Goal: Task Accomplishment & Management: Manage account settings

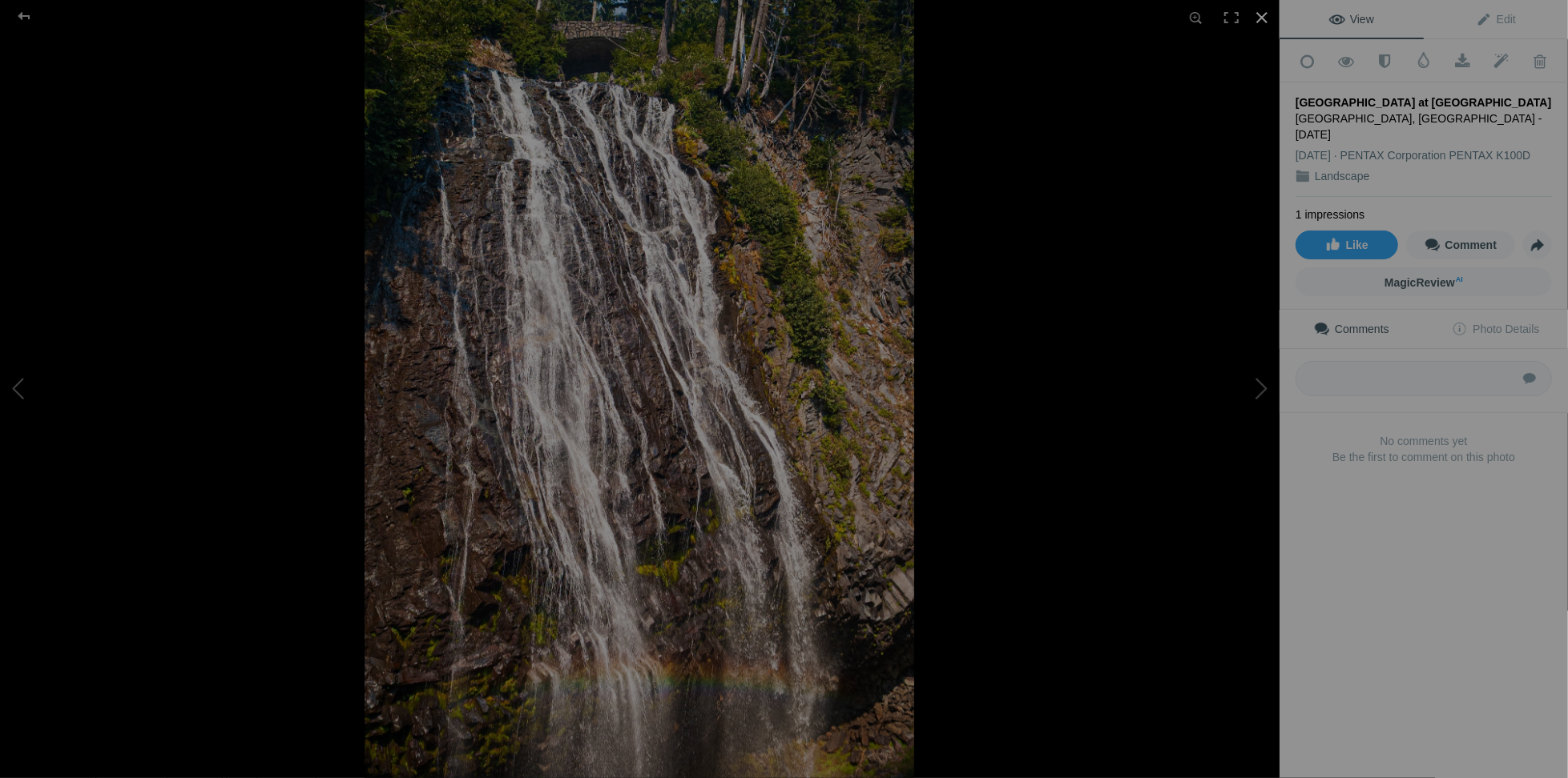
click at [1259, 23] on div at bounding box center [1262, 18] width 35 height 35
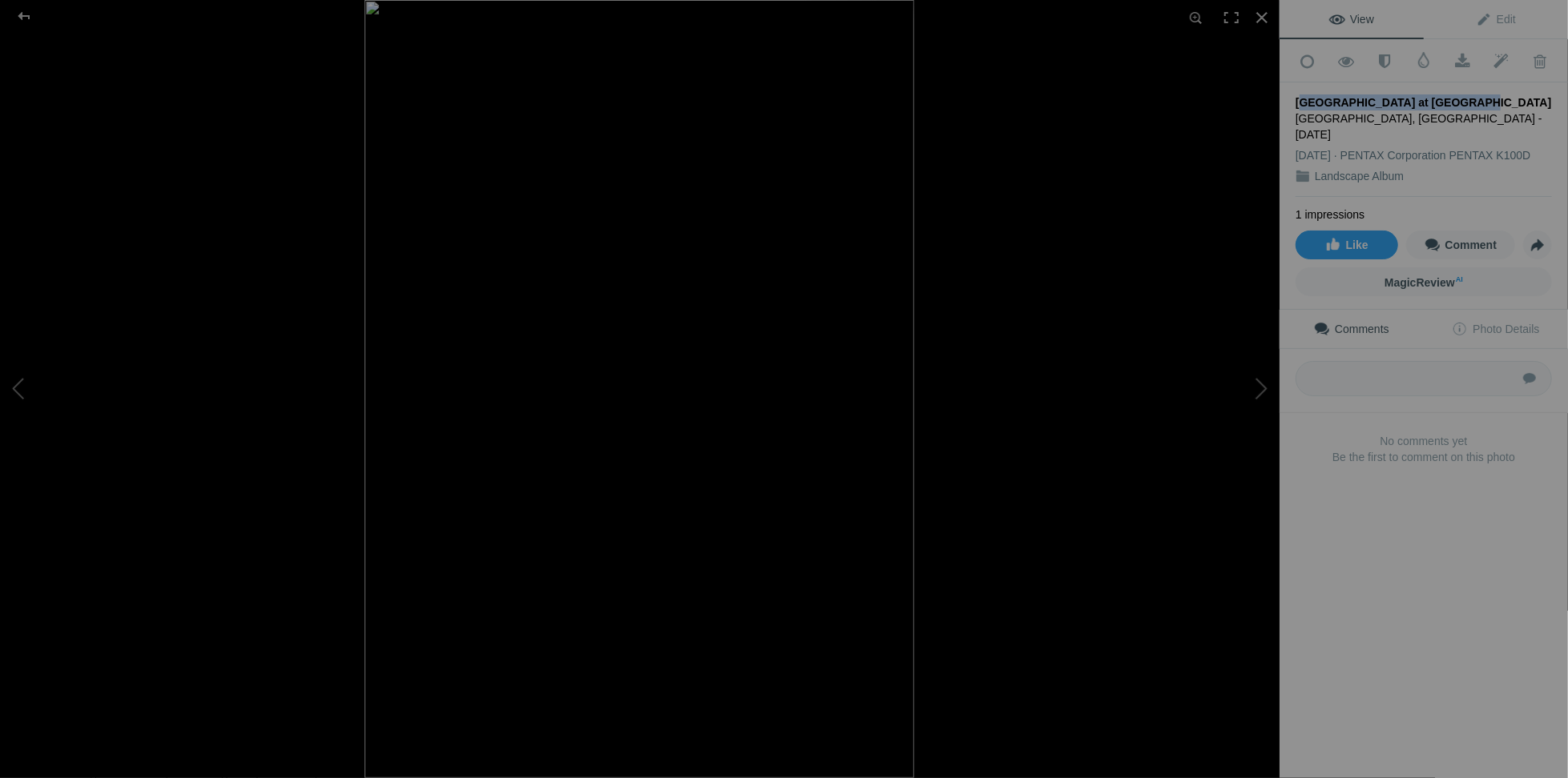
drag, startPoint x: 1297, startPoint y: 97, endPoint x: 1442, endPoint y: 92, distance: 145.1
click at [1442, 95] on div "Narada Falls at Mount Ranier_" at bounding box center [1424, 102] width 256 height 16
copy div "Narada Falls at Mount Ranier_"
drag, startPoint x: 1483, startPoint y: 8, endPoint x: 1492, endPoint y: 15, distance: 11.4
click at [1483, 8] on link "Edit" at bounding box center [1496, 19] width 144 height 38
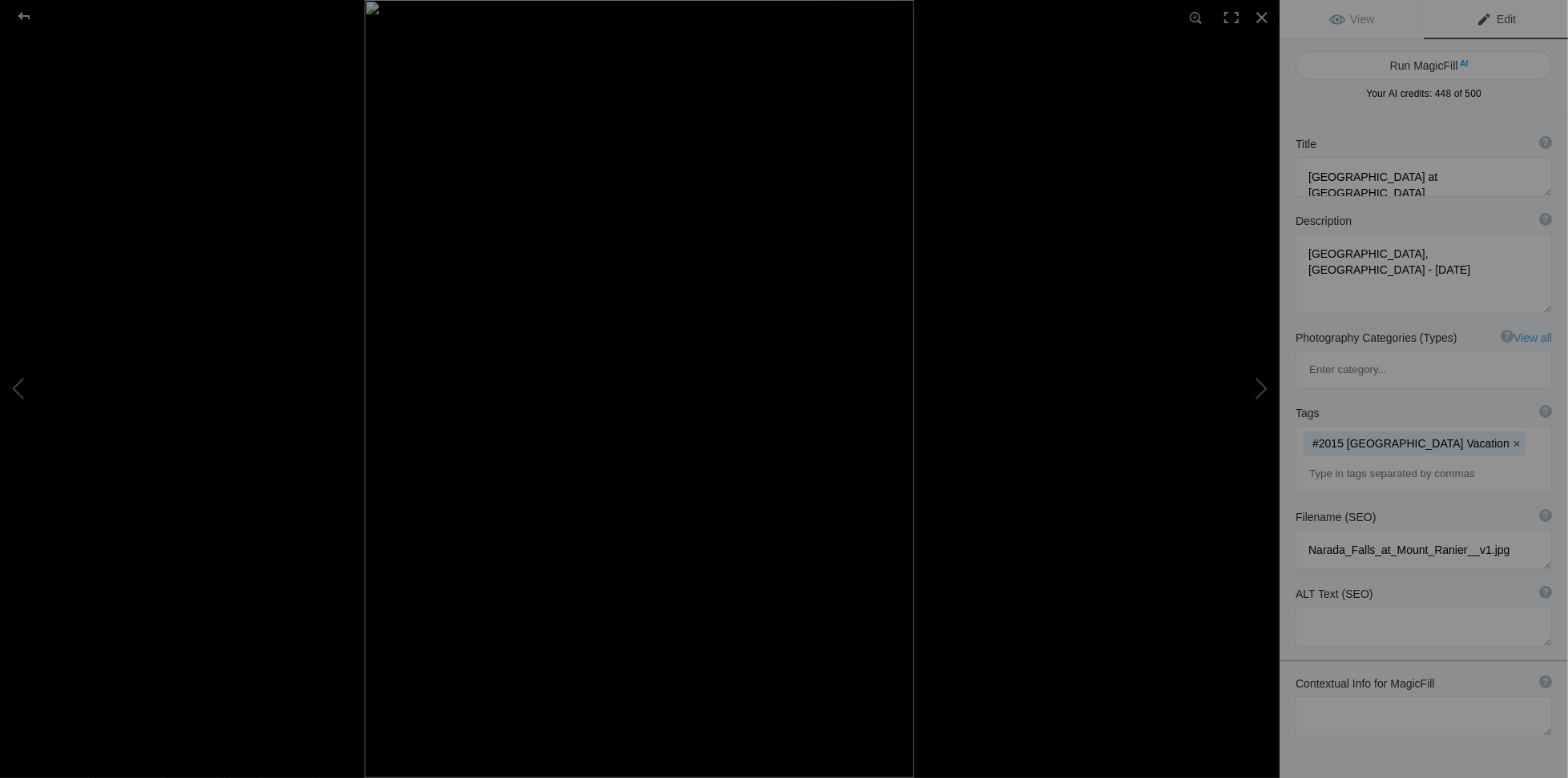
click at [1511, 438] on button "x" at bounding box center [1517, 444] width 11 height 11
click at [1331, 668] on textarea at bounding box center [1424, 687] width 256 height 40
paste textarea "Narada Falls at Mount Ranier_"
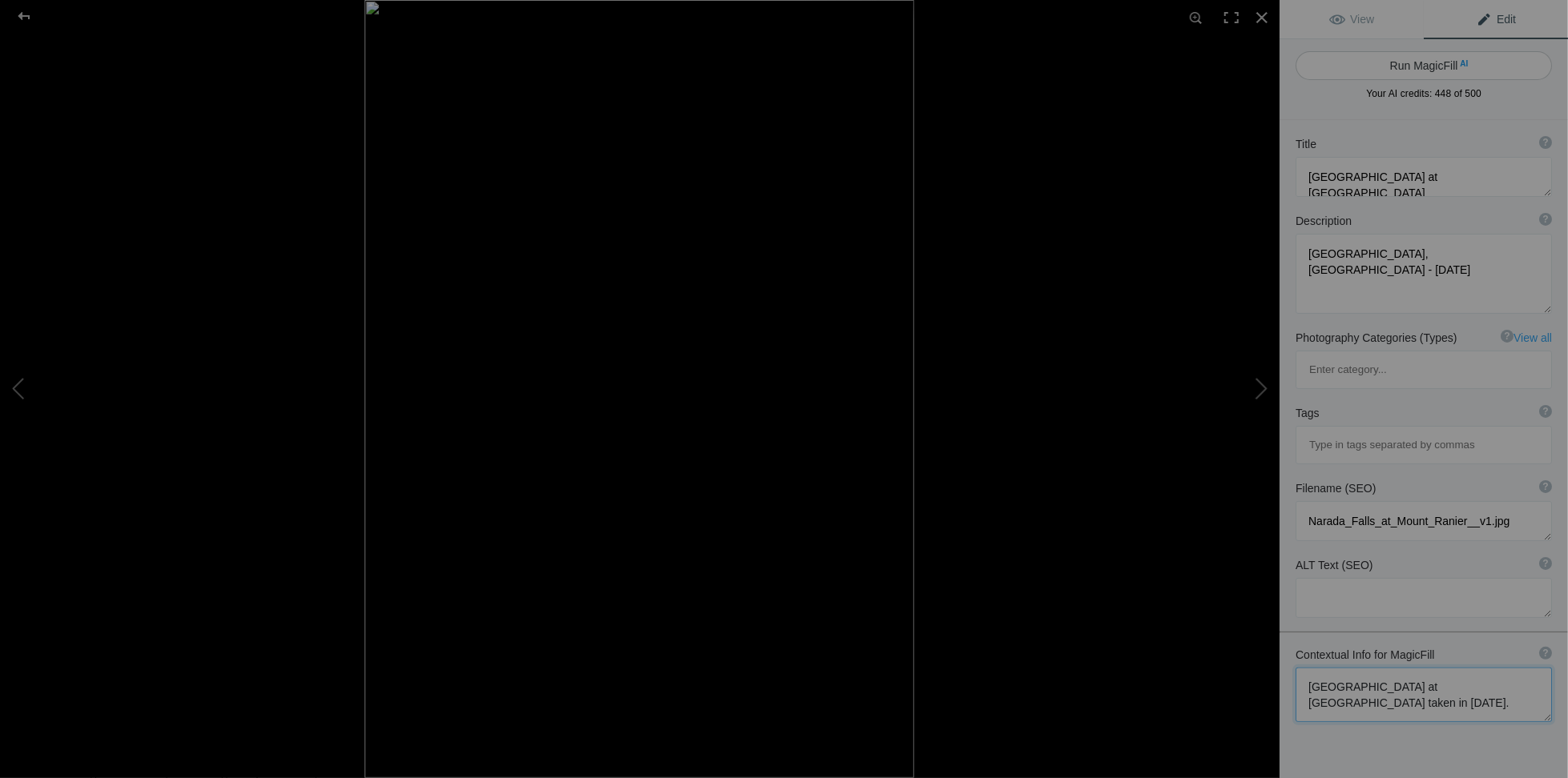
type textarea "Narada Falls at Mount Ranier taken in August of 2015."
click at [1421, 68] on button "Run MagicFill AI" at bounding box center [1424, 65] width 256 height 29
type textarea "Stunning Narada Falls at Mount Rainier National Park"
type textarea "Experience the breathtaking beauty of Narada Falls, located in Mount Rainier Na…"
type textarea "narada-falls-mount-rainier-august-2015.jpg"
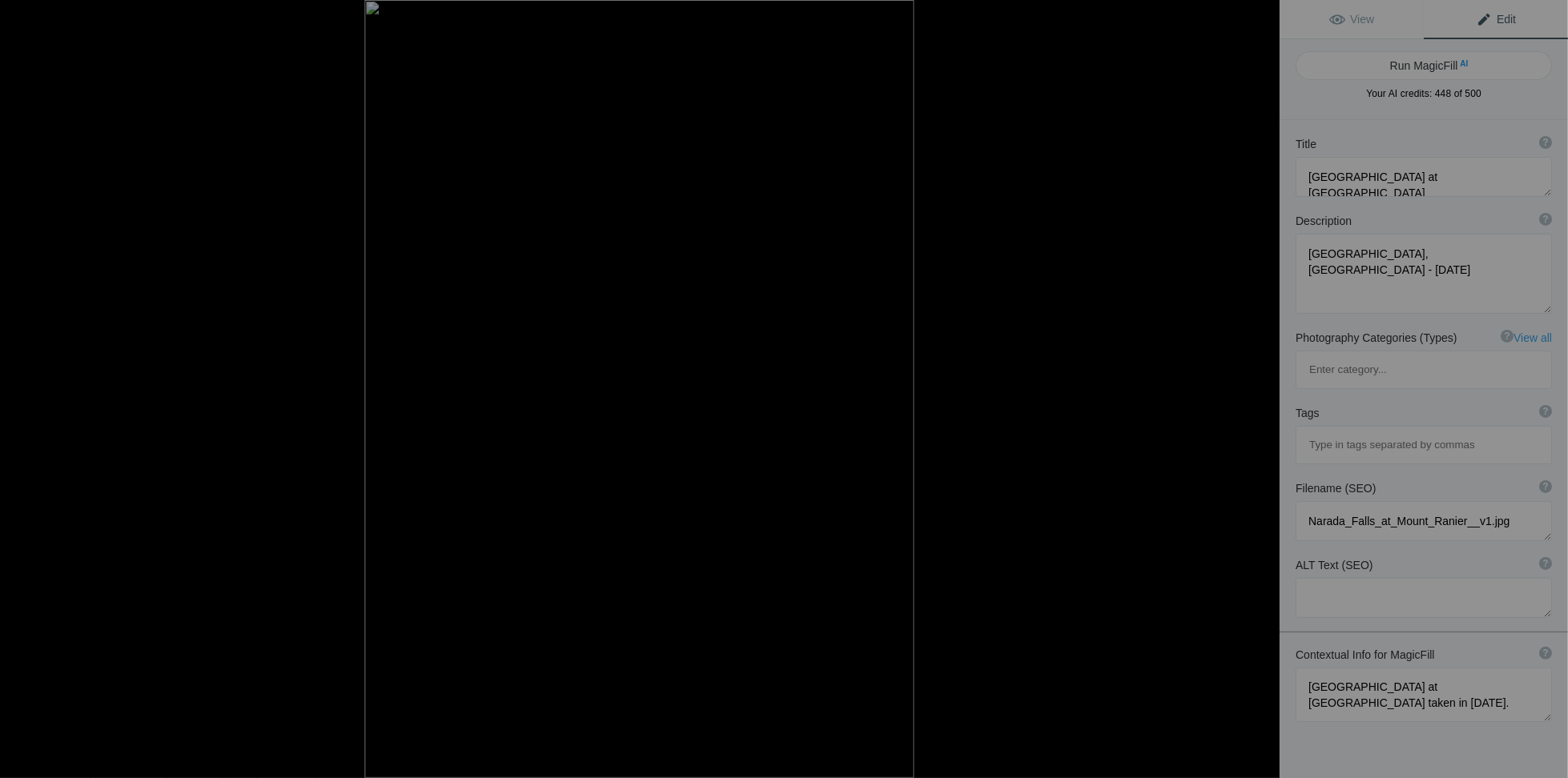
type textarea "A close-up view of Narada Falls cascading down rocky cliffs at Mount Rainier Na…"
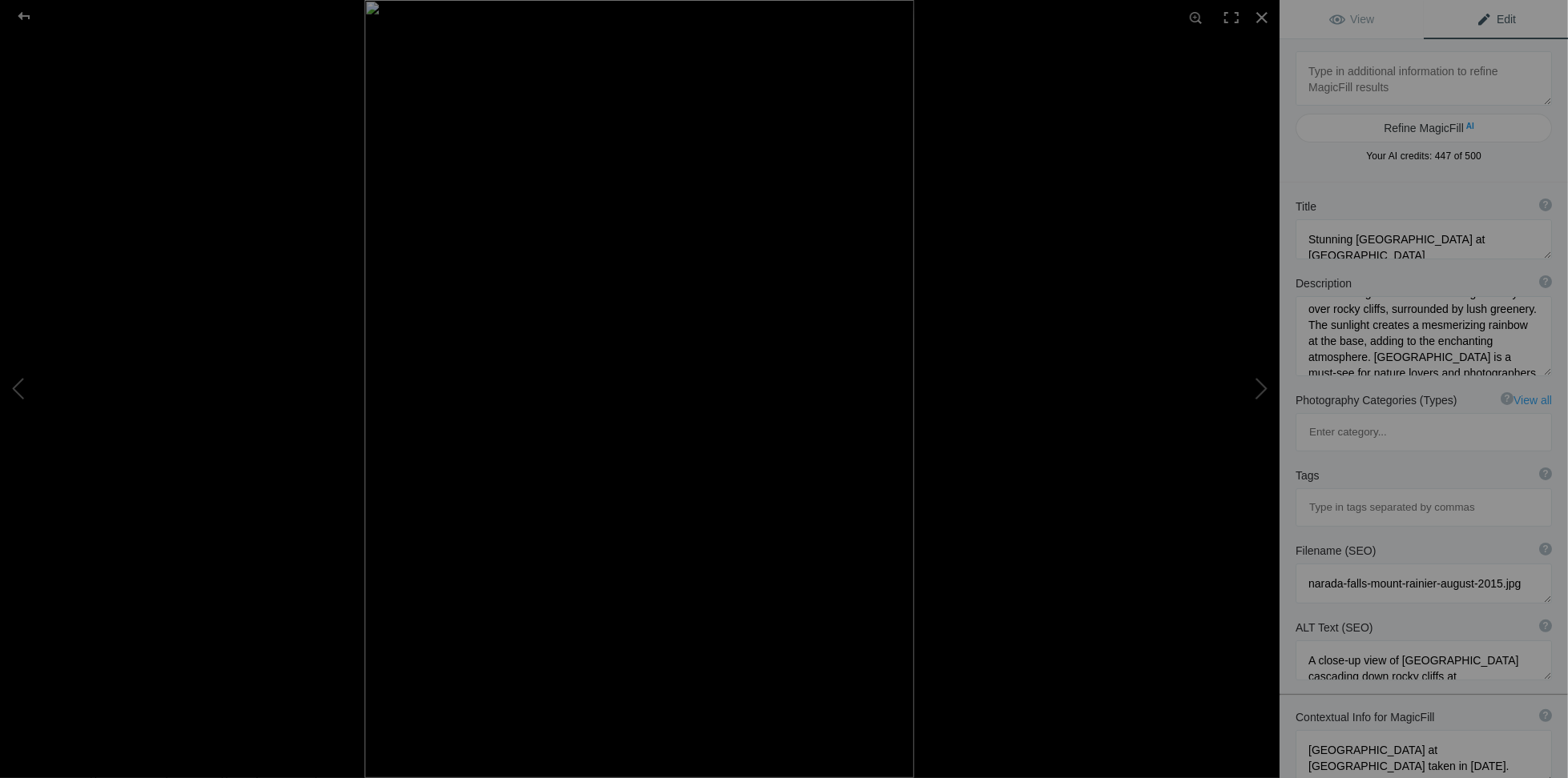
scroll to position [0, 0]
click at [1265, 392] on button at bounding box center [1219, 389] width 120 height 280
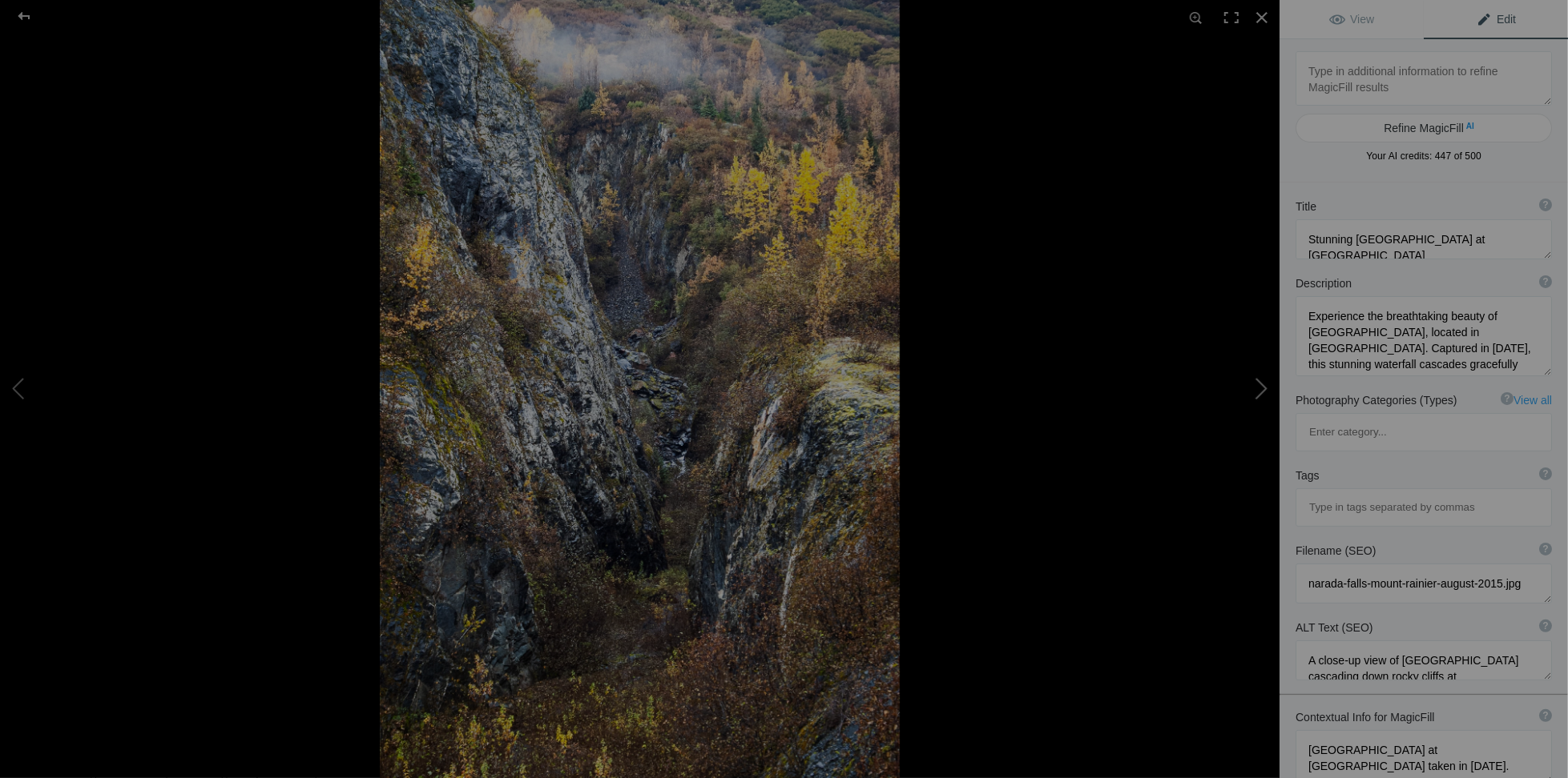
type textarea "Exit Glacier In Alaska_"
type textarea "Looking Down from Exit Glacier, Alaska - October 2016"
type textarea "Exit_Glacier_In_Alaska_.jpg"
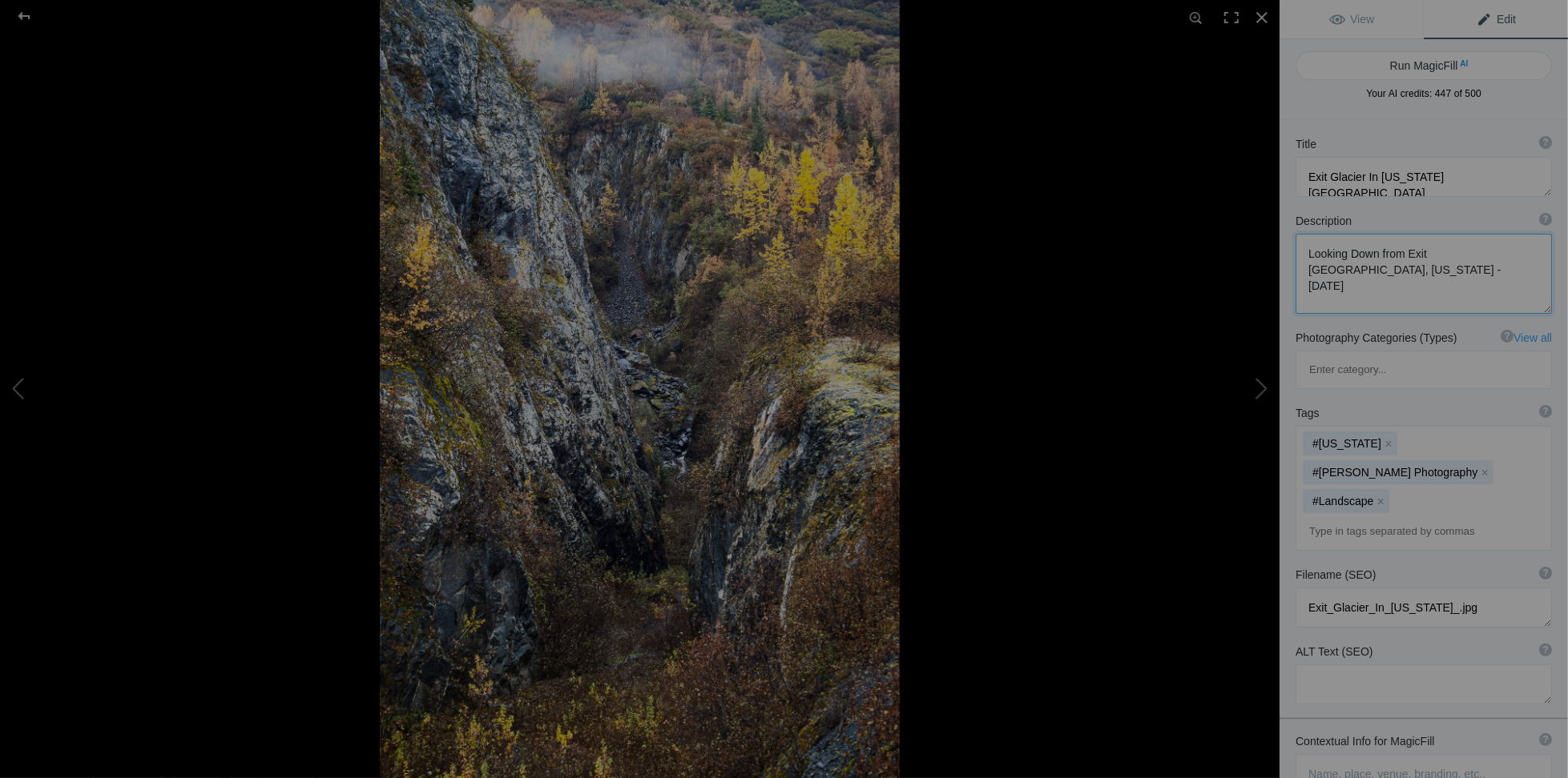
drag, startPoint x: 1309, startPoint y: 254, endPoint x: 1391, endPoint y: 278, distance: 85.4
click at [1391, 278] on textarea at bounding box center [1424, 274] width 256 height 80
click at [1308, 755] on textarea at bounding box center [1424, 782] width 256 height 55
paste textarea "Looking Down from Exit Glacier, Alaska - October 2016"
type textarea "Looking Down from Exit Glacier, Alaska - October 2016. Morning mist in the back…"
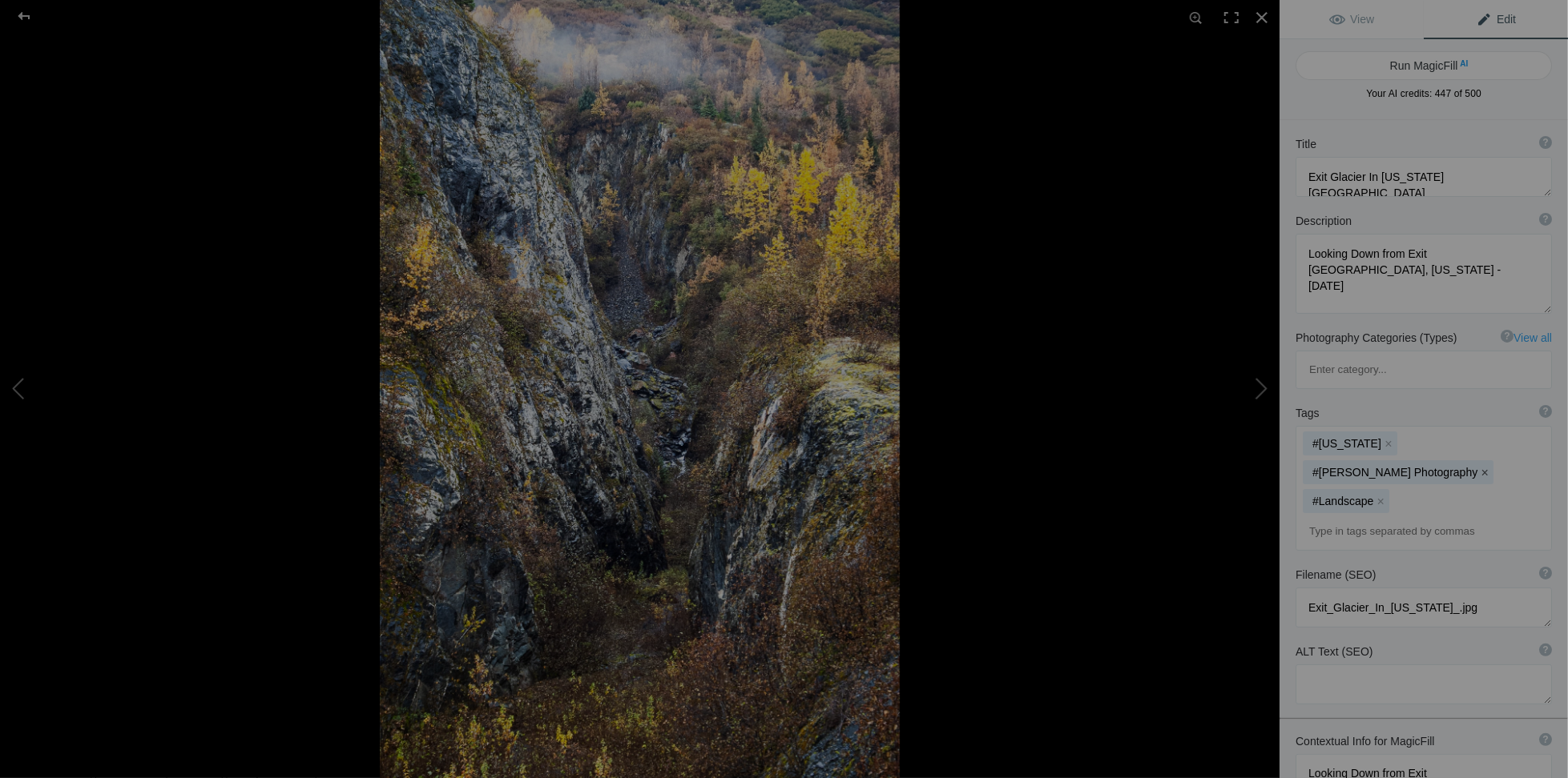
click at [1490, 467] on button "x" at bounding box center [1484, 473] width 11 height 11
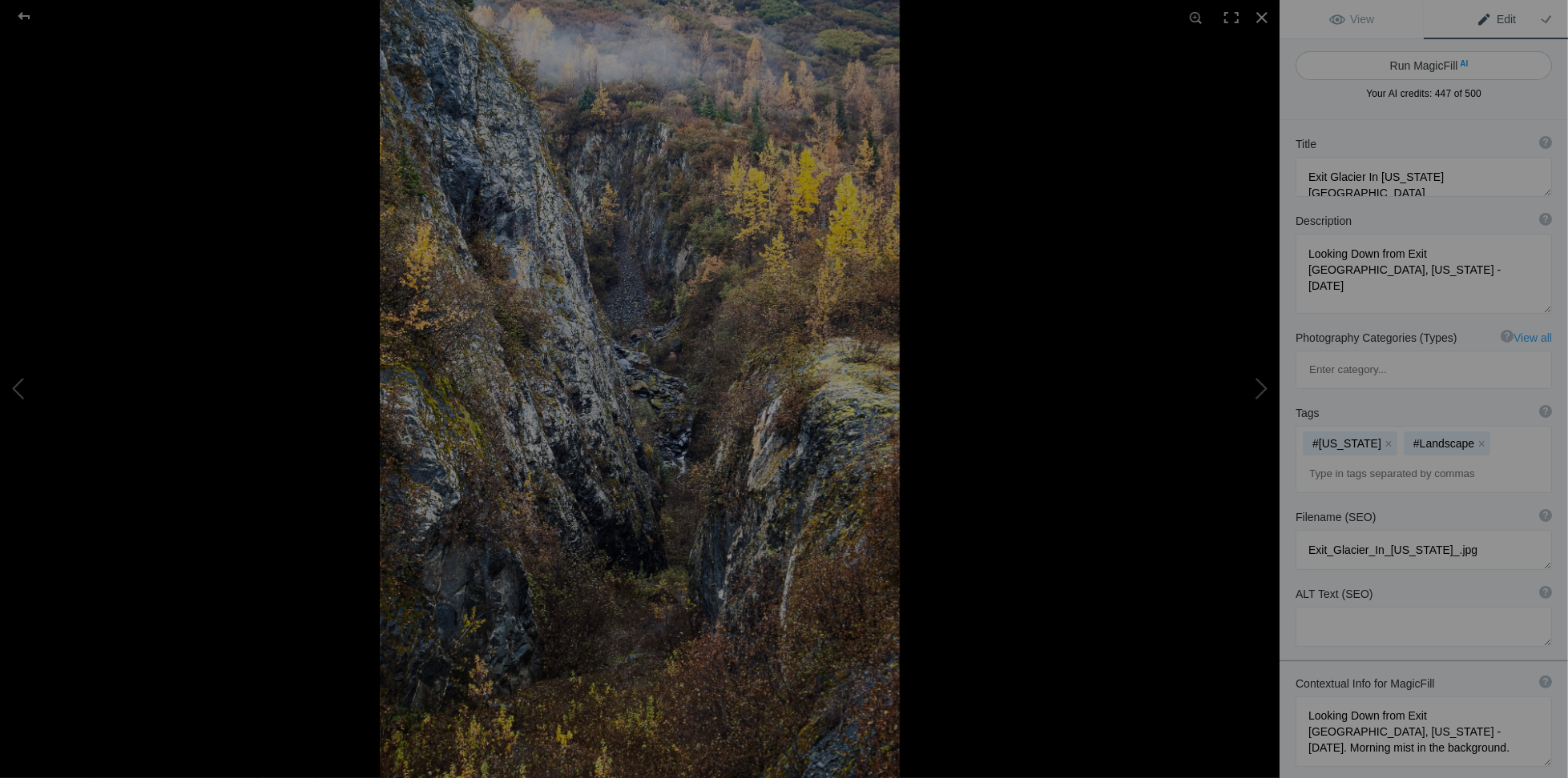
click at [1420, 76] on button "Run MagicFill AI" at bounding box center [1424, 65] width 256 height 29
type textarea "Breathtaking View from Exit Glacier, Alaska: Morning Mist and Autumn Colors"
type textarea "Experience the stunning landscape from Exit Glacier in Alaska, captured in Octo…"
type textarea "breathtaking-view-exit-glacier-alaska.jpg"
type textarea "A scenic view looking down from Exit Glacier in Alaska, featuring autumn foliag…"
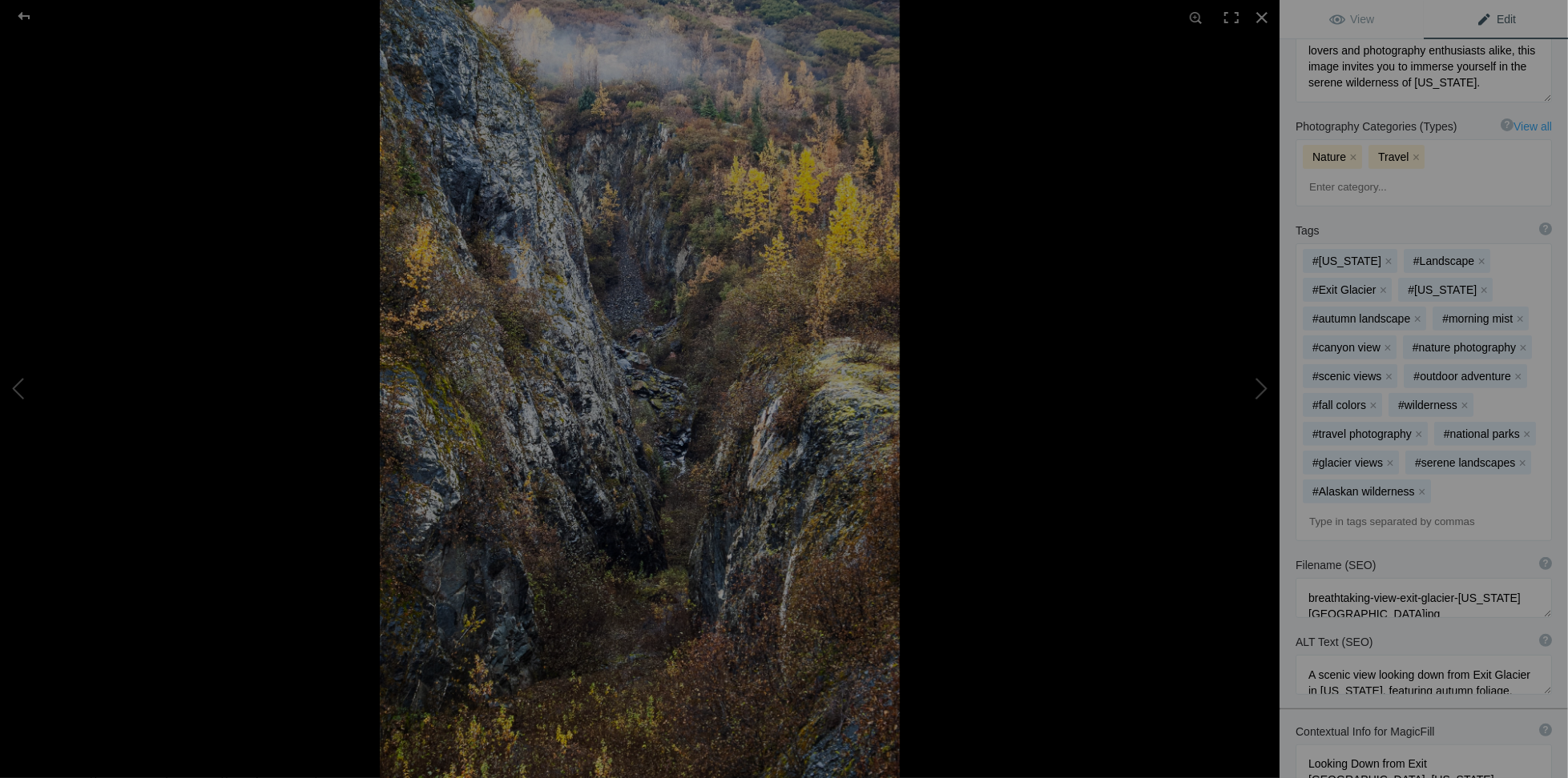
scroll to position [351, 0]
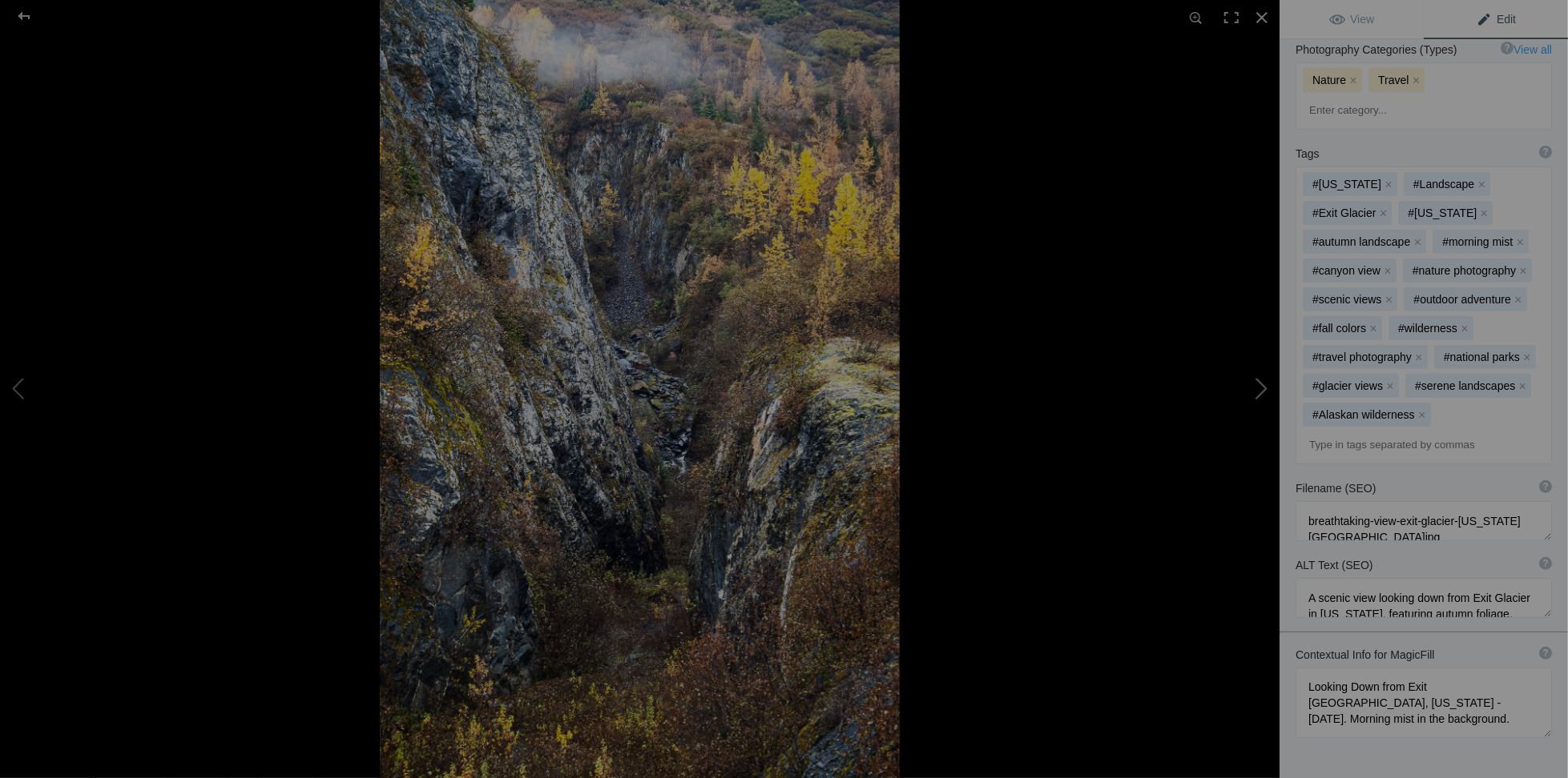
click at [1259, 387] on button at bounding box center [1219, 389] width 120 height 280
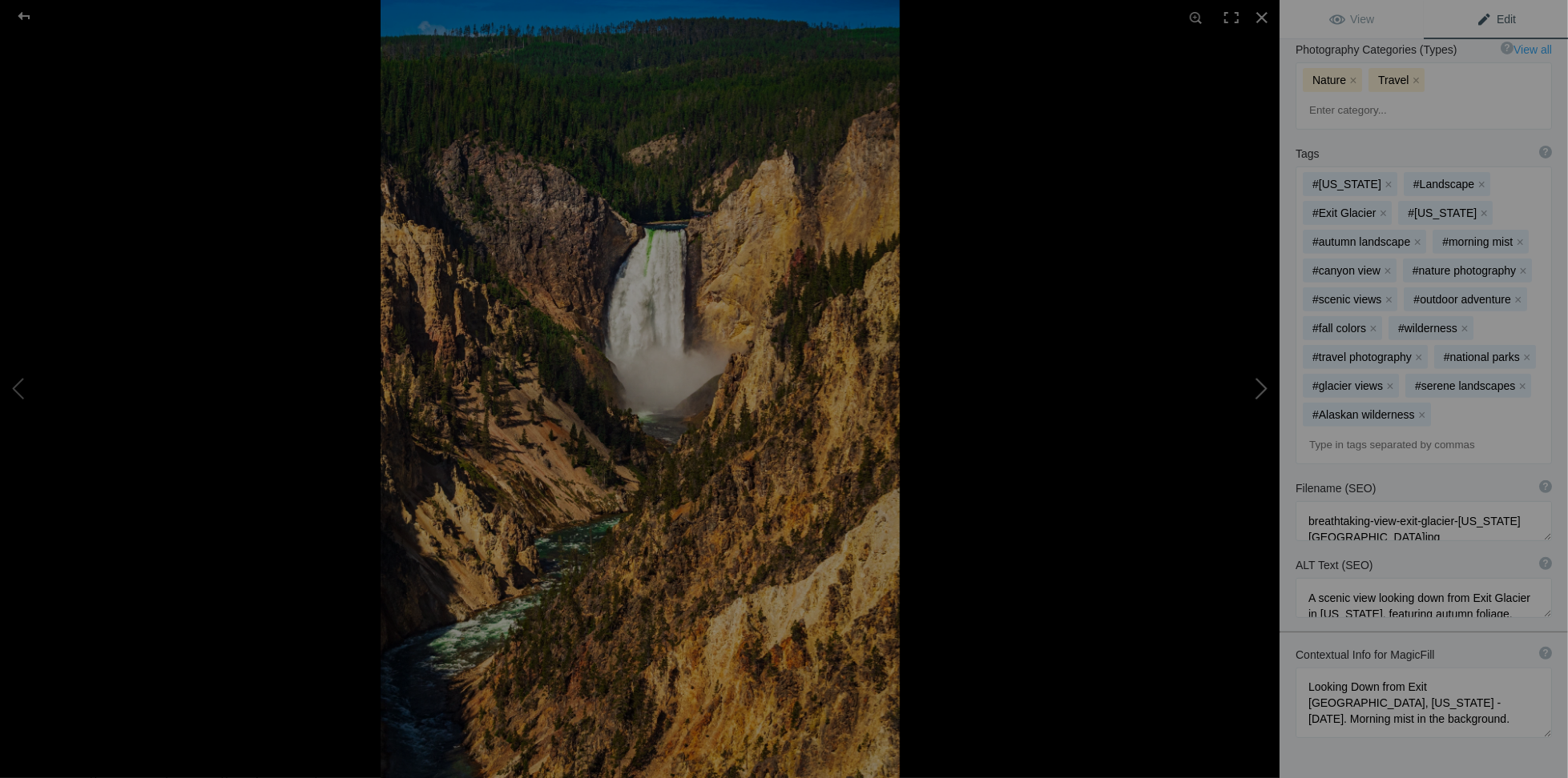
type textarea "Yellowstone Grand Canyon Lower Falls-2"
type textarea "Yellowstone Grand Canyon Lower Falls"
type textarea "Yellowstone_Grand_Canyon_Lower_Falls-2.jpg"
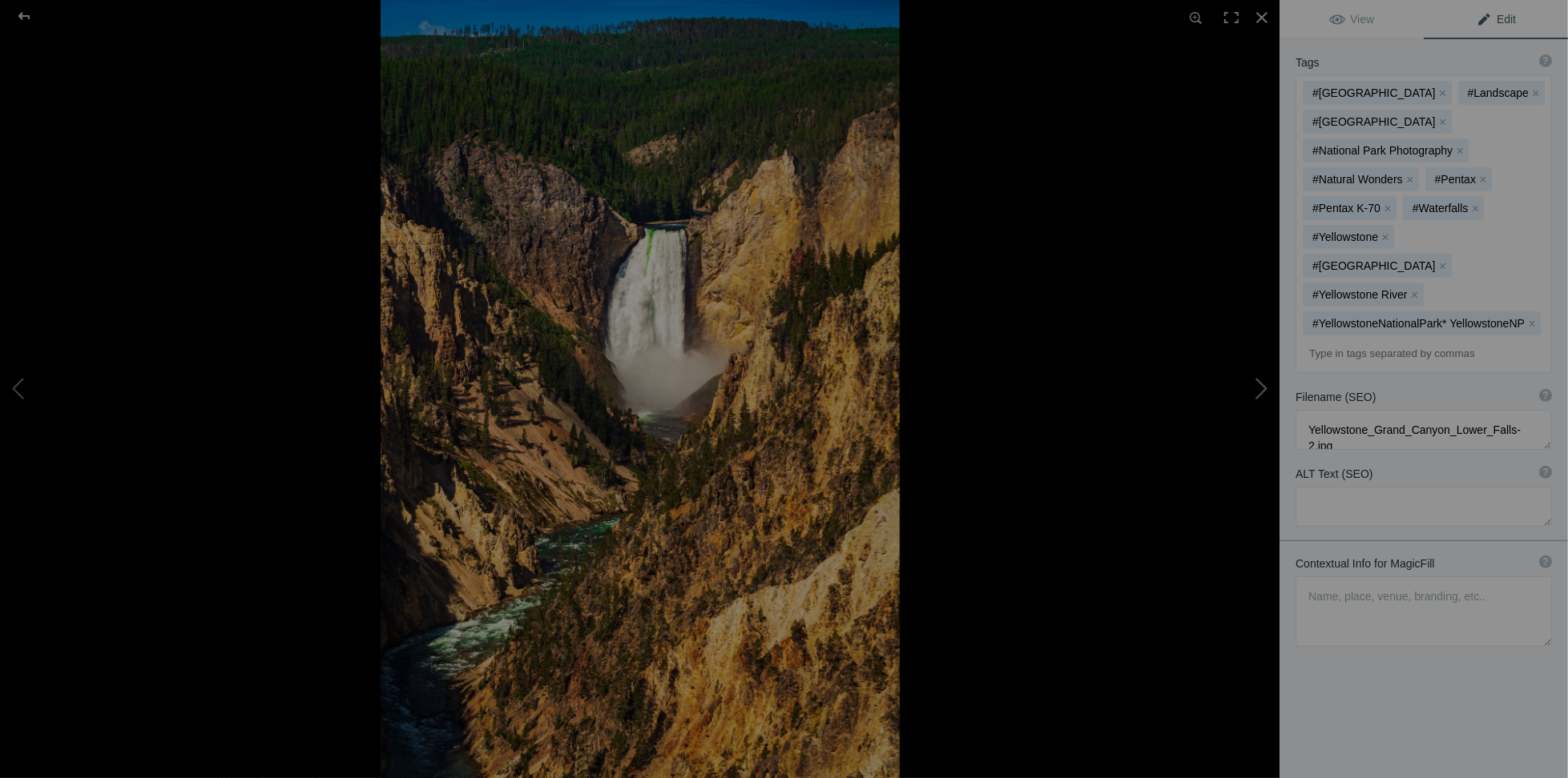
scroll to position [289, 0]
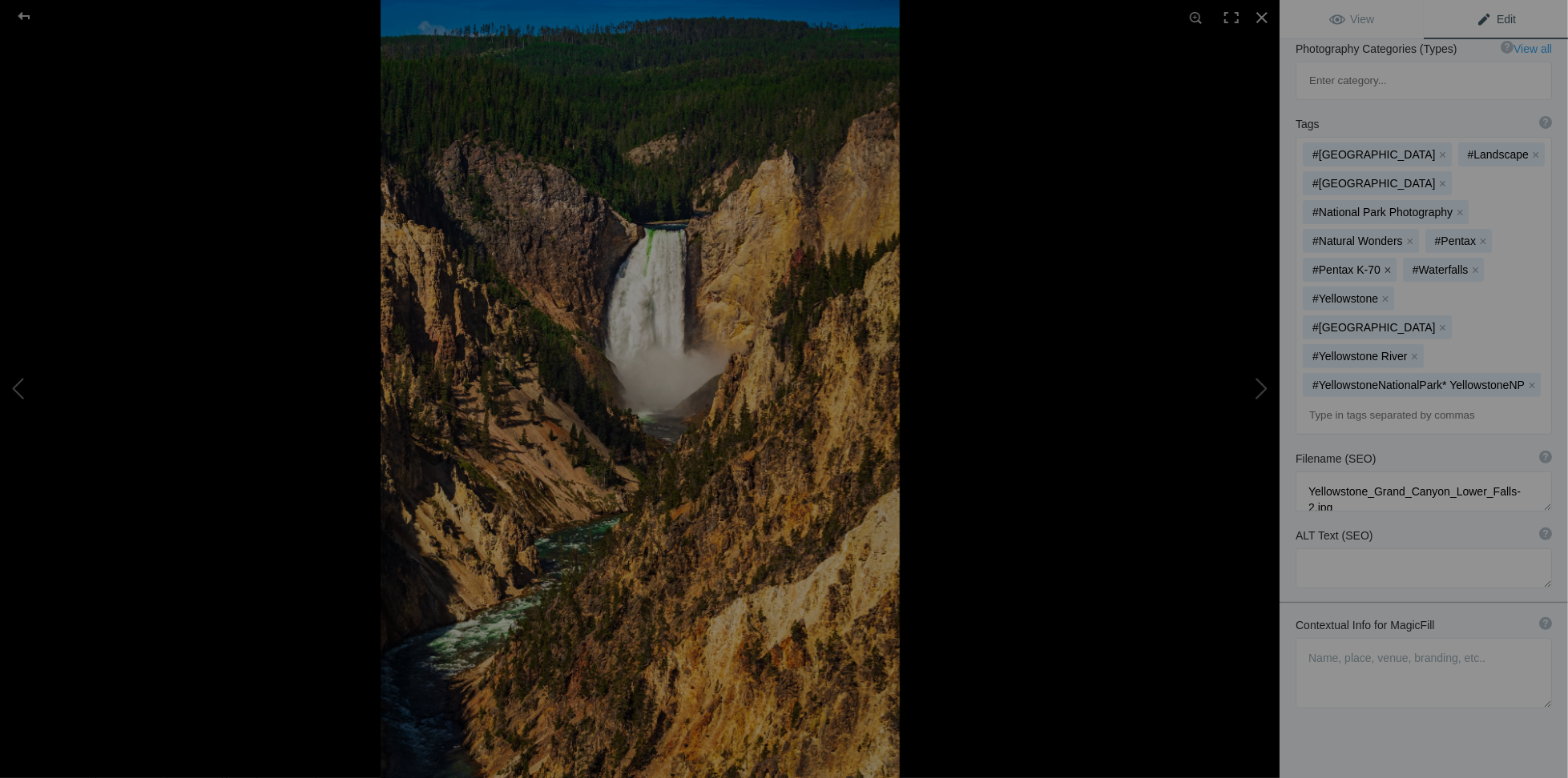
click at [1382, 265] on button "x" at bounding box center [1388, 270] width 11 height 11
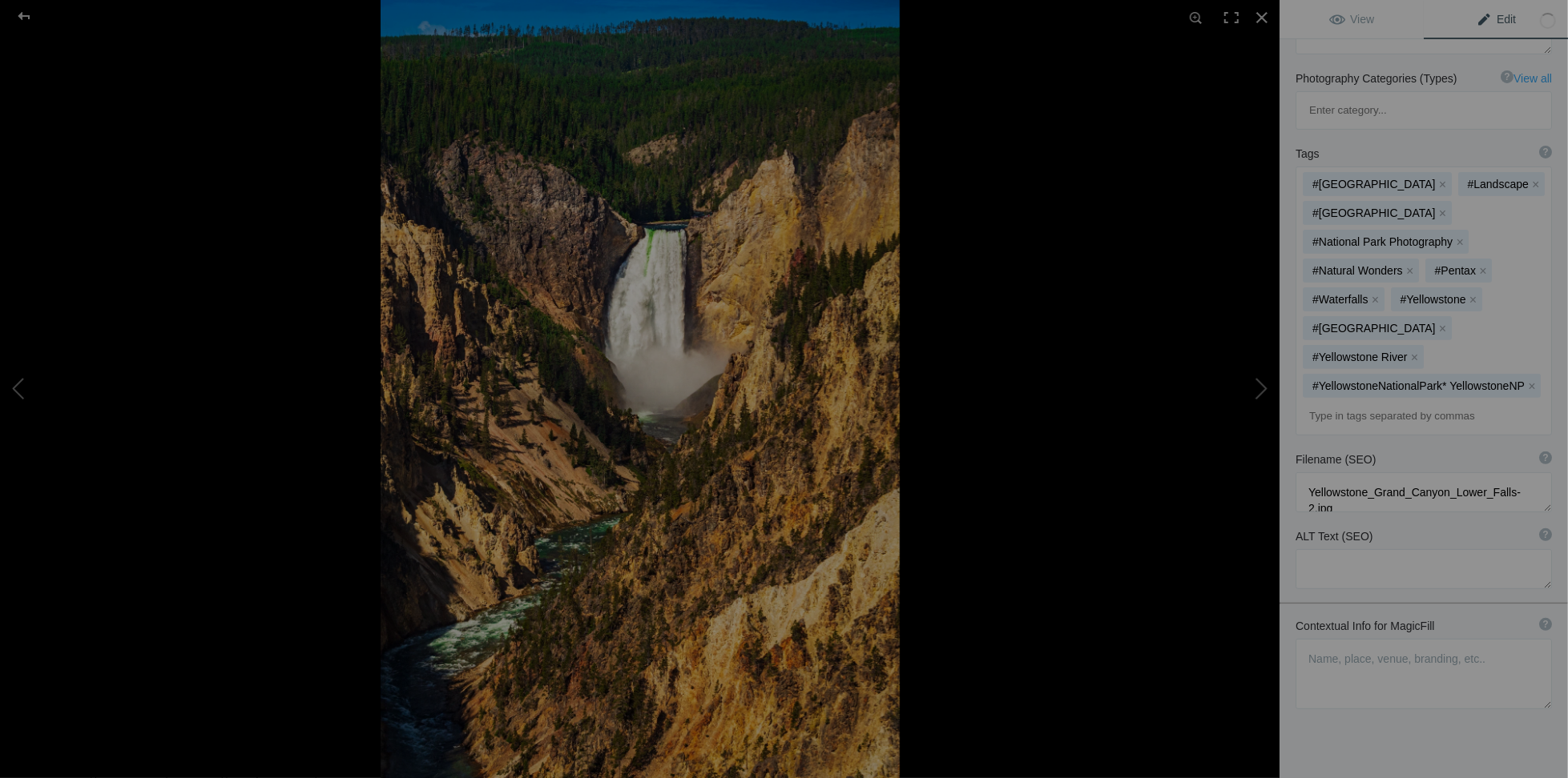
scroll to position [0, 0]
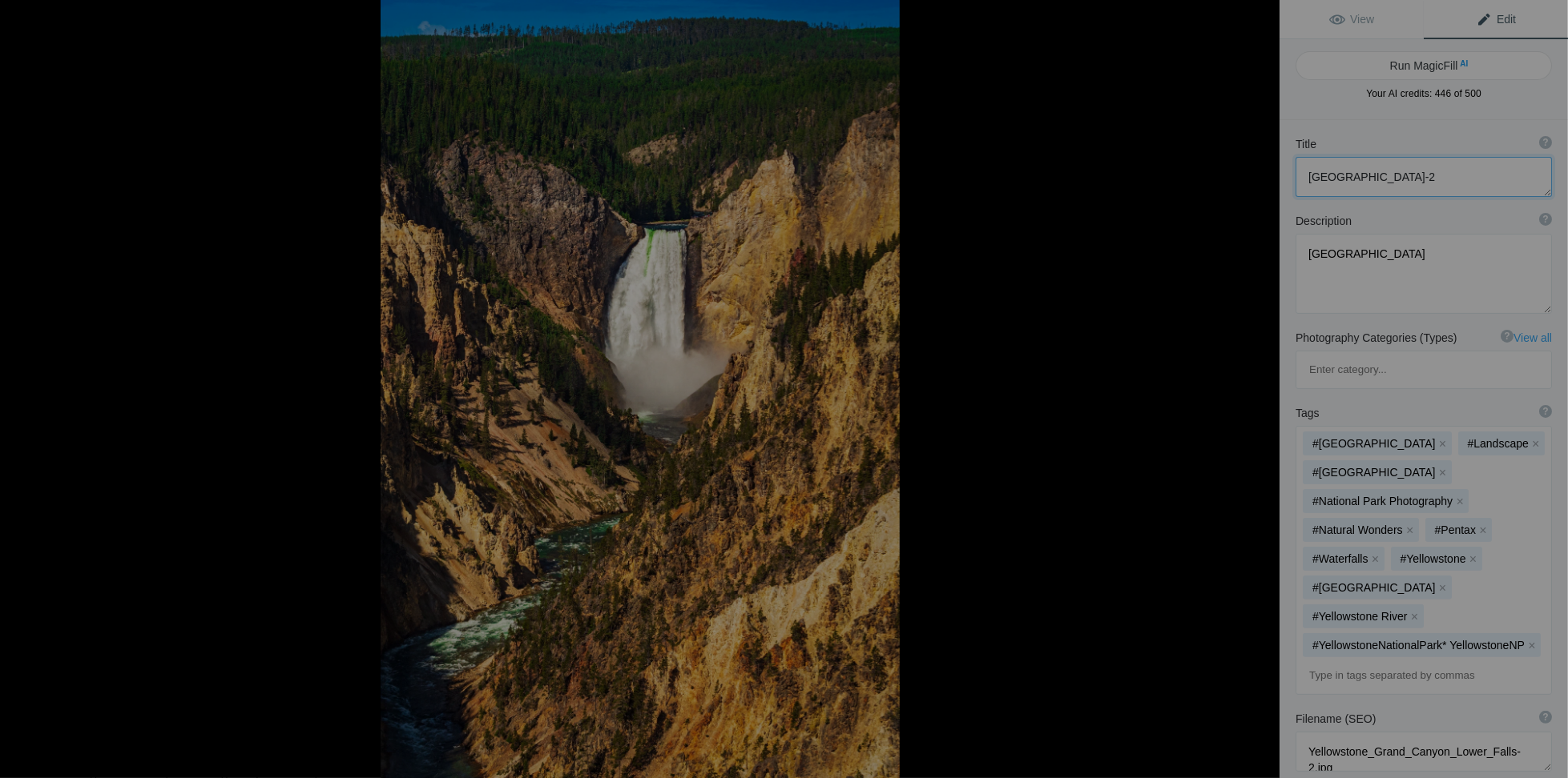
drag, startPoint x: 1309, startPoint y: 173, endPoint x: 1510, endPoint y: 172, distance: 201.0
click at [1510, 172] on textarea at bounding box center [1424, 176] width 256 height 40
drag, startPoint x: 1502, startPoint y: 247, endPoint x: 1235, endPoint y: 251, distance: 267.0
click at [1235, 251] on div "Yellowstone Grand Canyon Lower Falls-2 View Edit Run MagicFill AI Your AI credi…" at bounding box center [784, 389] width 1568 height 778
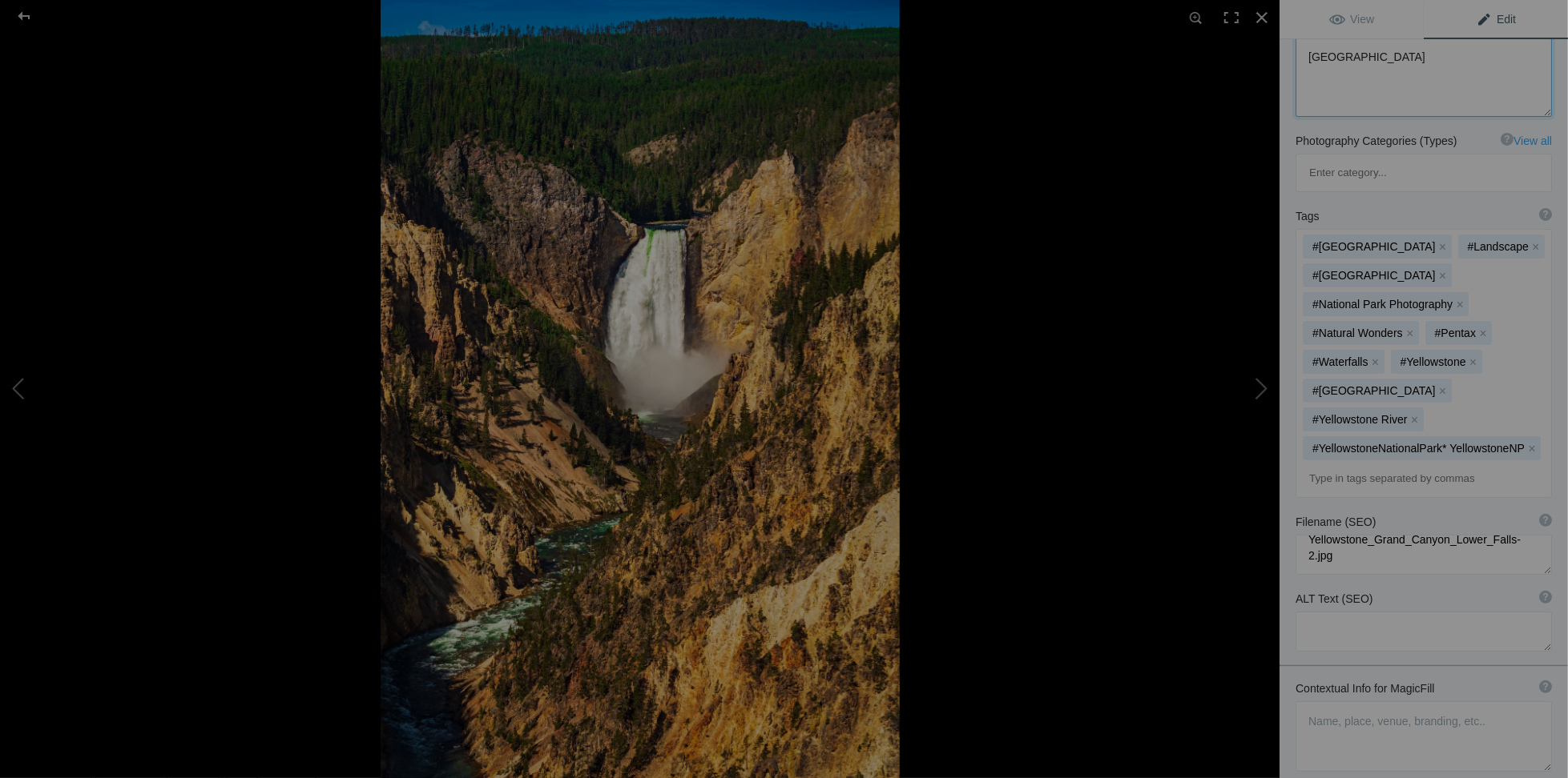
scroll to position [259, 0]
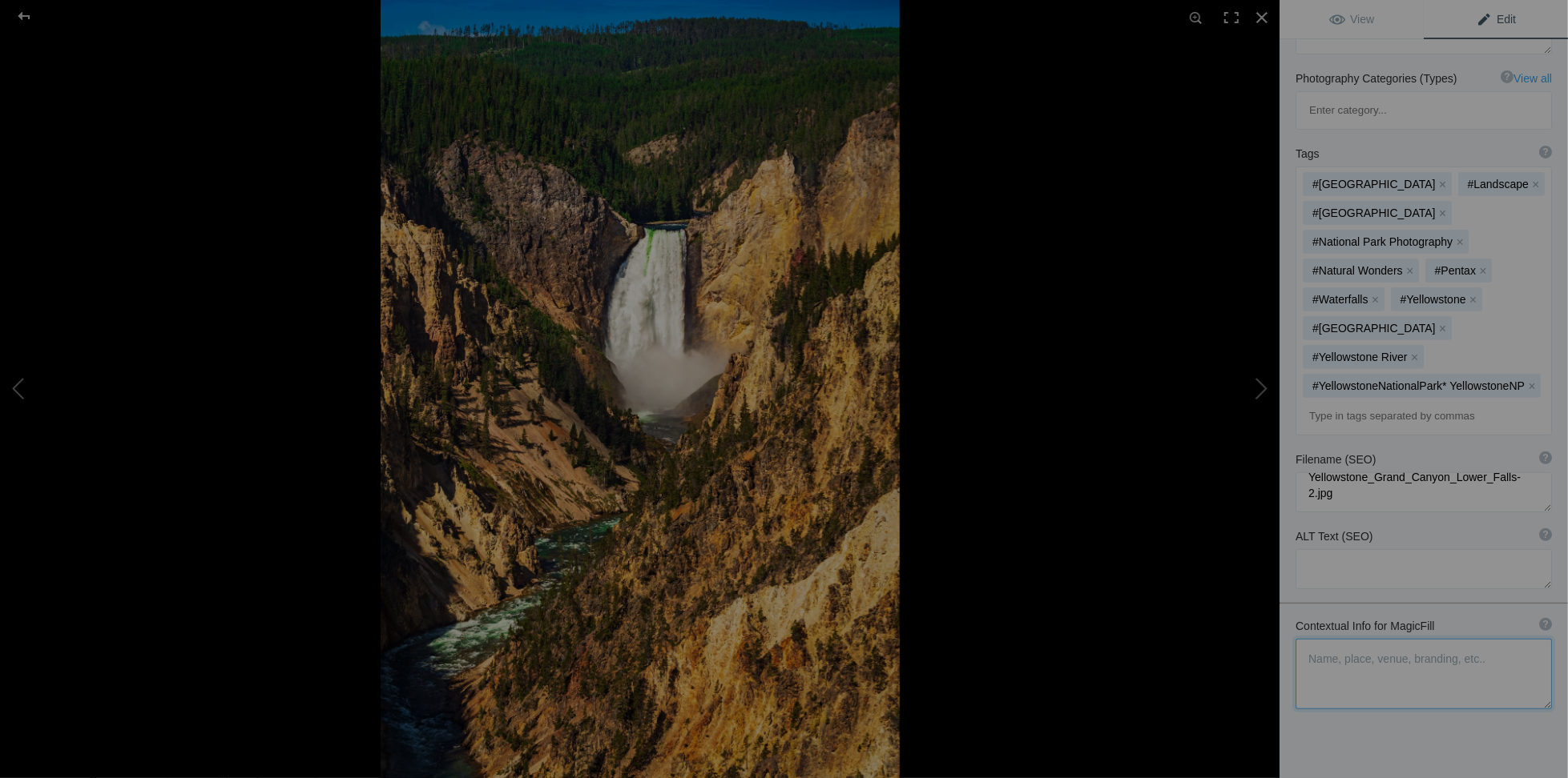
click at [1314, 639] on textarea at bounding box center [1424, 674] width 256 height 71
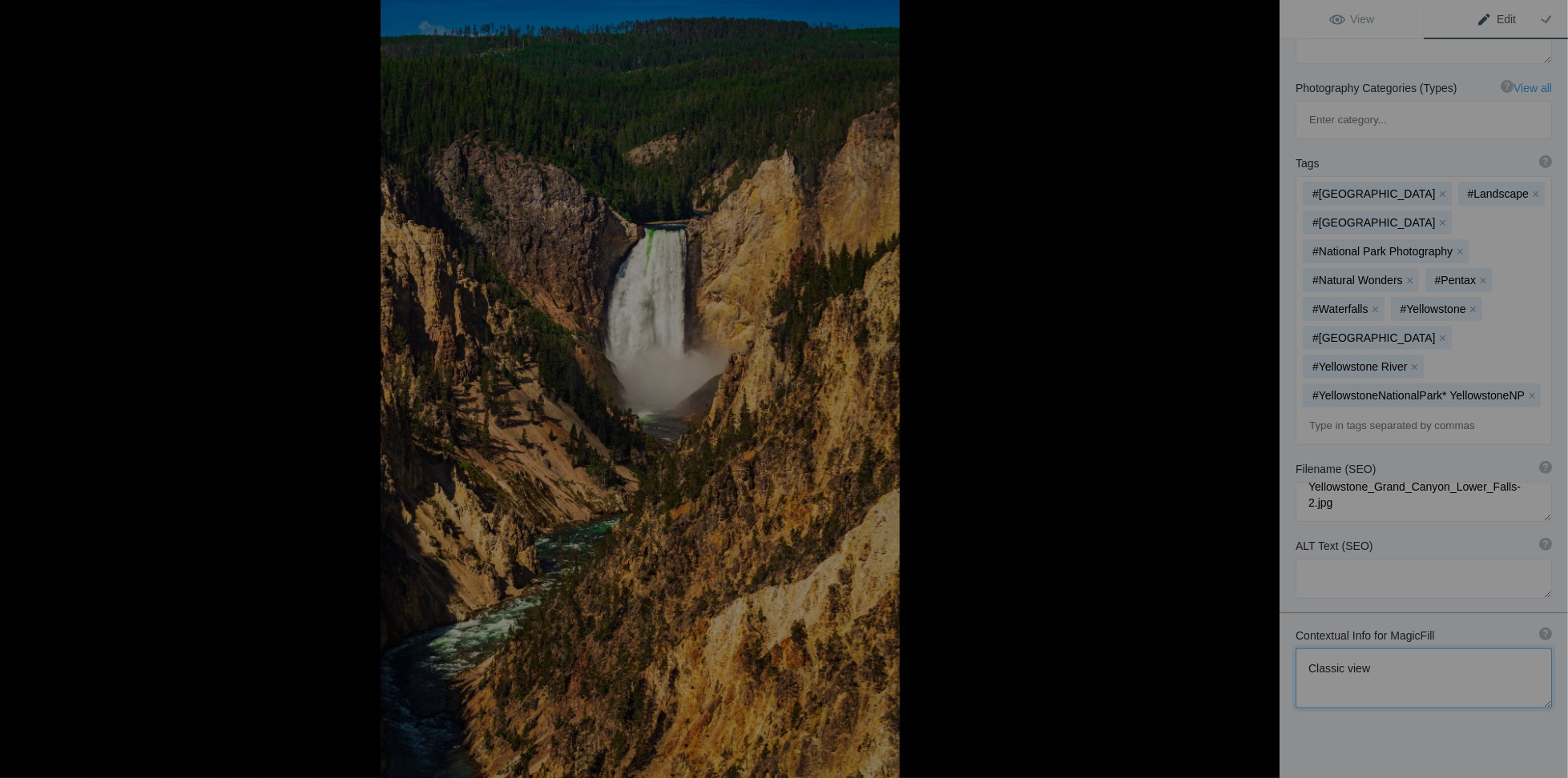
type textarea "Classic view o"
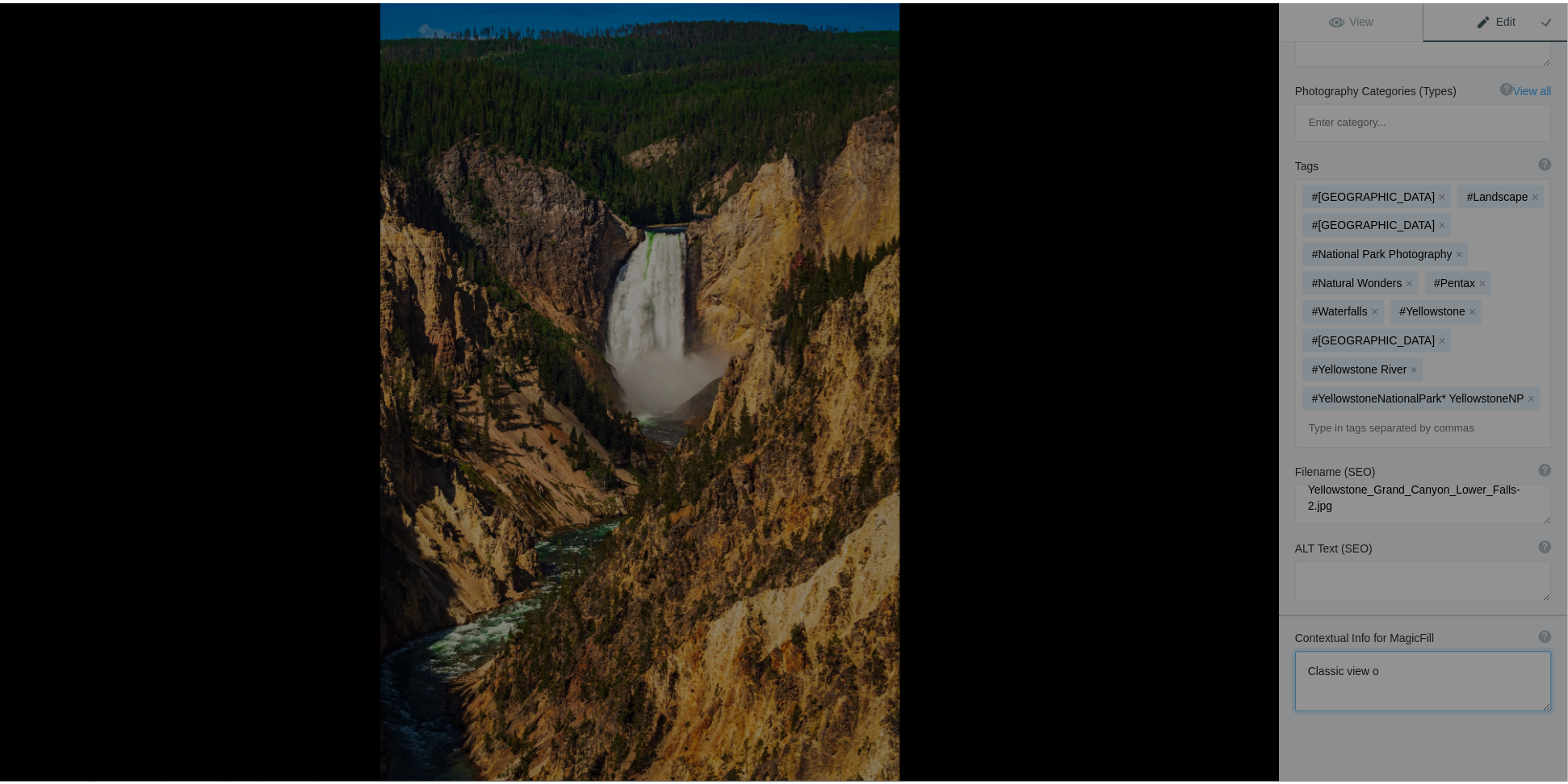
scroll to position [250, 0]
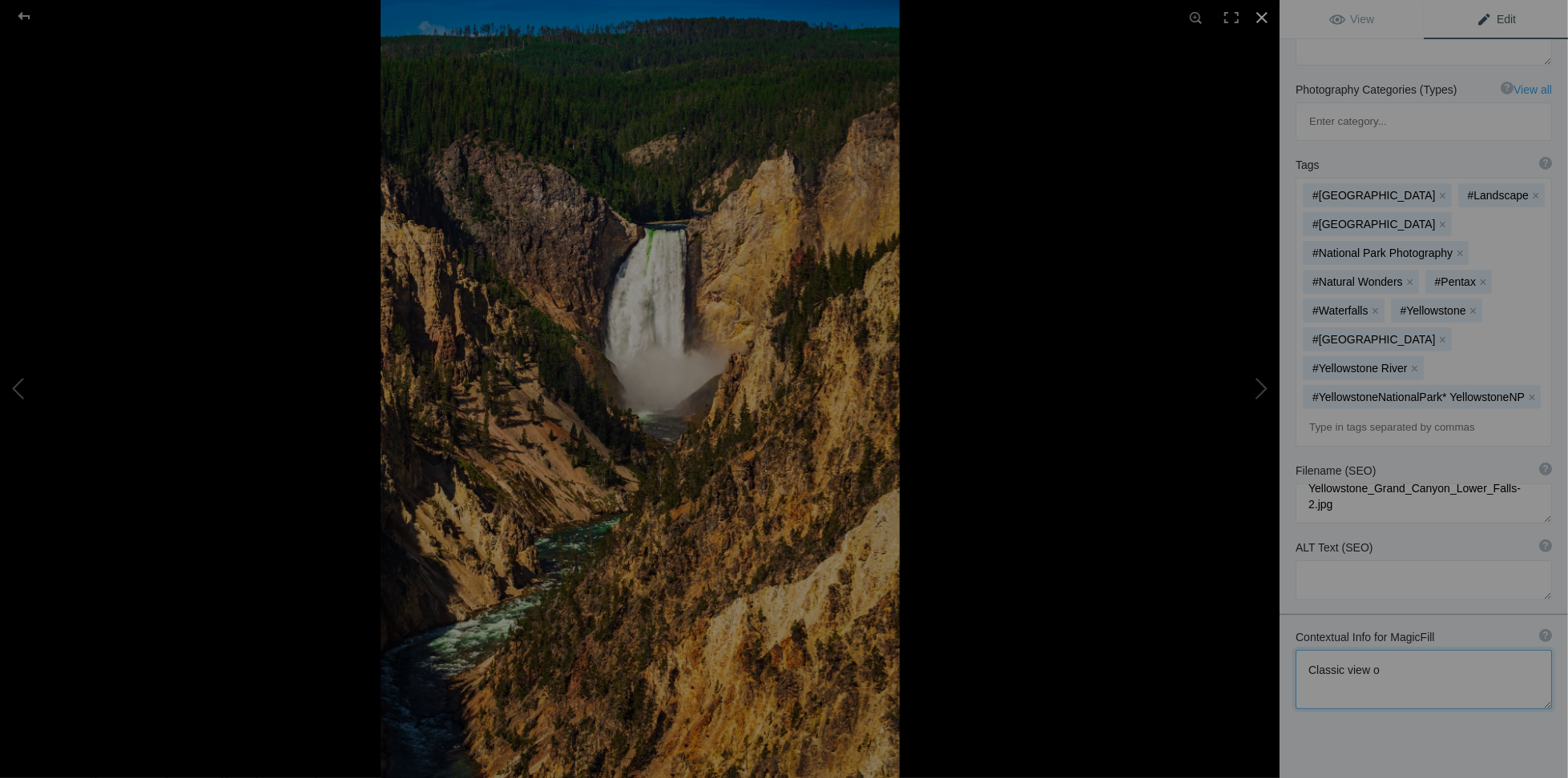
click at [1261, 20] on div at bounding box center [1262, 18] width 35 height 35
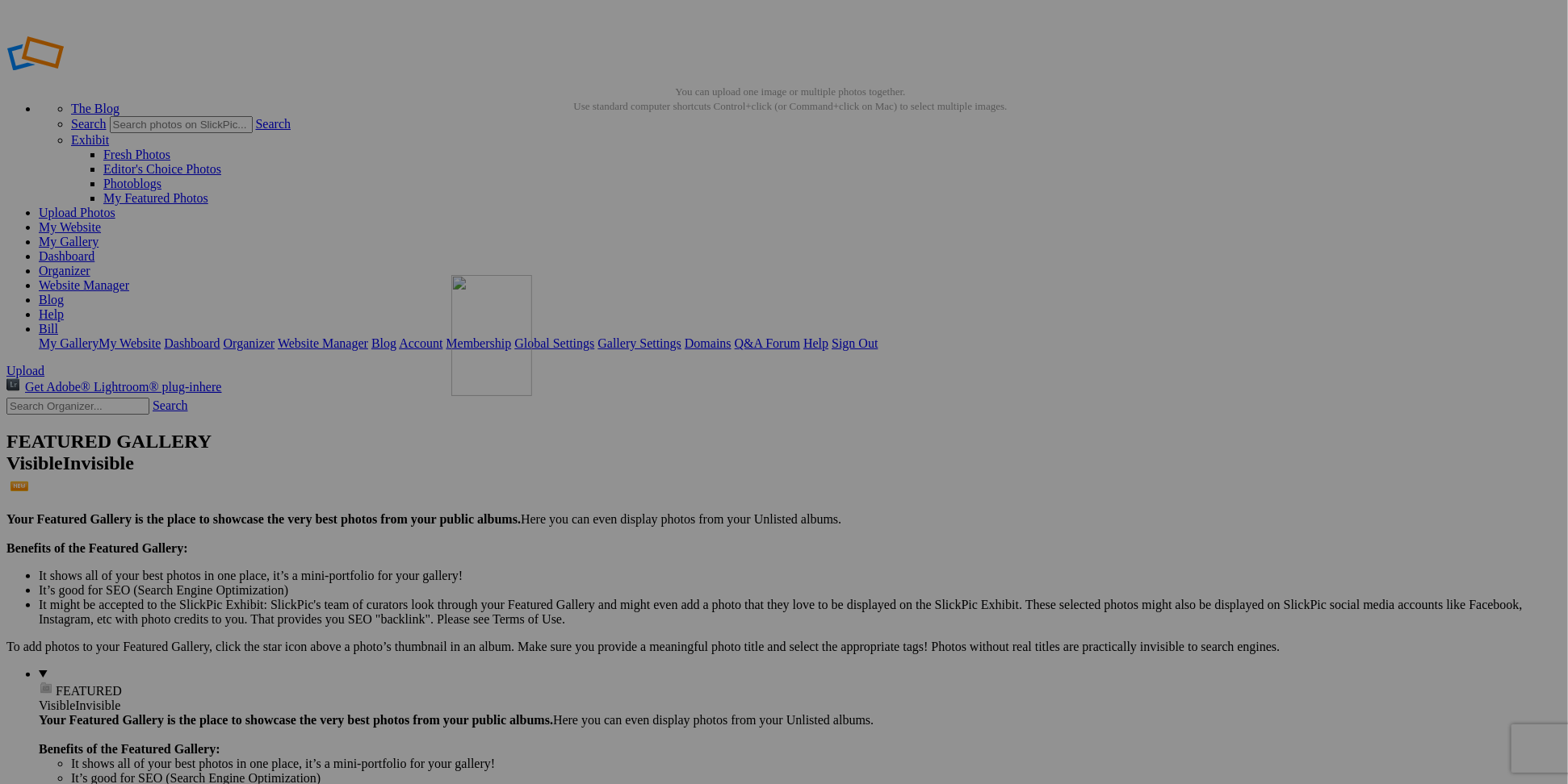
drag, startPoint x: 589, startPoint y: 437, endPoint x: 684, endPoint y: 391, distance: 105.6
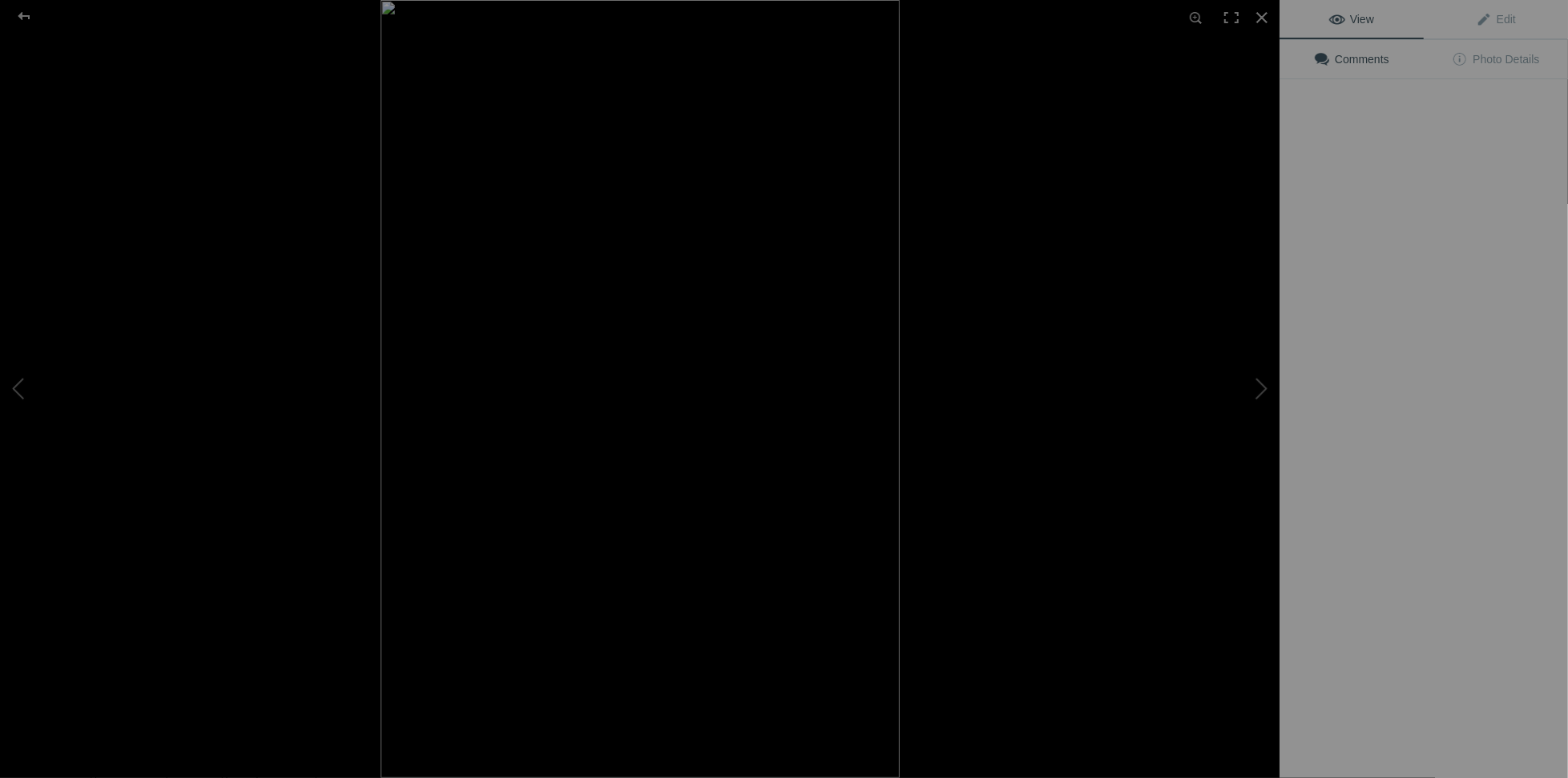
click at [723, 445] on img at bounding box center [640, 389] width 519 height 778
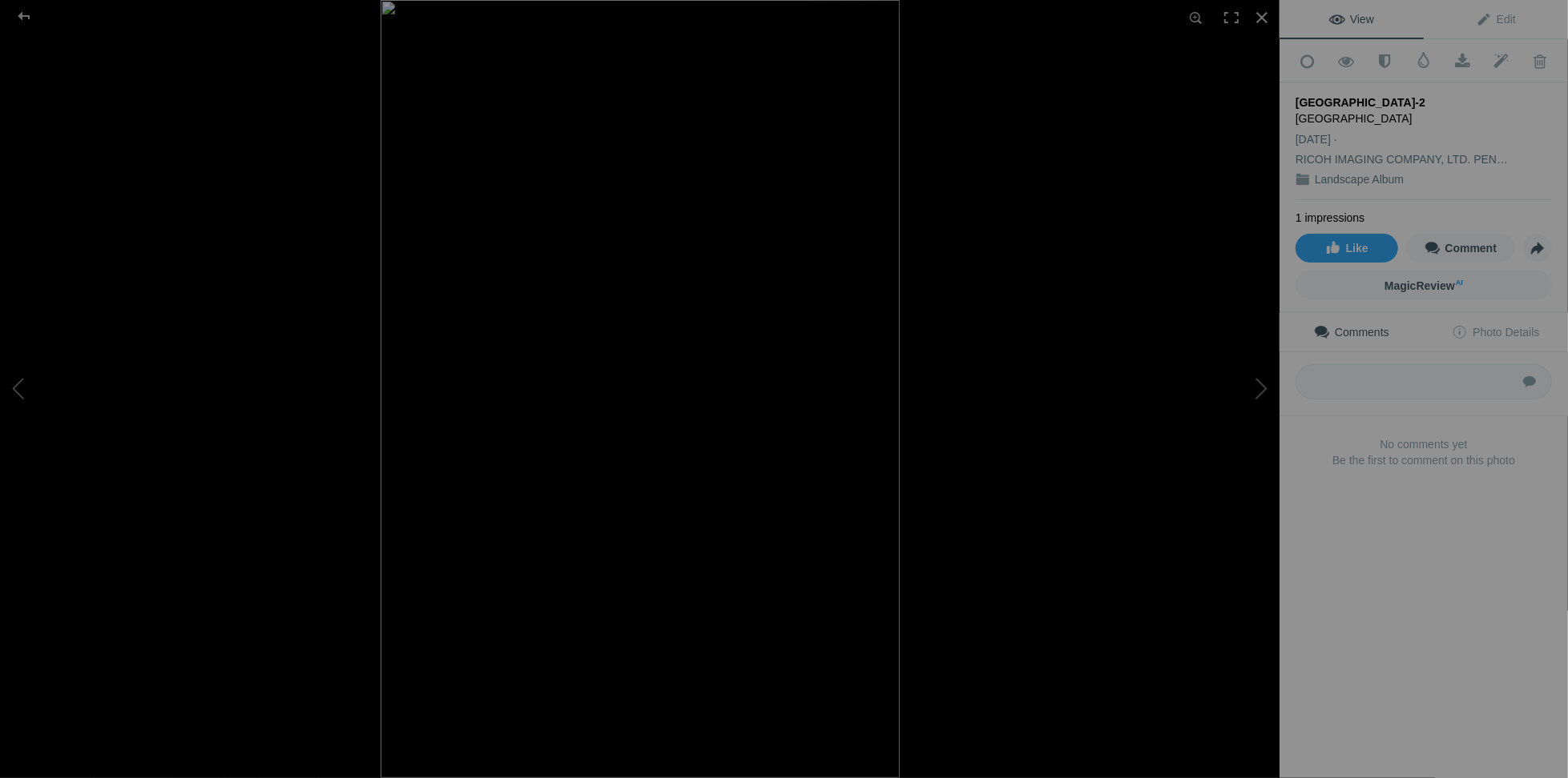
drag, startPoint x: 1300, startPoint y: 95, endPoint x: 1483, endPoint y: 95, distance: 183.0
click at [1483, 95] on div "Yellowstone Grand Canyon Lower Falls-2" at bounding box center [1424, 102] width 256 height 16
copy div "ellowstone Grand Canyon Lower Falls"
click at [1366, 26] on link "View" at bounding box center [1351, 19] width 144 height 38
click at [1493, 19] on span "Edit" at bounding box center [1496, 19] width 40 height 13
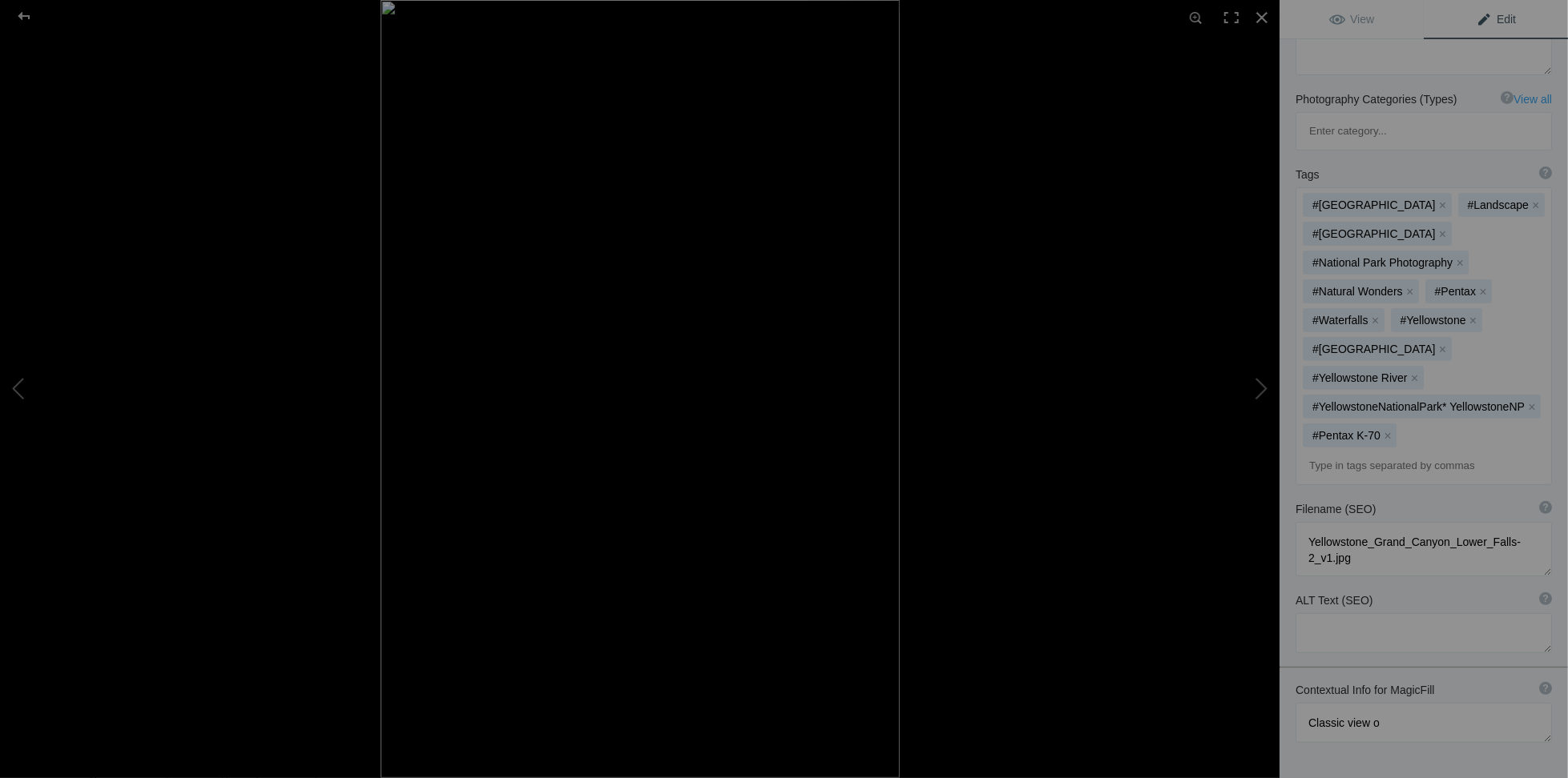
scroll to position [240, 0]
click at [1387, 428] on button "x" at bounding box center [1388, 434] width 11 height 11
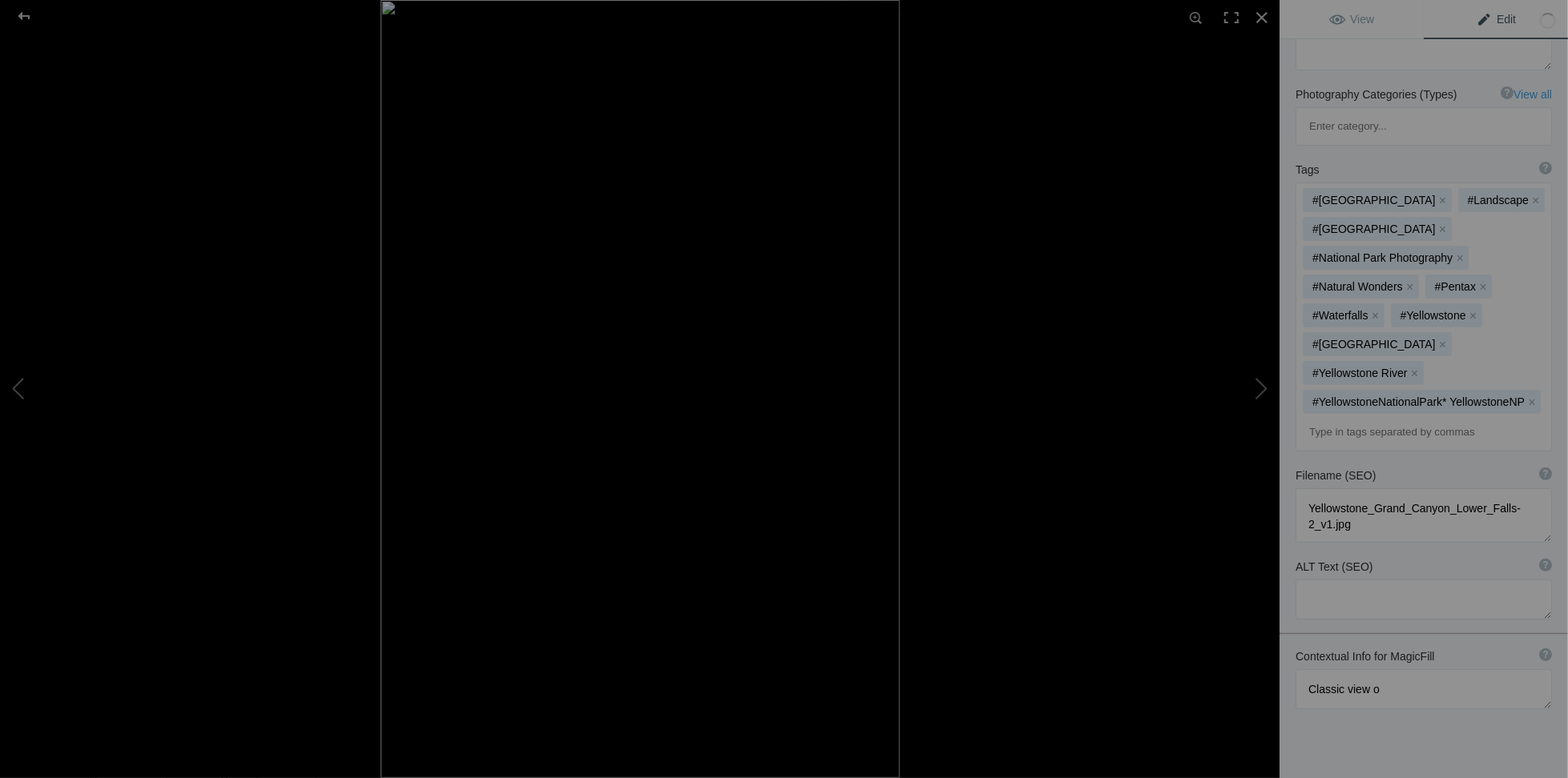
scroll to position [244, 0]
drag, startPoint x: 1436, startPoint y: 623, endPoint x: 1287, endPoint y: 629, distance: 149.1
click at [1287, 640] on div "Contextual Info for MagicFill ? Use this section to add details that aren’t vis…" at bounding box center [1423, 678] width 289 height 77
paste textarea "ellowstone Grand Canyon Lower Falls"
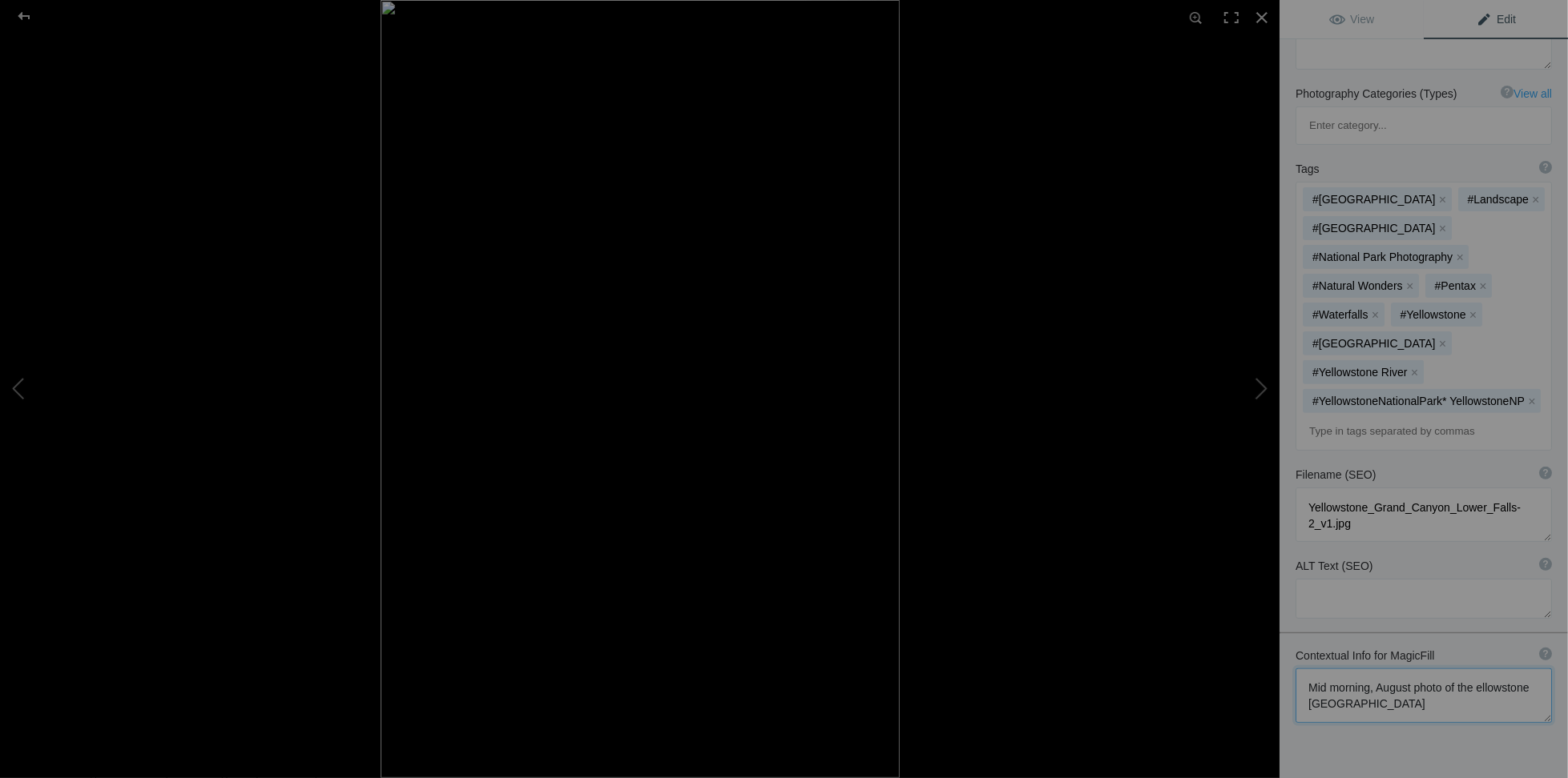
click at [1309, 668] on textarea at bounding box center [1424, 695] width 256 height 55
click at [1438, 668] on textarea at bounding box center [1424, 695] width 256 height 55
drag, startPoint x: 1379, startPoint y: 638, endPoint x: 1444, endPoint y: 637, distance: 65.0
click at [1342, 668] on textarea at bounding box center [1424, 704] width 256 height 71
drag, startPoint x: 1401, startPoint y: 639, endPoint x: 1402, endPoint y: 651, distance: 12.0
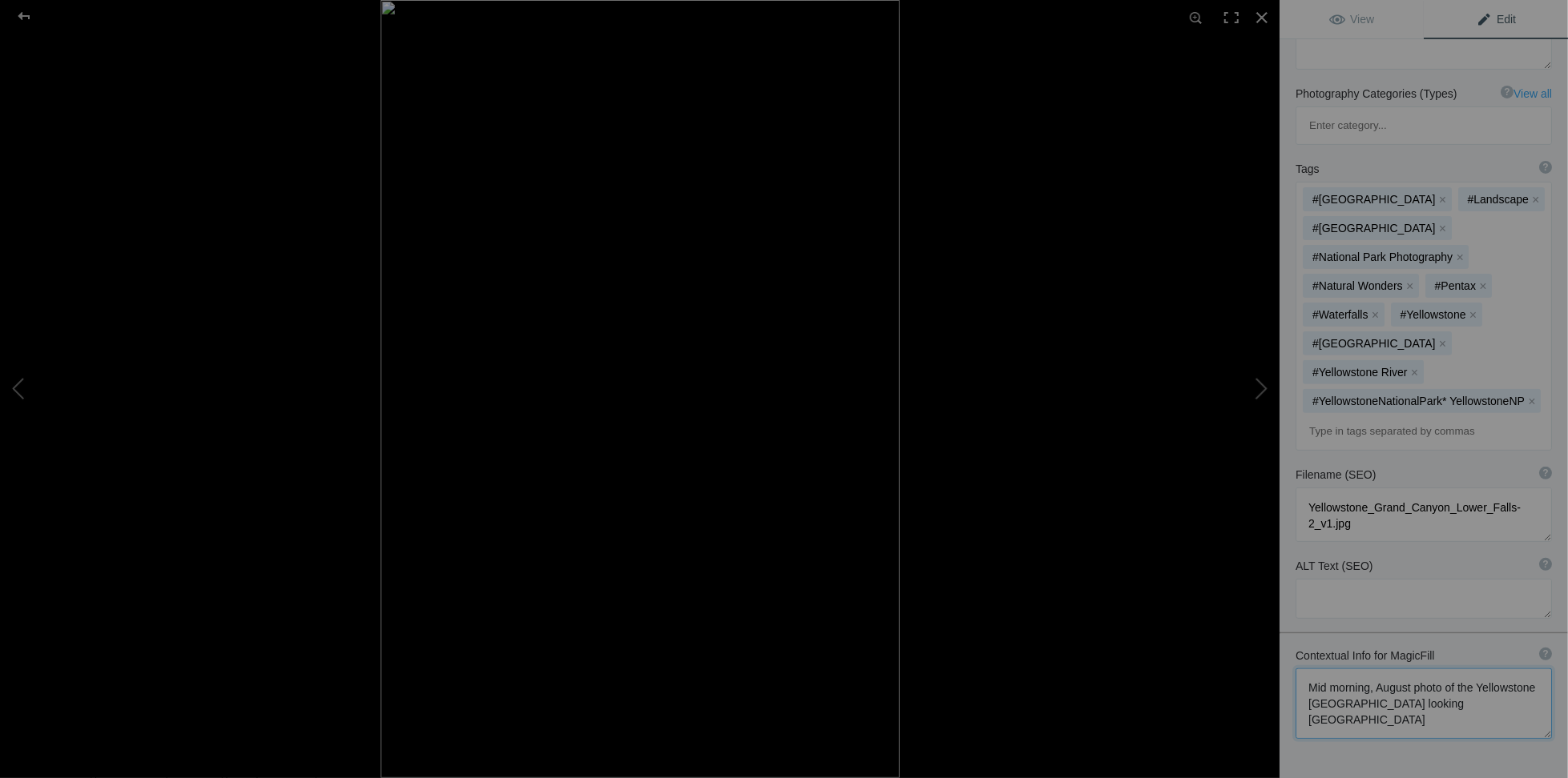
click at [1402, 668] on textarea at bounding box center [1424, 704] width 256 height 71
click at [1481, 668] on textarea at bounding box center [1424, 704] width 256 height 71
click at [1437, 668] on textarea at bounding box center [1424, 704] width 256 height 71
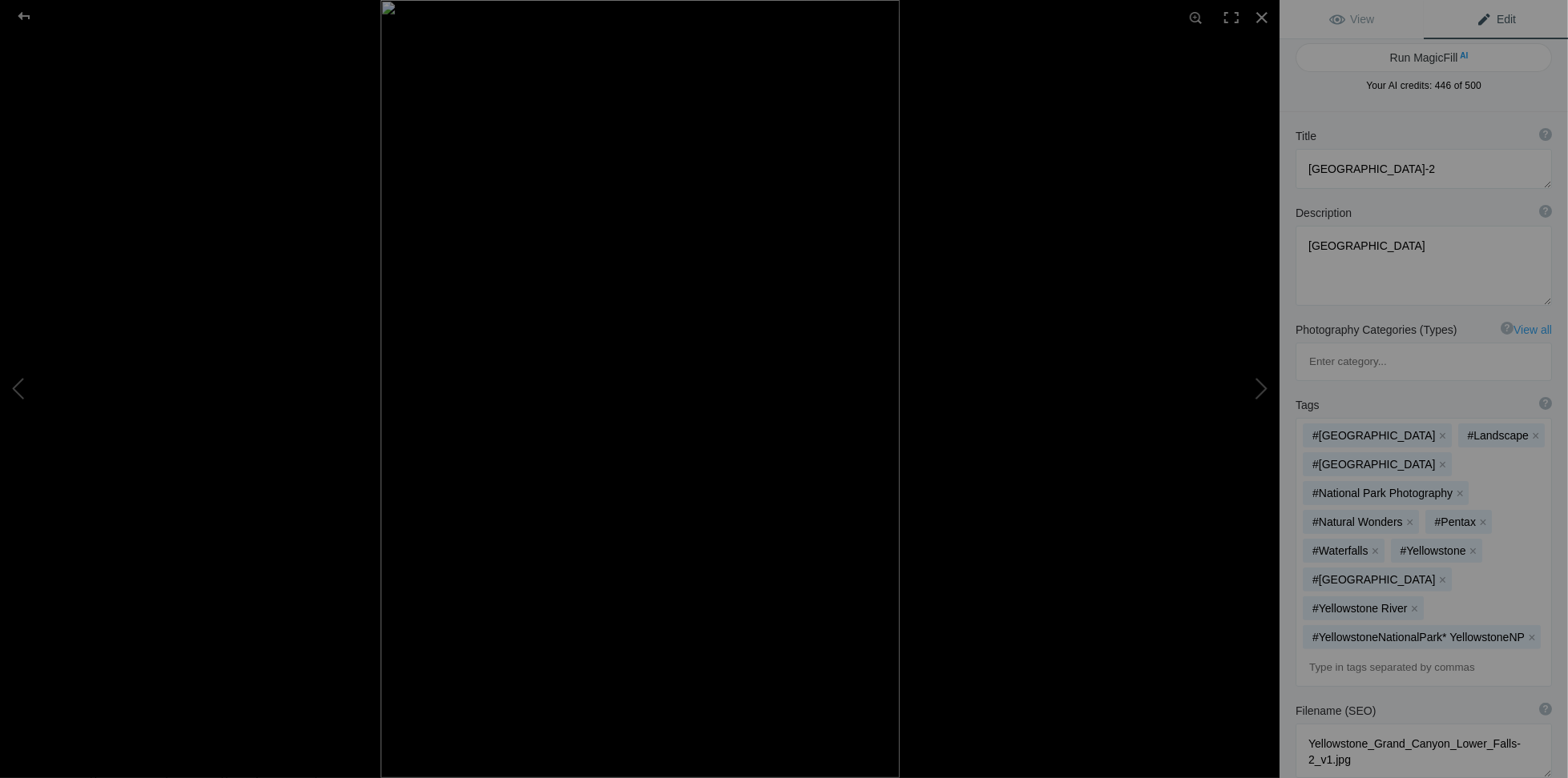
scroll to position [0, 0]
type textarea "Mid morning, August photo of the Yellowstone Grand Canyon looking at the Lower …"
click at [1418, 69] on button "Run MagicFill AI" at bounding box center [1424, 65] width 256 height 29
type textarea "Breathtaking View of Lower Falls at Yellowstone Grand Canyon"
type textarea "Experience the stunning beauty of Yellowstone Grand Canyon, captured in this mi…"
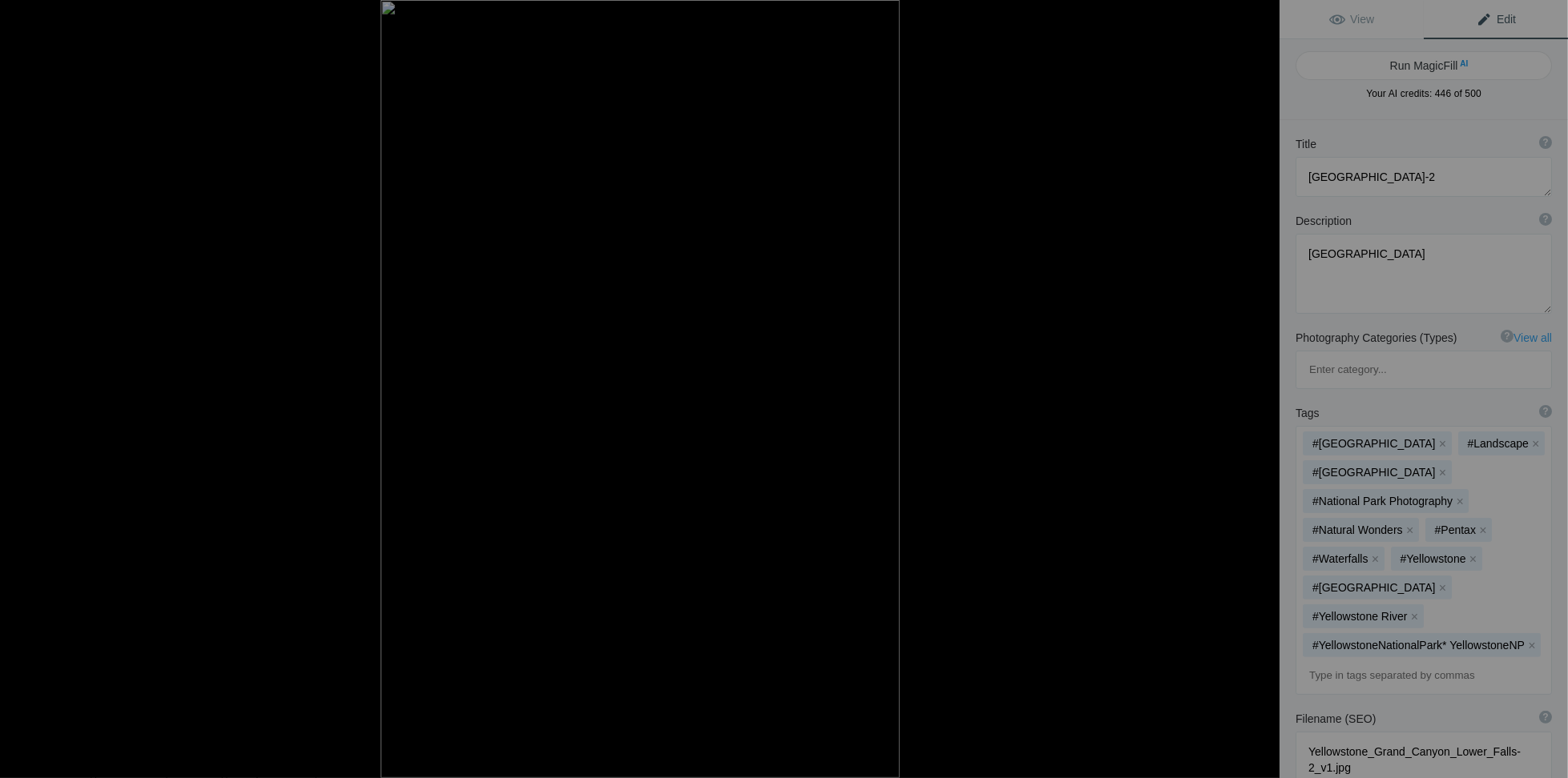
type textarea "yellowstone-grand-canyon-lower-falls-artist-point.jpg"
type textarea "A panoramic view of Lower Falls in Yellowstone Grand Canyon, showcasing the wat…"
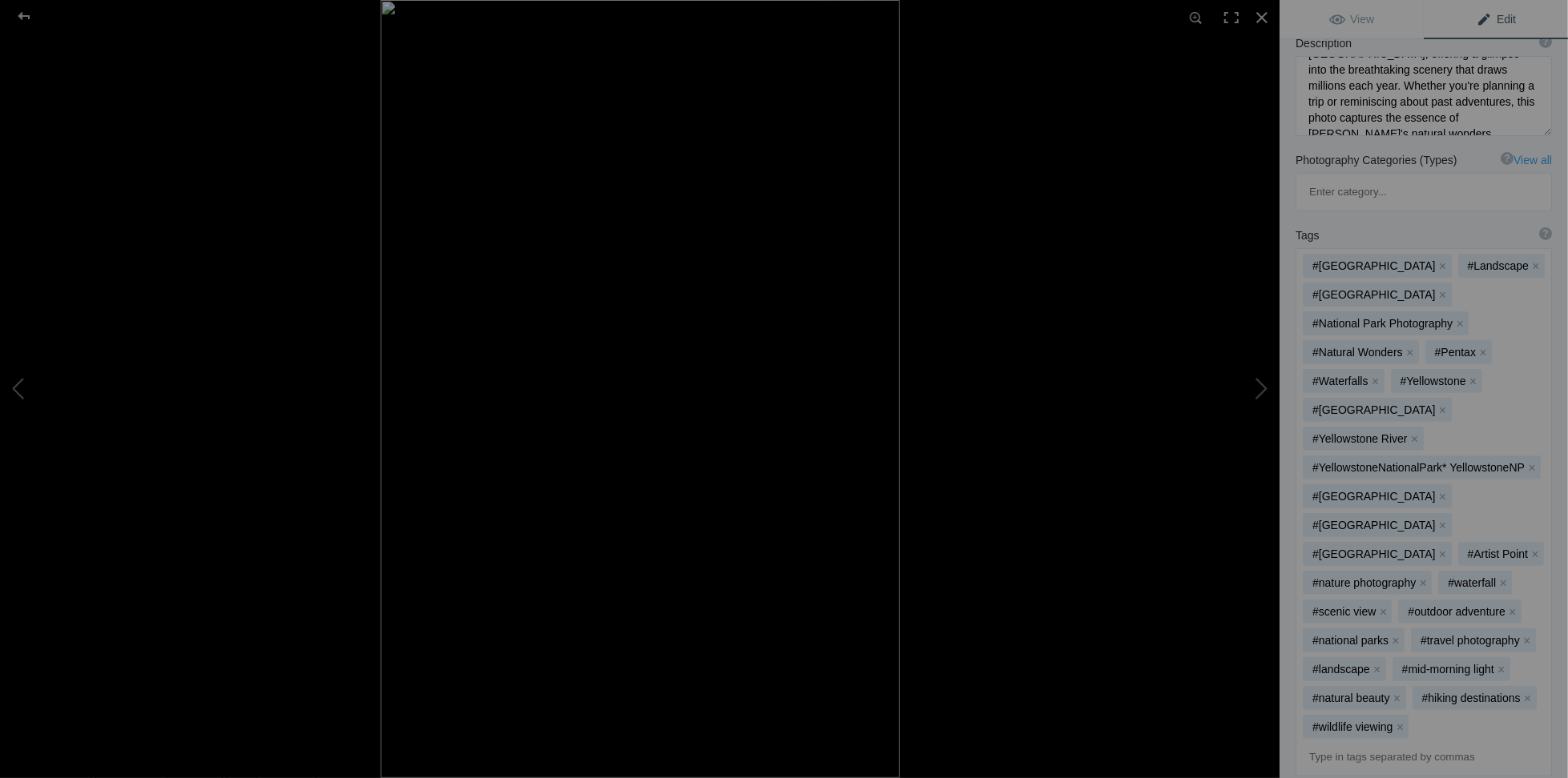
scroll to position [481, 0]
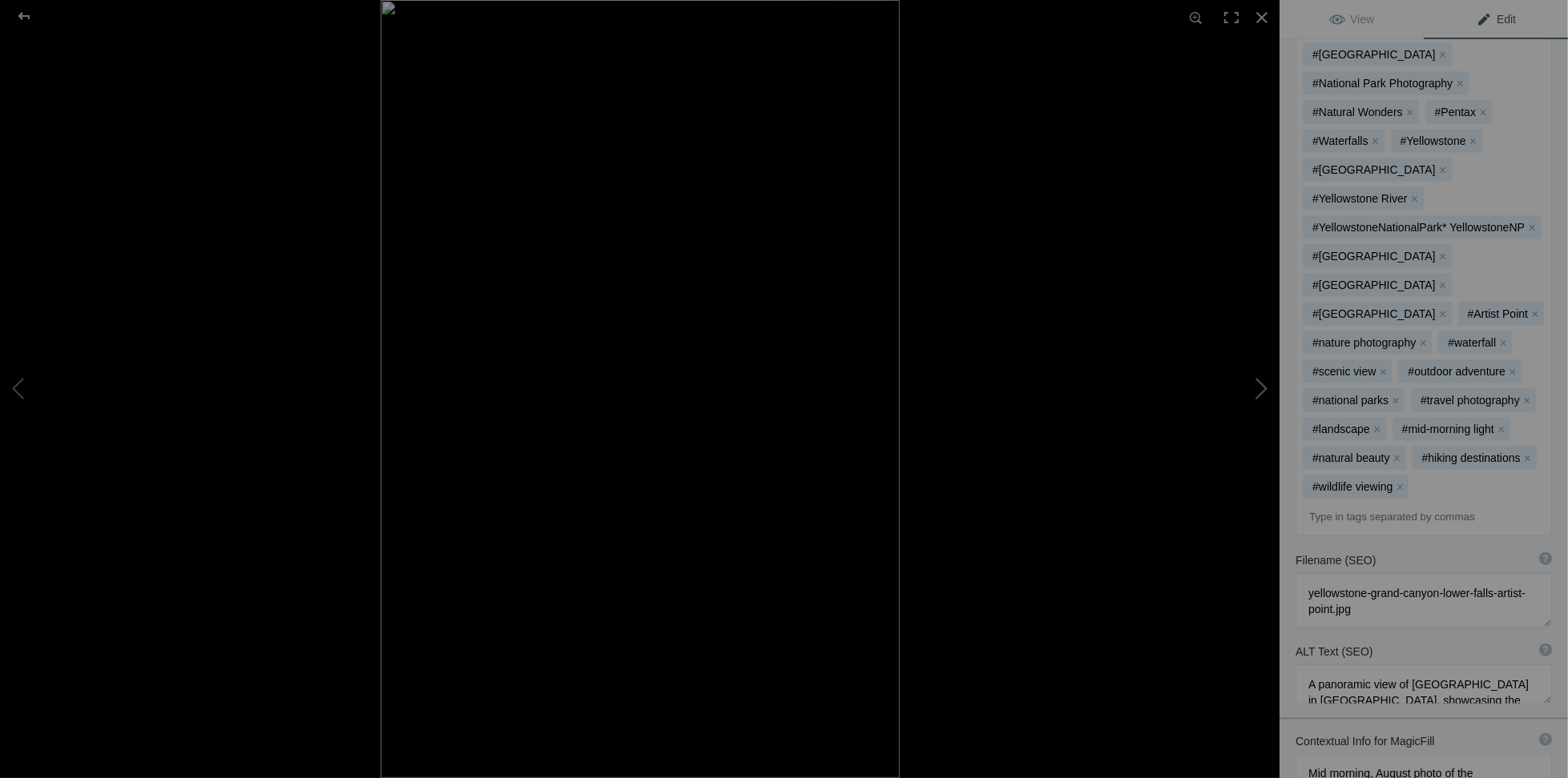
click at [1256, 394] on button at bounding box center [1219, 389] width 120 height 280
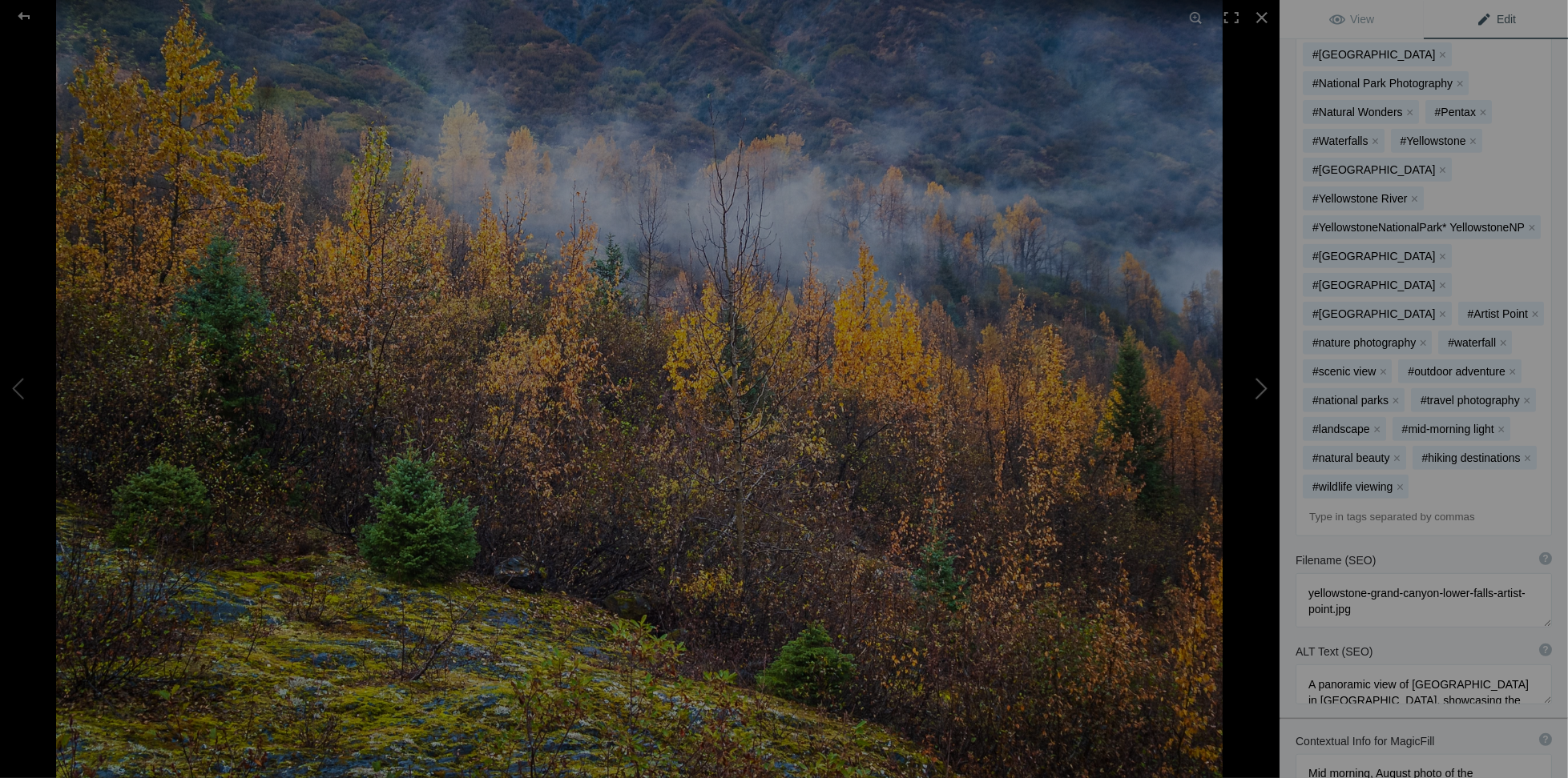
type textarea "Fall Mists at the Exit Glacier"
type textarea "Looking Down from Exit Glacier, Alaska - October 2016"
type textarea "Fall_Mists_at_the_Exit_Glacier.jpg"
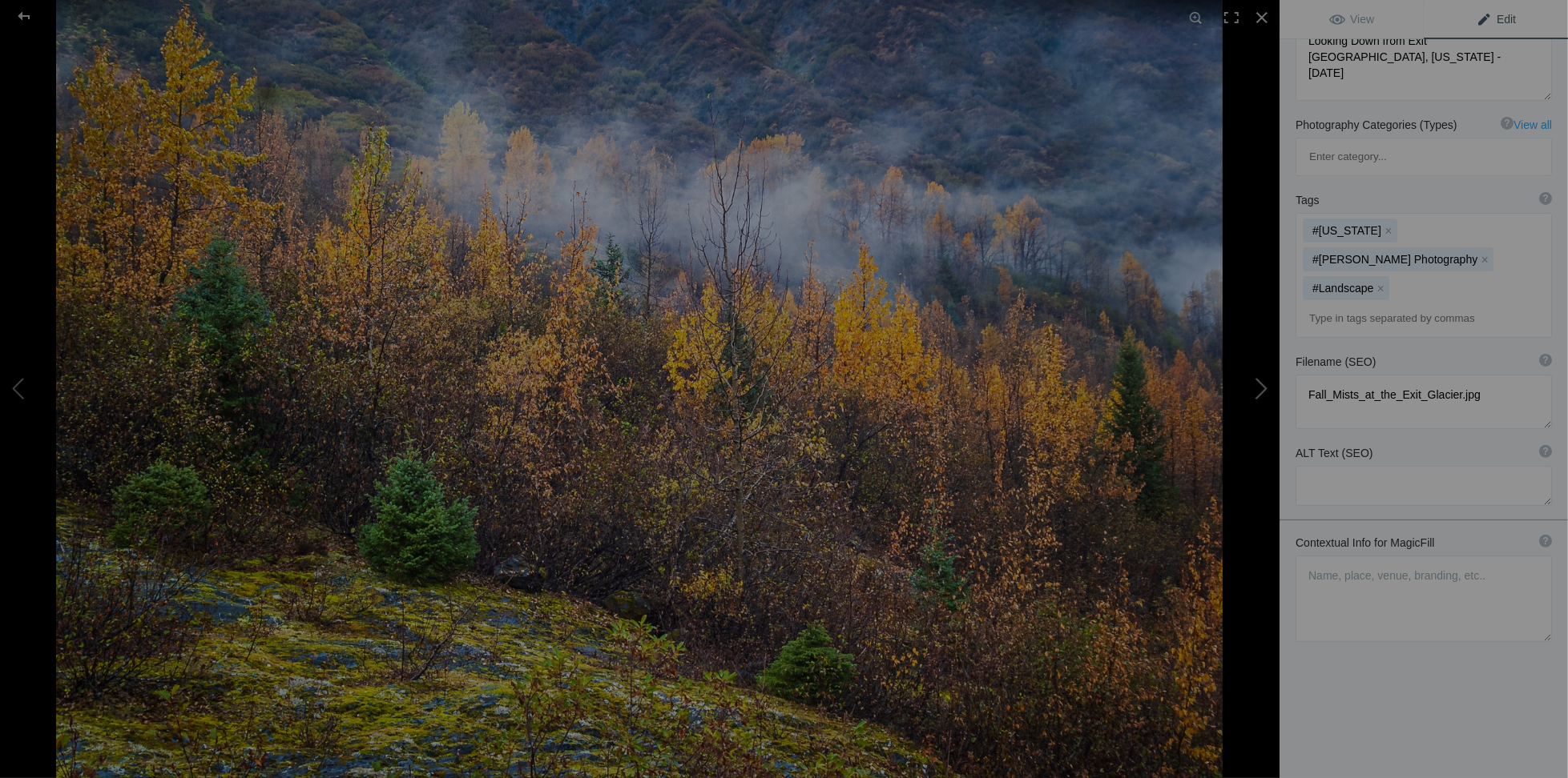
scroll to position [120, 0]
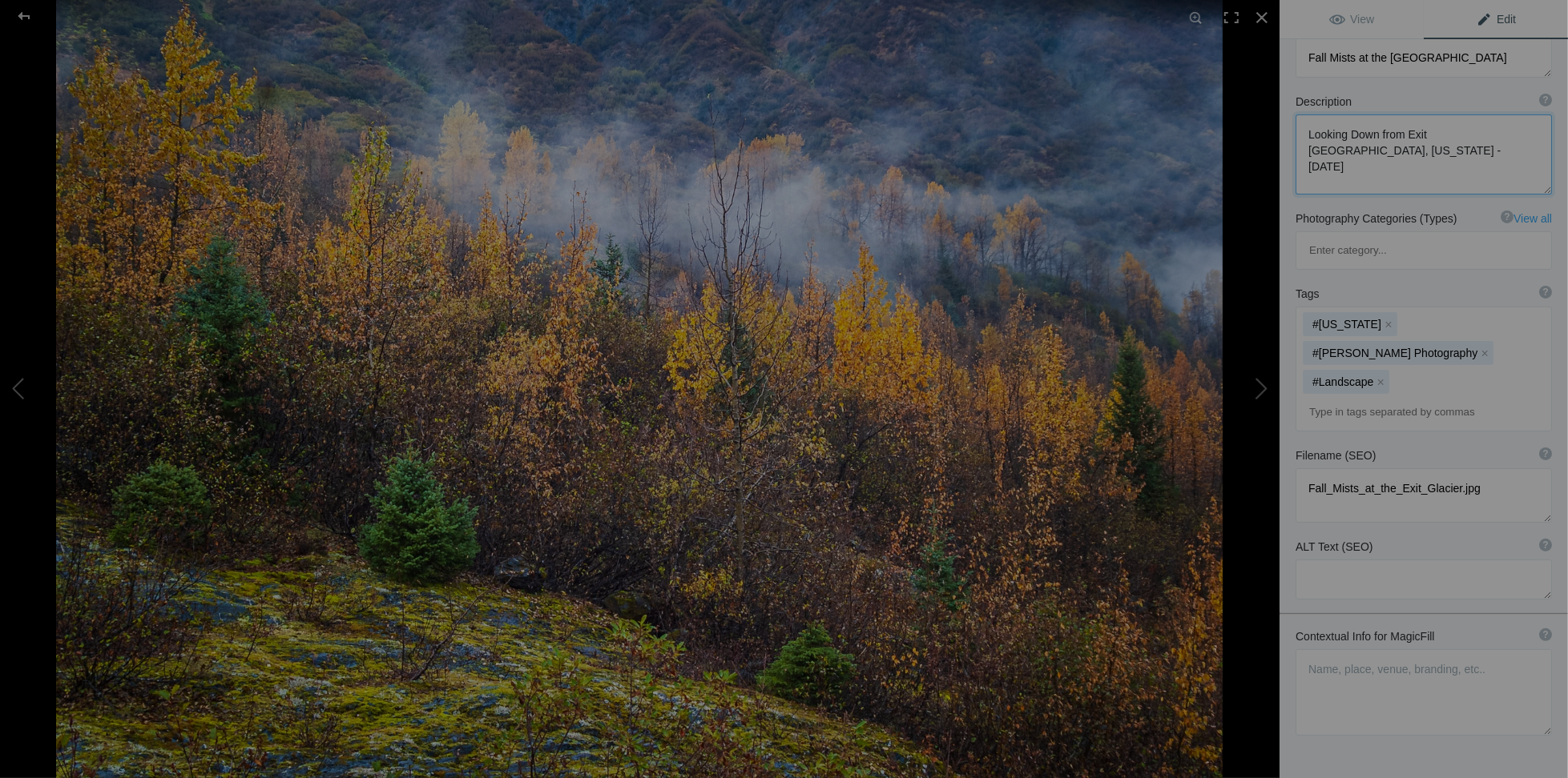
drag, startPoint x: 1308, startPoint y: 136, endPoint x: 1390, endPoint y: 159, distance: 85.2
click at [1390, 159] on textarea at bounding box center [1424, 154] width 256 height 80
click at [1319, 650] on textarea at bounding box center [1424, 693] width 256 height 86
paste textarea "Looking Down from Exit Glacier, Alaska - October 2016"
click at [1380, 650] on textarea at bounding box center [1424, 693] width 256 height 85
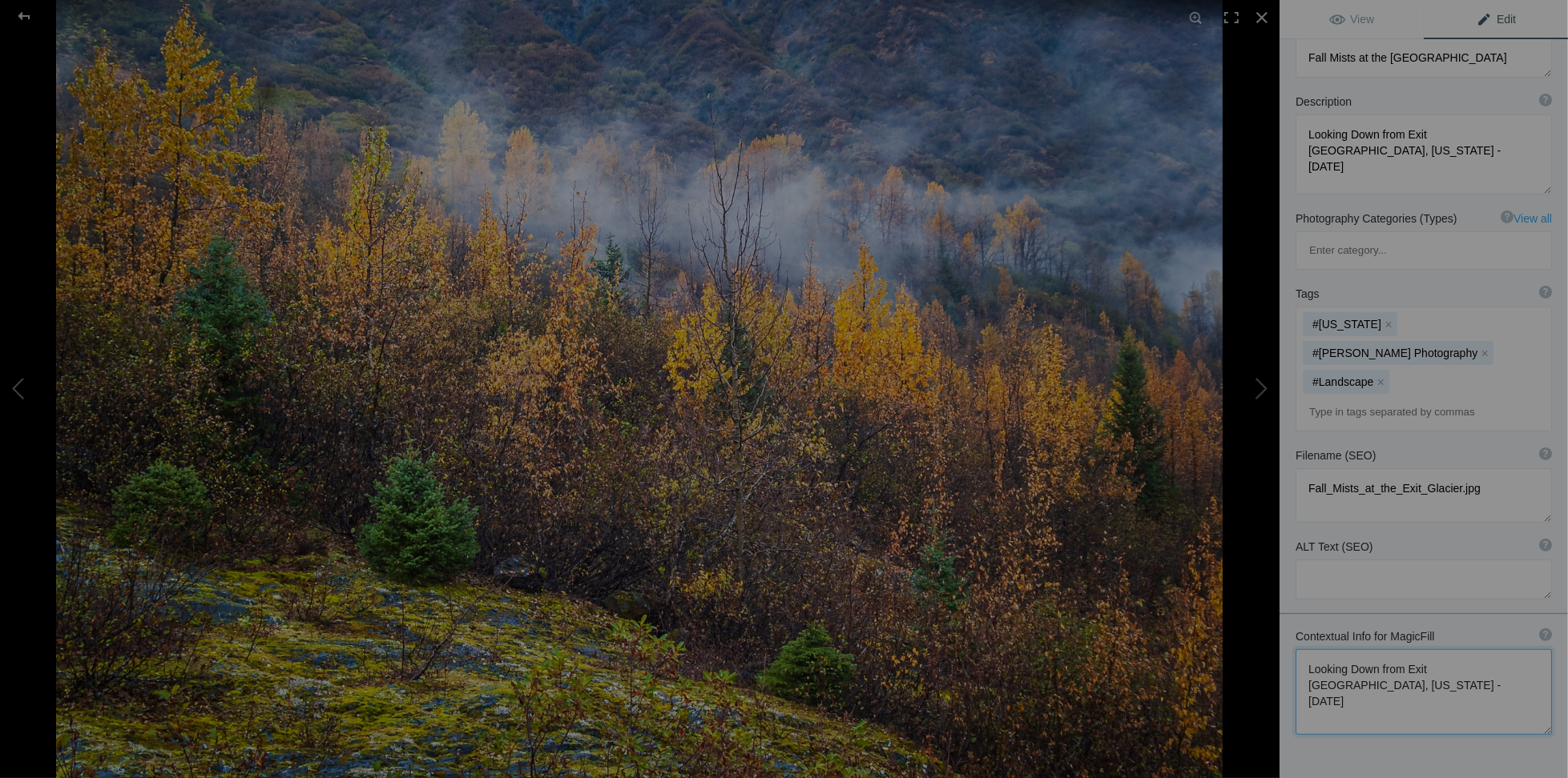
click at [1391, 650] on textarea at bounding box center [1424, 693] width 256 height 85
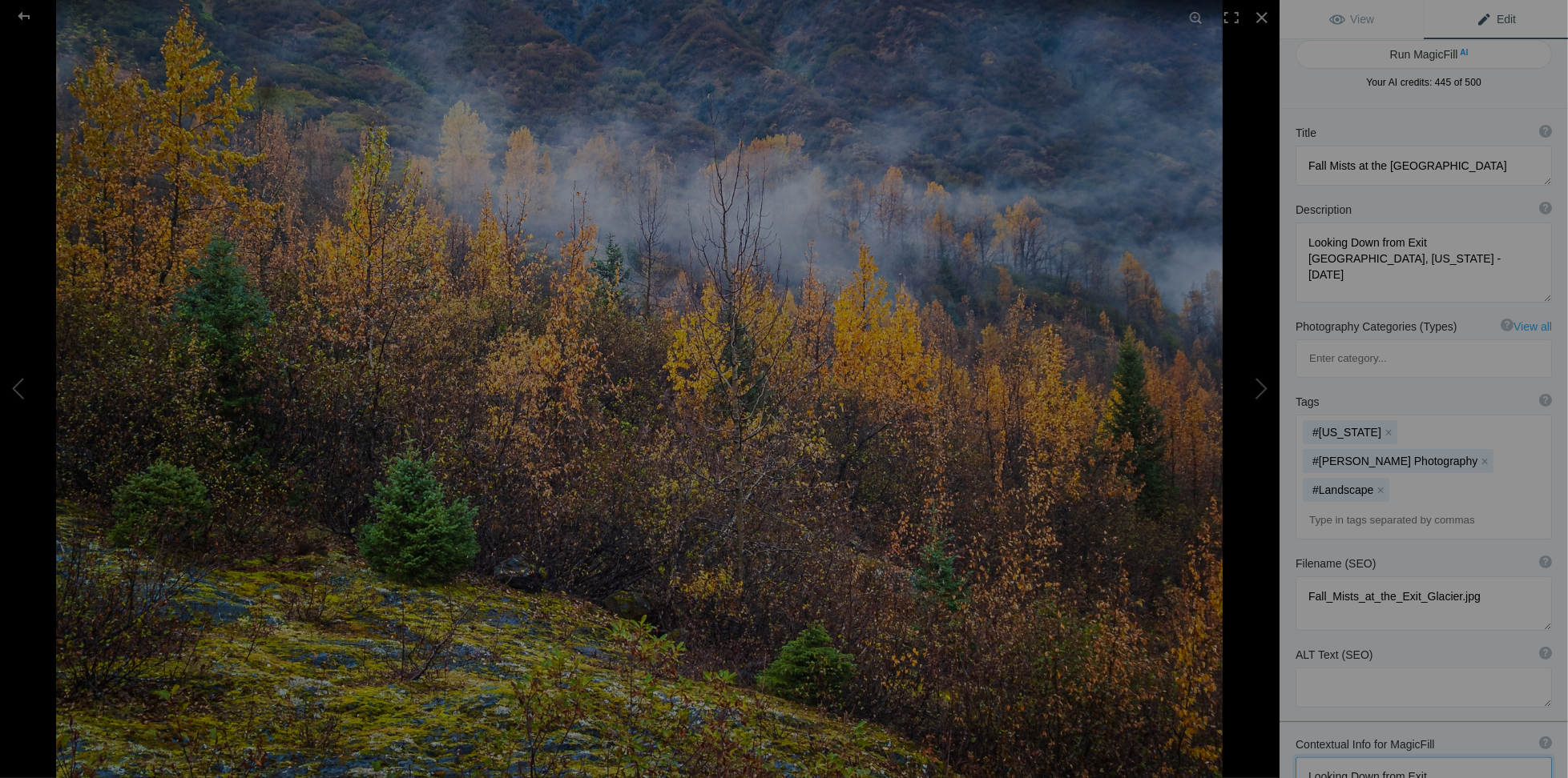
scroll to position [0, 0]
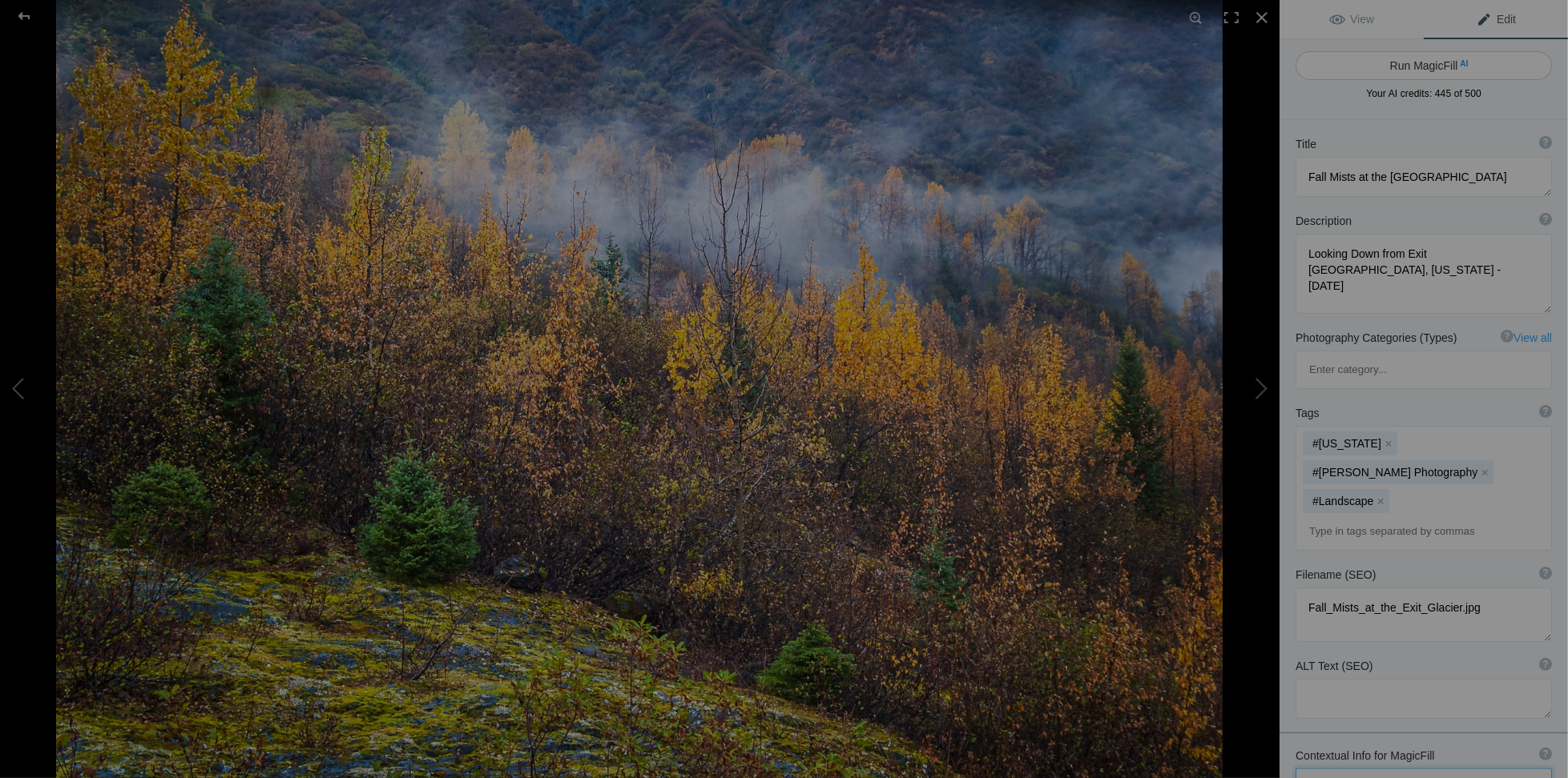
type textarea "Looking Down from Exit Glacier, Alaska - October 2016 as mist raise from valley…"
click at [1398, 61] on button "Run MagicFill AI" at bounding box center [1424, 65] width 256 height 29
type textarea "Misty Autumn View from Exit Glacier, Alaska"
type textarea "Experience the breathtaking beauty of Exit Glacier in Alaska as you gaze down u…"
type textarea "exit-glacier-autumn-mist.jpg"
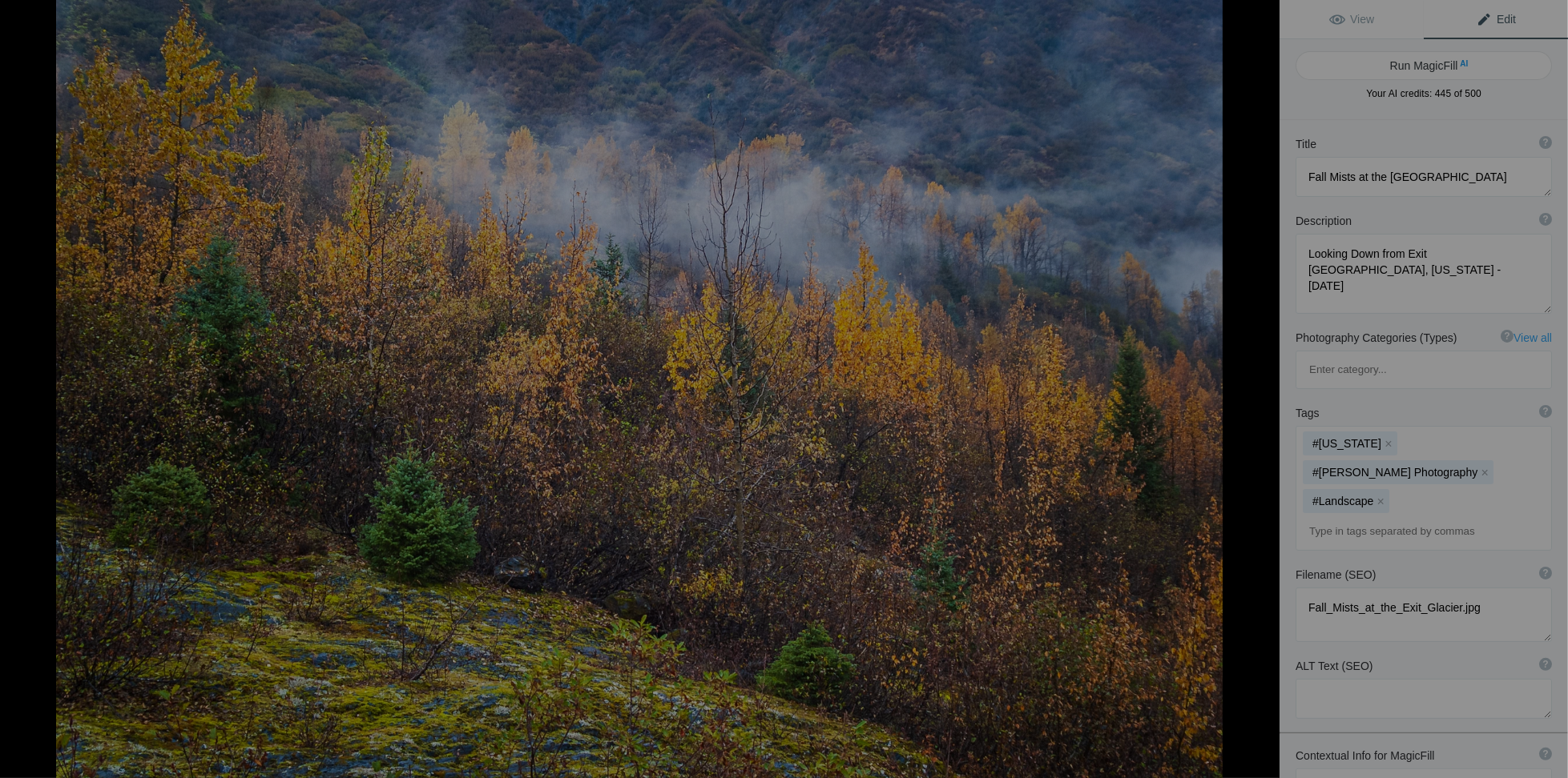
type textarea "A misty autumn view from Exit Glacier in Alaska, showcasing colorful trees and …"
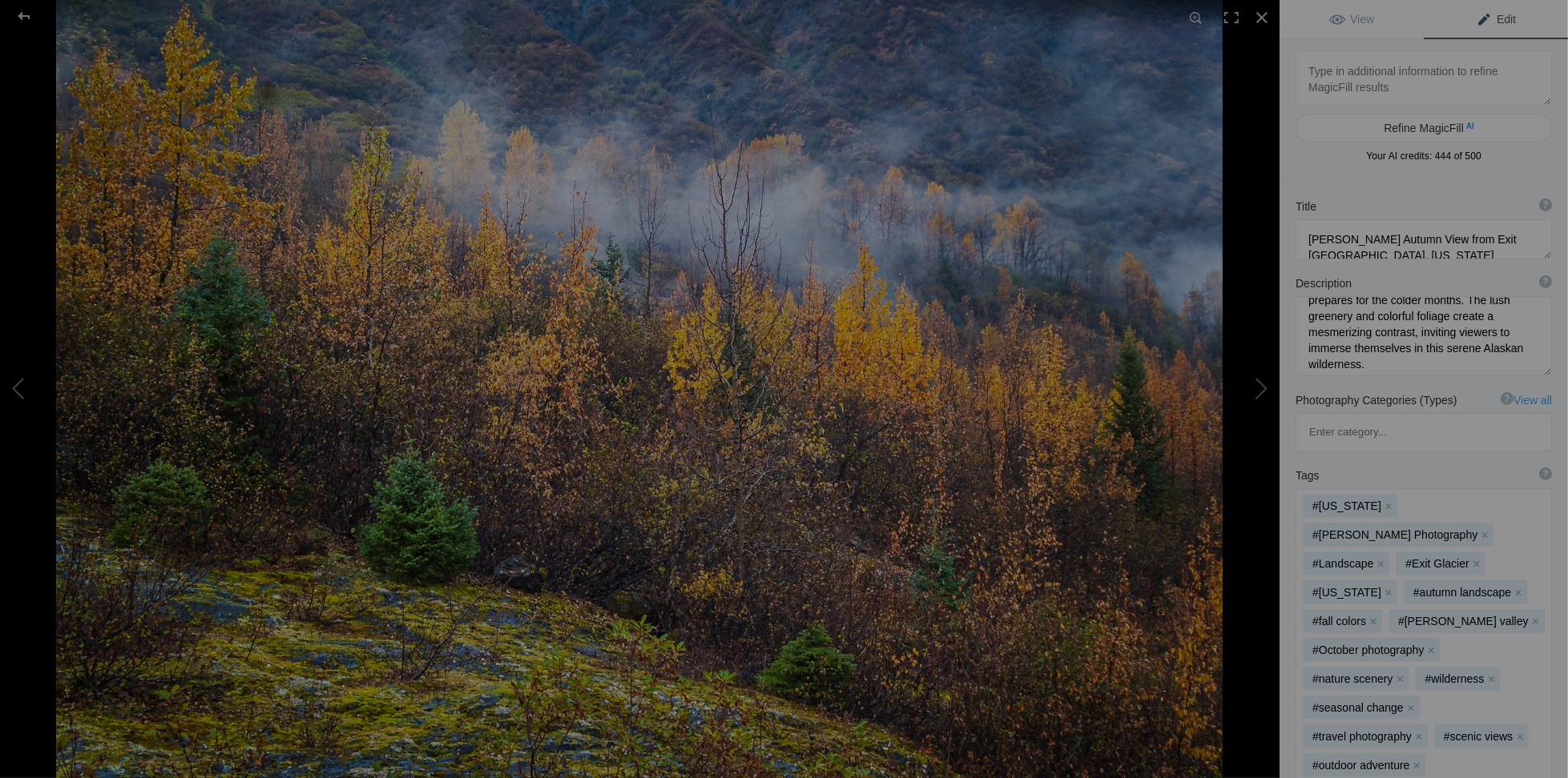
scroll to position [167, 0]
click at [1266, 389] on button at bounding box center [1219, 389] width 120 height 280
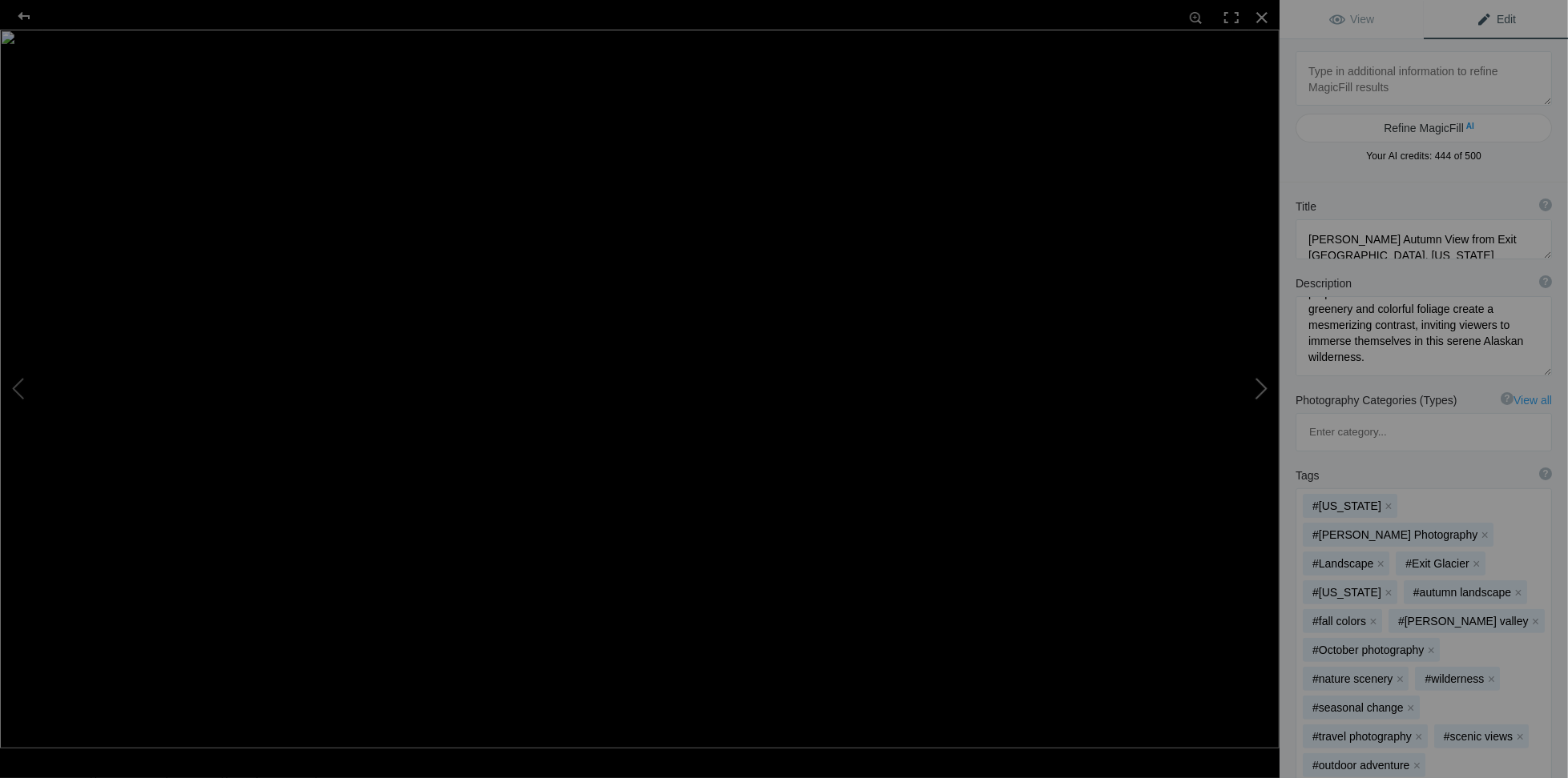
type textarea "Breathtaking Sunrise Over Misty Sylvan Lake in Yellowstone National Park"
type textarea "Experience the serene beauty of an August morning at Sylvan Lake in Yellowstone…"
type textarea "Yellowstone_Sunrise_Over_Sylvan_Lake.jpg"
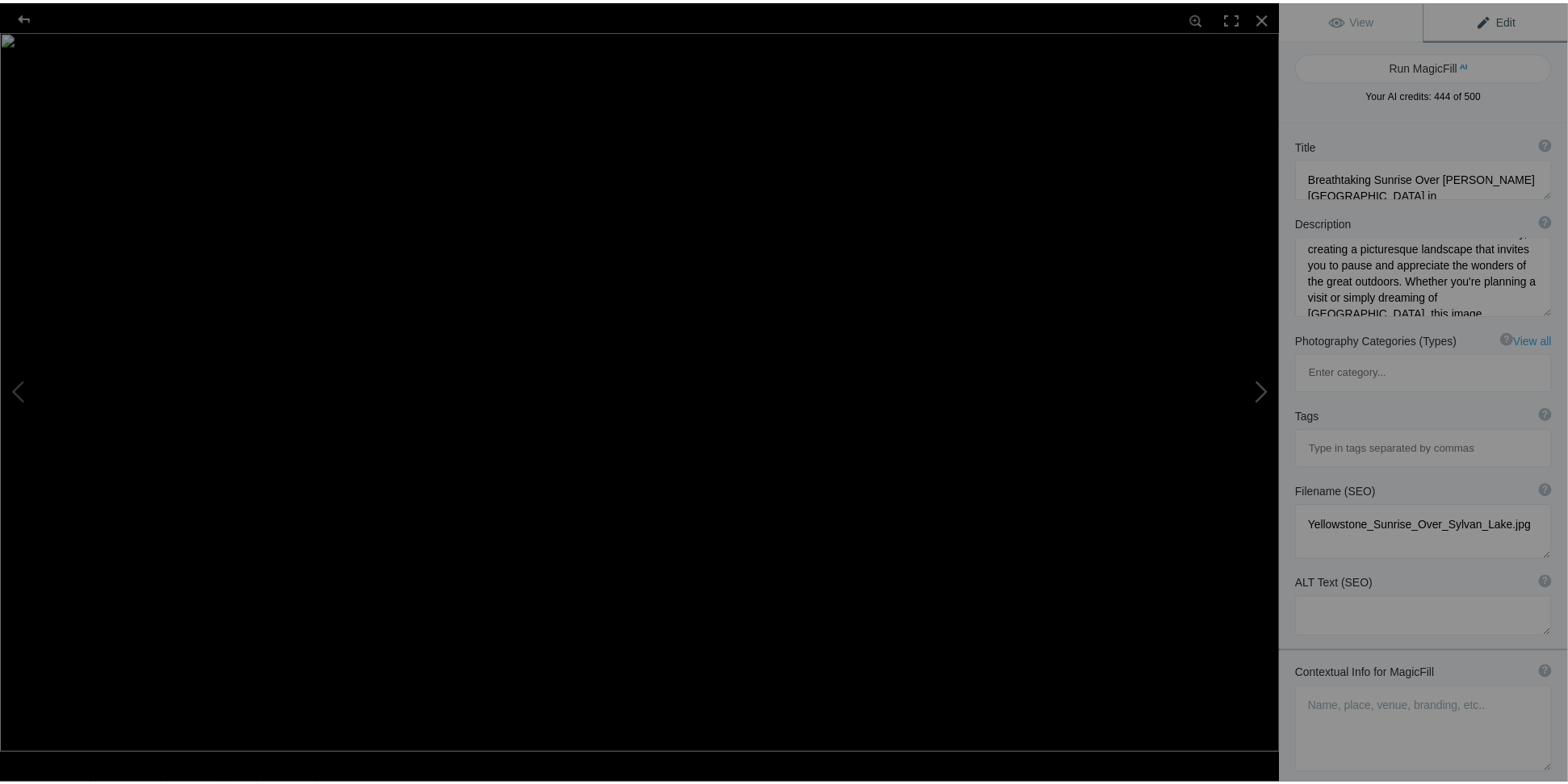
scroll to position [0, 0]
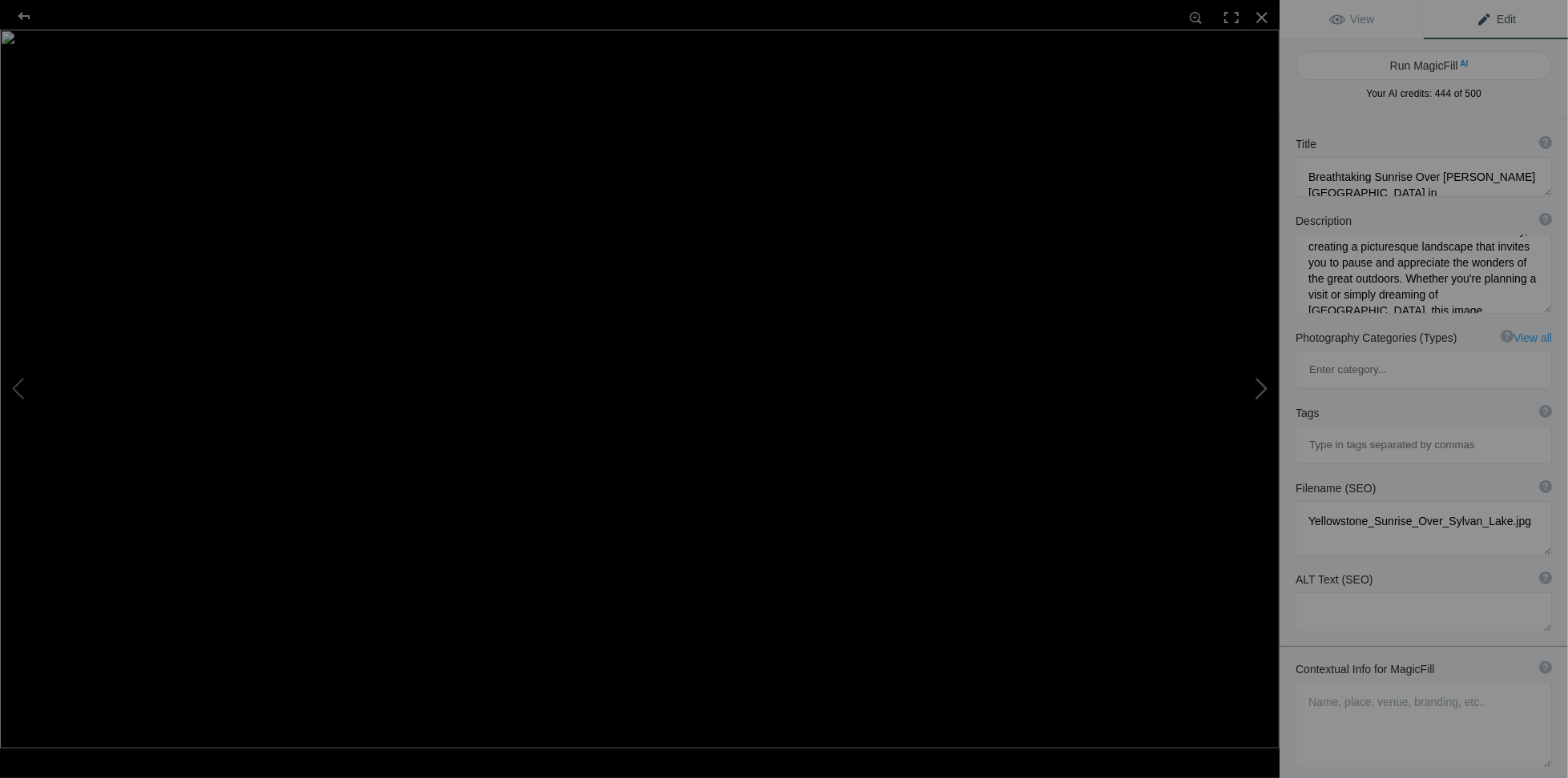
click at [1266, 389] on button at bounding box center [1219, 389] width 120 height 280
type textarea "Breathtaking Rainbow Over Lower Falls in Yellowstone National Park"
type textarea "Experience the stunning beauty of Yellowstone National Park with this captivati…"
type textarea "Yellowstone_Lower_Falls_Rainbow.jpg"
click at [1266, 389] on button at bounding box center [1219, 389] width 120 height 280
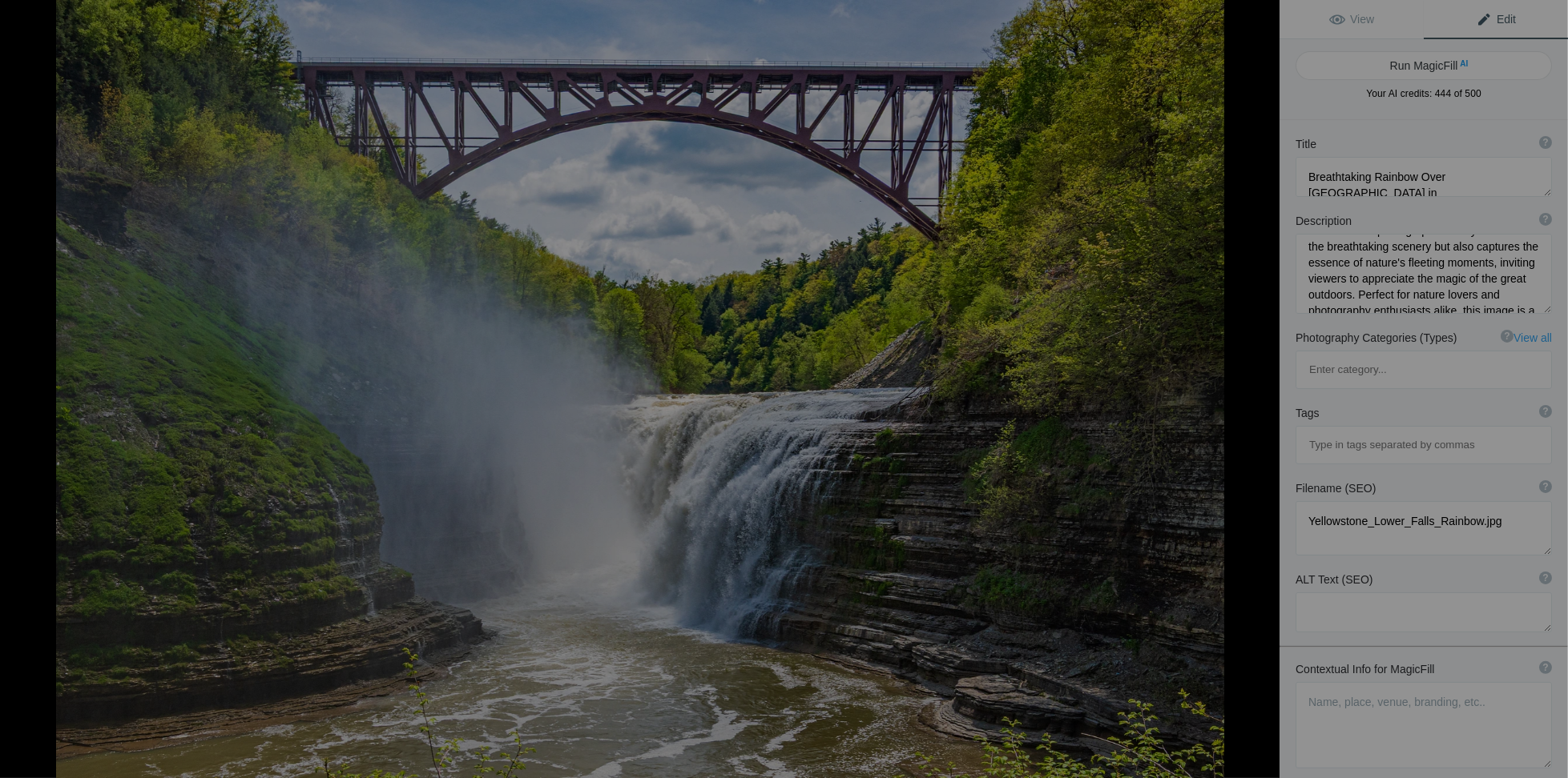
type textarea "Stunning Train Bridge Over Upper Falls at Letchworth State Park"
type textarea "Experience the breathtaking beauty of Letchworth State Park, often referred to …"
type textarea "train-bridge-upper-falls-letchworth-state-park.jpg"
type textarea "Train bridge over Upper Falls at Letchworth State Park, showcasing lush greener…"
type textarea "The Train Bridge over the Upper Falls at Letchworth New York State Park Train. …"
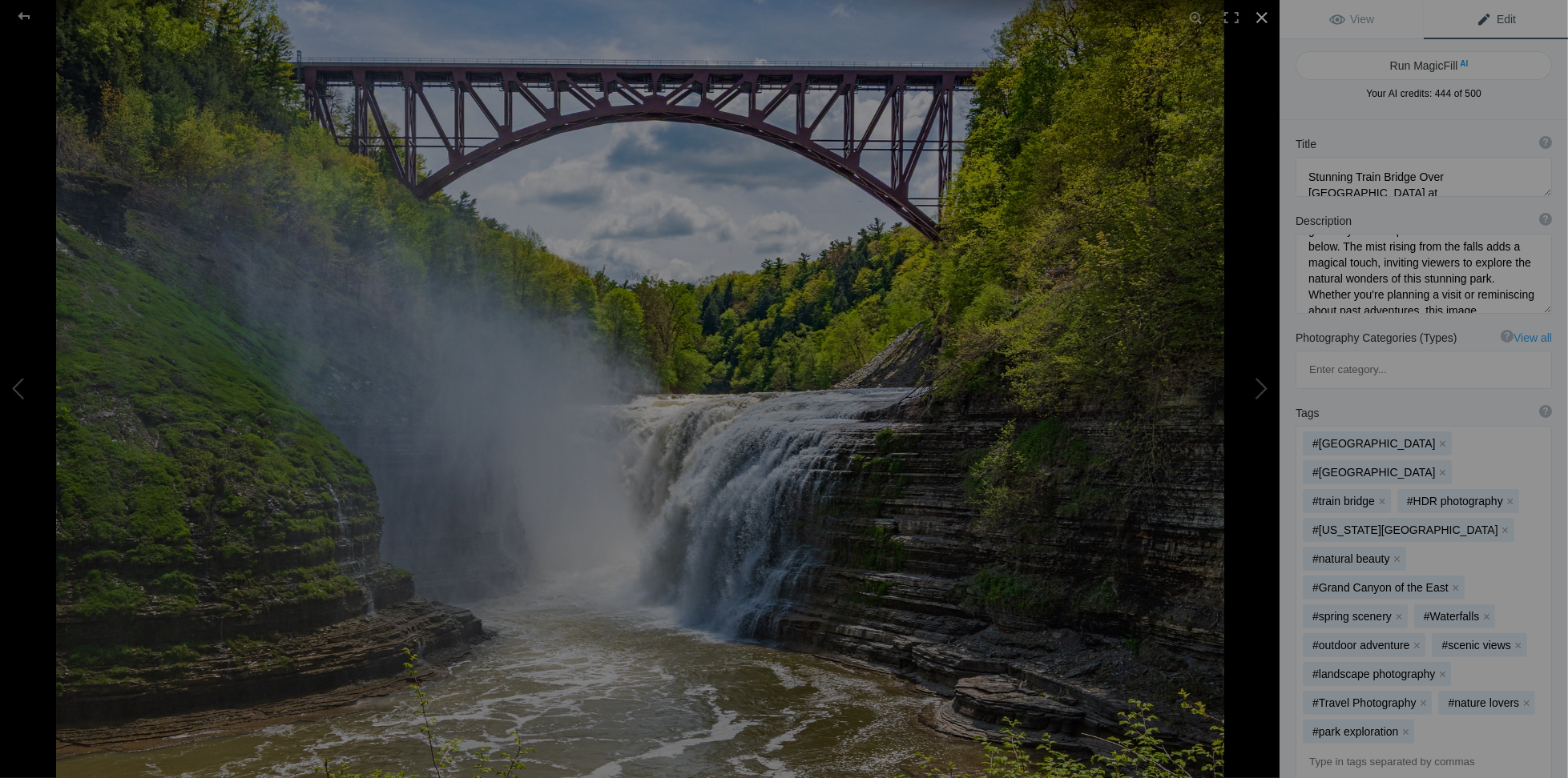
click at [1261, 20] on div at bounding box center [1262, 18] width 35 height 35
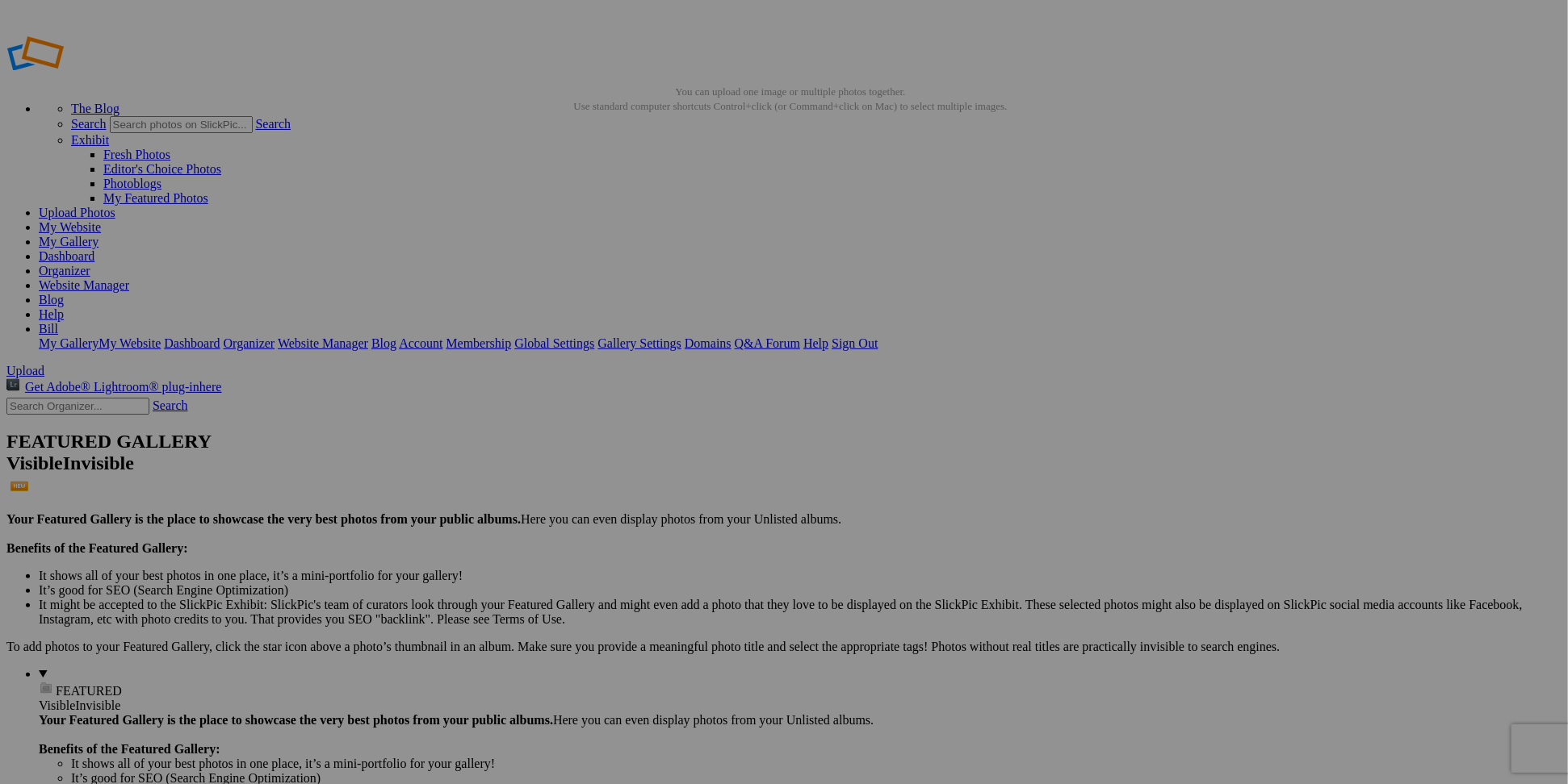
type input "[US_STATE]"
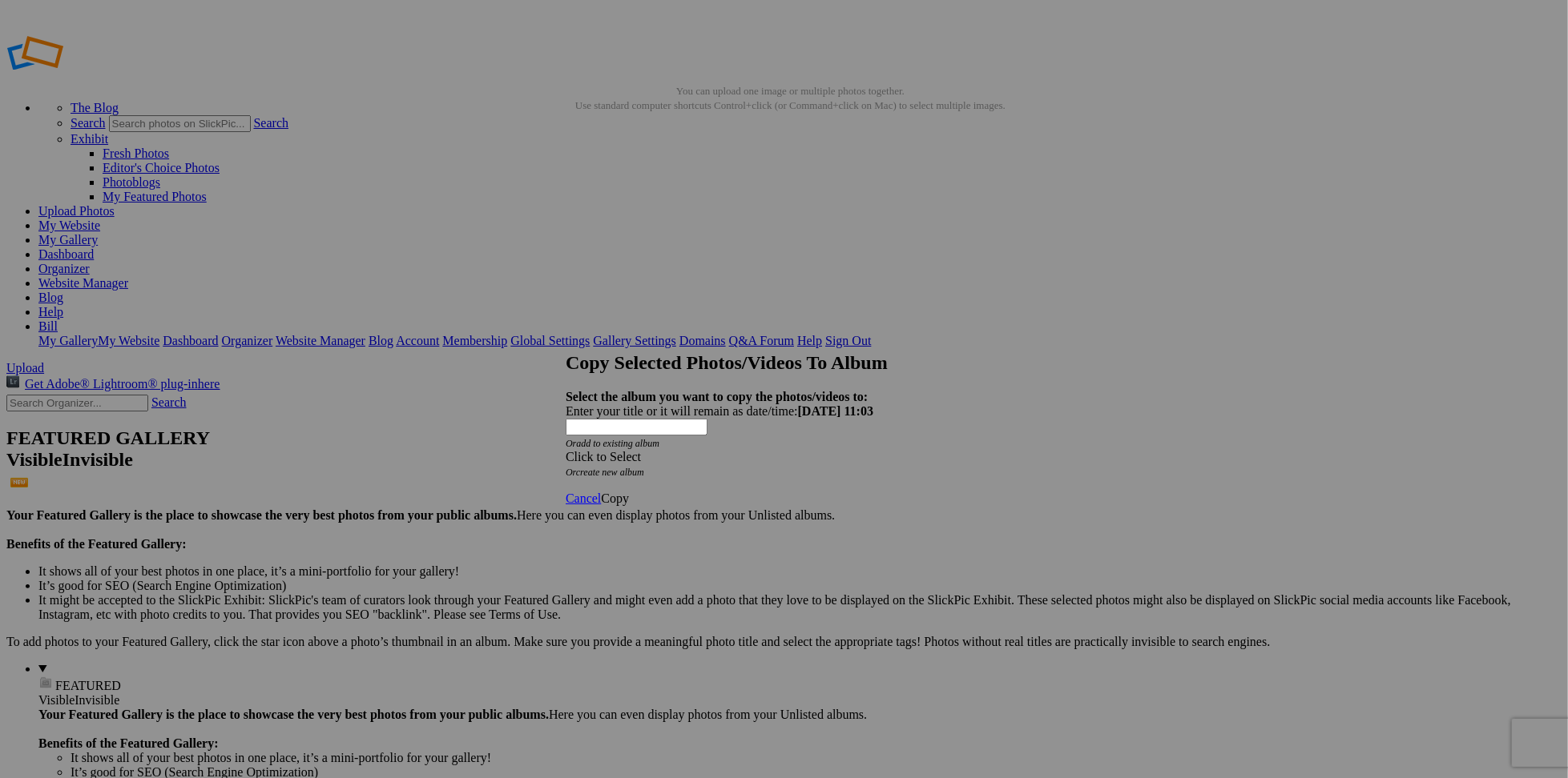
click at [864, 450] on div "Click to Select" at bounding box center [777, 458] width 425 height 15
click at [706, 458] on span "Landscape and Travel Albums" at bounding box center [711, 451] width 155 height 14
click at [666, 544] on link "[US_STATE]" at bounding box center [700, 538] width 69 height 14
click at [629, 492] on span "Copy" at bounding box center [615, 499] width 28 height 14
click at [617, 447] on span "Ok" at bounding box center [608, 440] width 16 height 14
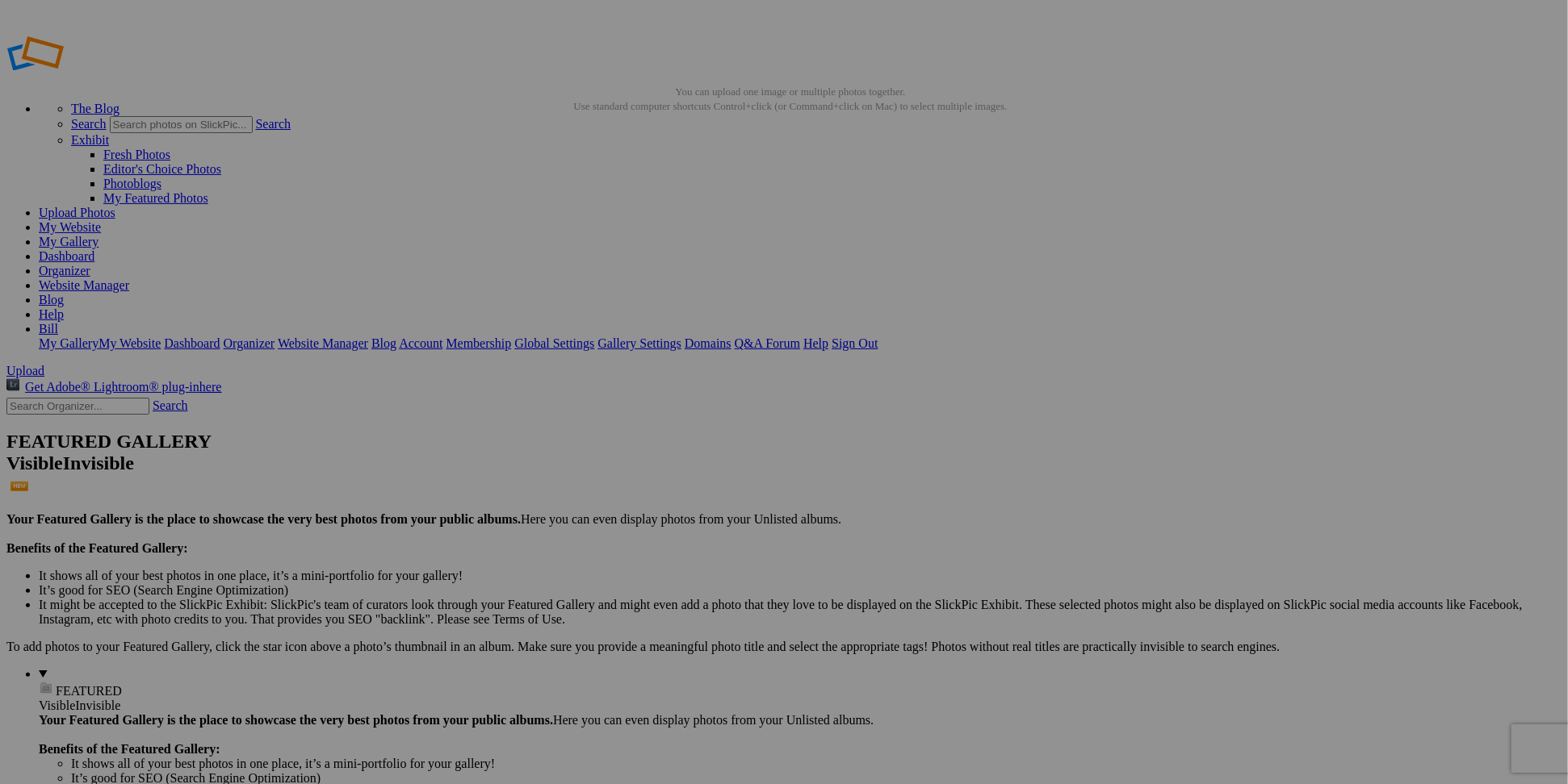
click at [884, 240] on img at bounding box center [880, 240] width 121 height 34
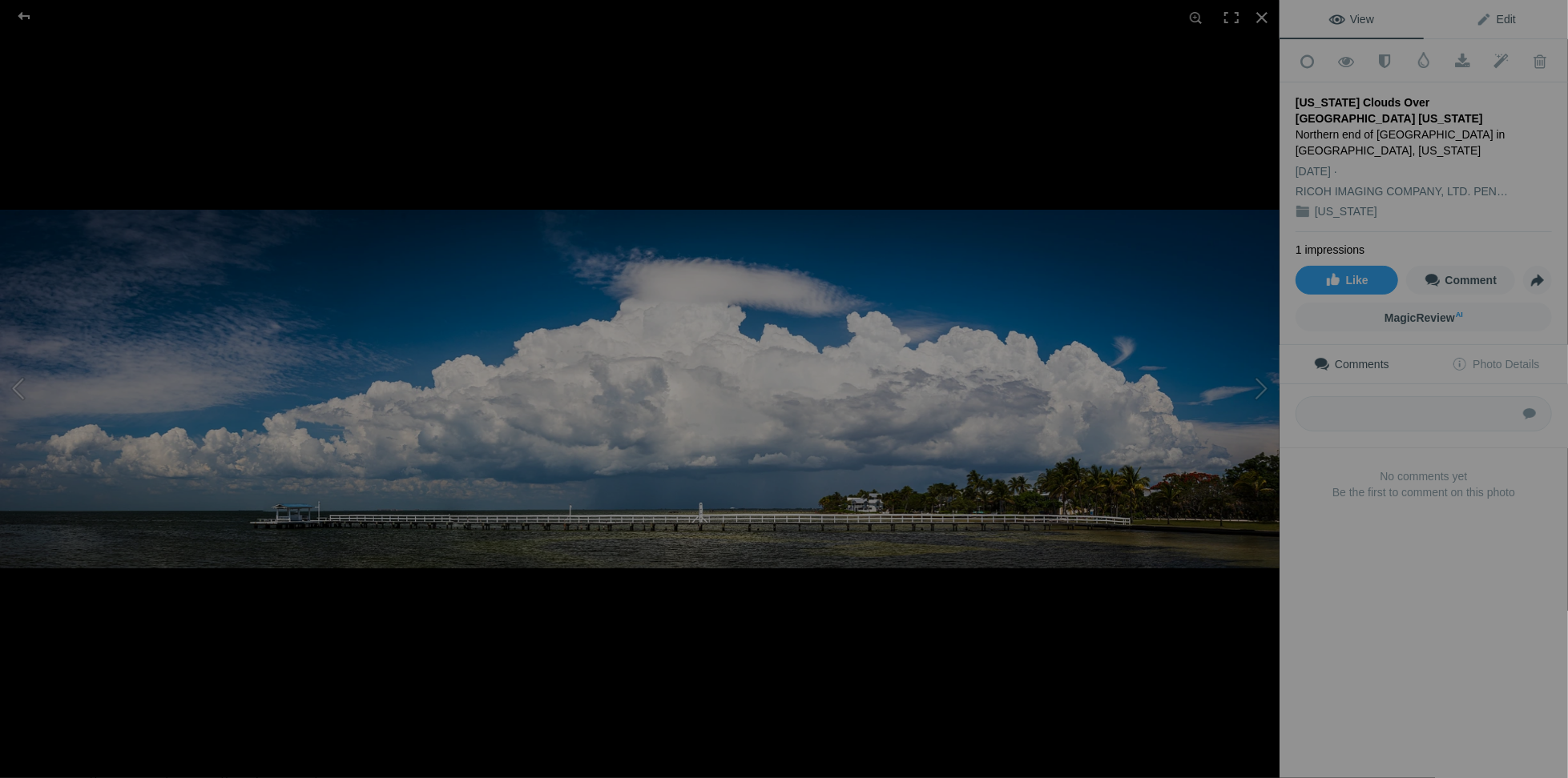
click at [1486, 27] on link "Edit" at bounding box center [1496, 19] width 144 height 38
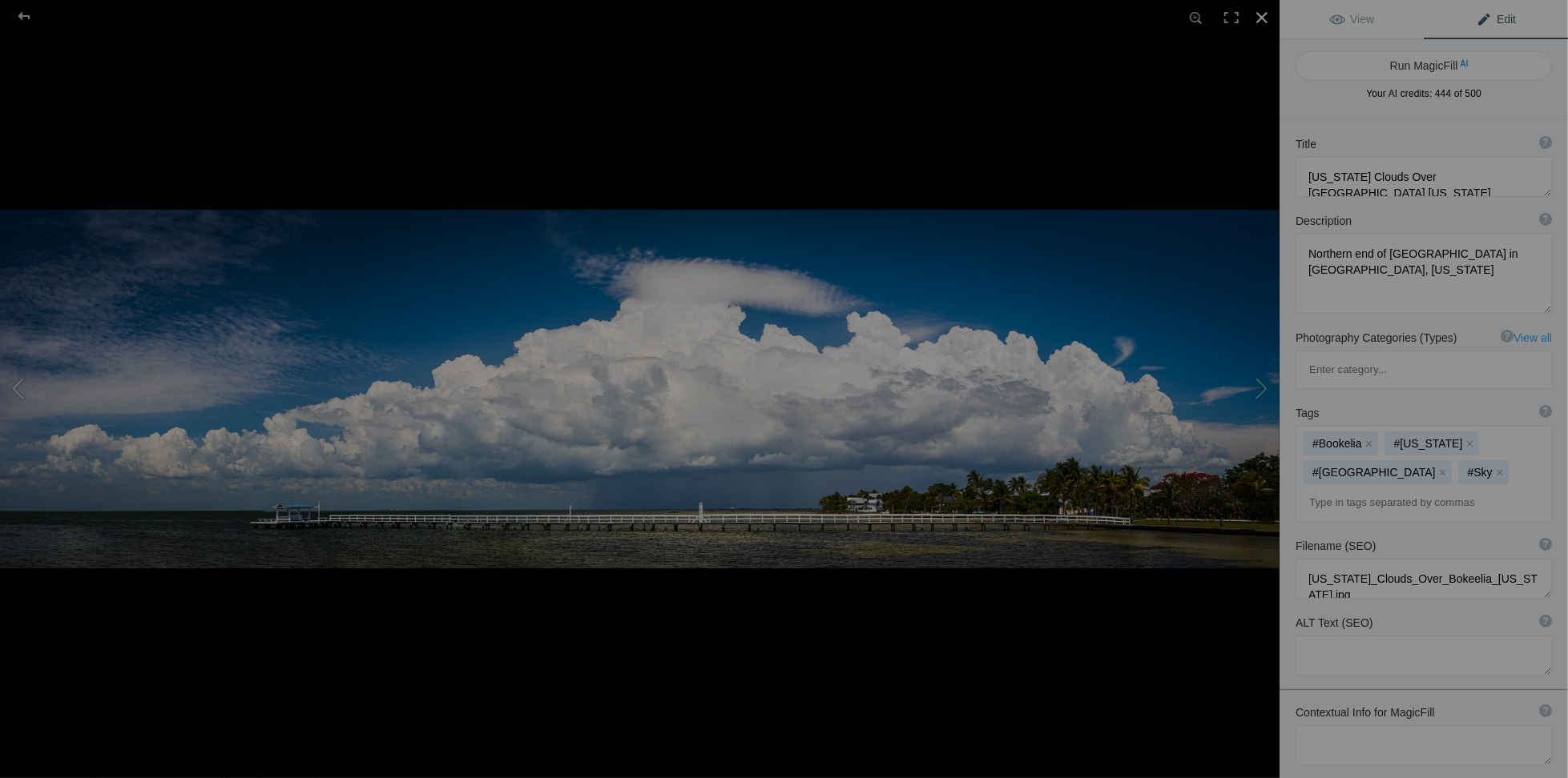
click at [1270, 20] on div at bounding box center [1262, 18] width 35 height 35
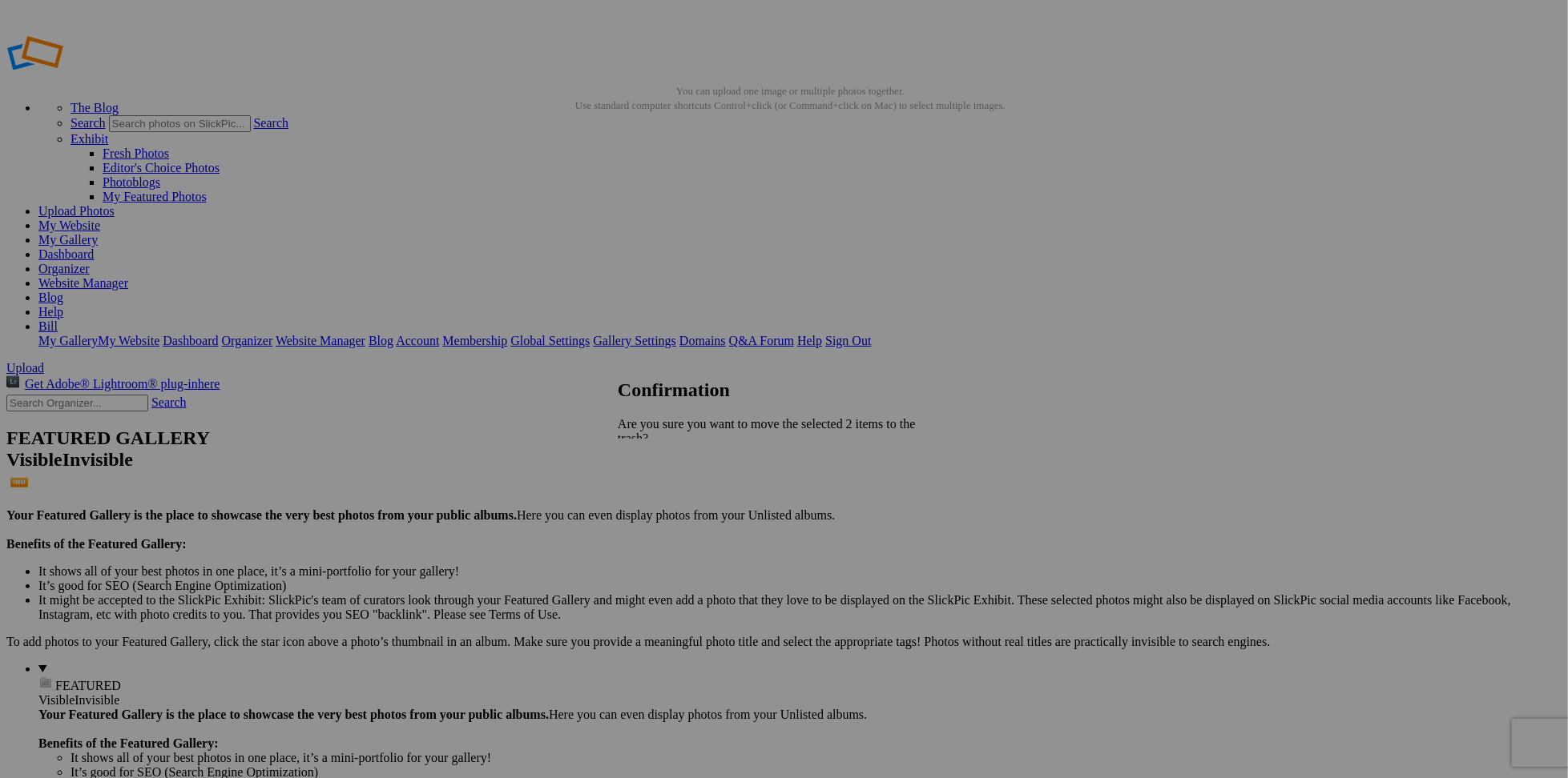
click at [672, 502] on span "Yes" at bounding box center [662, 509] width 19 height 14
drag, startPoint x: 446, startPoint y: 241, endPoint x: 537, endPoint y: 206, distance: 97.5
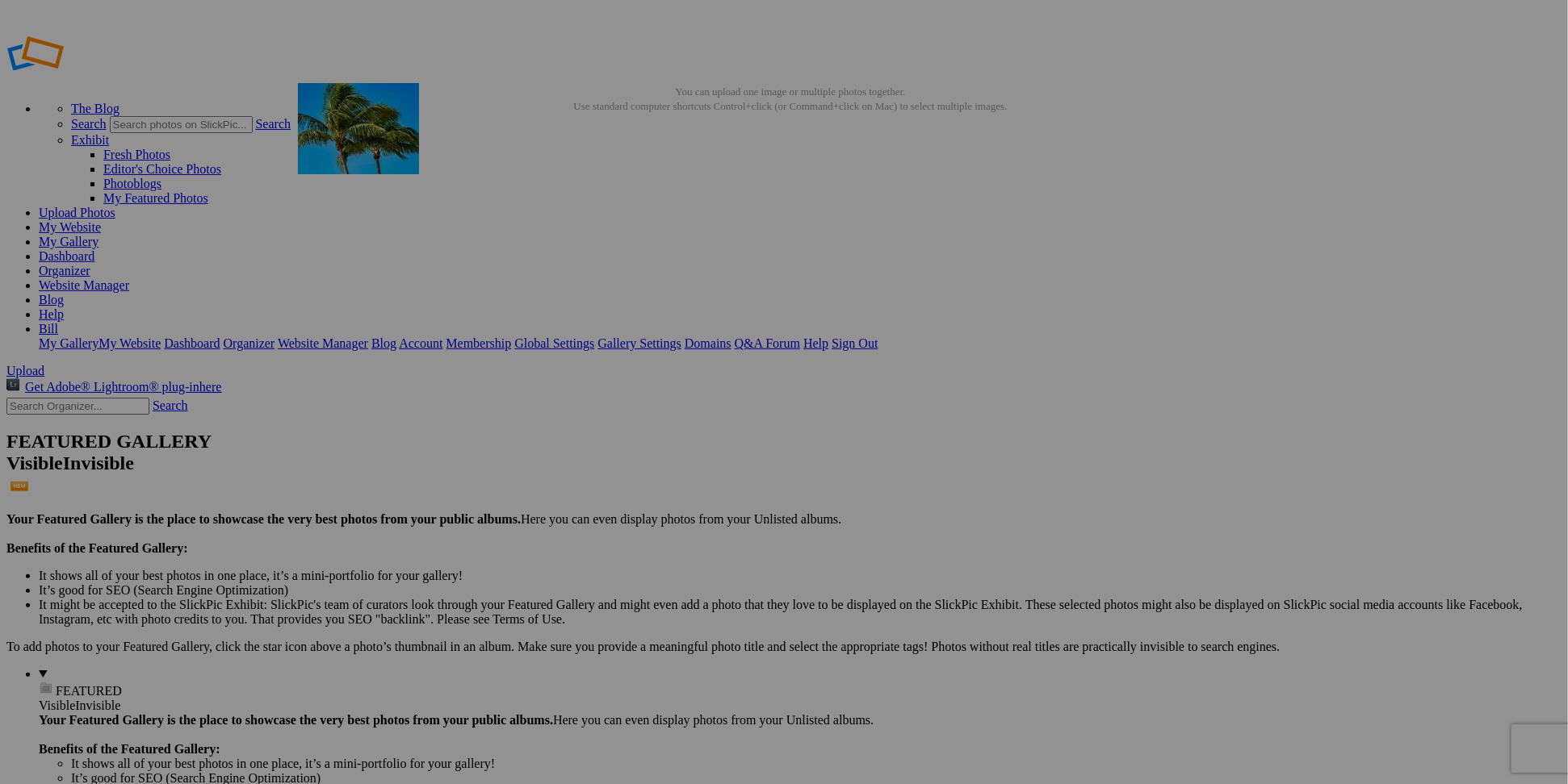
drag, startPoint x: 737, startPoint y: 240, endPoint x: 531, endPoint y: 199, distance: 210.0
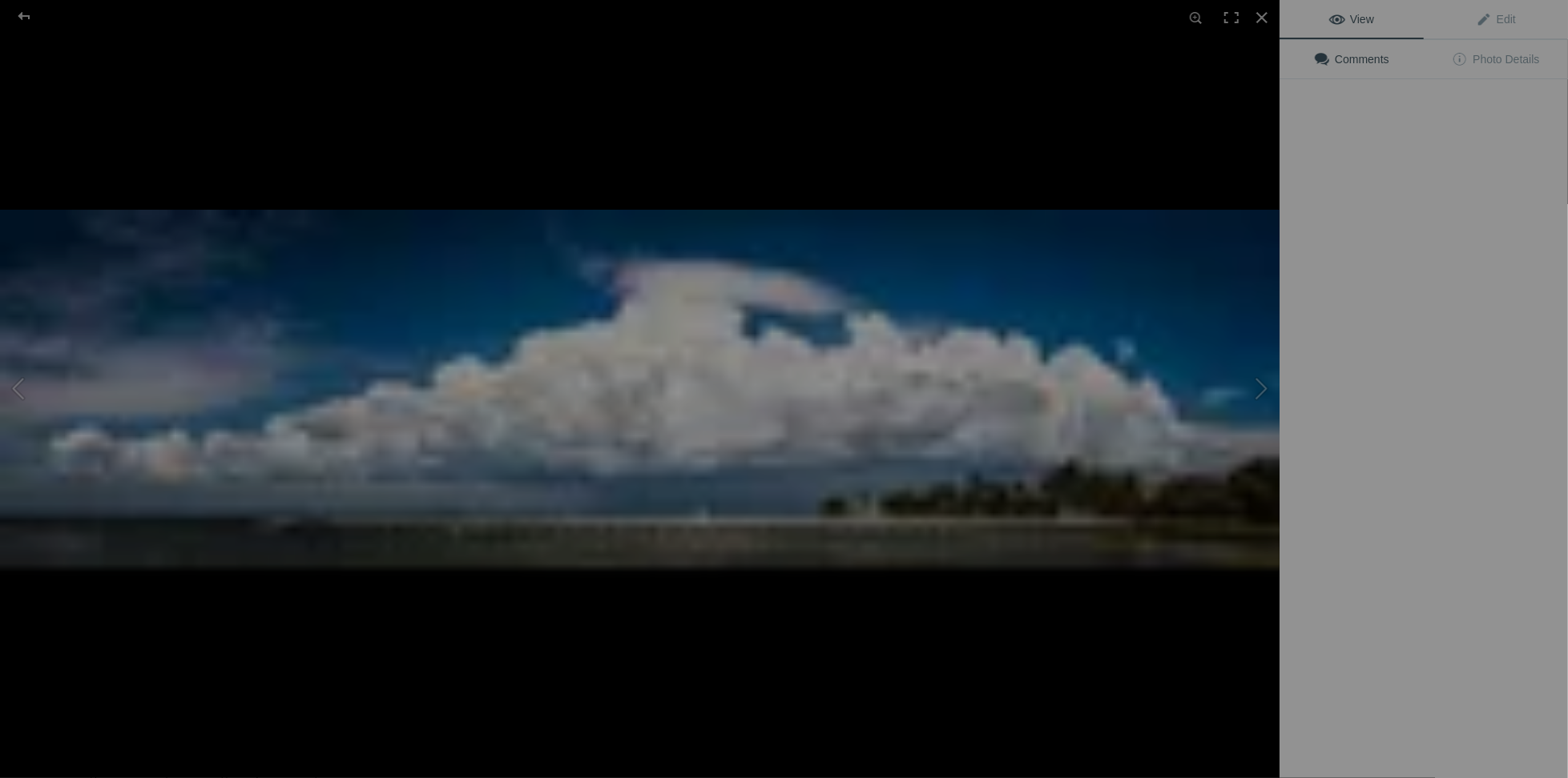
click at [885, 232] on img at bounding box center [639, 389] width 1279 height 358
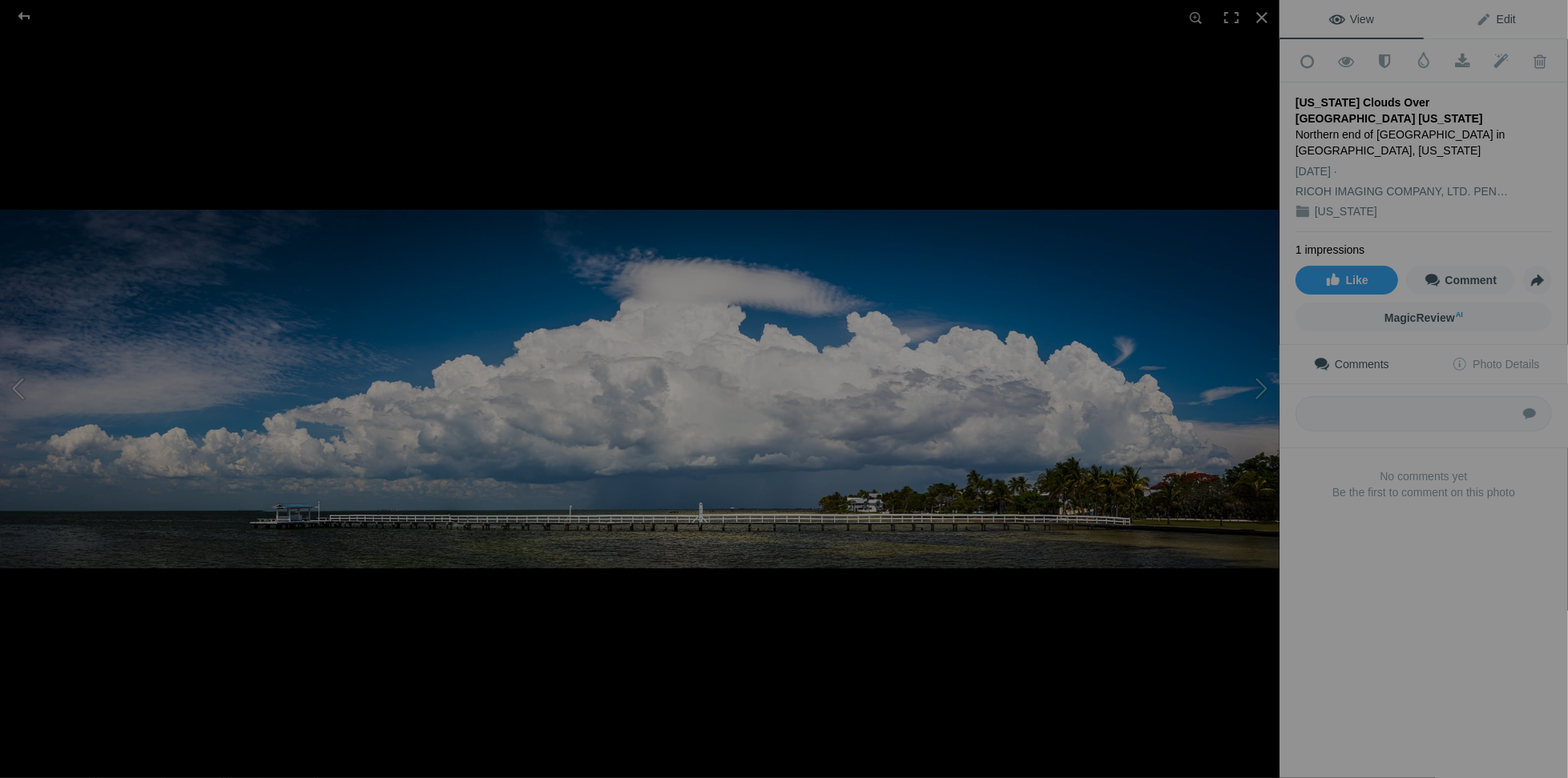
click at [1484, 26] on link "Edit" at bounding box center [1496, 19] width 144 height 38
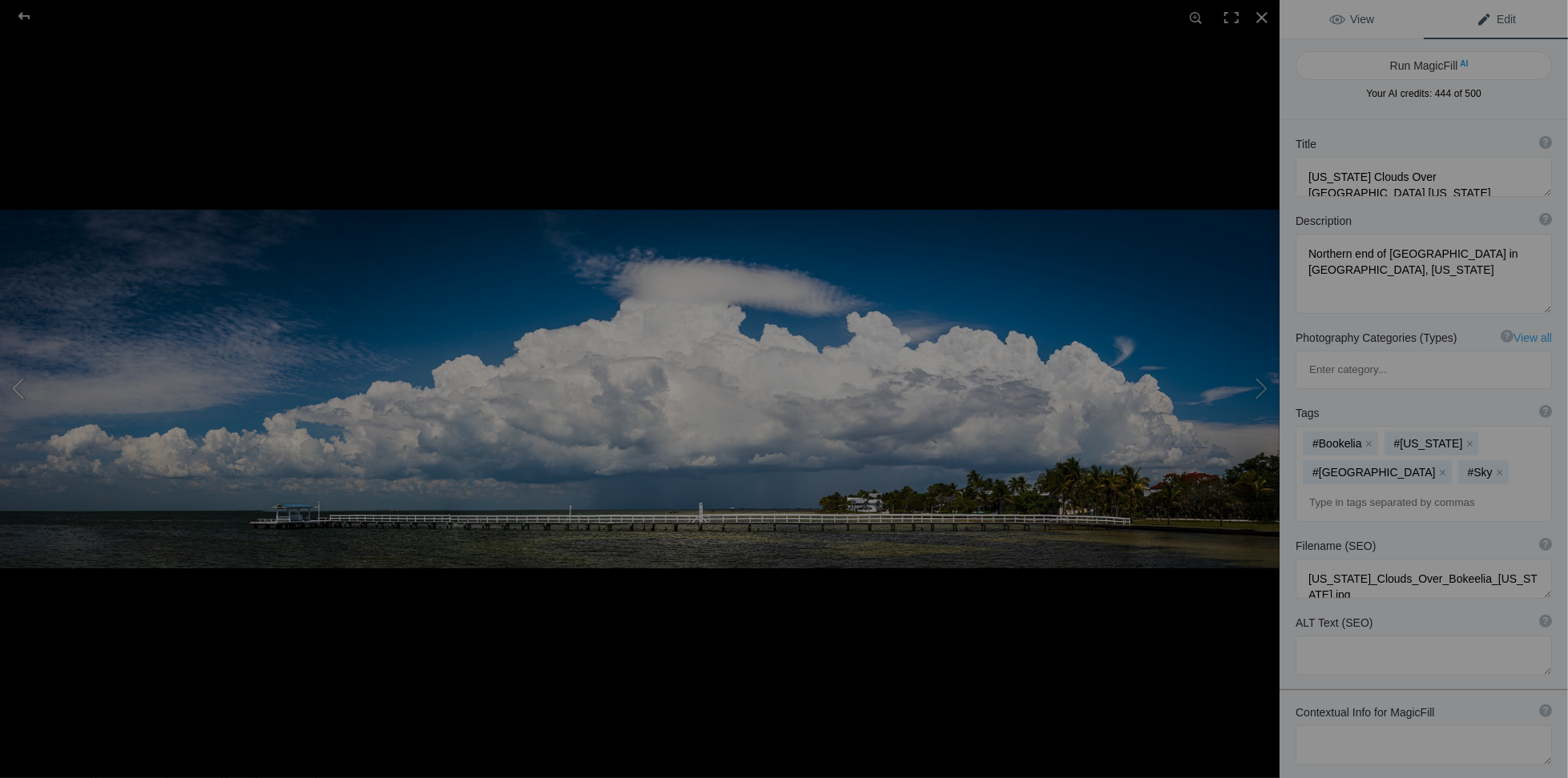
click at [1342, 20] on span "View" at bounding box center [1352, 19] width 45 height 13
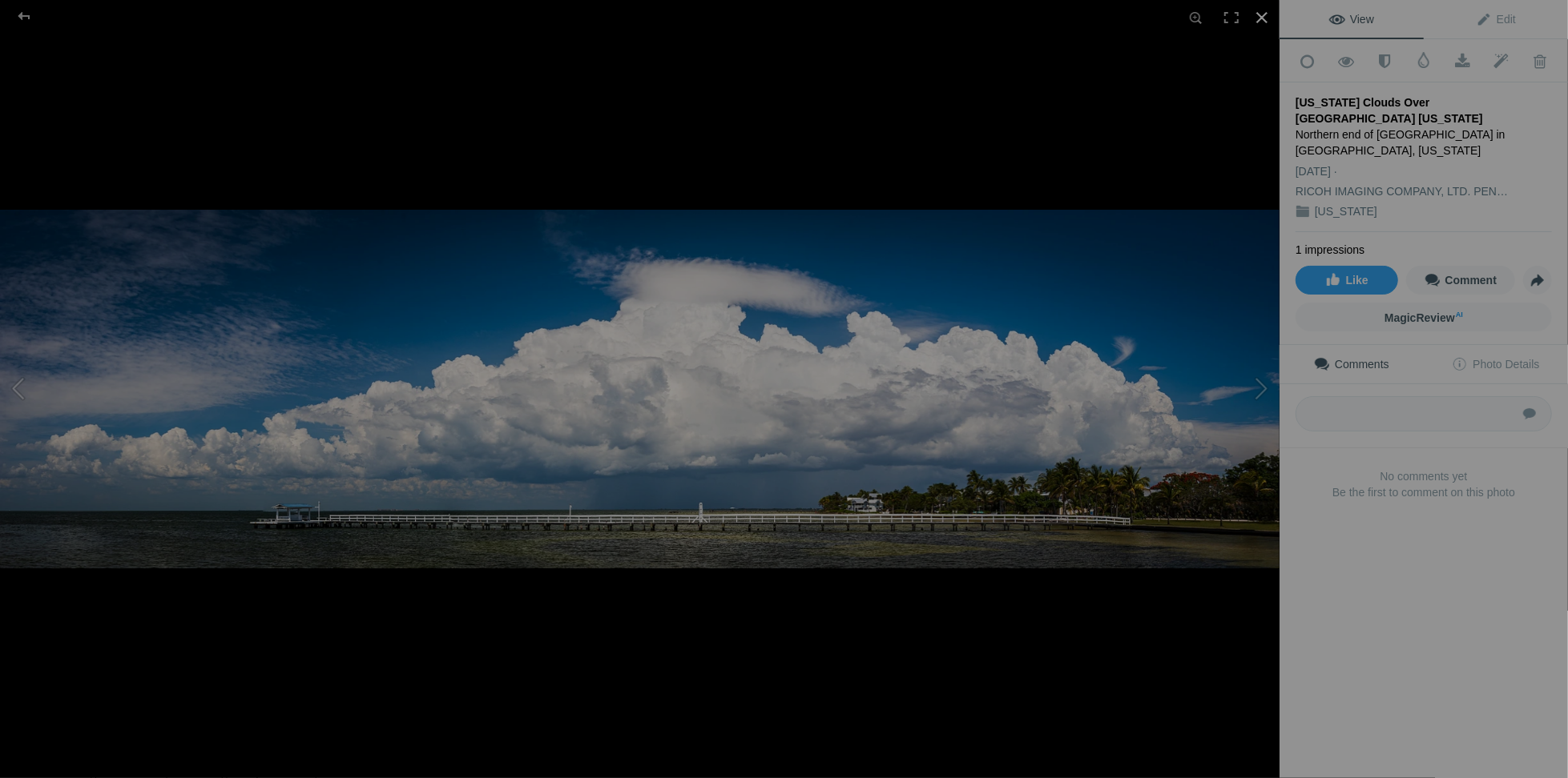
click at [1268, 19] on div at bounding box center [1262, 18] width 35 height 35
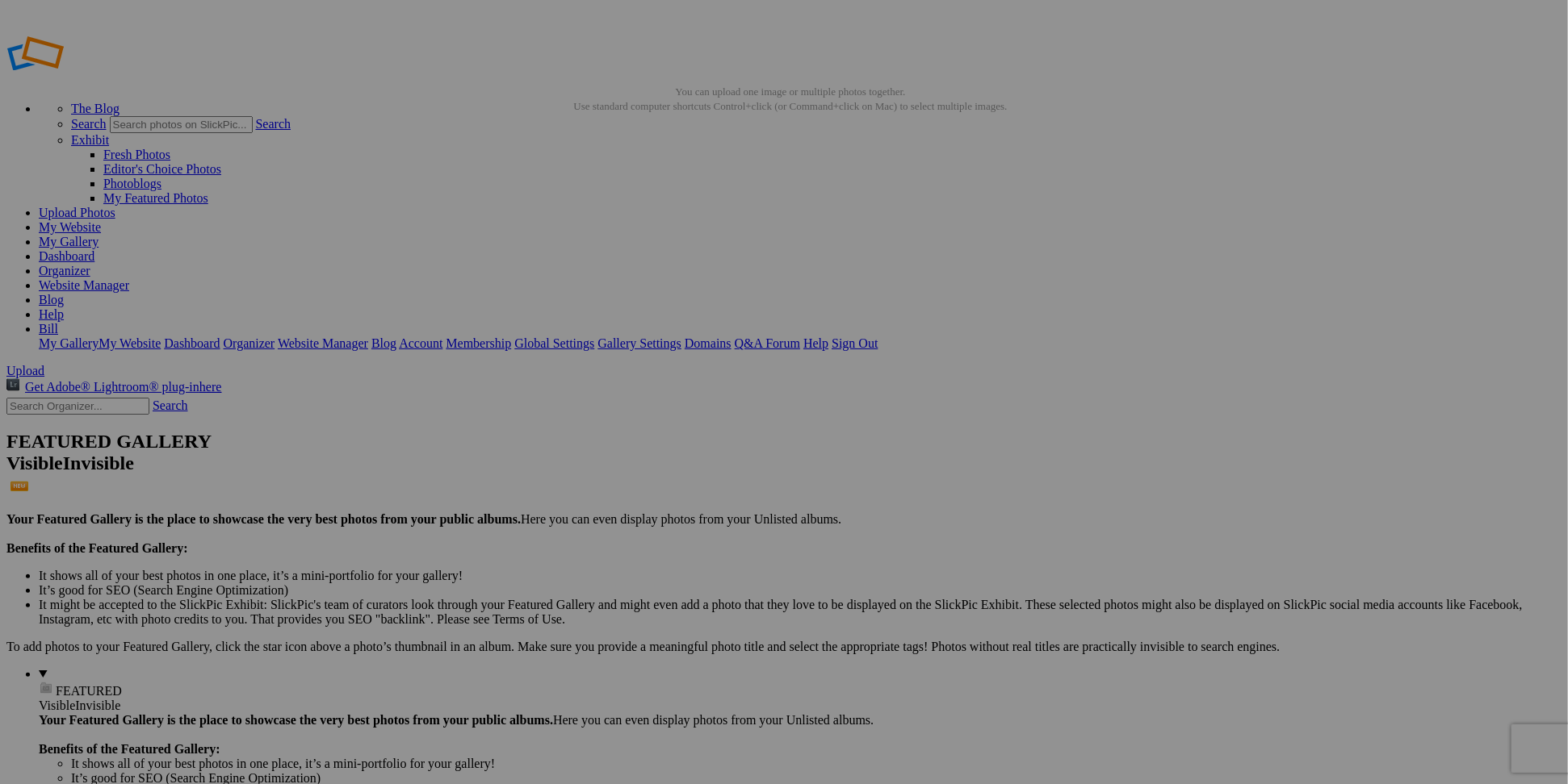
drag, startPoint x: 1468, startPoint y: 228, endPoint x: 1433, endPoint y: 181, distance: 58.6
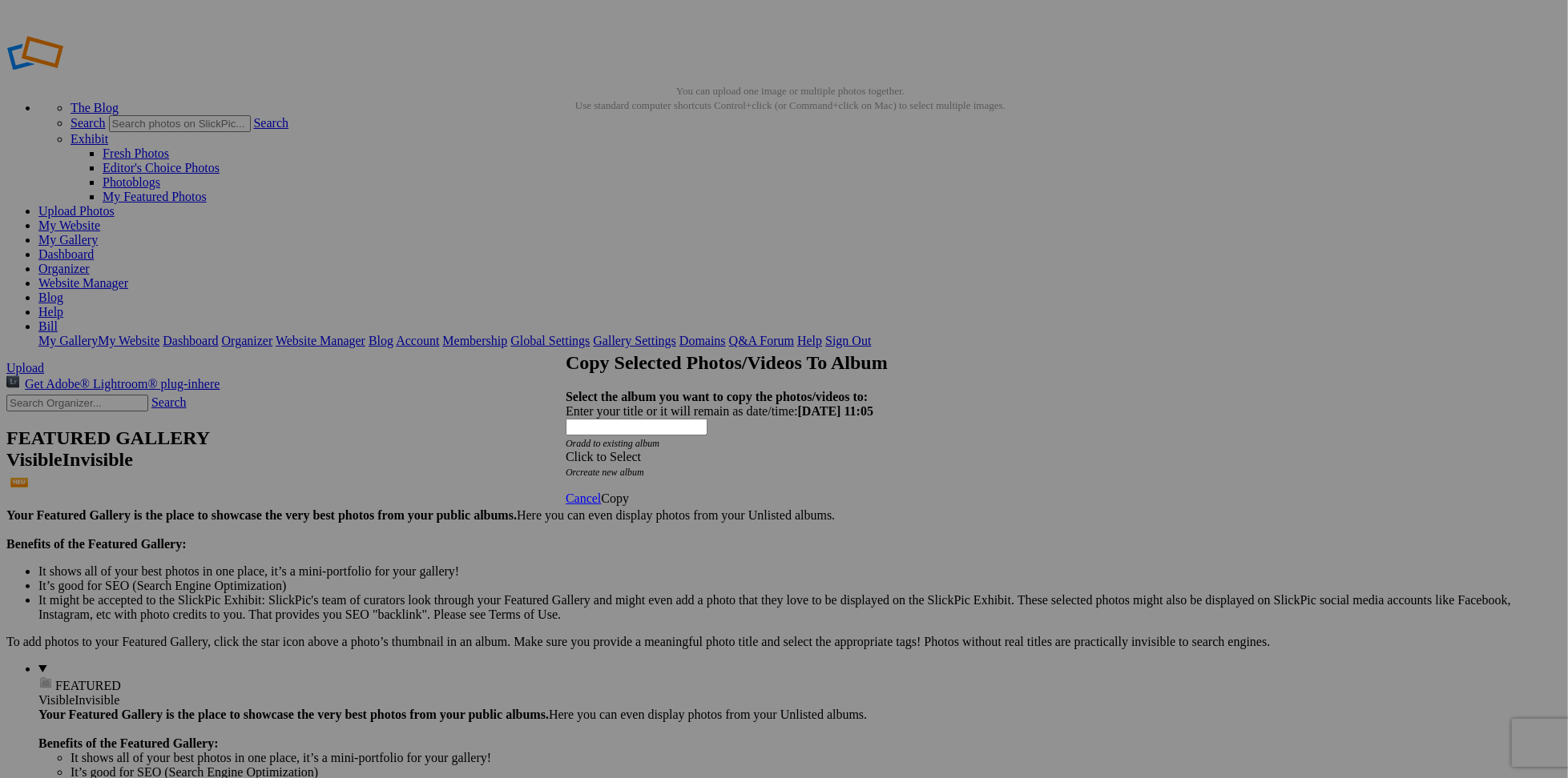
click at [809, 450] on div "Click to Select" at bounding box center [777, 458] width 425 height 15
click at [705, 458] on span "Landscape and Travel Albums" at bounding box center [711, 451] width 155 height 14
click at [666, 543] on link "[US_STATE]" at bounding box center [700, 538] width 69 height 14
click at [629, 492] on span "Copy" at bounding box center [615, 499] width 28 height 14
click at [617, 447] on span "Ok" at bounding box center [608, 440] width 16 height 14
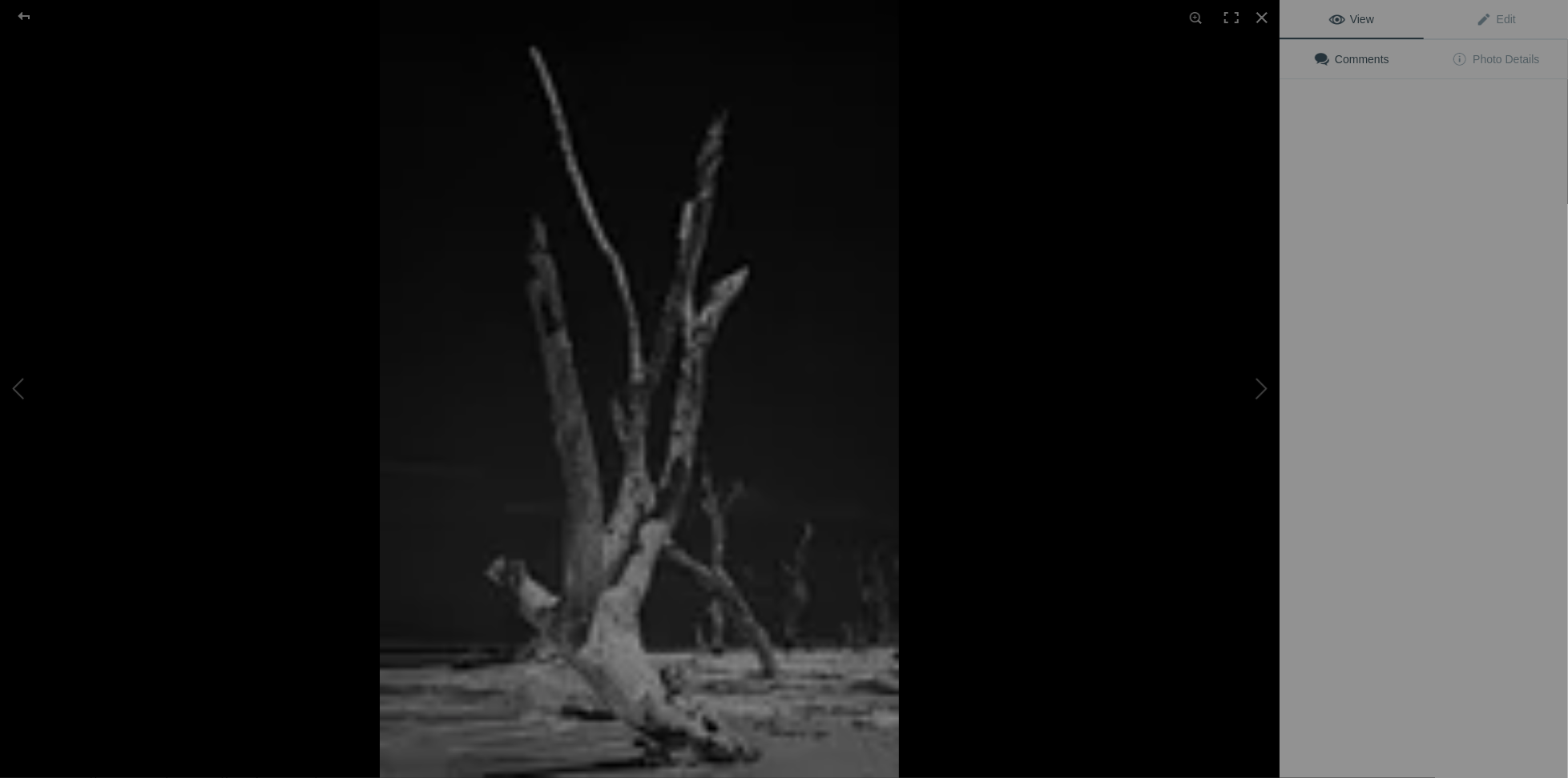
click at [1161, 417] on button at bounding box center [1219, 389] width 120 height 280
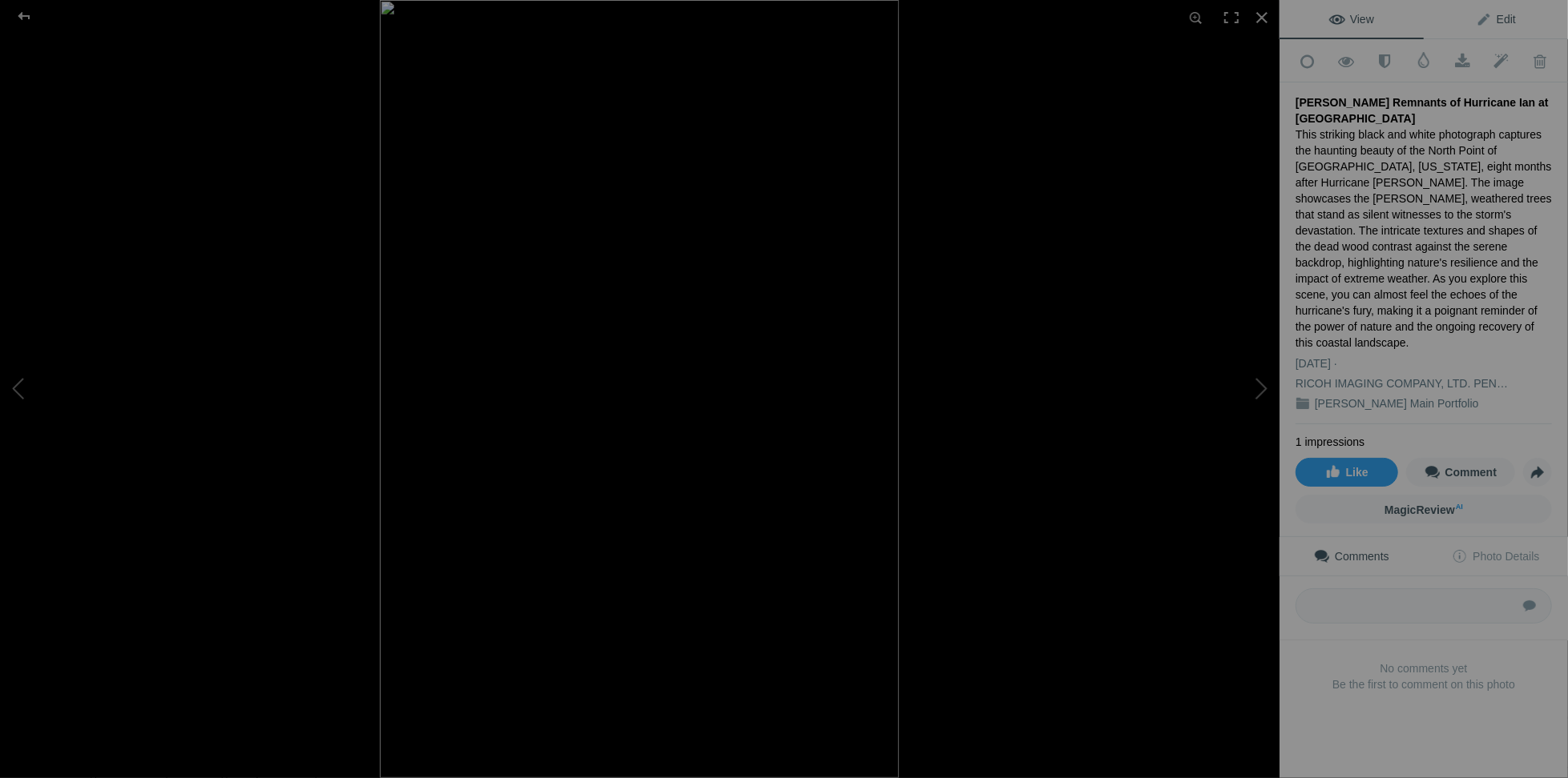
click at [1496, 19] on span "Edit" at bounding box center [1496, 19] width 40 height 13
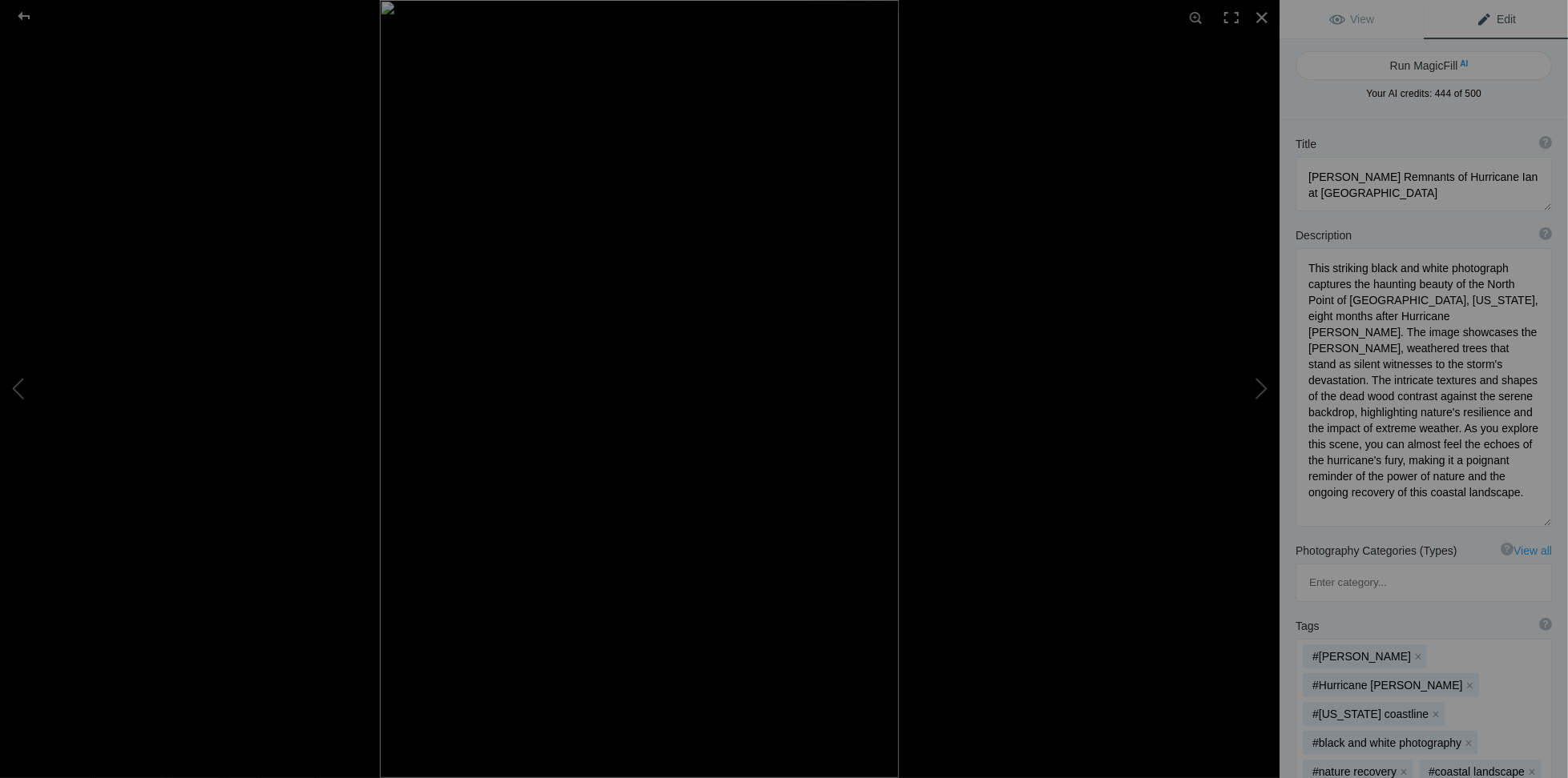
scroll to position [1, 0]
drag, startPoint x: 1310, startPoint y: 265, endPoint x: 1386, endPoint y: 512, distance: 258.4
click at [1386, 512] on textarea at bounding box center [1424, 387] width 256 height 279
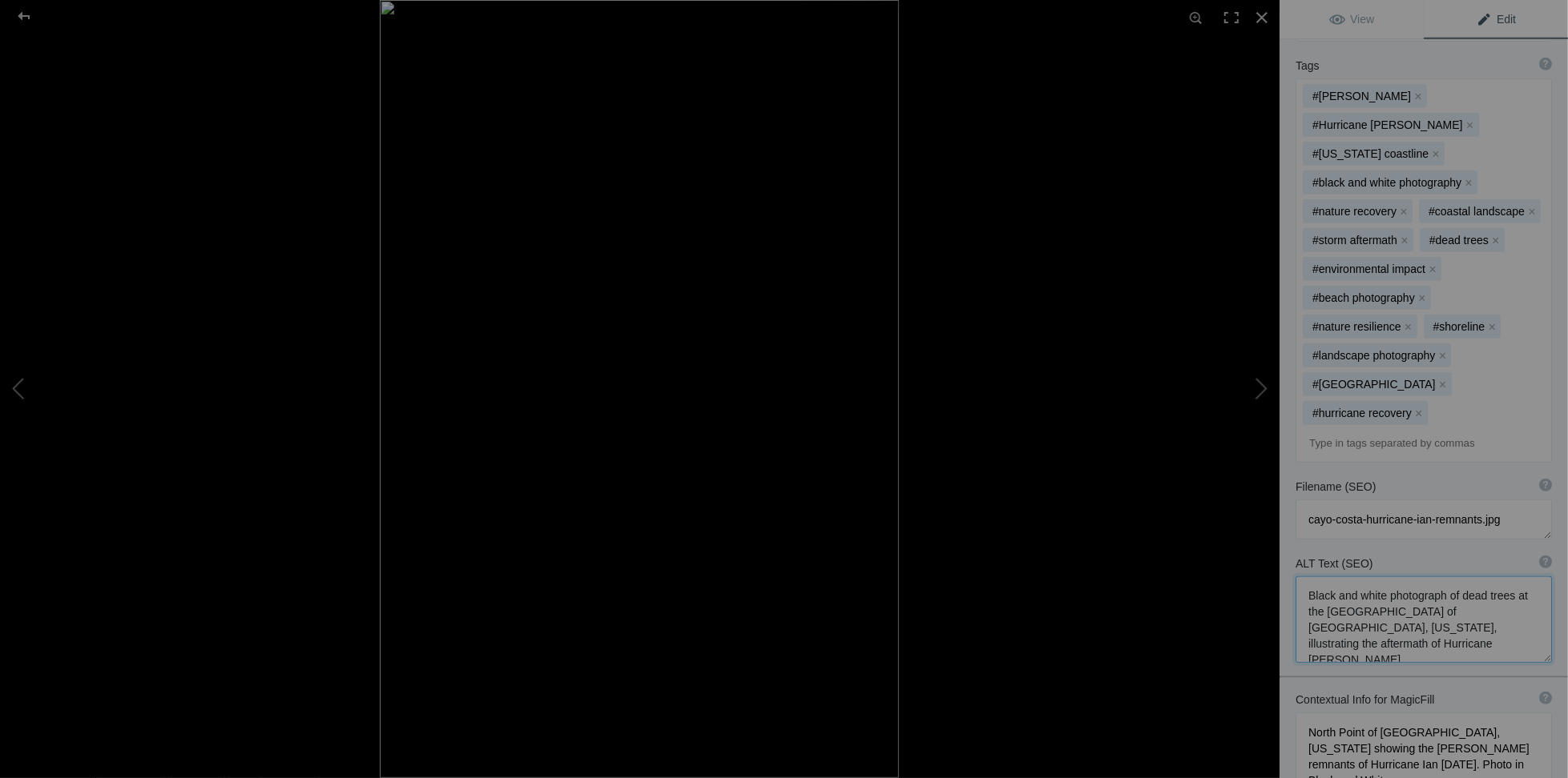
drag, startPoint x: 1305, startPoint y: 522, endPoint x: 1403, endPoint y: 577, distance: 112.4
click at [1403, 577] on textarea at bounding box center [1424, 619] width 256 height 86
click at [1269, 19] on div at bounding box center [1262, 18] width 35 height 35
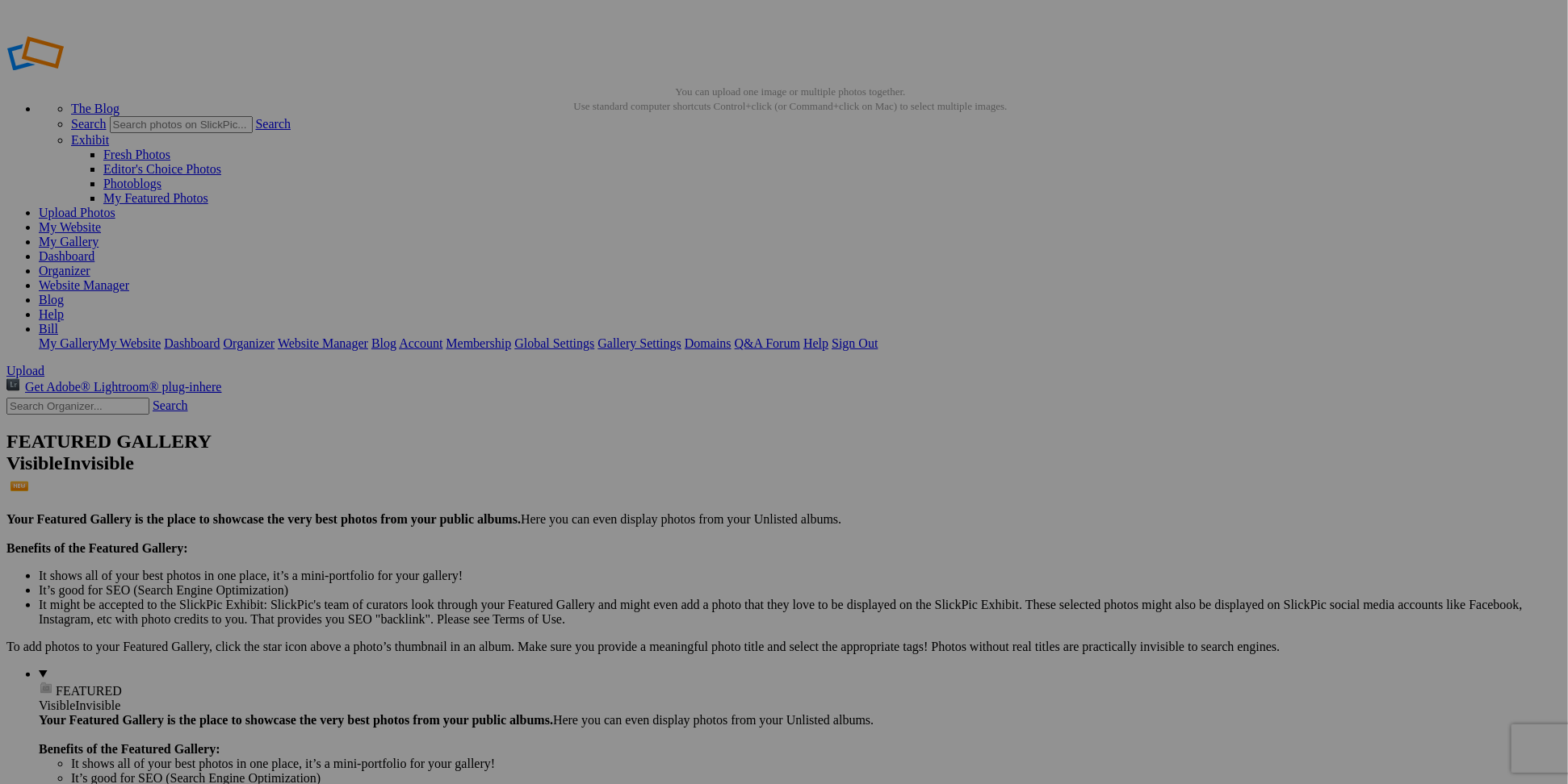
click at [677, 502] on link "Yes" at bounding box center [667, 498] width 19 height 14
drag, startPoint x: 453, startPoint y: 240, endPoint x: 823, endPoint y: 214, distance: 370.9
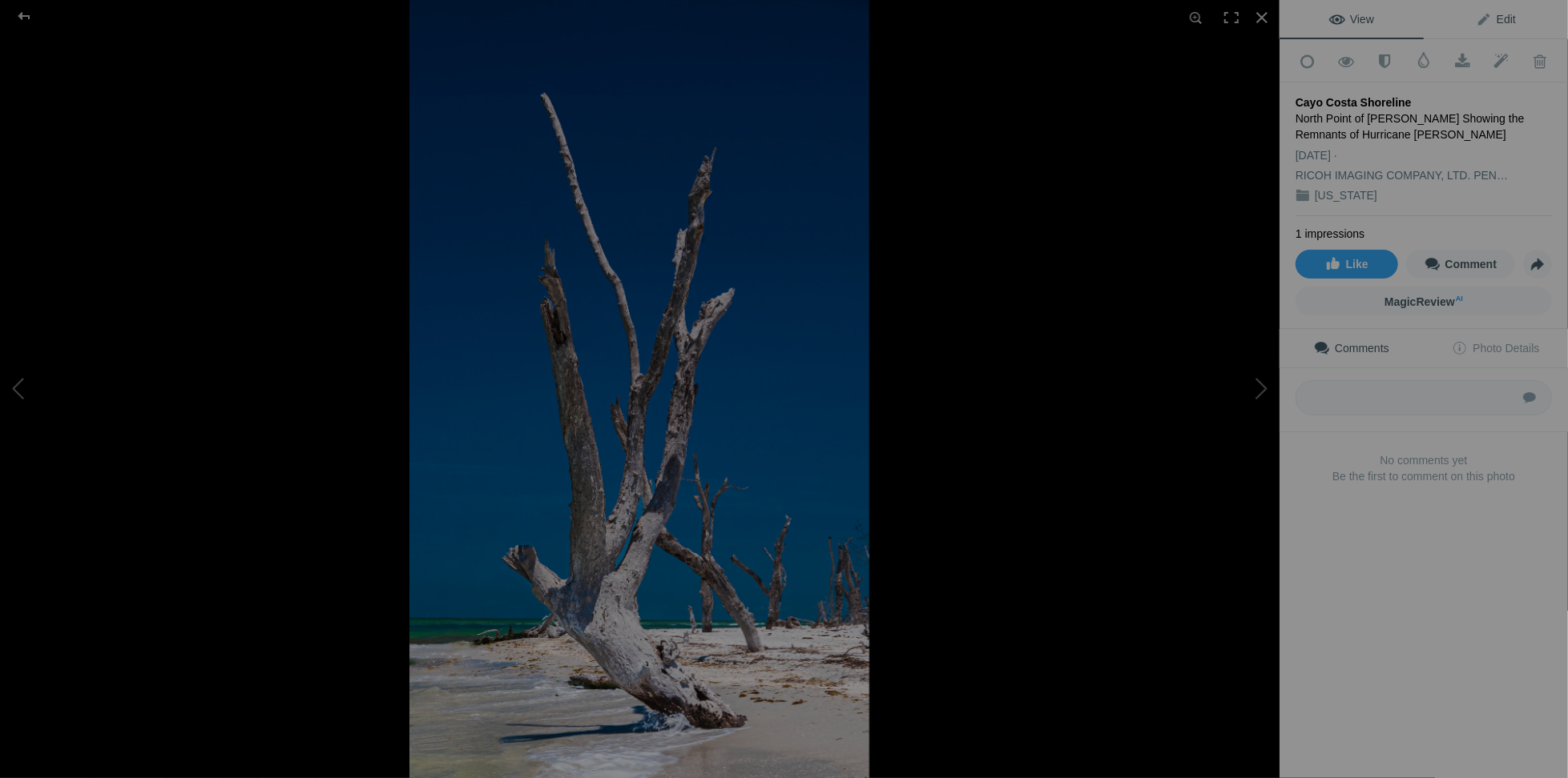
click at [1501, 11] on link "Edit" at bounding box center [1496, 19] width 144 height 38
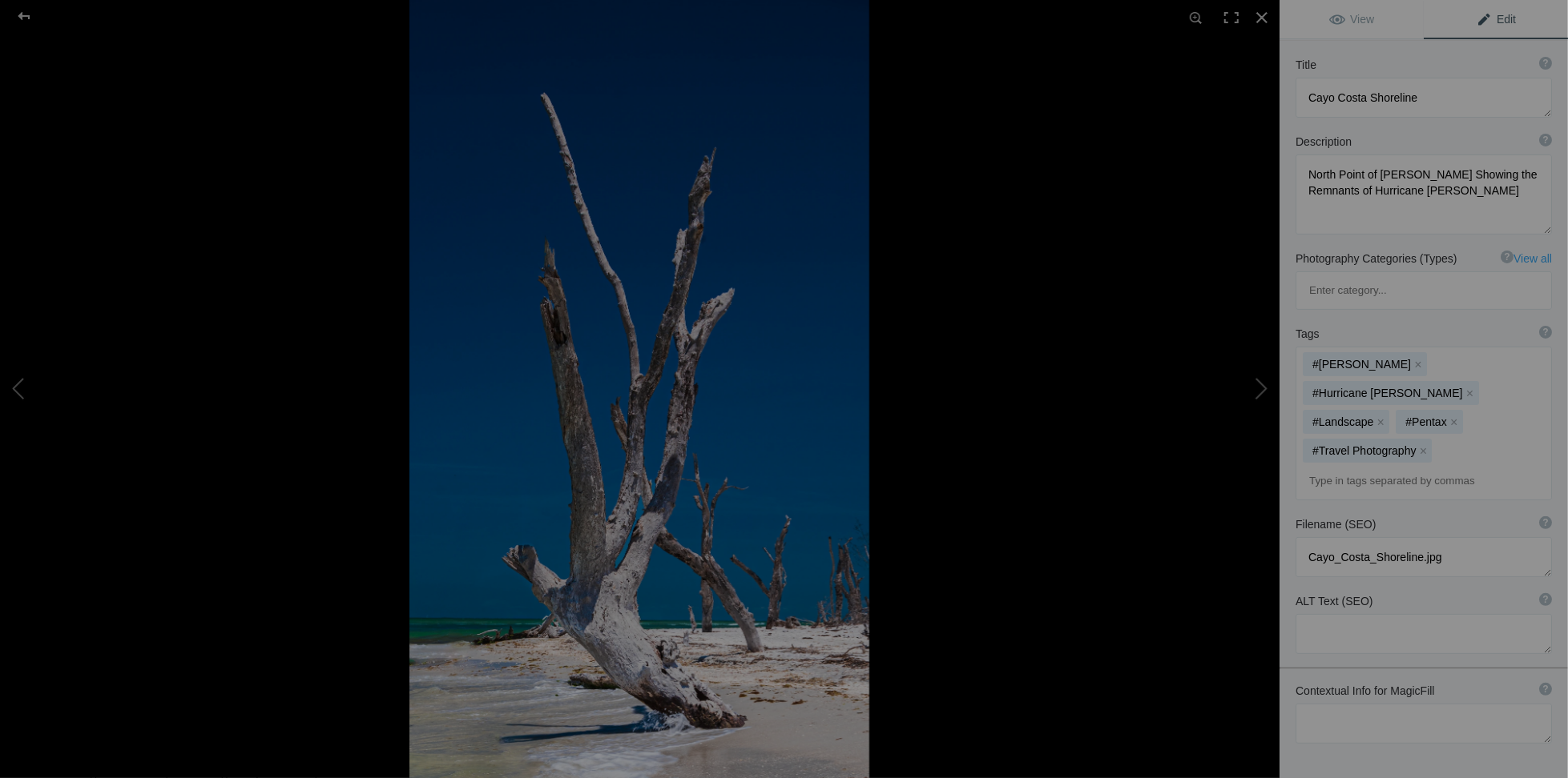
scroll to position [120, 0]
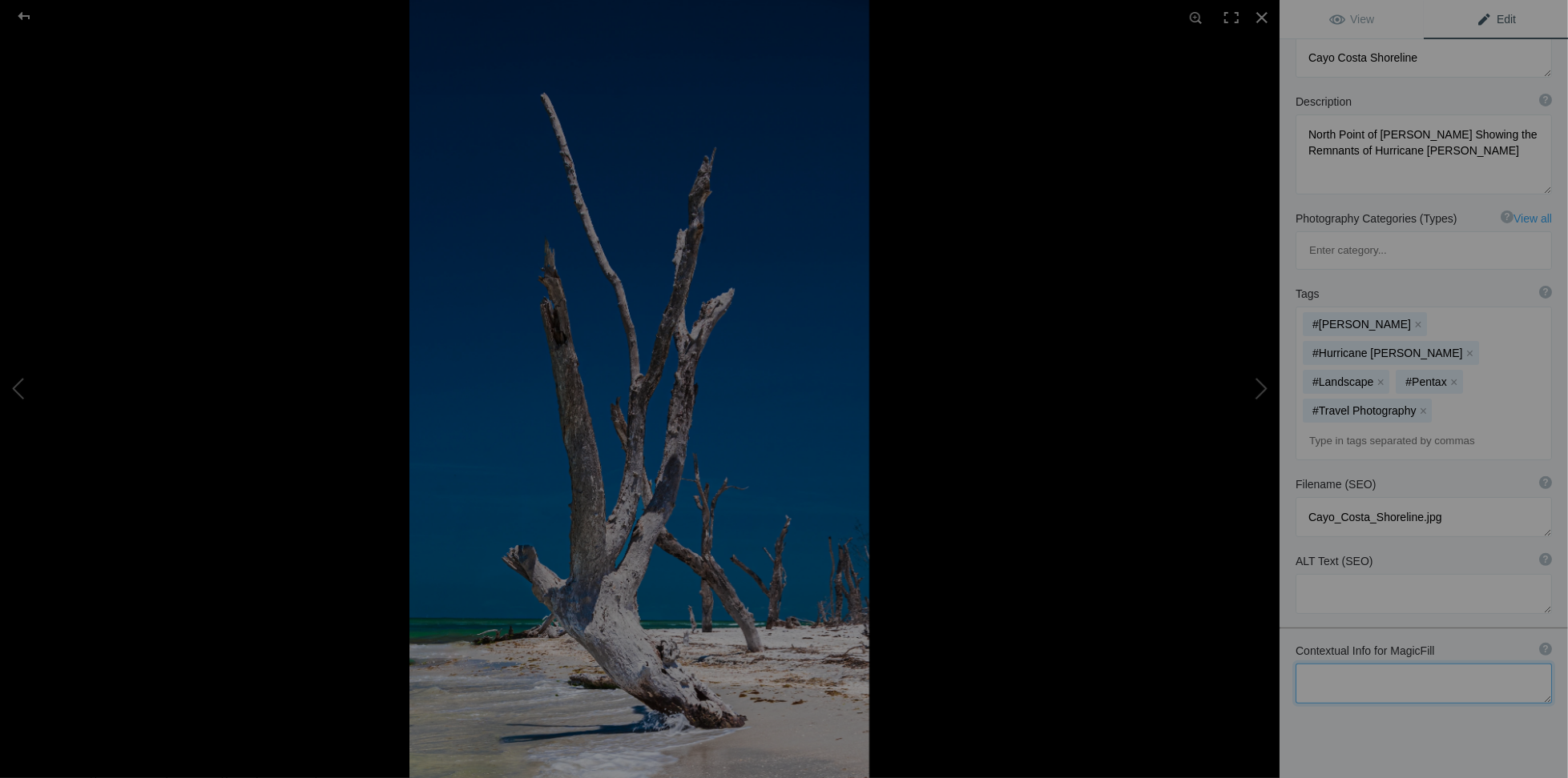
click at [1333, 664] on textarea at bounding box center [1424, 683] width 256 height 40
paste textarea "Black and white photograph of dead trees at the North Point of Cayo Costa Islan…"
drag, startPoint x: 1384, startPoint y: 586, endPoint x: 1206, endPoint y: 582, distance: 178.0
click at [1206, 582] on div "Cayo Costa Shoreline View Edit Run MagicFill AI Your AI credits: 444 of 500 You…" at bounding box center [784, 389] width 1568 height 778
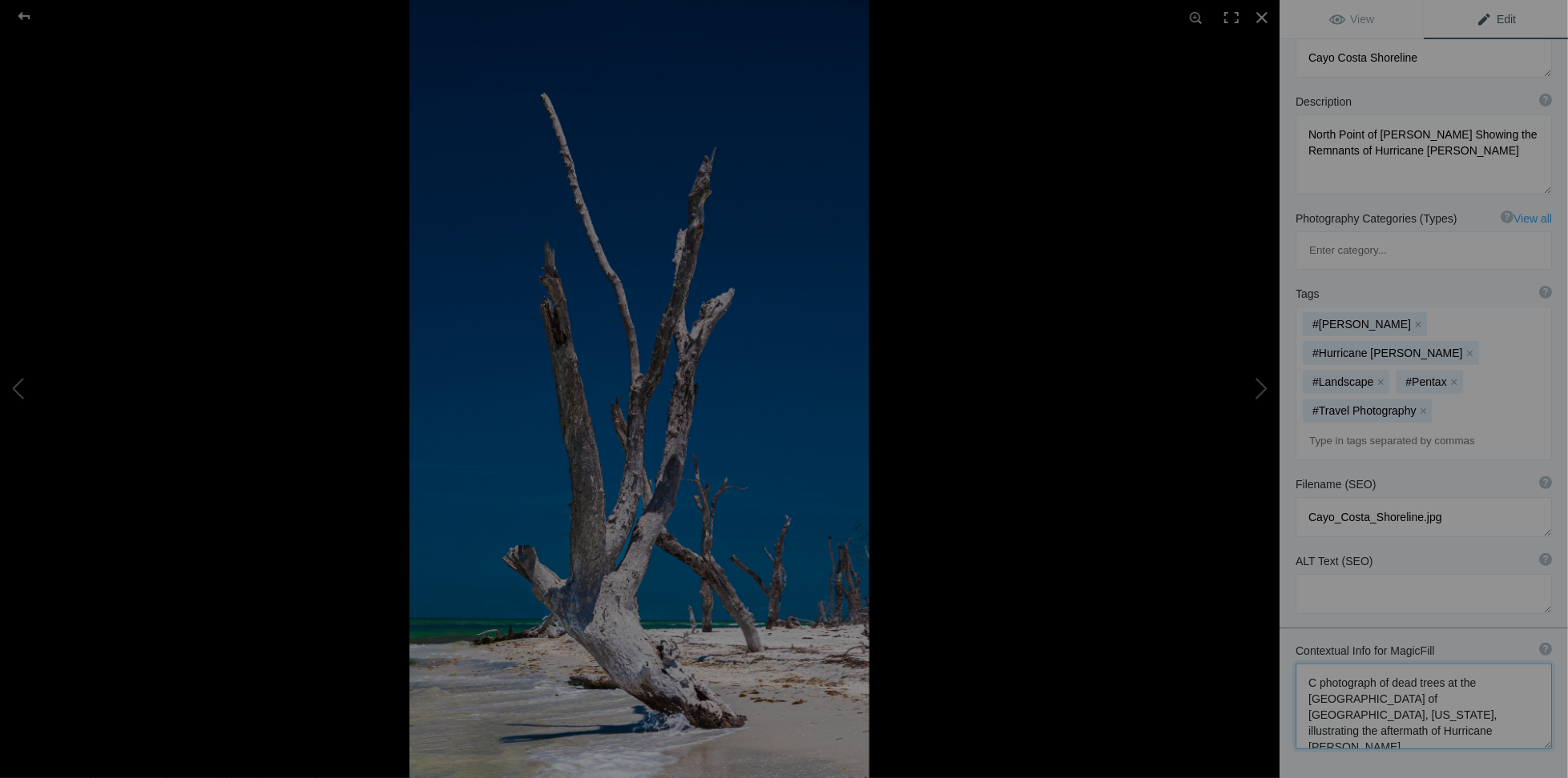
scroll to position [0, 0]
click at [1457, 664] on textarea at bounding box center [1424, 702] width 256 height 76
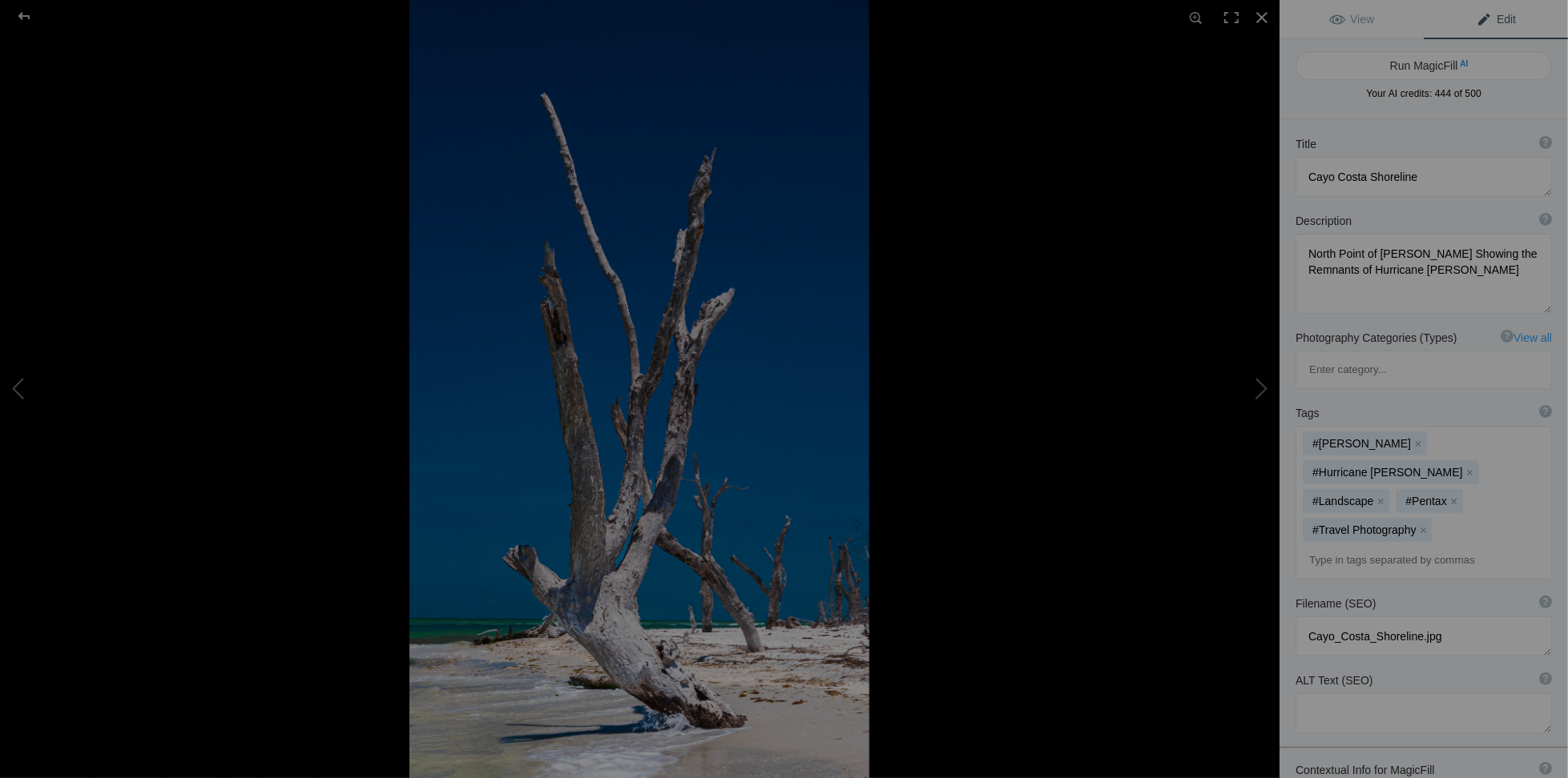
type textarea "Photograph of dead trees at the North Point of Cayo Costa Island, Florida, illu…"
click at [1418, 49] on div "Run MagicFill AI Your AI credits: 444 of 500 You have used all your AI credits …" at bounding box center [1423, 79] width 289 height 81
click at [1418, 59] on button "Run MagicFill AI" at bounding box center [1424, 65] width 256 height 29
type textarea "Aftermath of Hurricane Ian: Dead Trees at [GEOGRAPHIC_DATA]"
type textarea "This striking photograph captures the haunting beauty of dead trees along the s…"
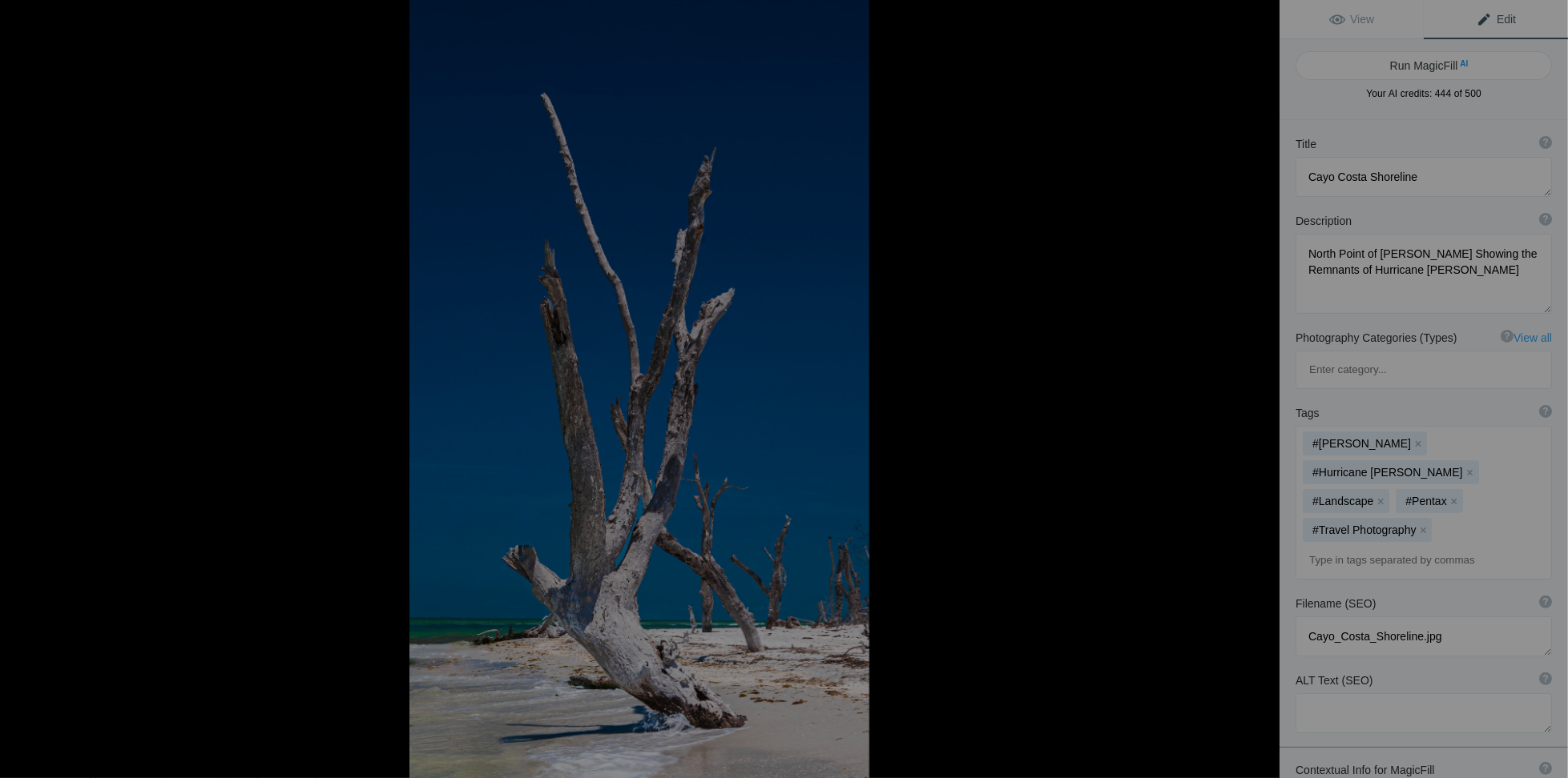
type textarea "aftermath-hurricane-ian-cayo-costa.jpg"
type textarea "Dead trees along the shoreline at North Point of Cayo Costa Island, Florida, il…"
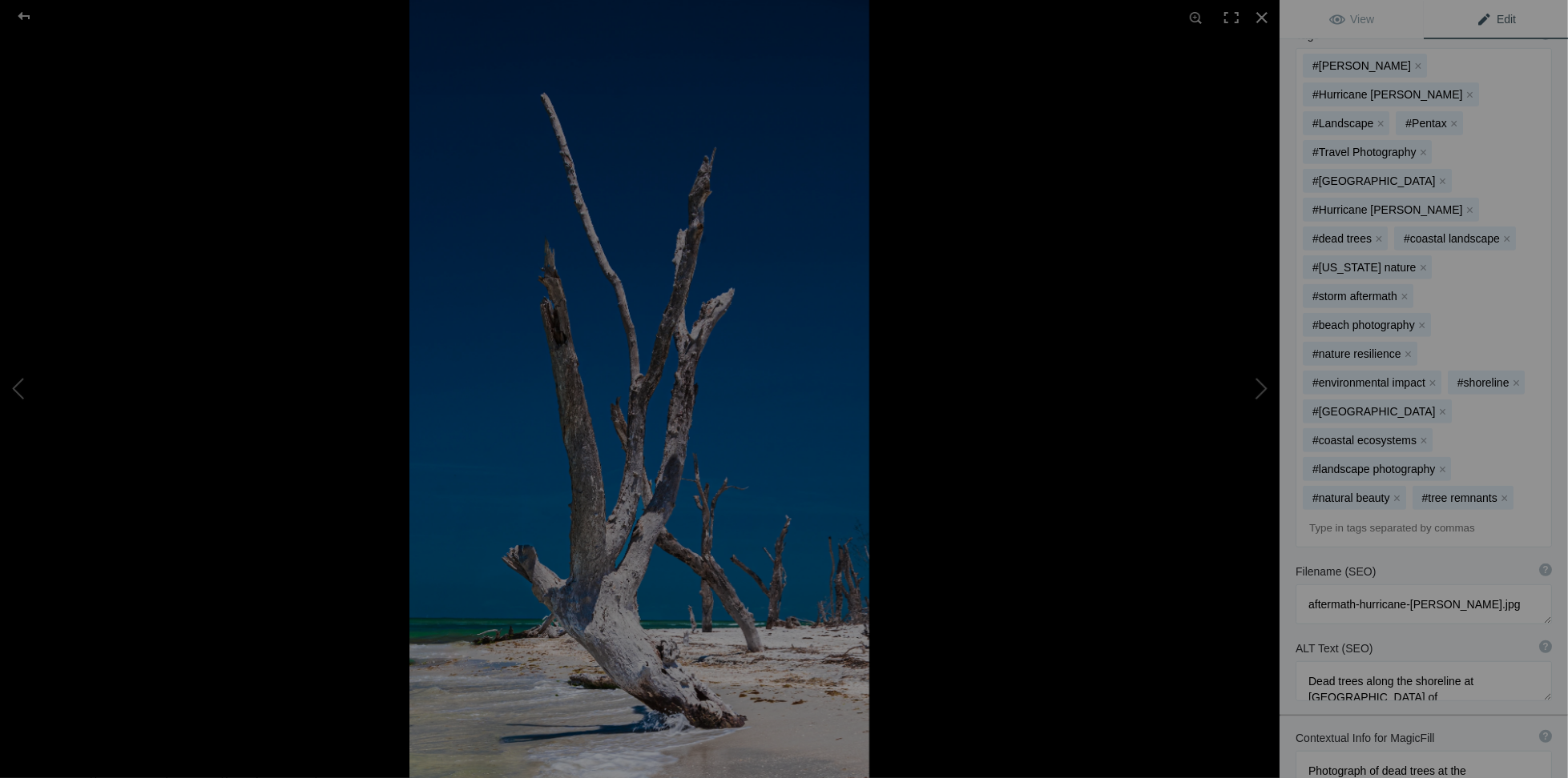
scroll to position [444, 0]
drag, startPoint x: 1307, startPoint y: 587, endPoint x: 893, endPoint y: 678, distance: 423.9
click at [1444, 748] on textarea at bounding box center [1424, 786] width 256 height 76
click at [1263, 385] on button at bounding box center [1219, 389] width 120 height 280
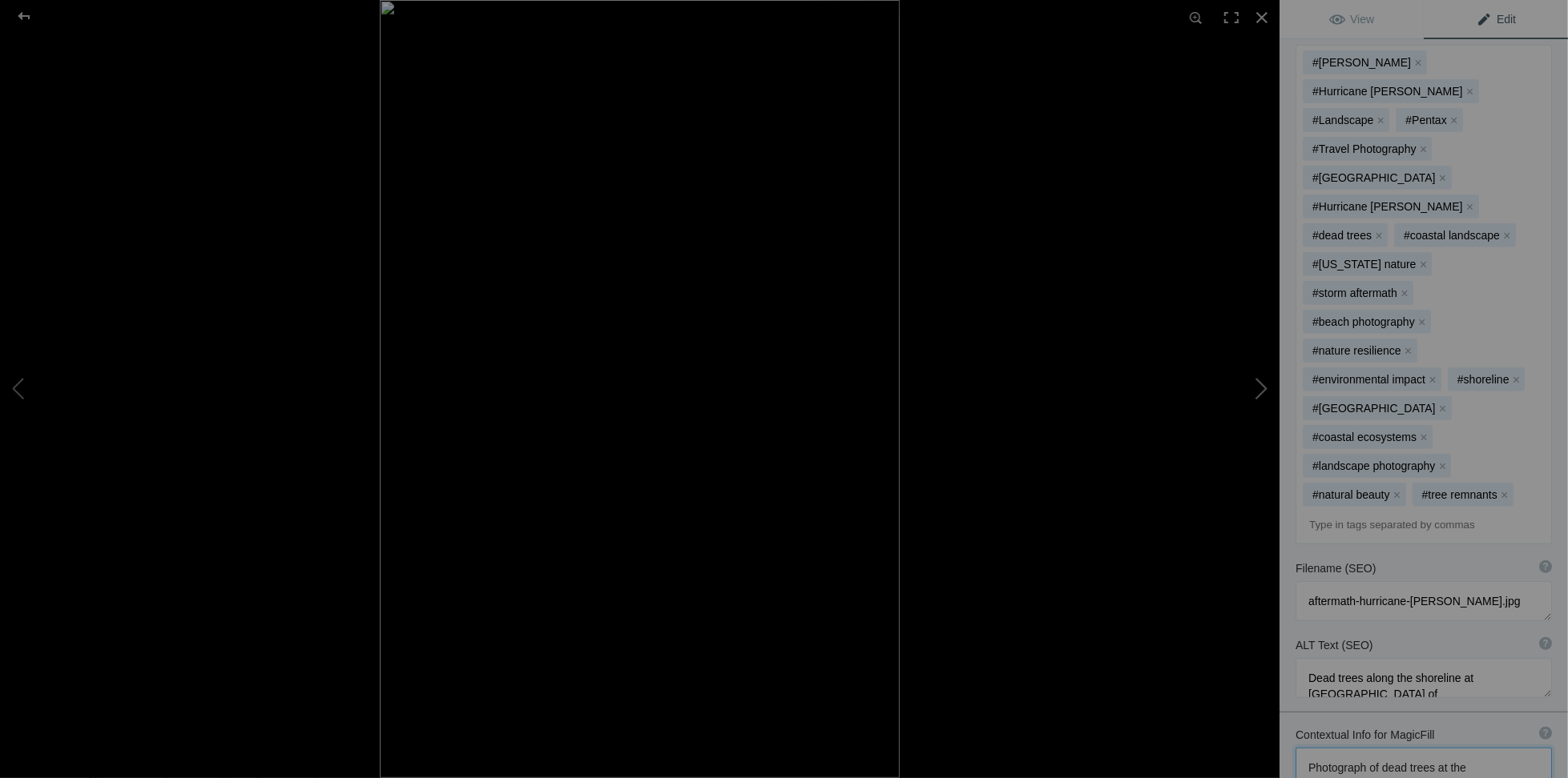
type textarea "Great White Egret_Big Cypress Preserve"
type textarea "[GEOGRAPHIC_DATA]"
type textarea "Great_White_Egret_Big_Cypress_Preserve.jpg"
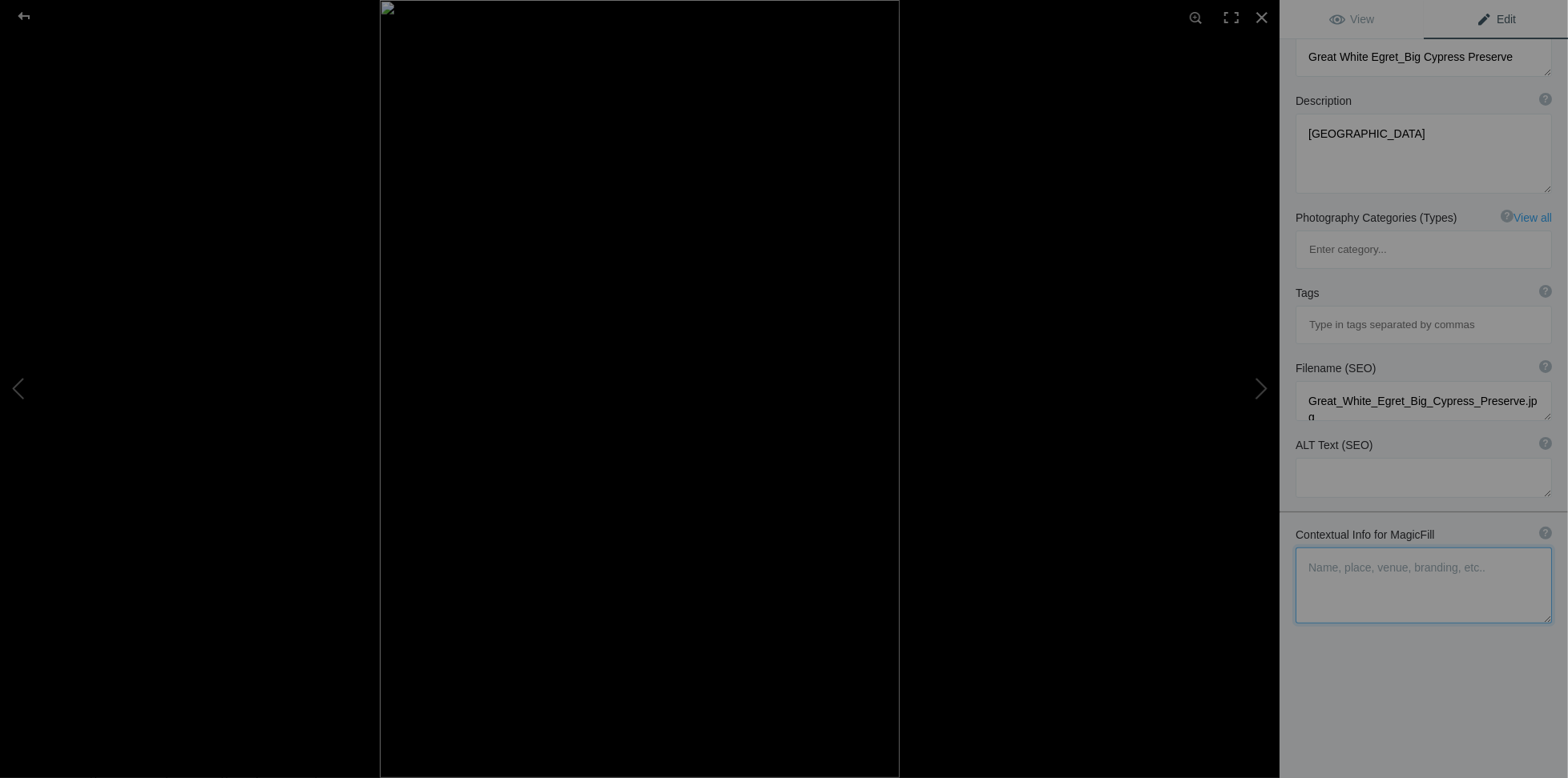
scroll to position [120, 0]
click at [21, 384] on button at bounding box center [59, 389] width 120 height 280
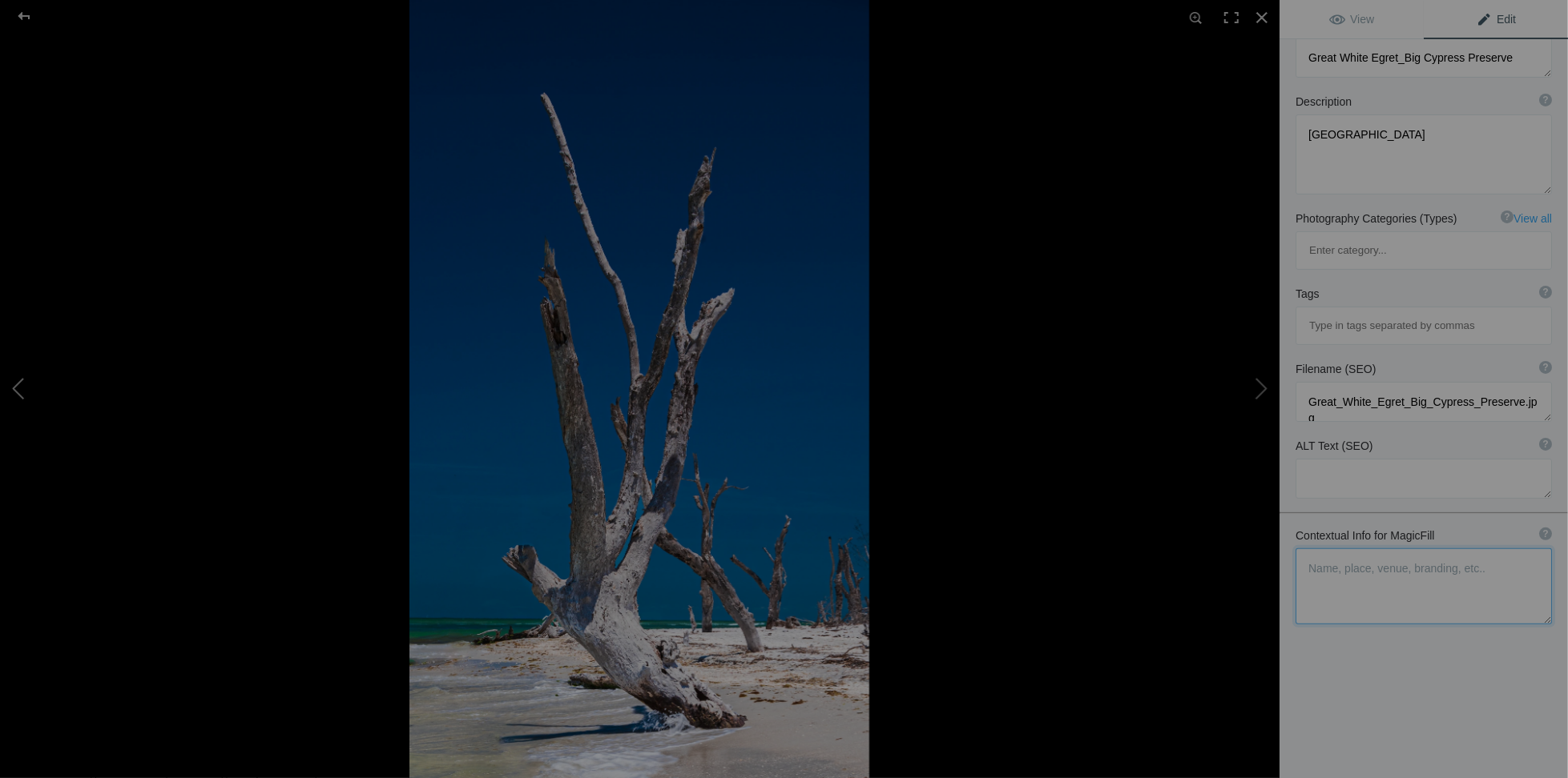
type textarea "Aftermath of Hurricane Ian: Dead Trees at [GEOGRAPHIC_DATA]"
type textarea "This striking photograph captures the haunting beauty of dead trees along the s…"
type textarea "aftermath-hurricane-ian-cayo-costa.jpg"
type textarea "Dead trees along the shoreline at North Point of Cayo Costa Island, Florida, il…"
type textarea "Photograph of dead trees at the North Point of Cayo Costa Island, Florida, illu…"
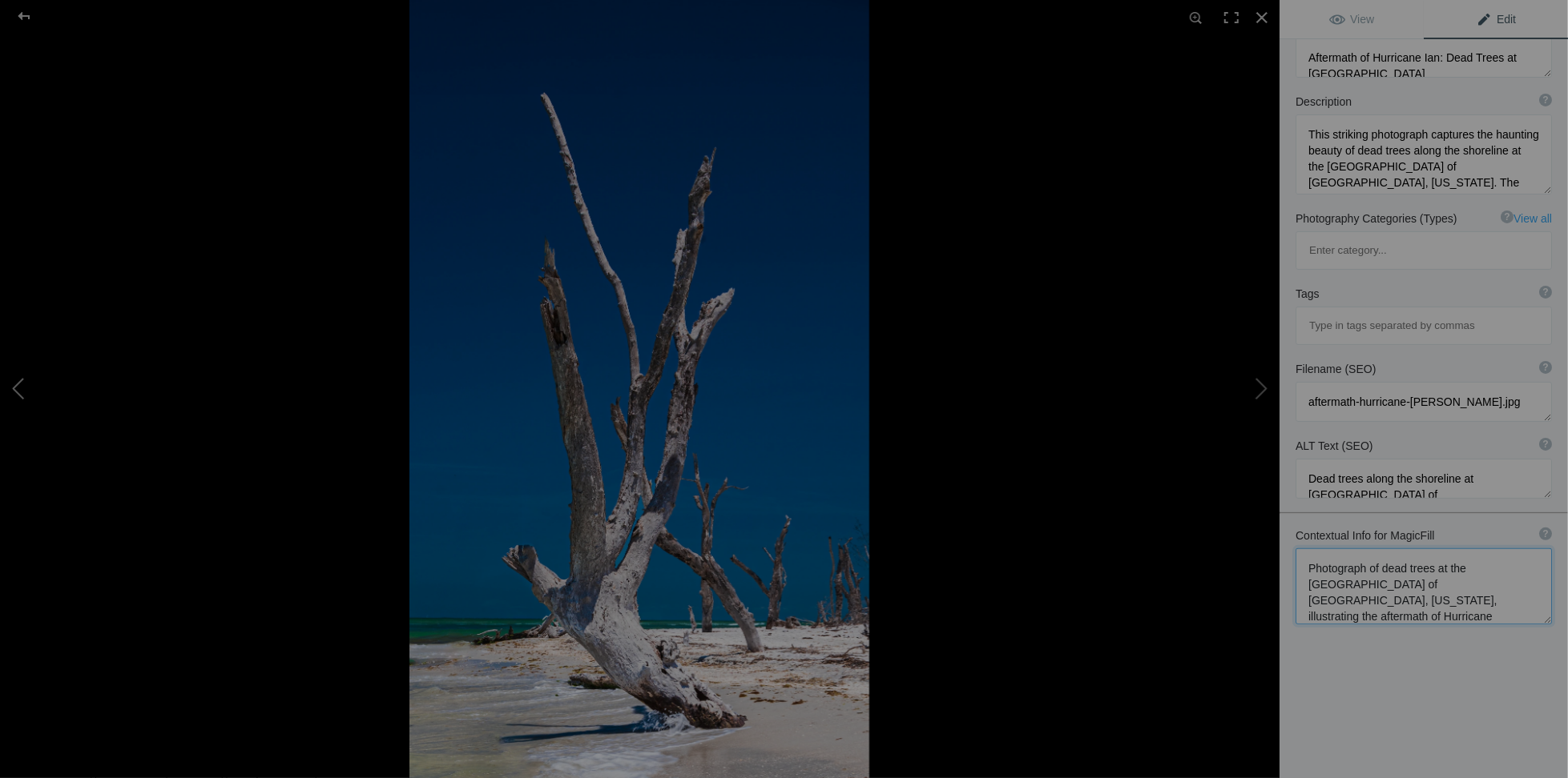
click at [21, 384] on button at bounding box center [59, 389] width 120 height 280
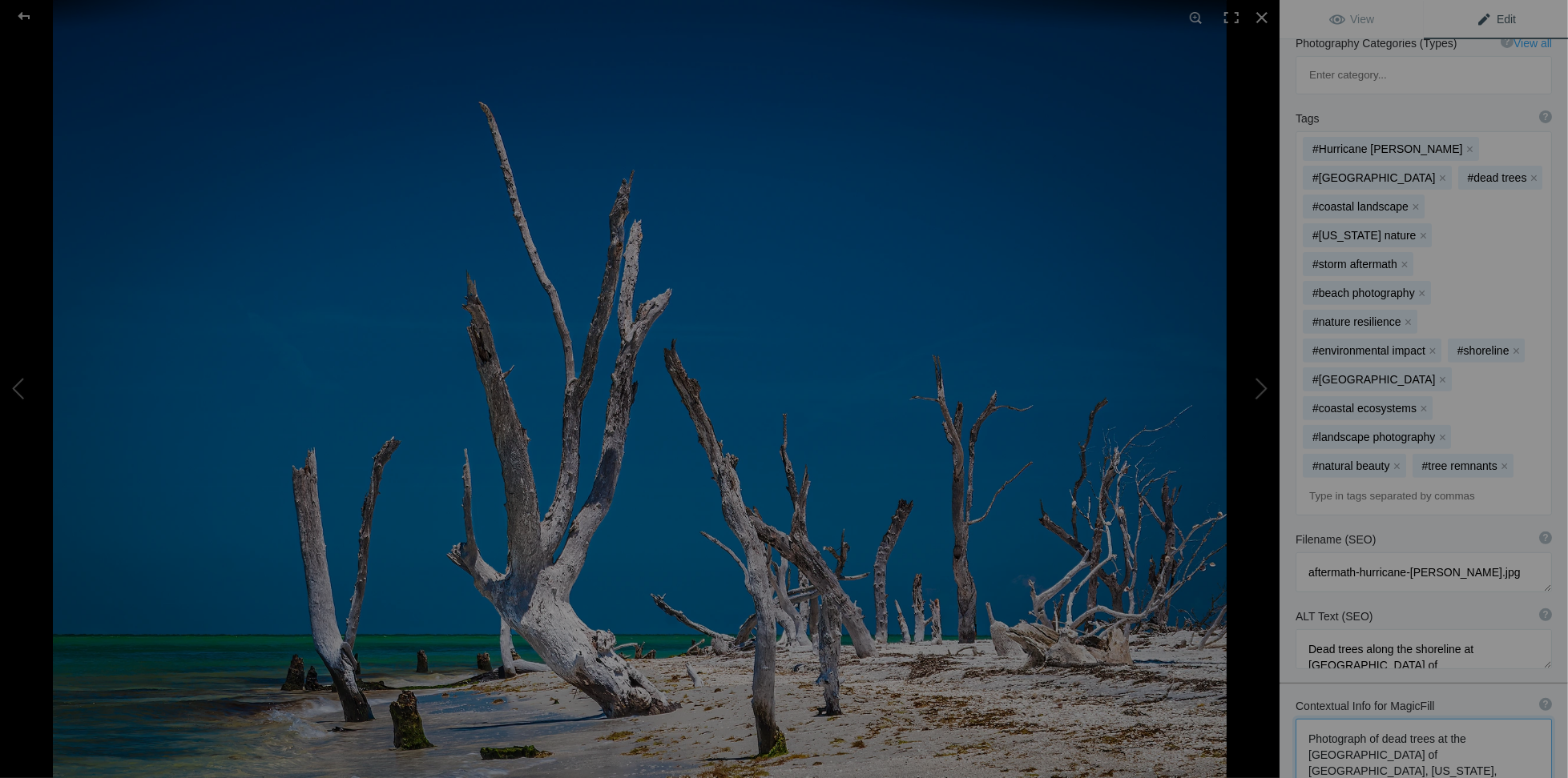
type textarea "Cayo Costa Beach Post Ian-Edit"
type textarea "North Point of Cayo Costa Showing the Remnants of Hurricane Ian"
type textarea "Cayo_Costa_Beach_Post_Ian-Edit.jpg"
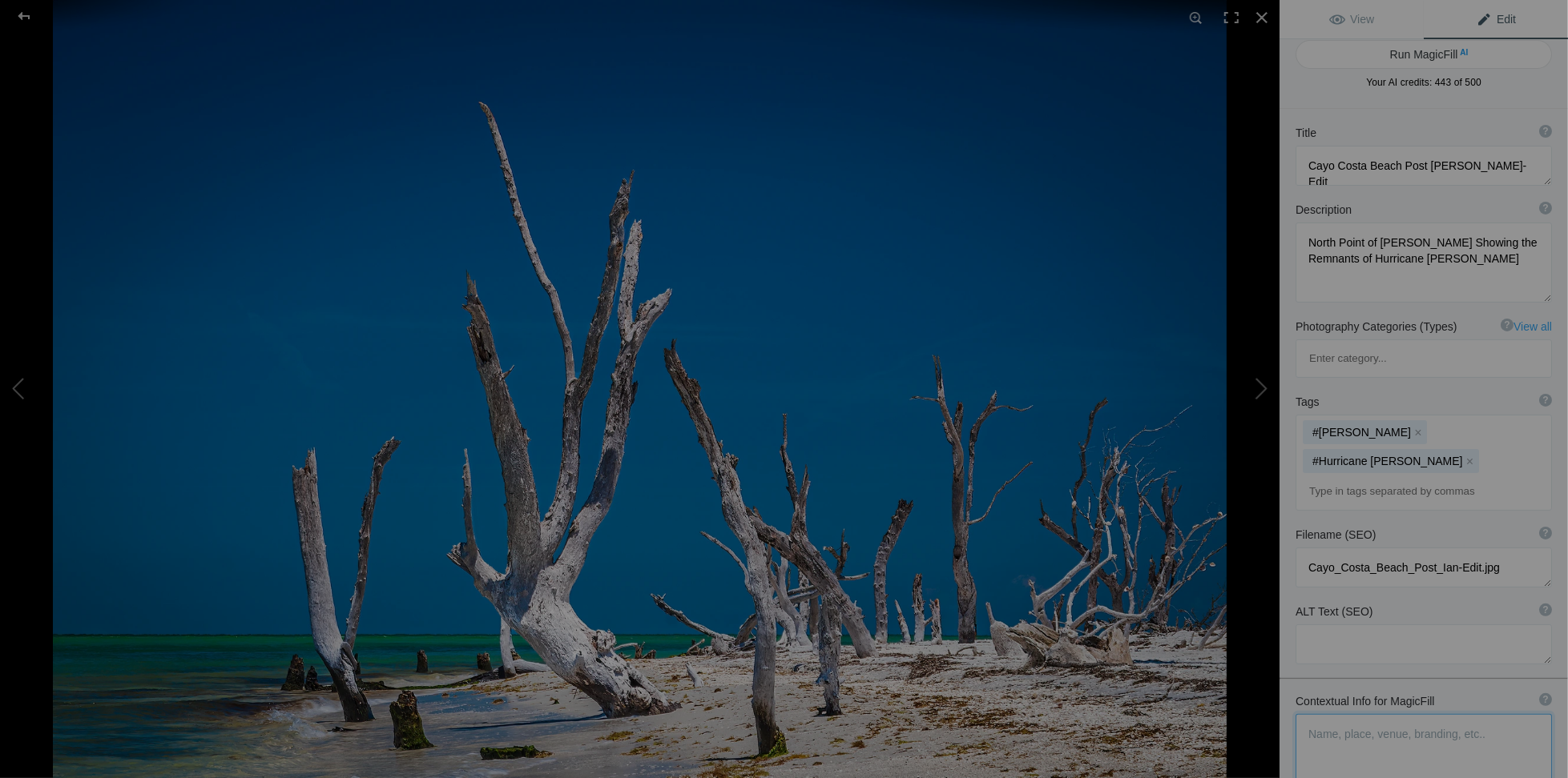
scroll to position [0, 0]
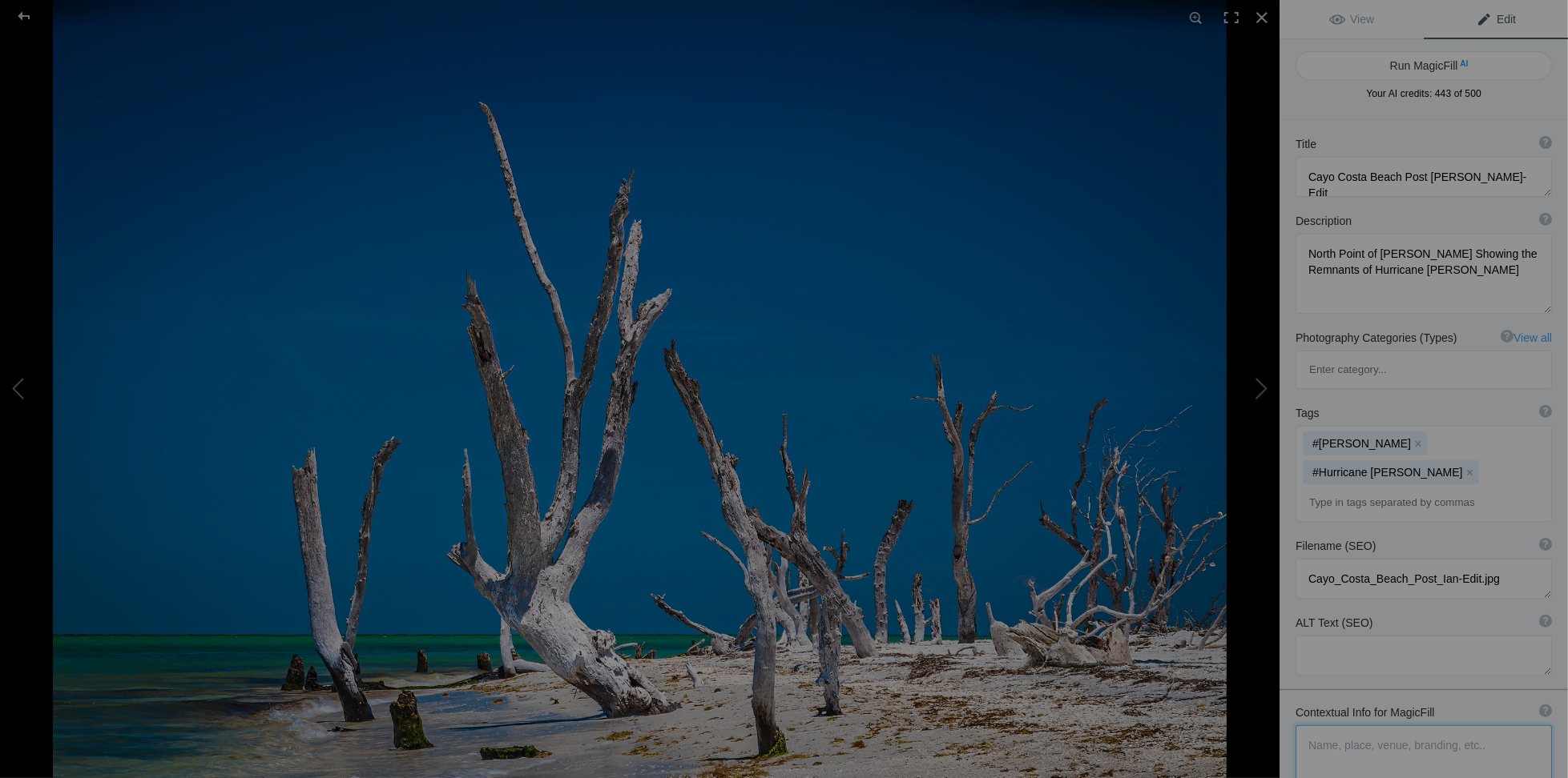
click at [1314, 725] on textarea at bounding box center [1424, 763] width 256 height 76
paste textarea "Photograph of dead trees at the North Point of Cayo Costa Island, Florida, illu…"
type textarea "Lanndscape perspective Photograph of dead trees at the North Point of Cayo Cost…"
click at [1423, 69] on button "Run MagicFill AI" at bounding box center [1424, 65] width 256 height 29
type textarea "Aftermath of Hurricane Ian: Dead Trees at [GEOGRAPHIC_DATA], [GEOGRAPHIC_DATA]"
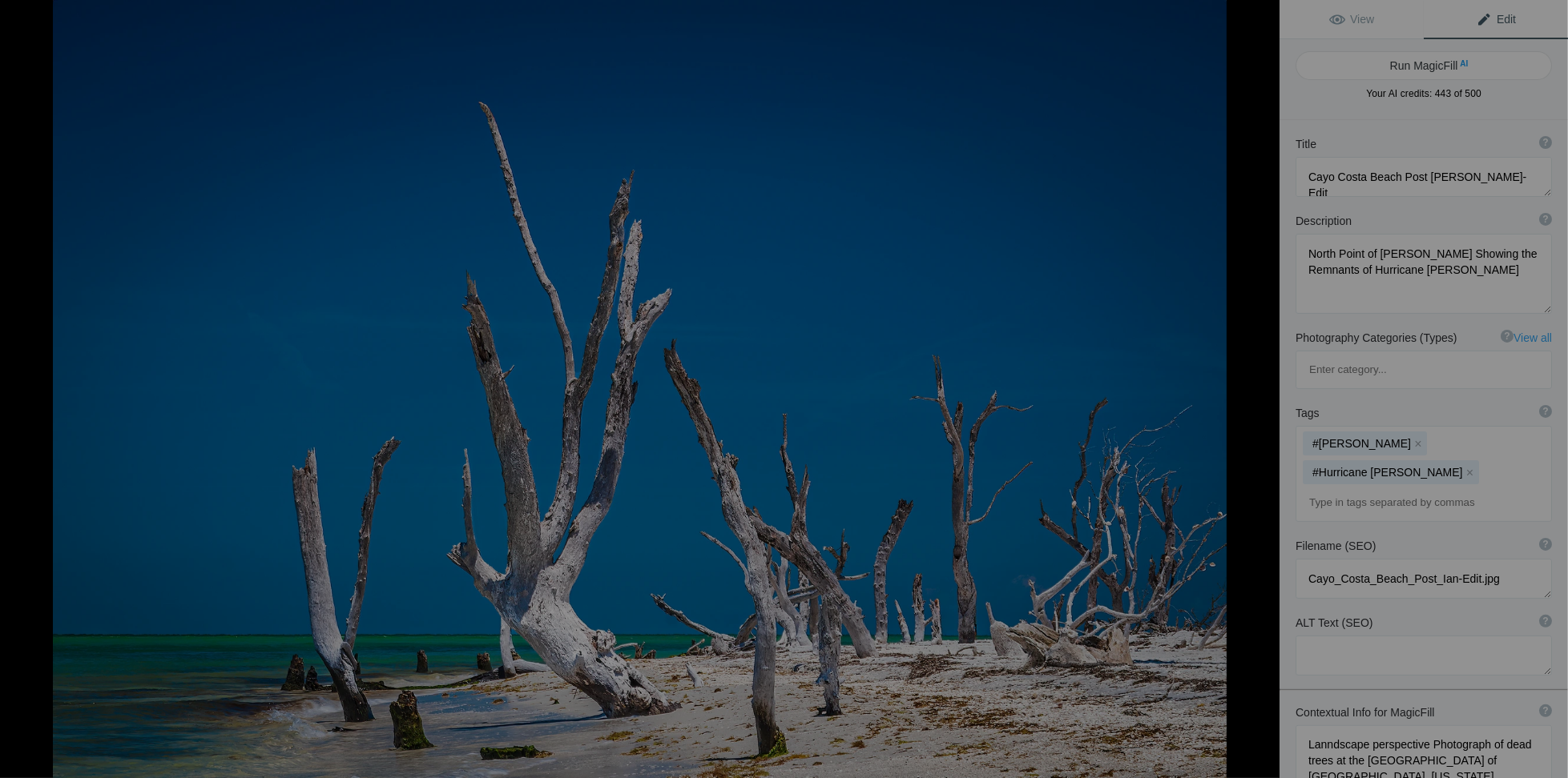
type textarea "This striking landscape photograph captures the haunting beauty of dead trees a…"
type textarea "cayo-costa-hurricane-ian-aftermath.jpg"
type textarea "Landscape photograph of dead trees at North Point, Cayo Costa Island, Florida, …"
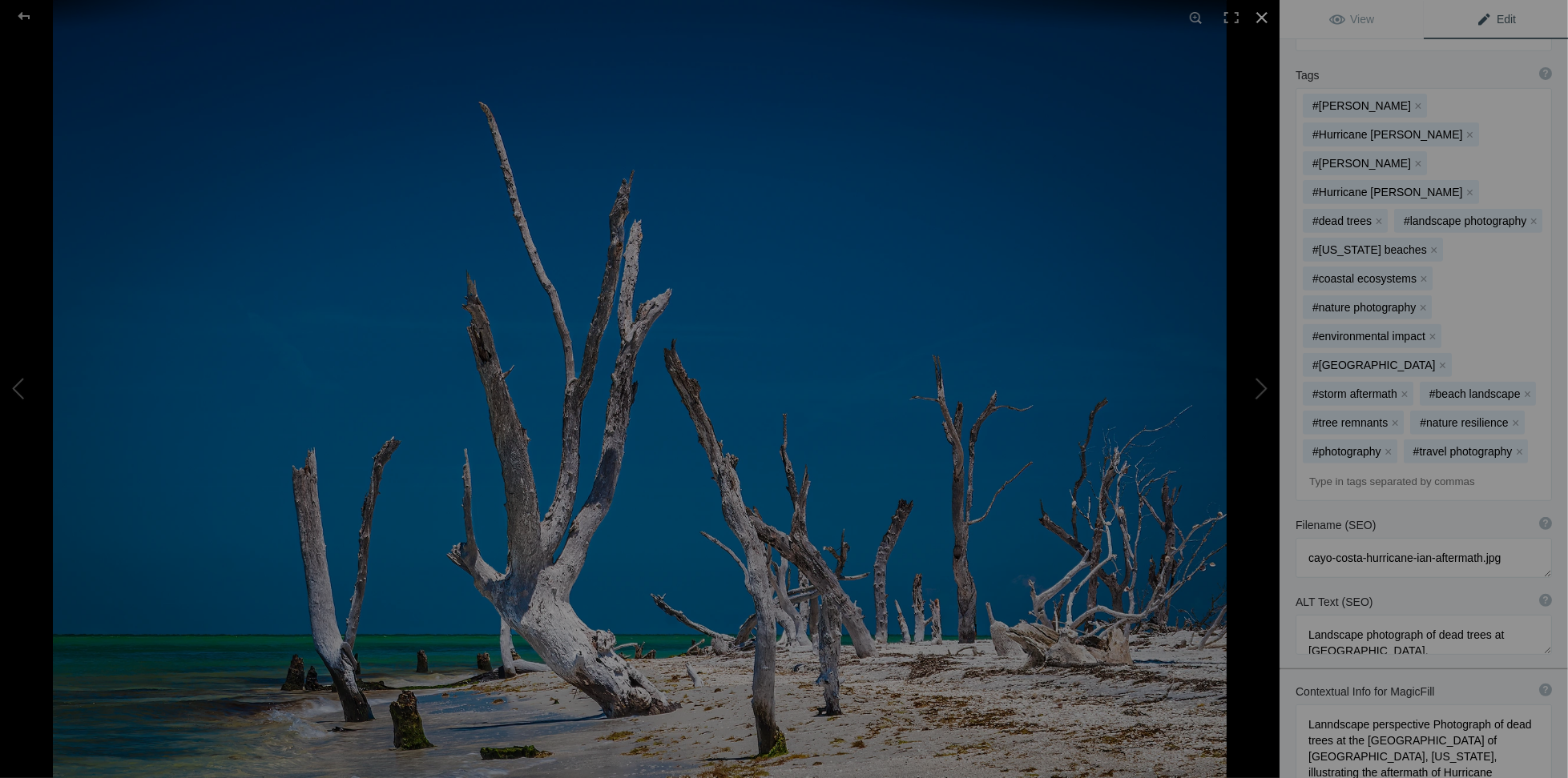
click at [1268, 10] on div at bounding box center [1262, 18] width 35 height 35
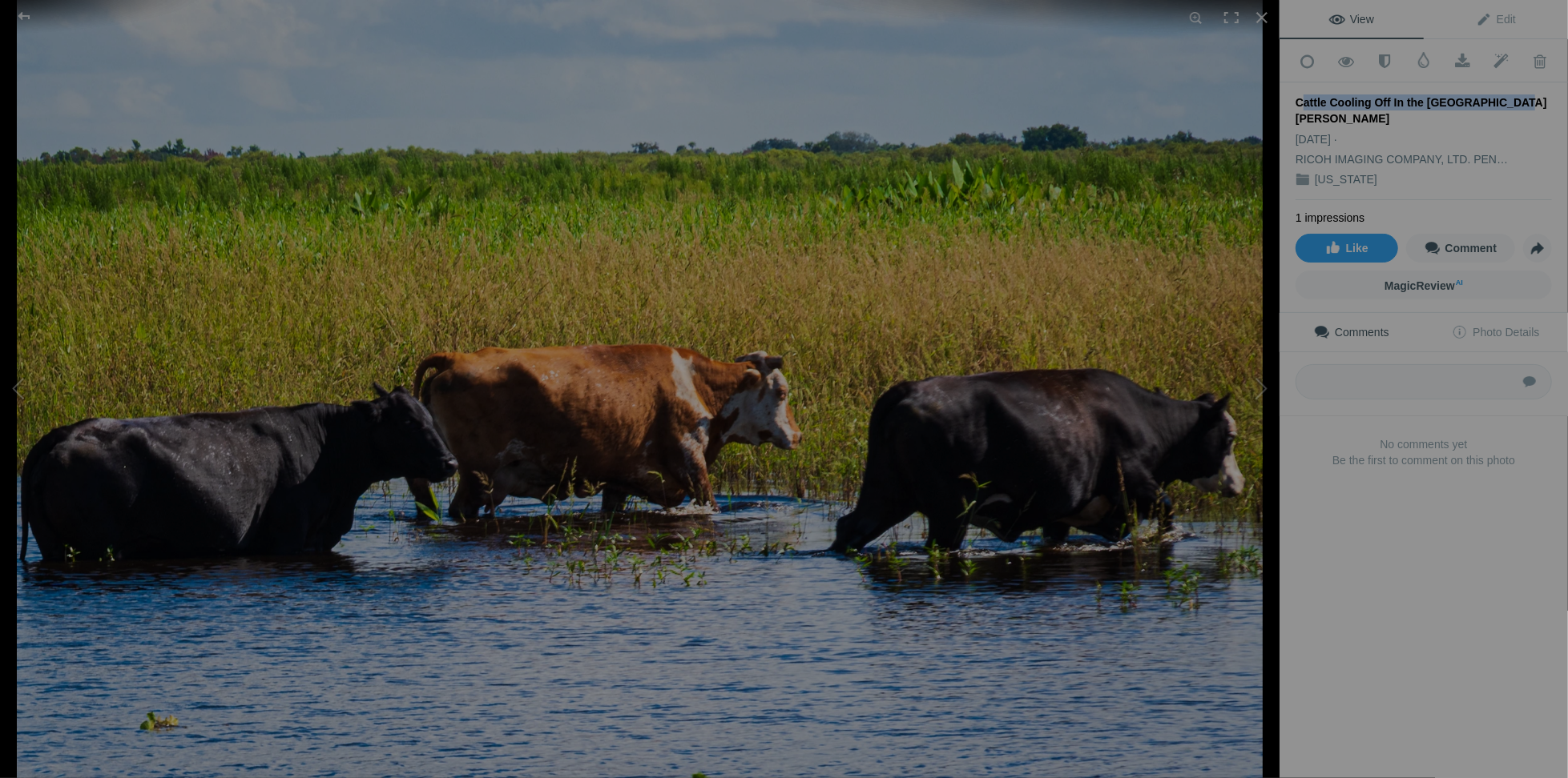
drag, startPoint x: 1297, startPoint y: 97, endPoint x: 1511, endPoint y: 97, distance: 214.0
click at [1511, 97] on div "Cattle Cooling Off In the St Johns River" at bounding box center [1424, 110] width 256 height 32
copy div "Cattle Cooling Off In the St Johns River"
click at [1486, 18] on span "Edit" at bounding box center [1496, 19] width 40 height 13
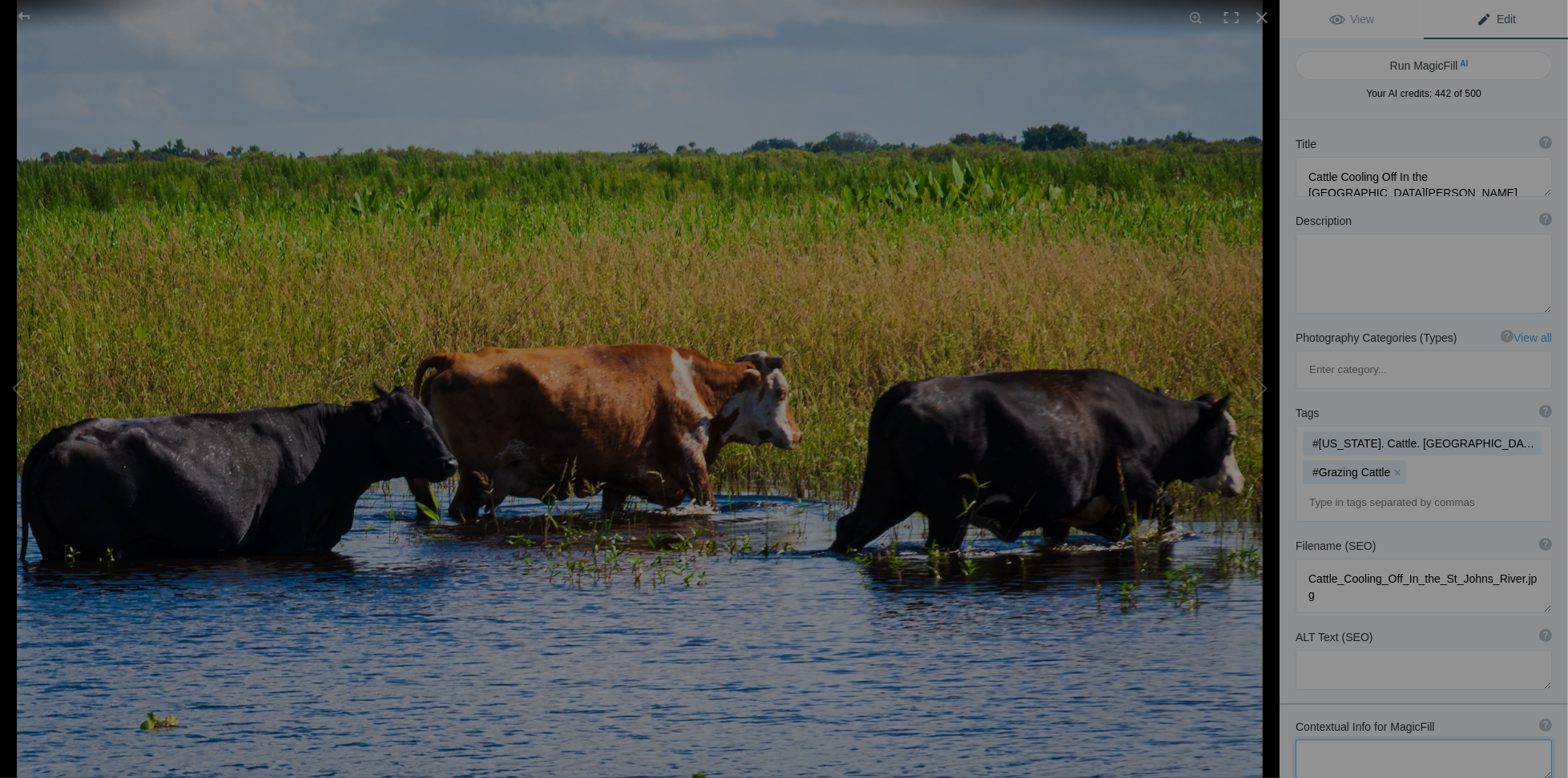
click at [1332, 740] on textarea at bounding box center [1424, 759] width 256 height 40
paste textarea "Cattle Cooling Off In the St Johns River"
click at [1400, 740] on textarea at bounding box center [1424, 759] width 256 height 40
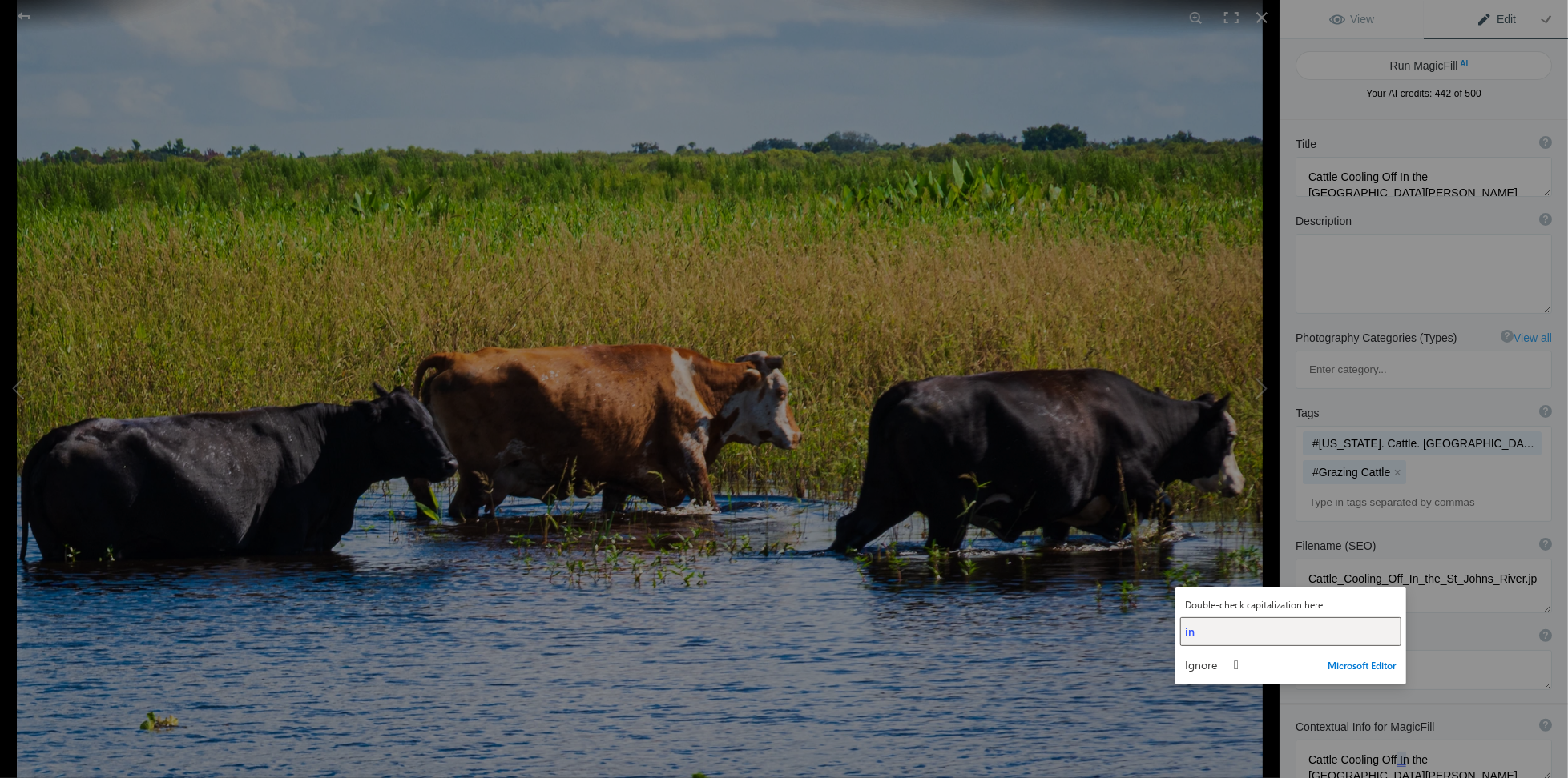
click at [1206, 640] on button "in" at bounding box center [1291, 631] width 221 height 29
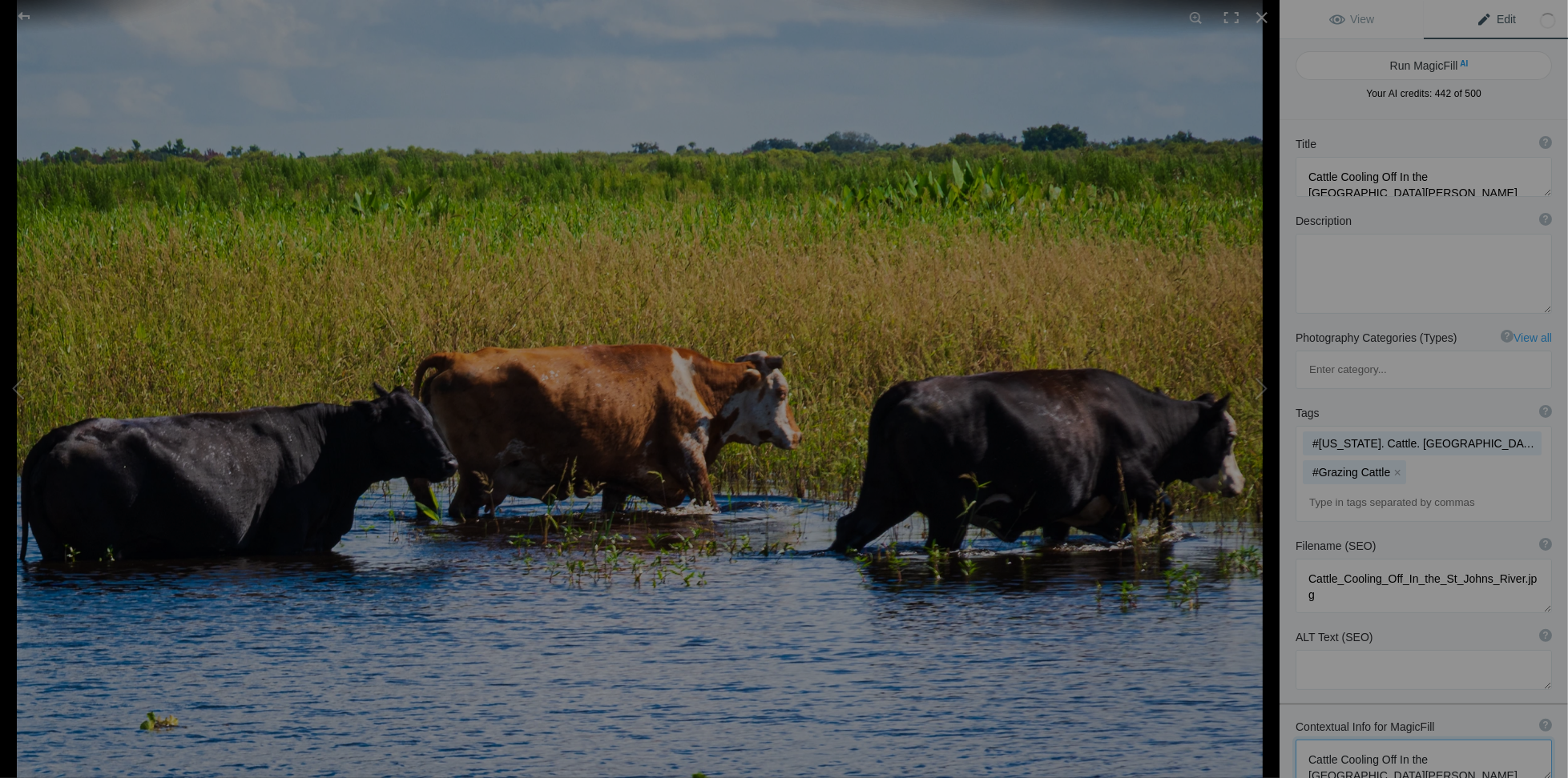
click at [1509, 740] on textarea at bounding box center [1424, 759] width 256 height 40
click at [1421, 740] on textarea at bounding box center [1424, 767] width 256 height 55
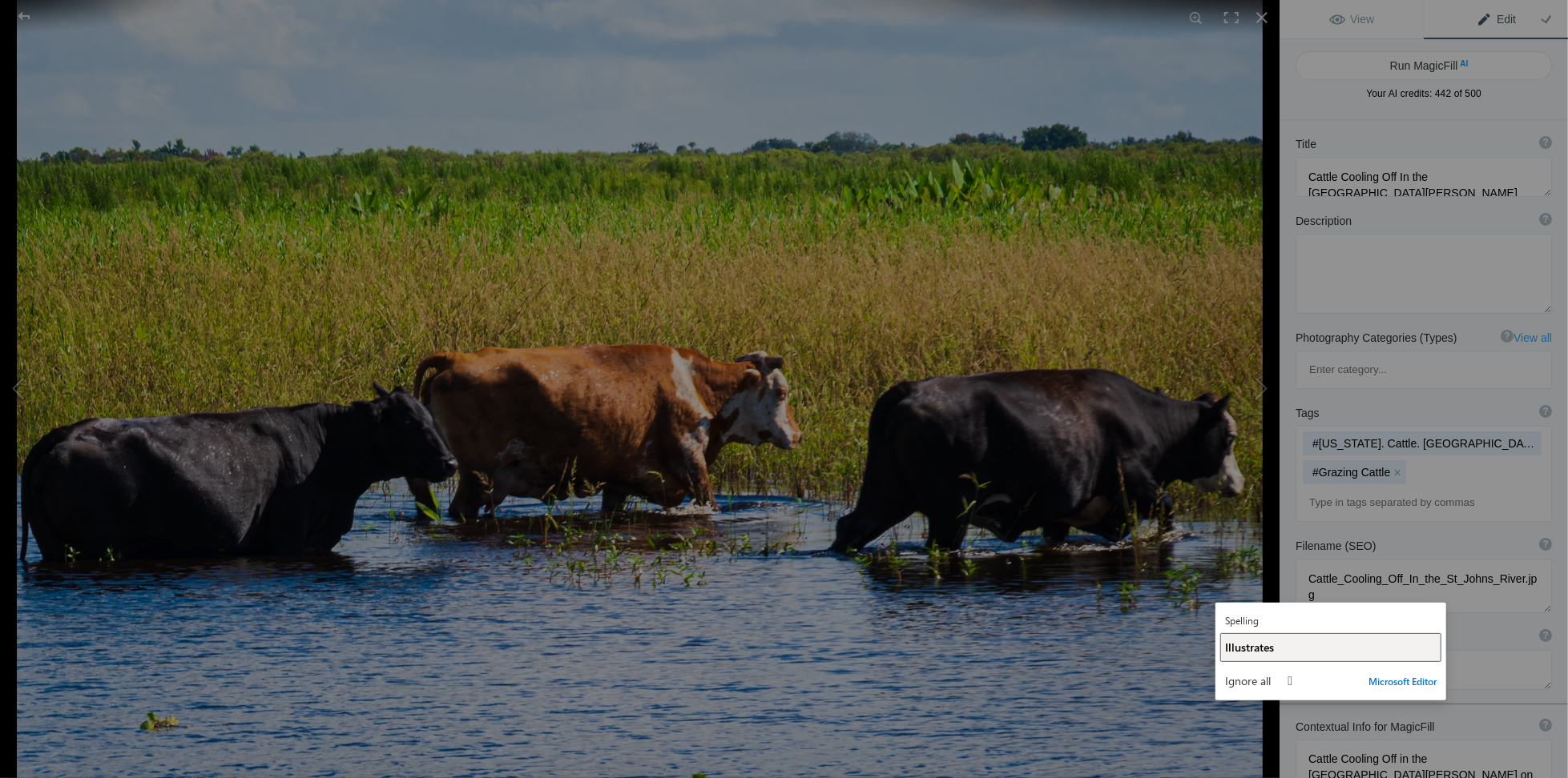
click at [1242, 650] on span "Illustrates" at bounding box center [1249, 647] width 49 height 15
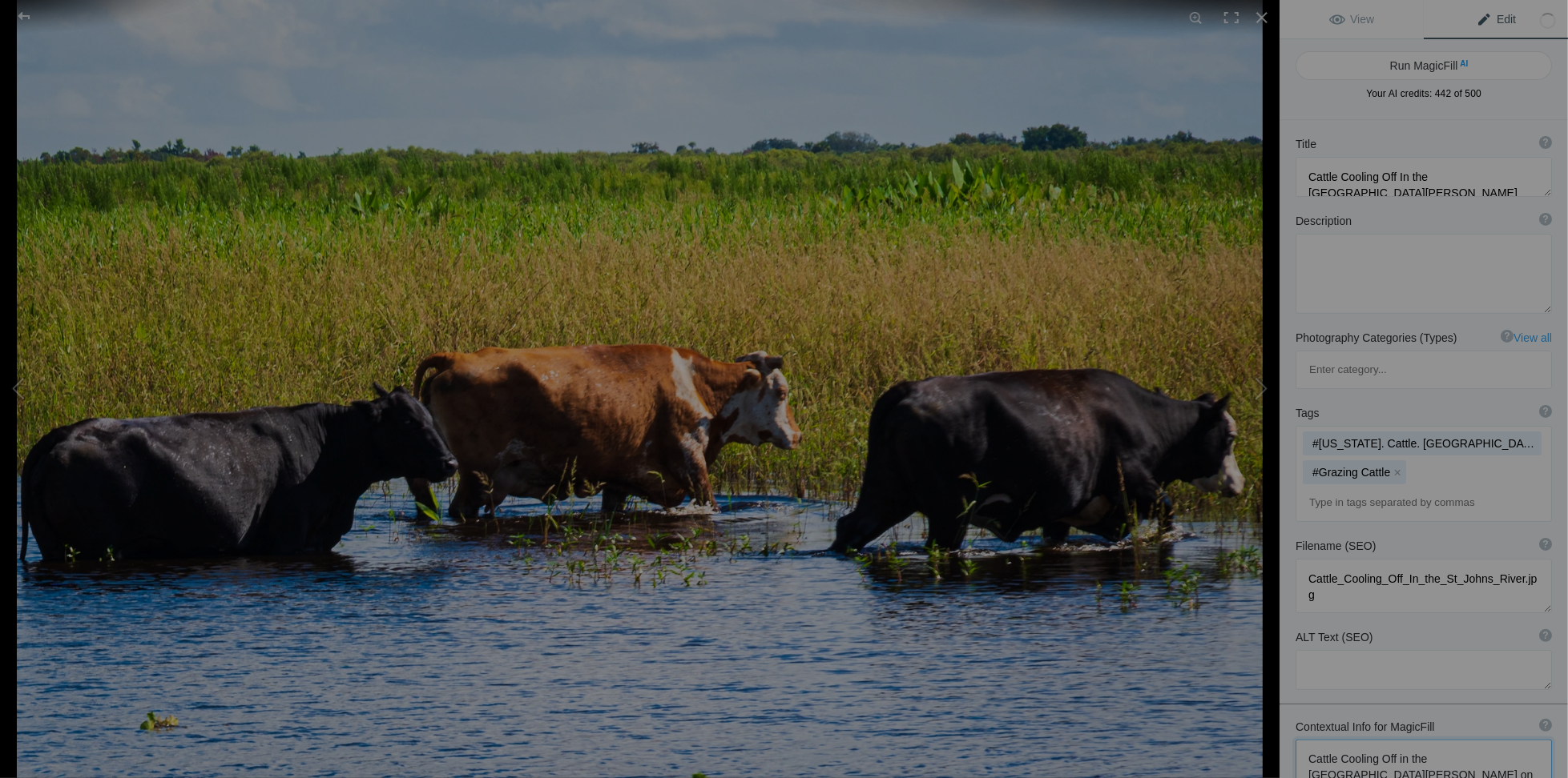
click at [1490, 740] on textarea at bounding box center [1424, 767] width 256 height 55
drag, startPoint x: 1453, startPoint y: 727, endPoint x: 1536, endPoint y: 694, distance: 89.3
click at [1506, 740] on textarea at bounding box center [1424, 775] width 256 height 71
drag, startPoint x: 1431, startPoint y: 726, endPoint x: 1441, endPoint y: 750, distance: 26.0
click at [1441, 750] on textarea at bounding box center [1424, 783] width 256 height 86
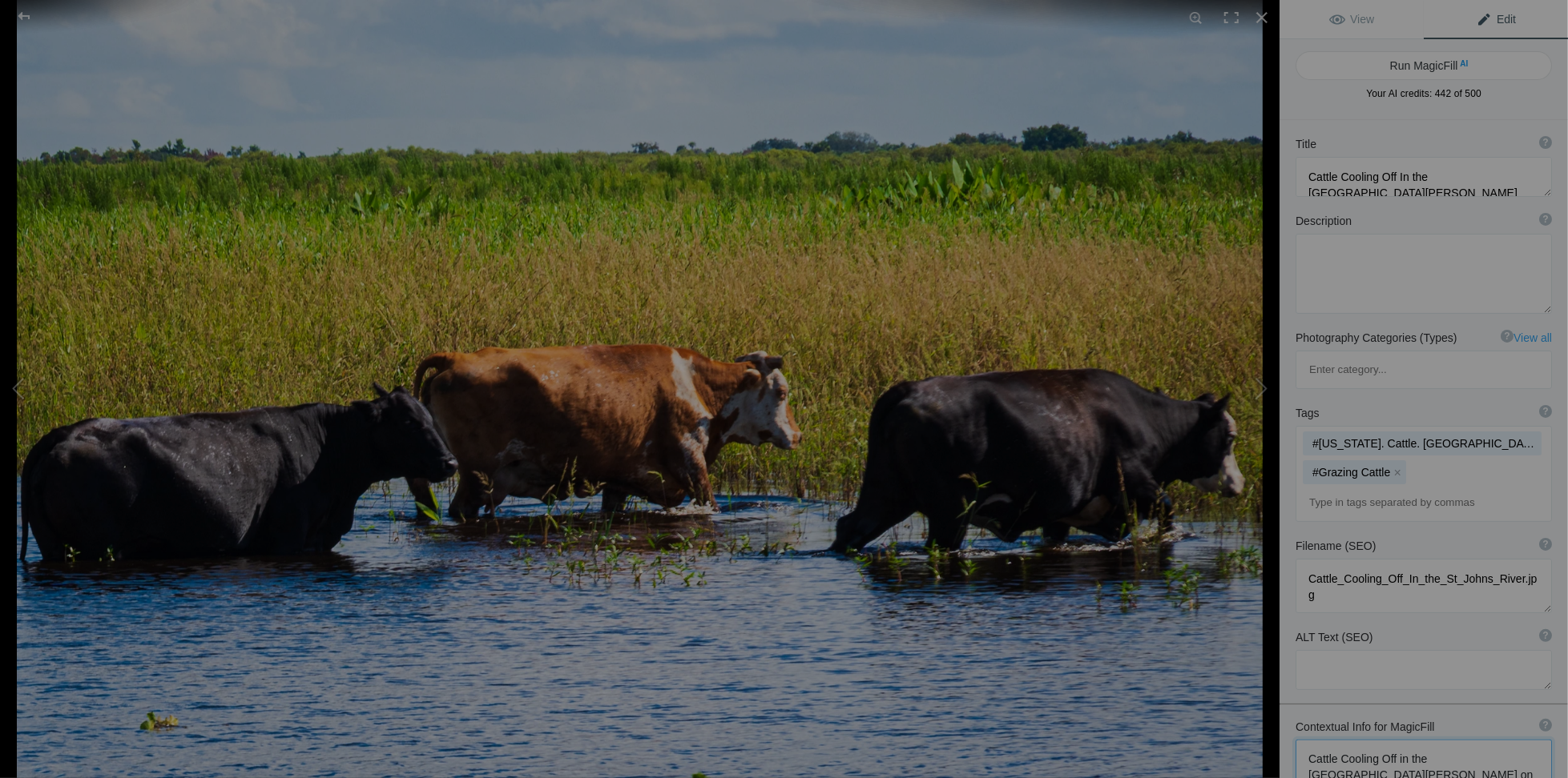
paste textarea "Ranching and Beef production have been central to Florida’s heritage for more t…"
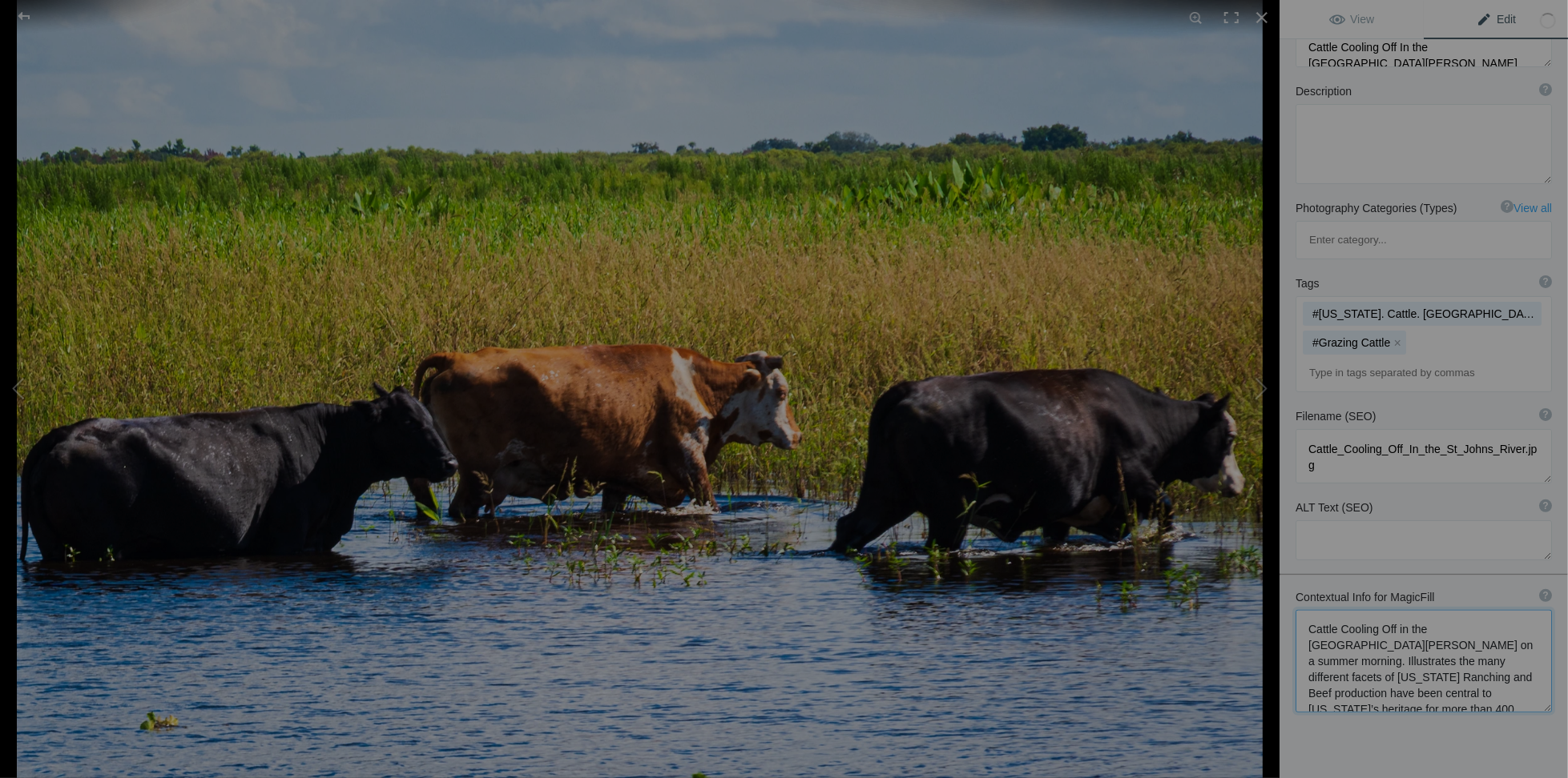
scroll to position [133, 0]
click at [1428, 607] on textarea at bounding box center [1424, 658] width 256 height 102
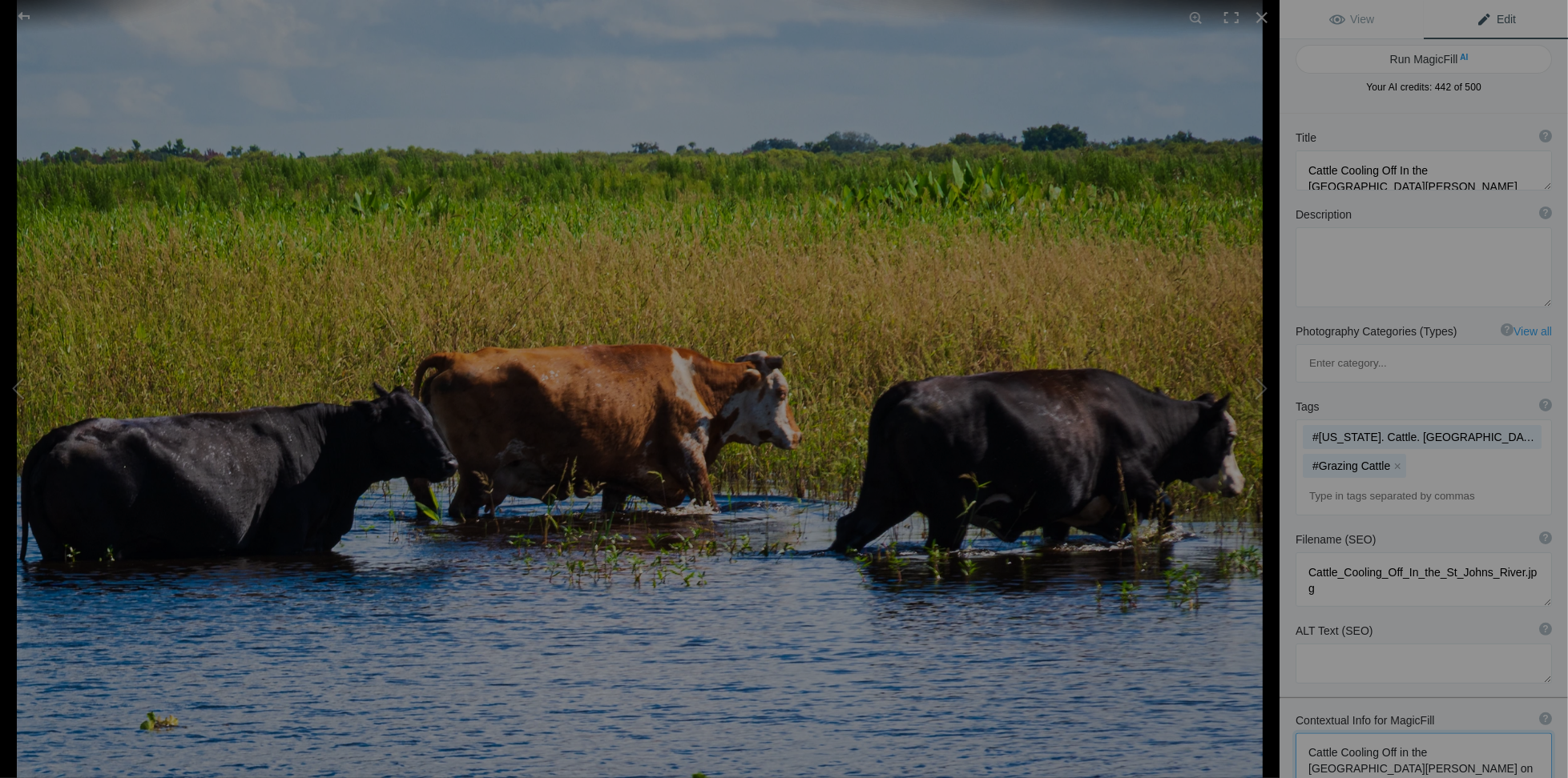
scroll to position [0, 0]
type textarea "Cattle Cooling Off in the St Johns River on a summer morning. Illustrates the m…"
click at [1435, 56] on button "Run MagicFill AI" at bounding box center [1424, 65] width 256 height 29
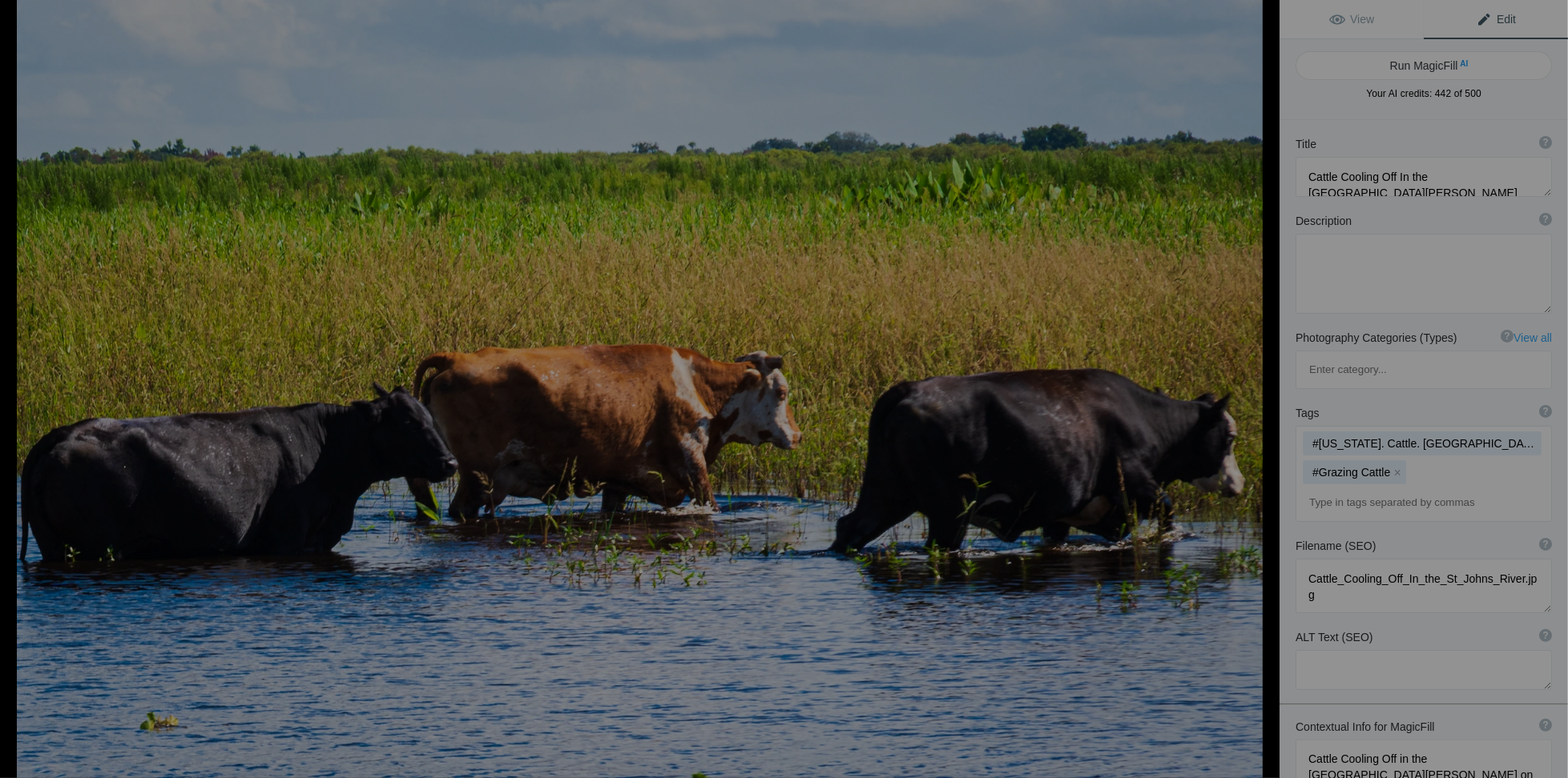
type textarea "Cattle Cooling Off in the [GEOGRAPHIC_DATA][PERSON_NAME] on a Summer Morning"
type textarea "Experience the serene beauty of Florida's ranching heritage as cattle cool off …"
type textarea "cattle-cooling-off-st-johns-river.jpg"
type textarea "Cattle cooling off in the St. Johns River, surrounded by lush greenery on a sum…"
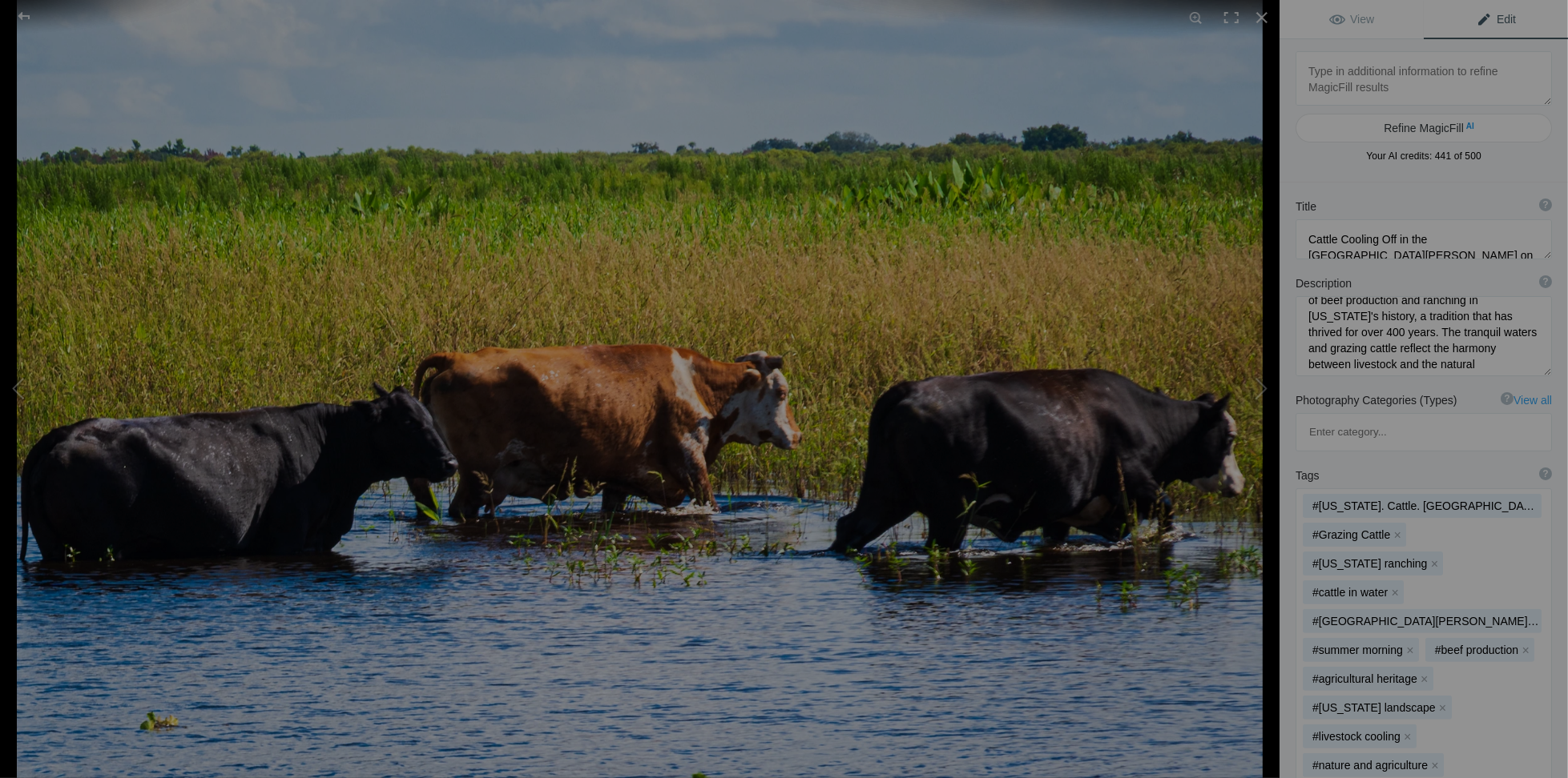
scroll to position [183, 0]
click at [1268, 383] on button at bounding box center [1219, 389] width 120 height 280
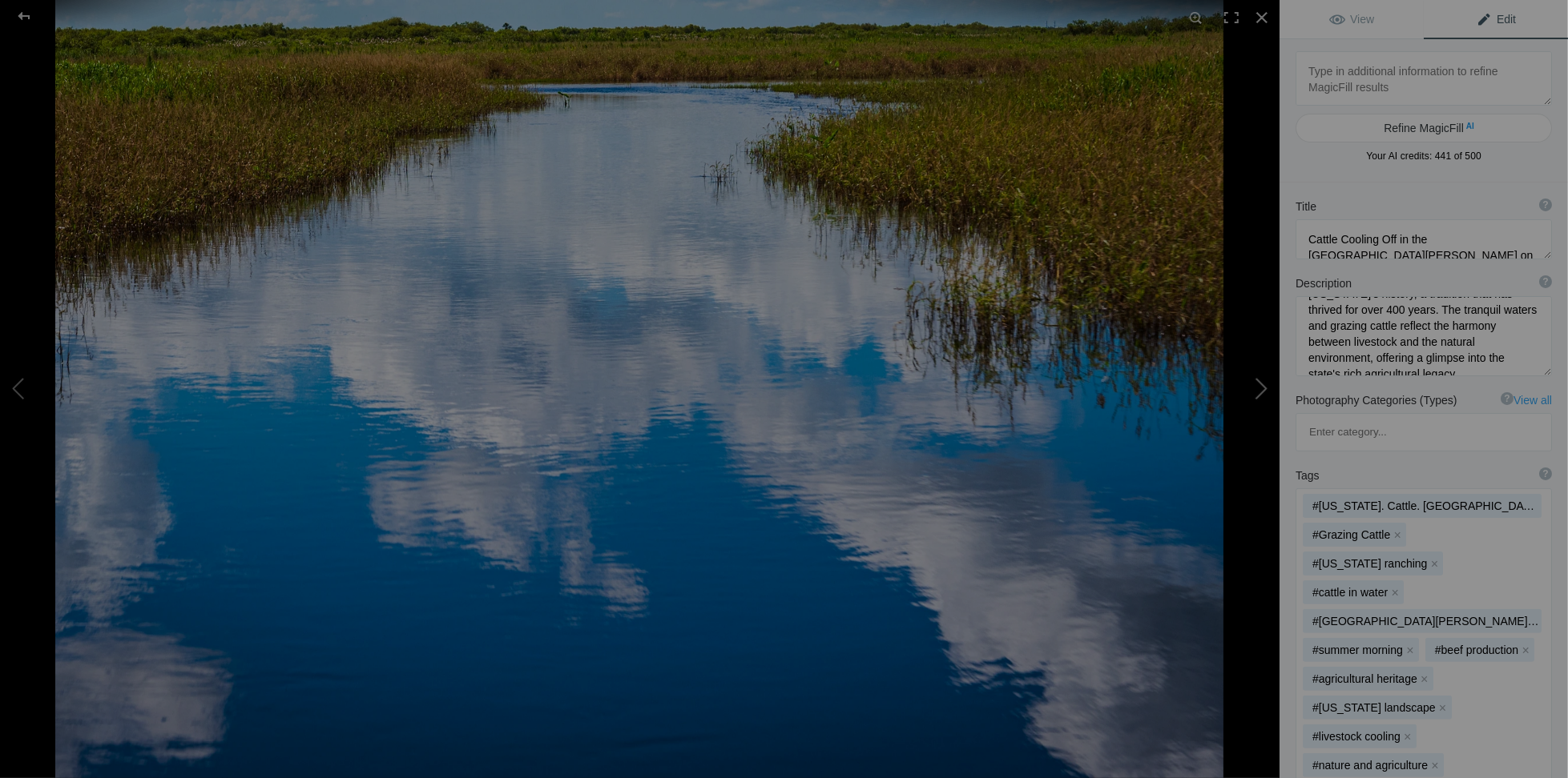
type textarea "Sky Reflection on St Johns River"
type textarea "Sky Reflection on St.. John's River"
type textarea "Sky_Reflection_on_St_Johns_River.jpg"
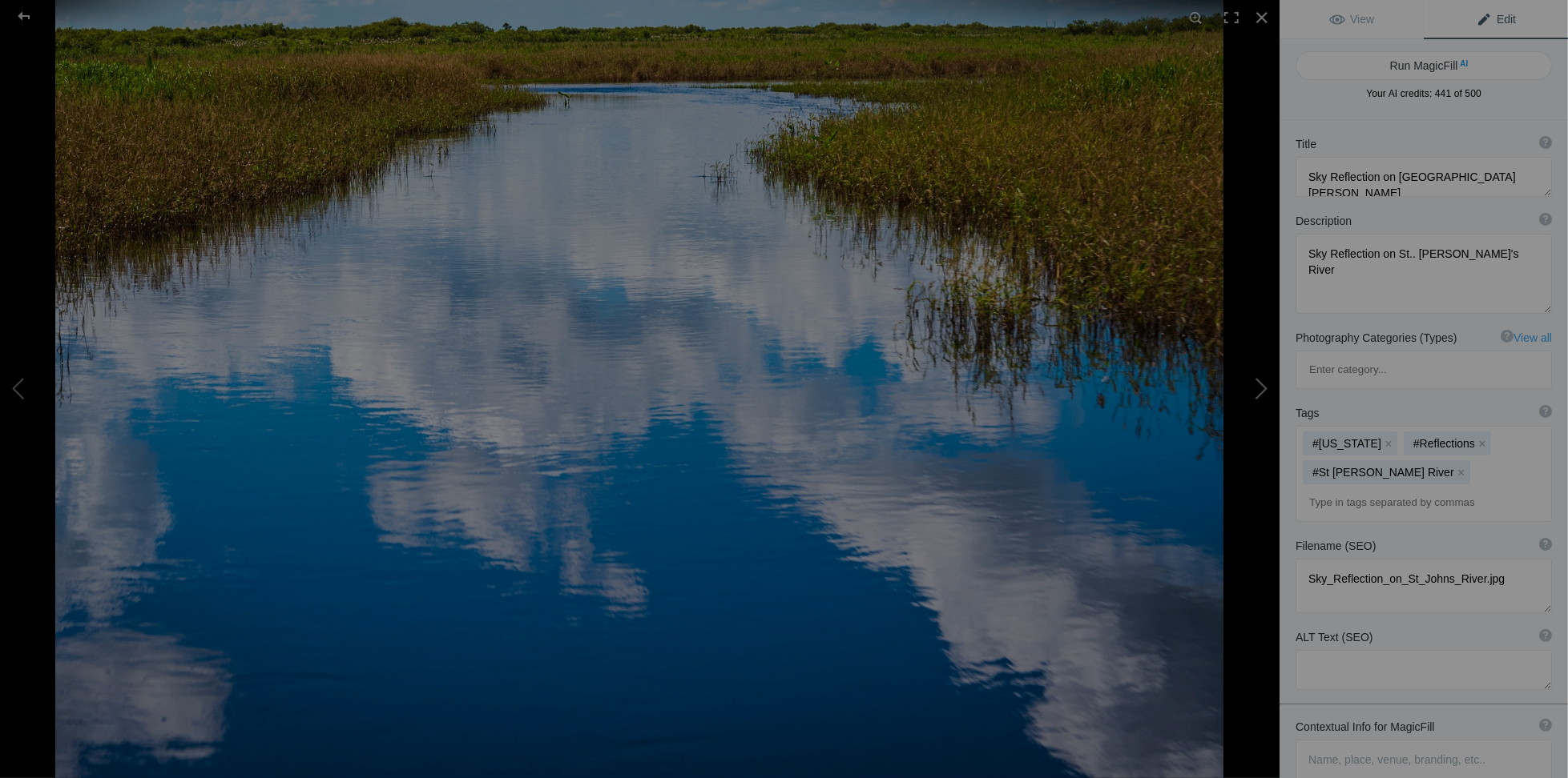
scroll to position [0, 0]
drag, startPoint x: 1482, startPoint y: 253, endPoint x: 1288, endPoint y: 252, distance: 194.0
click at [1288, 252] on div "Description ? By adding more context around images, results can become much mor…" at bounding box center [1423, 264] width 289 height 117
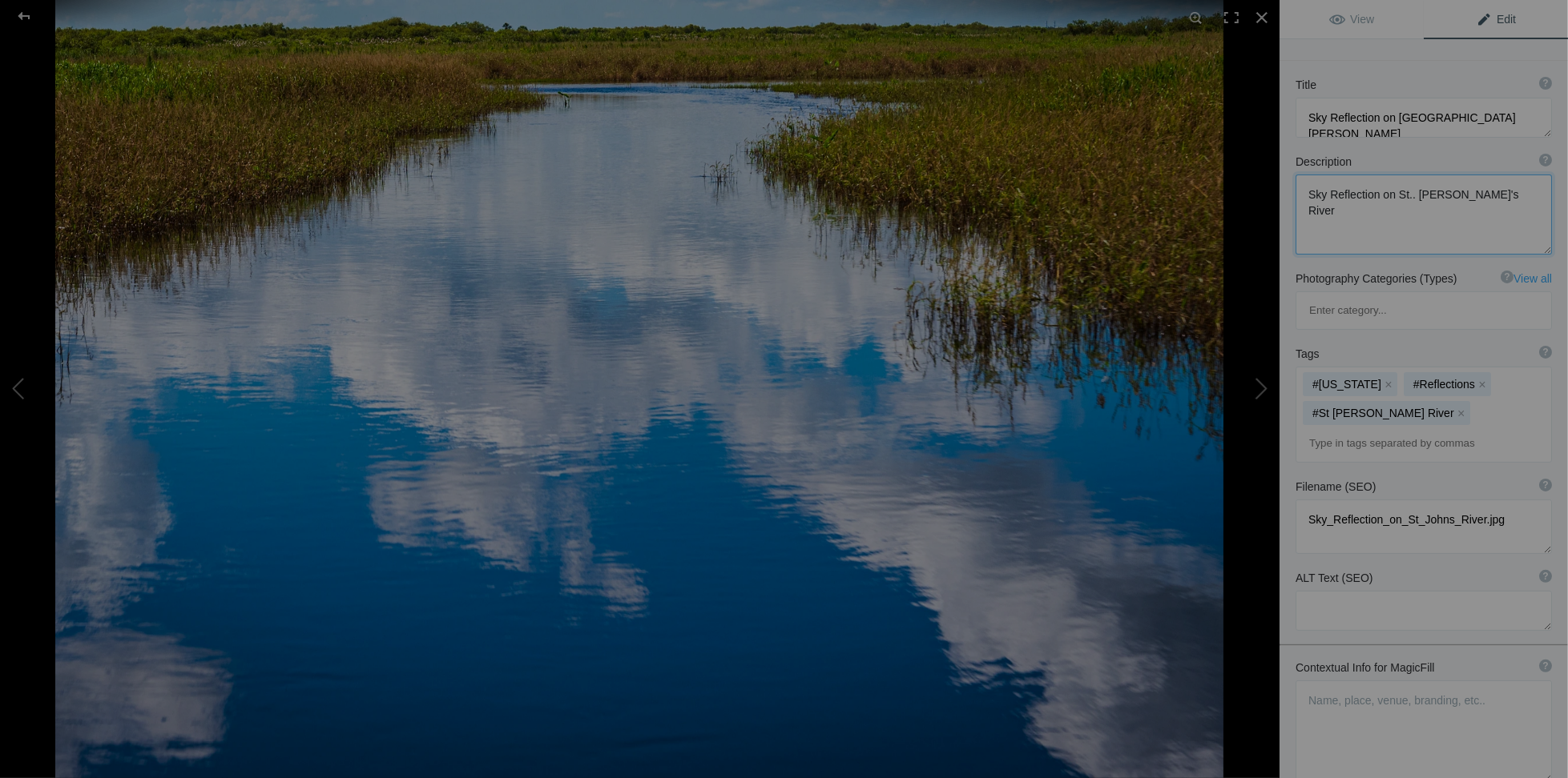
scroll to position [133, 0]
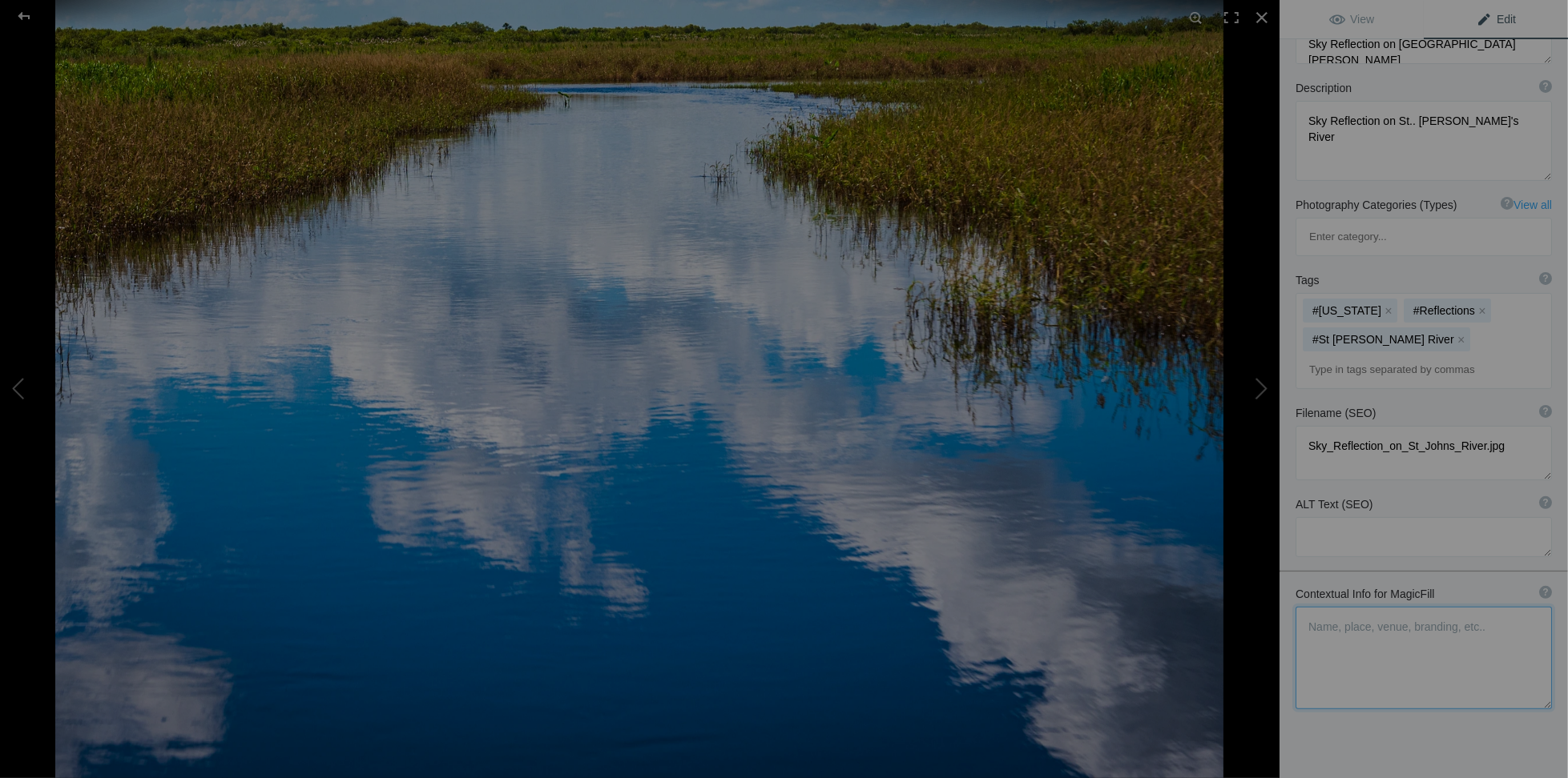
click at [1326, 607] on textarea at bounding box center [1424, 658] width 256 height 102
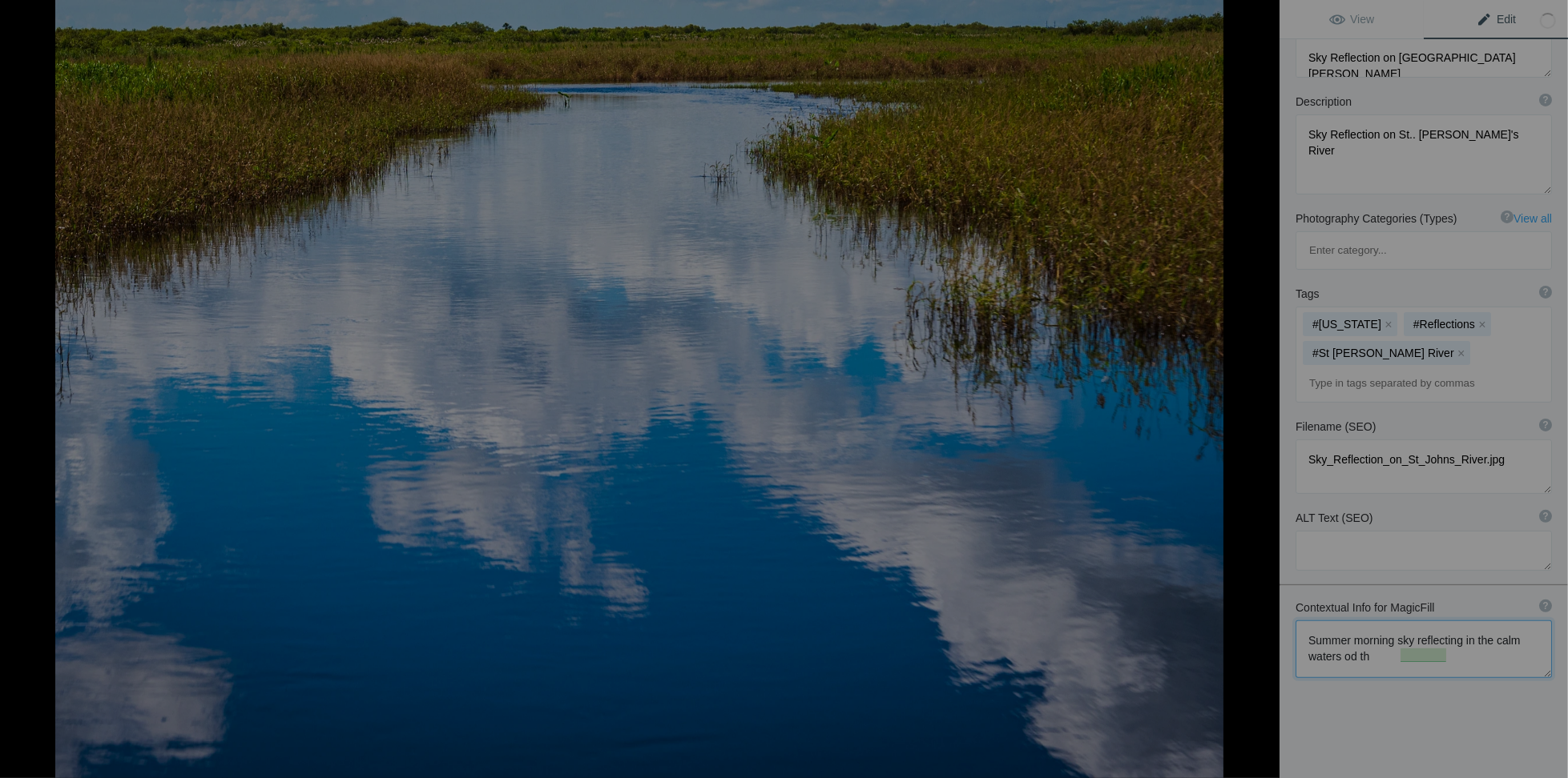
scroll to position [120, 0]
paste textarea "Sky Reflection on St.. John's River"
click at [1354, 620] on textarea at bounding box center [1424, 655] width 256 height 71
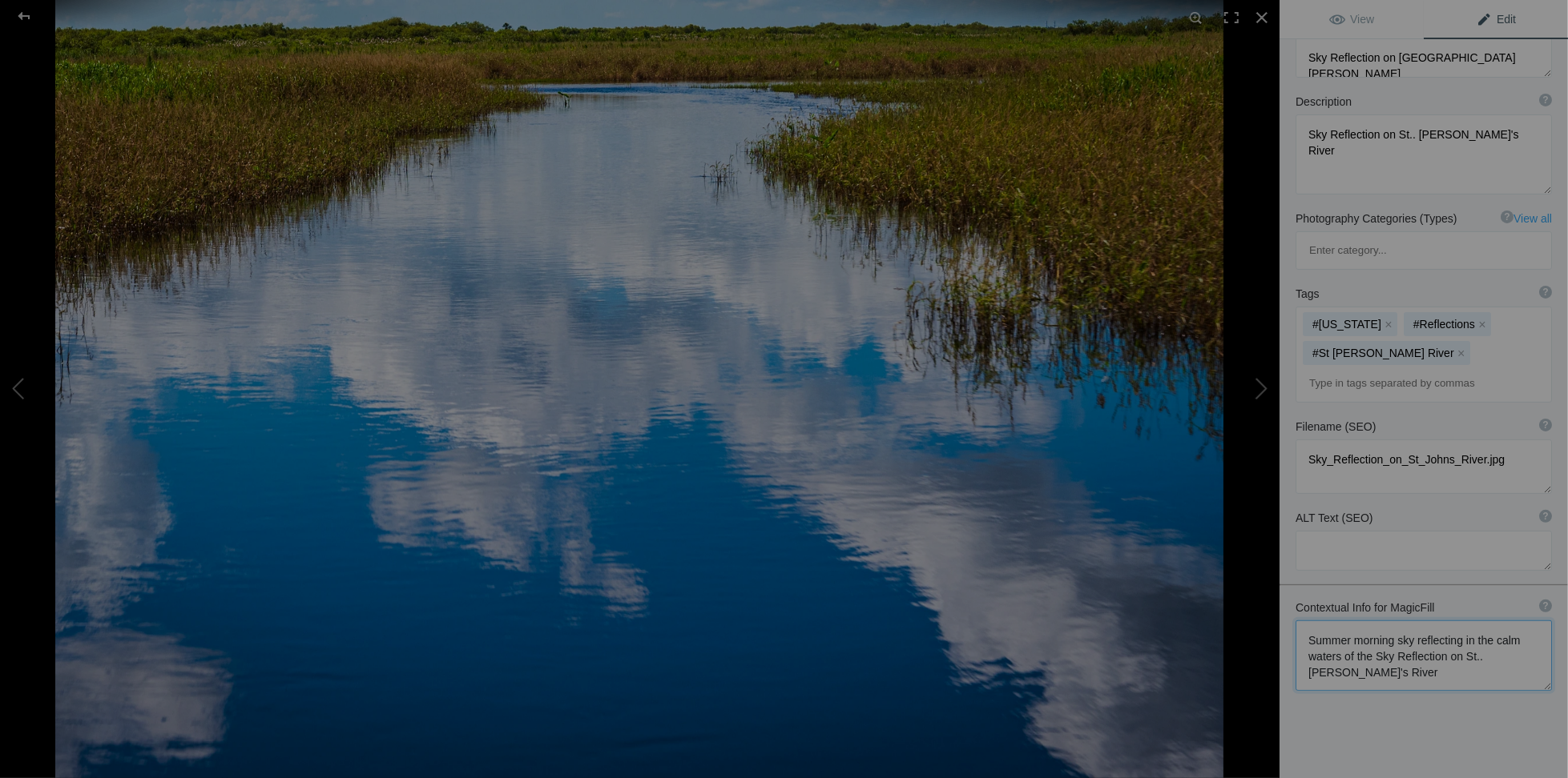
drag, startPoint x: 1373, startPoint y: 589, endPoint x: 1457, endPoint y: 590, distance: 84.0
click at [1457, 620] on textarea at bounding box center [1424, 655] width 256 height 71
drag, startPoint x: 1355, startPoint y: 590, endPoint x: 1459, endPoint y: 593, distance: 104.0
click at [1459, 620] on textarea at bounding box center [1424, 655] width 256 height 71
drag, startPoint x: 1369, startPoint y: 589, endPoint x: 1398, endPoint y: 598, distance: 30.4
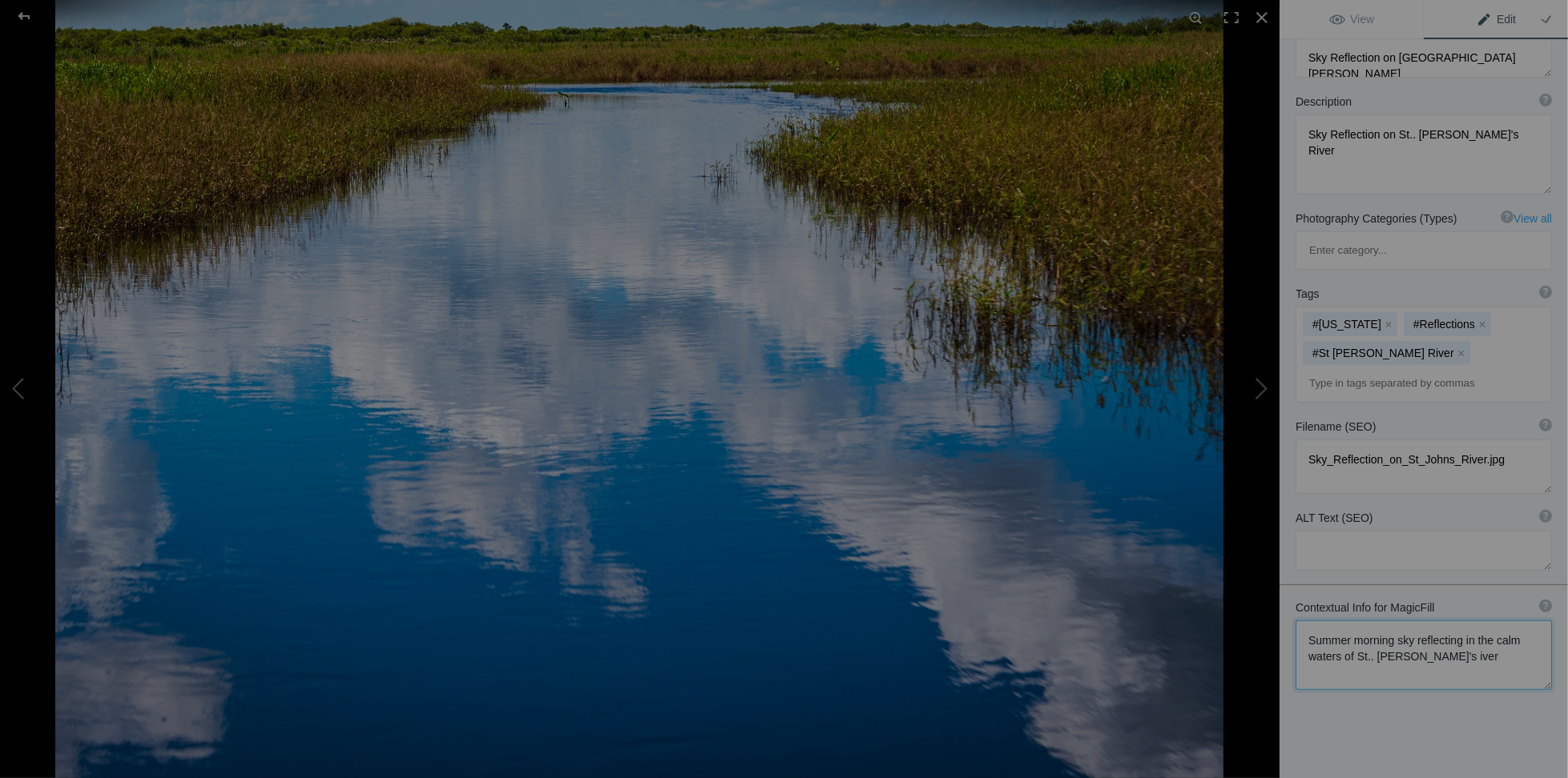
click at [1373, 620] on textarea at bounding box center [1424, 655] width 256 height 70
drag, startPoint x: 1402, startPoint y: 592, endPoint x: 1431, endPoint y: 597, distance: 29.4
click at [1403, 620] on textarea at bounding box center [1424, 654] width 256 height 68
click at [1453, 620] on textarea at bounding box center [1424, 654] width 256 height 67
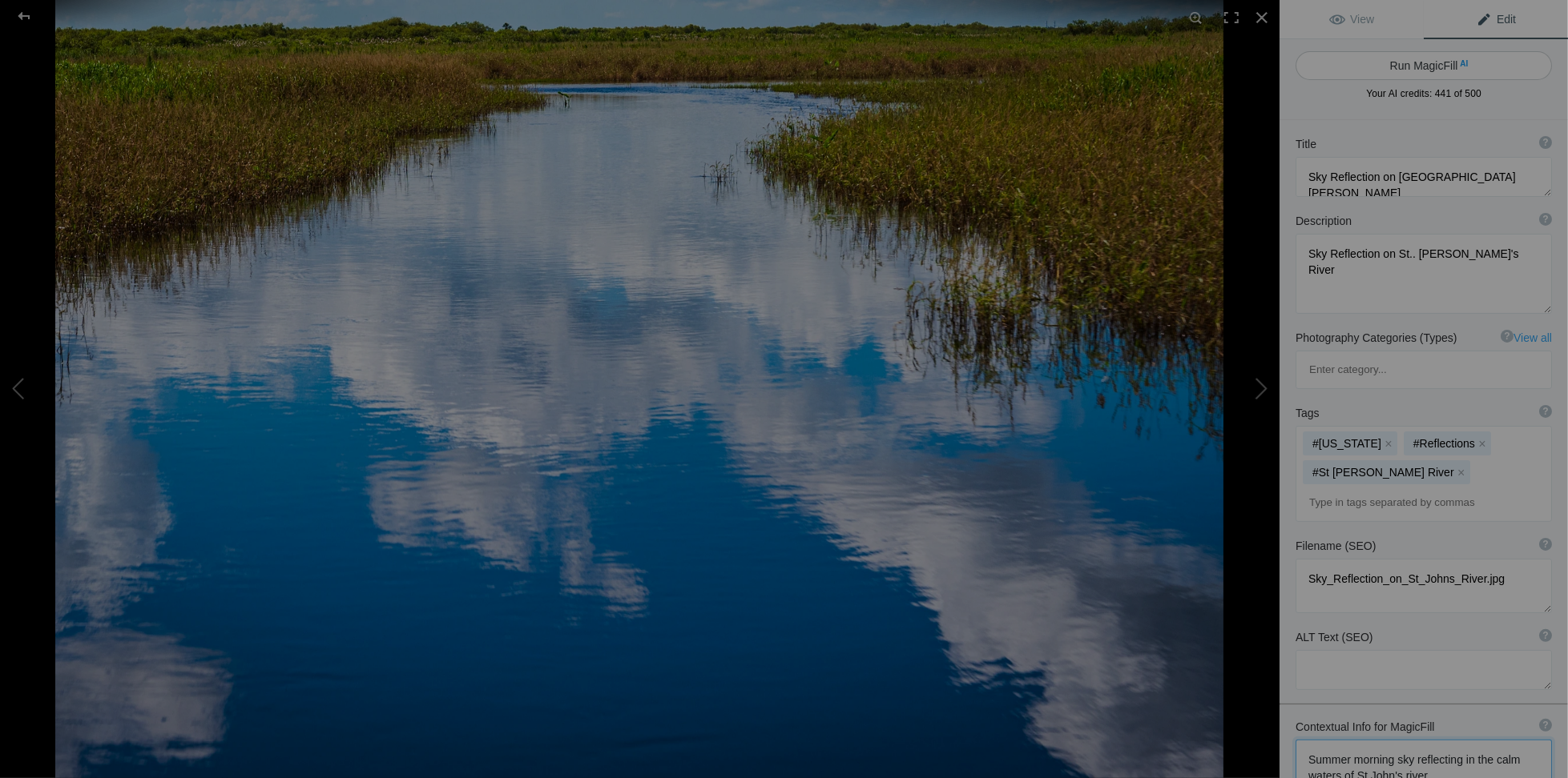
type textarea "Summer morning sky reflecting in the calm waters of St.John's river"
click at [1438, 64] on button "Run MagicFill AI" at bounding box center [1424, 65] width 256 height 29
type textarea "Tranquil Summer Morning Sky Reflected in [GEOGRAPHIC_DATA][PERSON_NAME]"
type textarea "Experience the serene beauty of a summer morning on St. John's River, where the…"
type textarea "tranquil-summer-morning-sky-st-johns-river.jpg"
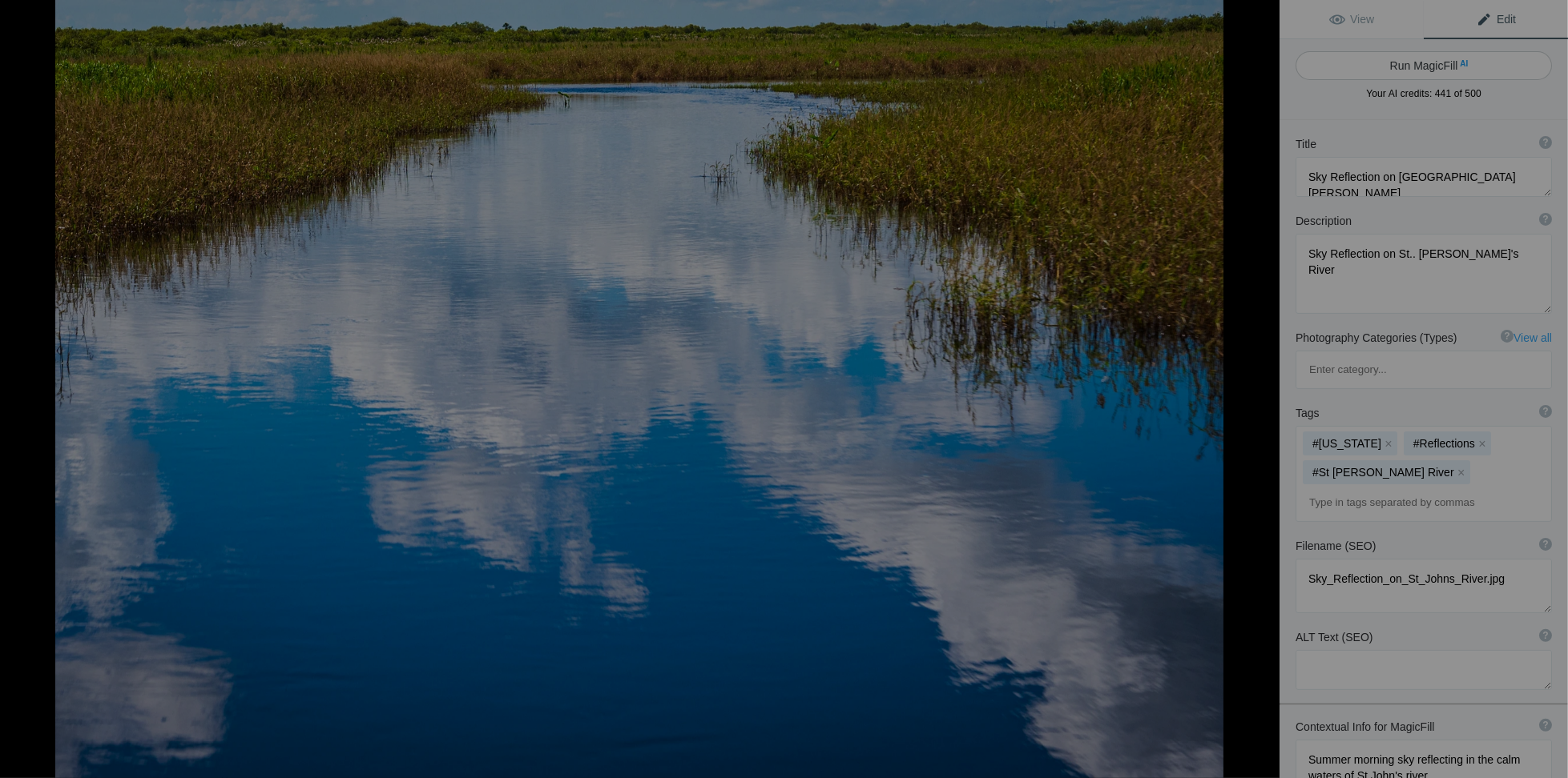
type textarea "Reflection of a summer morning sky in the calm waters of St. John's River, surr…"
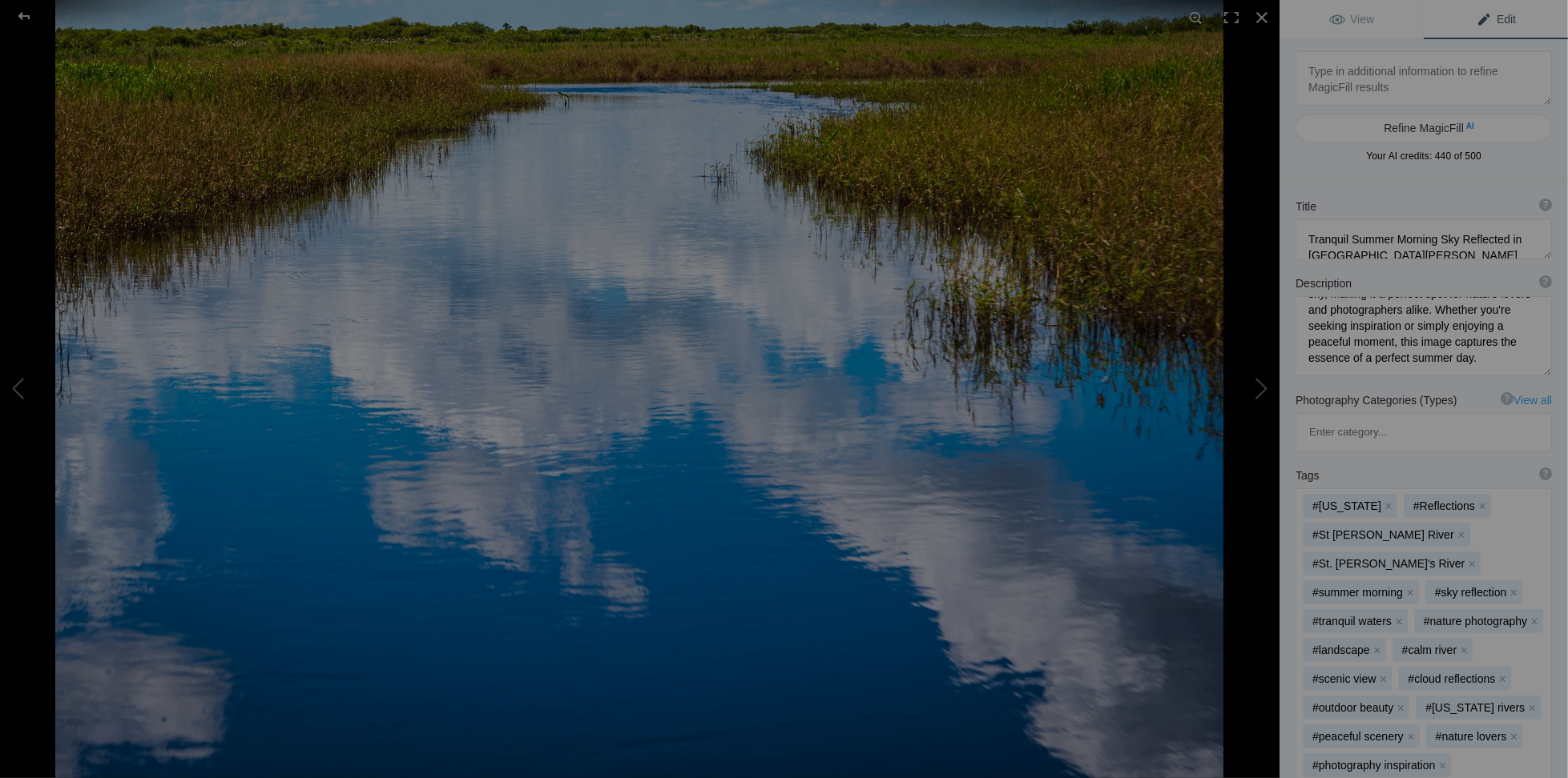
scroll to position [240, 0]
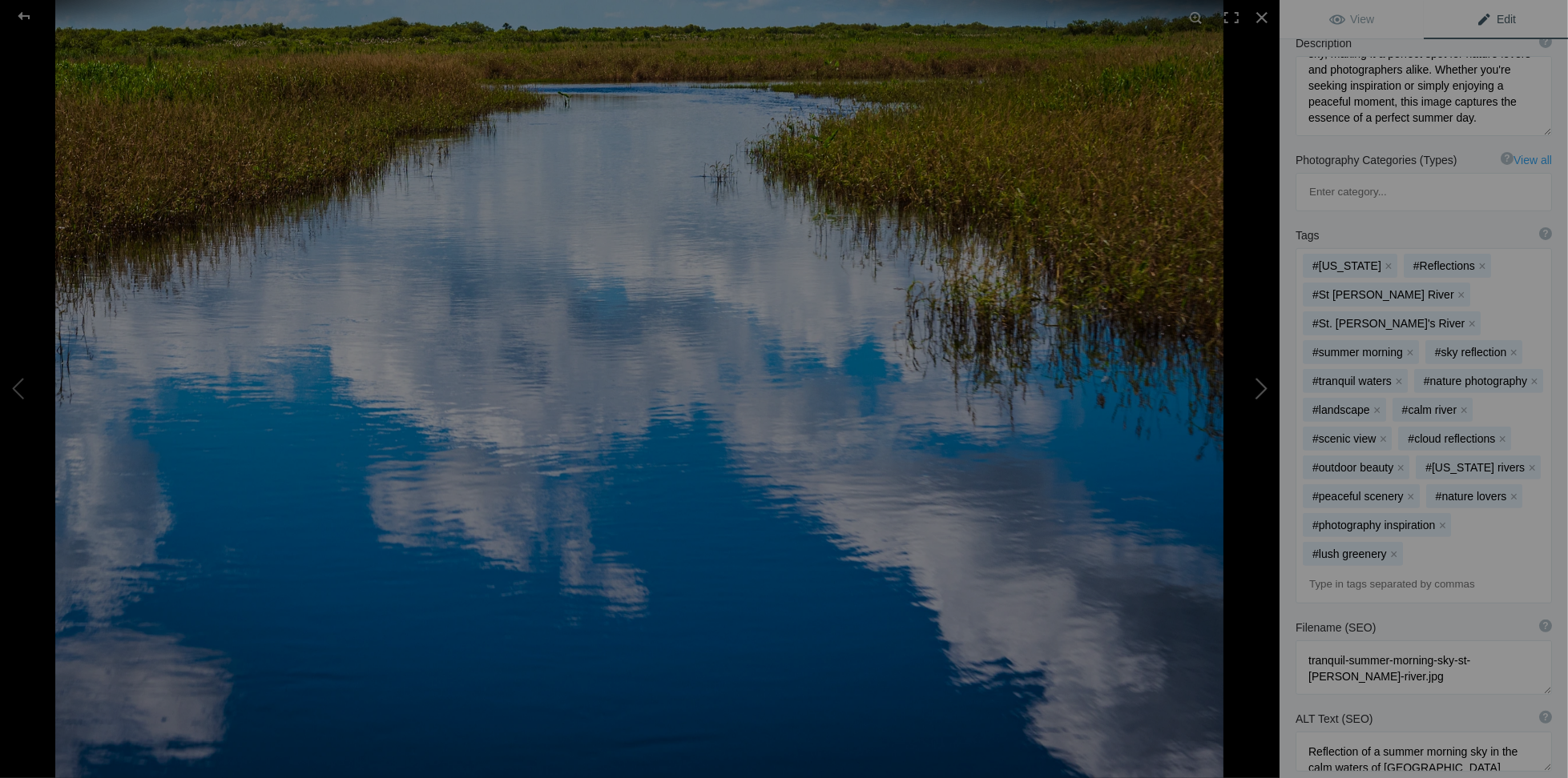
click at [1250, 384] on button at bounding box center [1219, 389] width 120 height 280
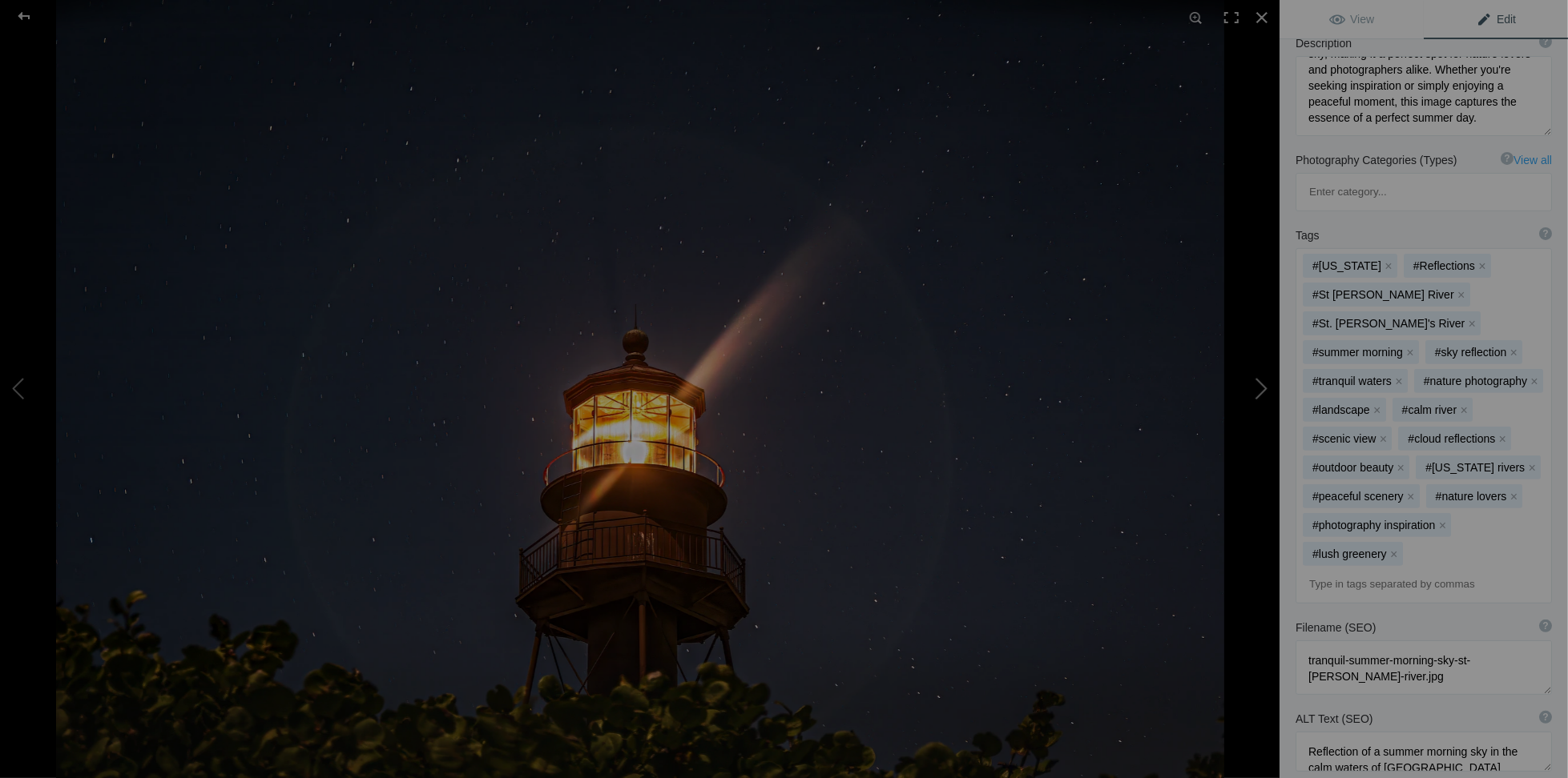
type textarea "Sanibel Island Lighthouse1"
type textarea "Sanibel_Island_Lighthouse1.jpg"
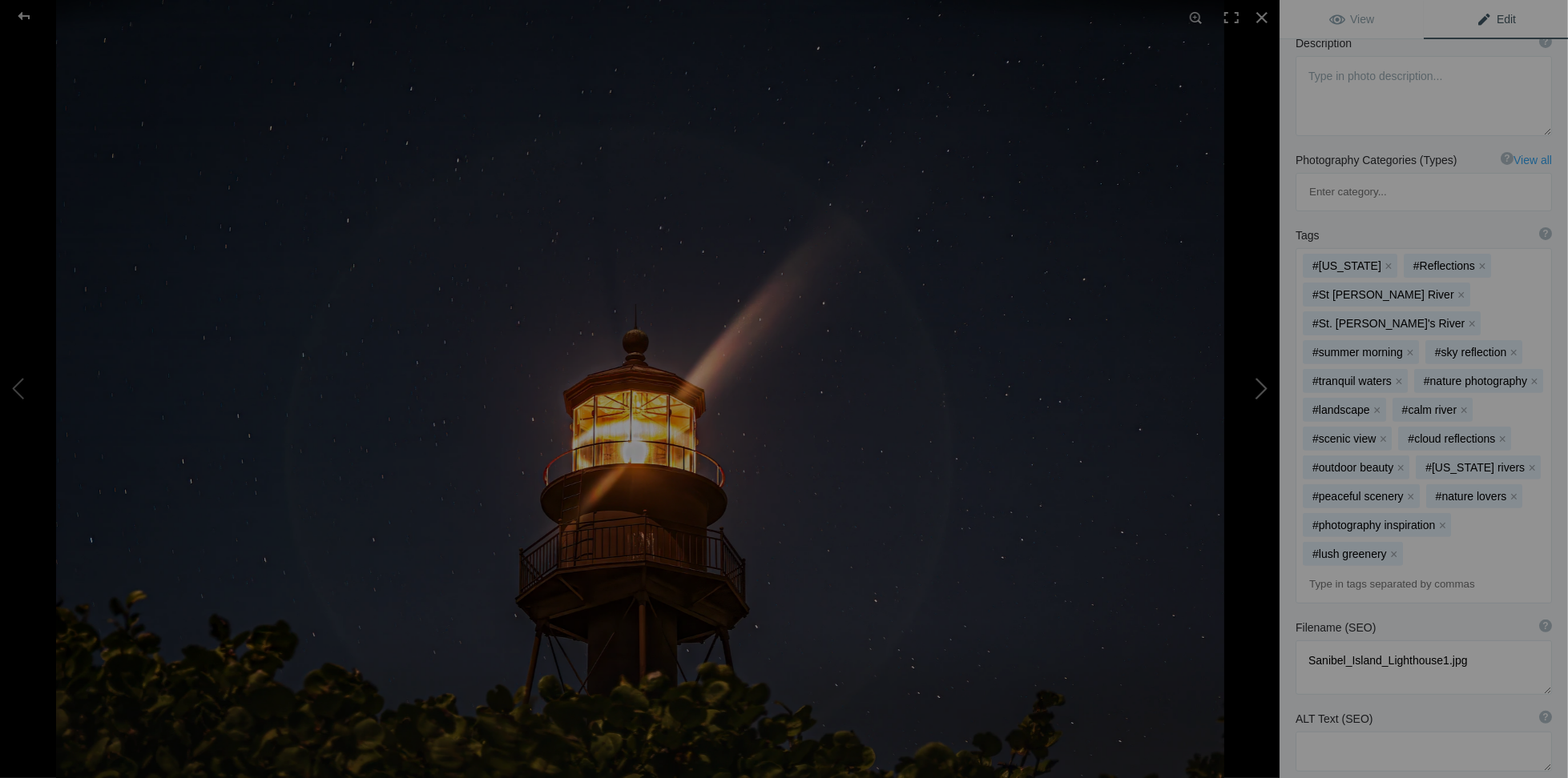
scroll to position [120, 0]
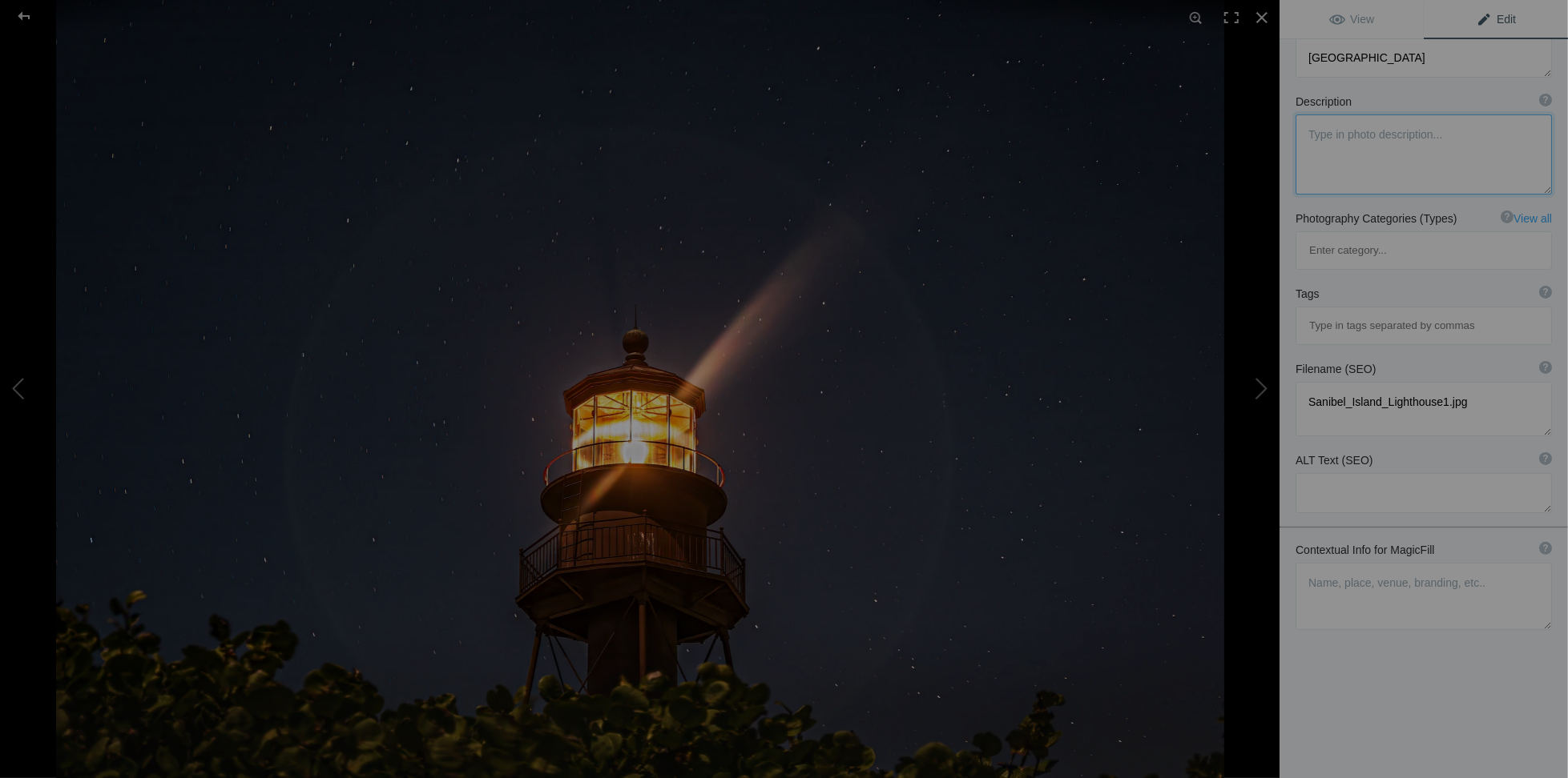
click at [1339, 143] on textarea at bounding box center [1424, 154] width 256 height 80
click at [1328, 563] on textarea at bounding box center [1424, 596] width 256 height 67
click at [1308, 563] on textarea at bounding box center [1424, 596] width 256 height 67
click at [1512, 563] on textarea at bounding box center [1424, 590] width 256 height 55
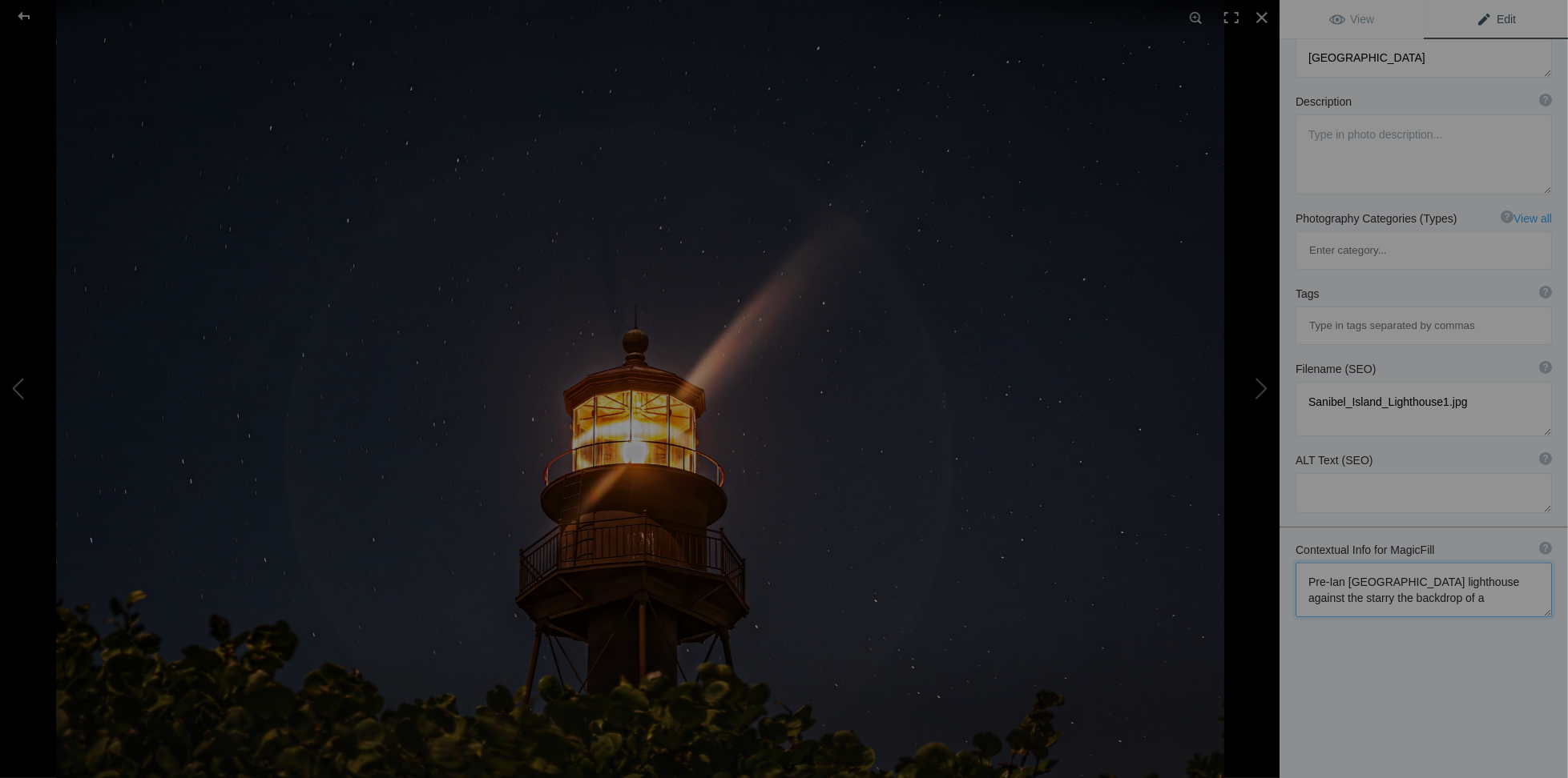
click at [1462, 563] on textarea at bounding box center [1424, 590] width 256 height 55
click at [1345, 563] on textarea at bounding box center [1424, 598] width 256 height 71
click at [1420, 563] on textarea at bounding box center [1424, 598] width 256 height 71
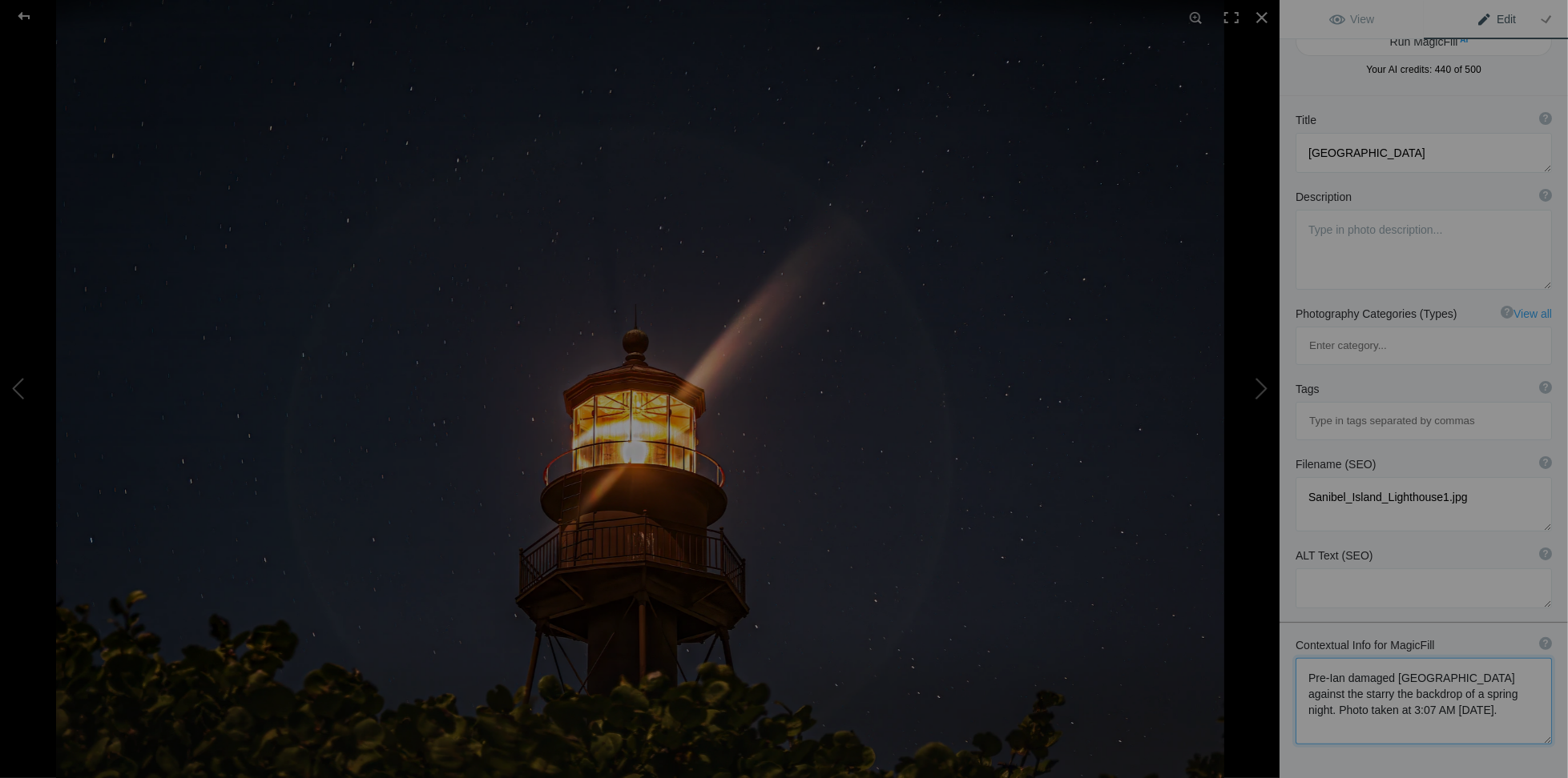
scroll to position [0, 0]
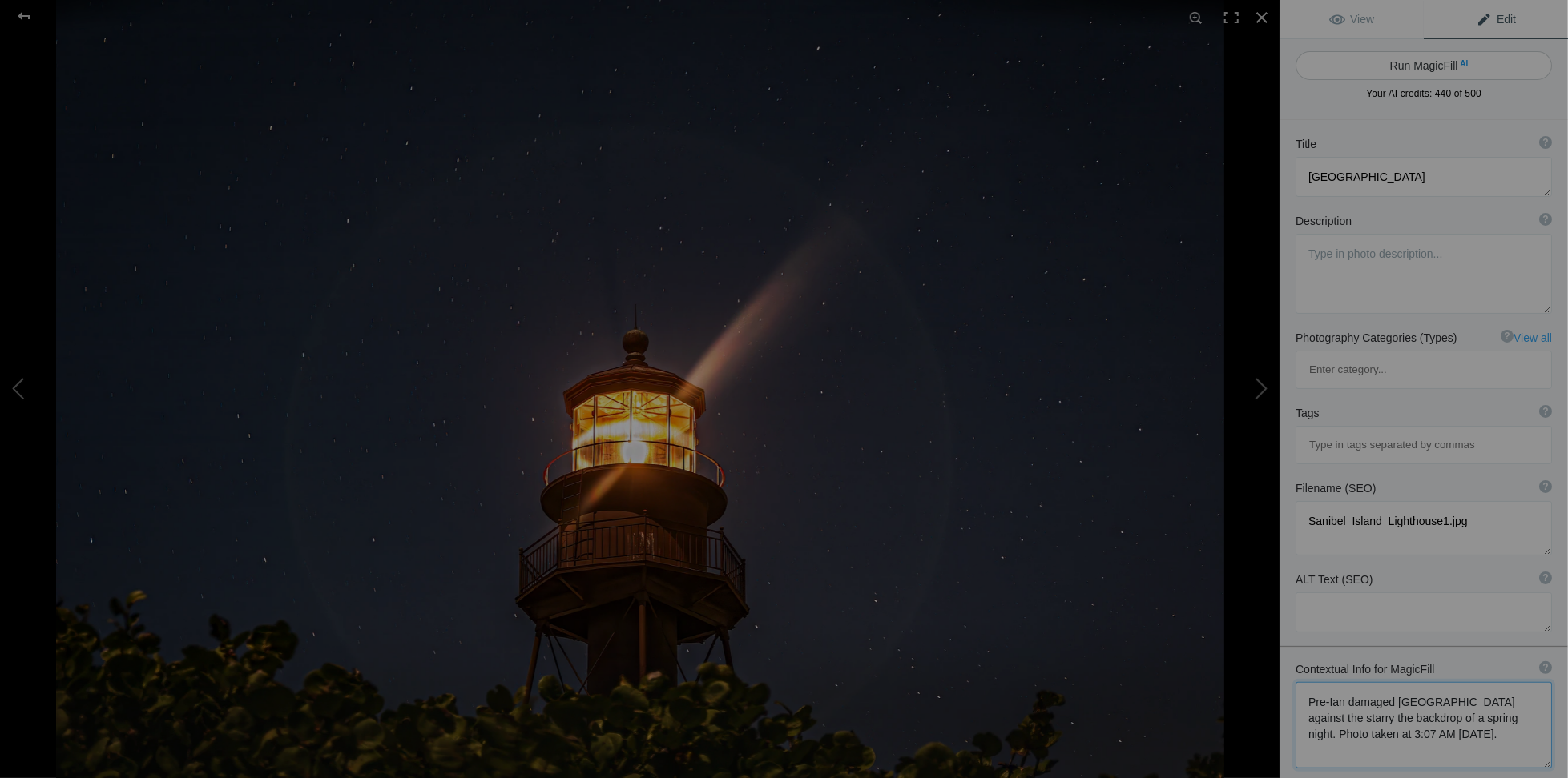
type textarea "Pre-Ian damaged Sanibel Island lighthouse against the starry the backdrop of a …"
drag, startPoint x: 1396, startPoint y: 52, endPoint x: 1399, endPoint y: 61, distance: 9.5
click at [1397, 56] on button "Run MagicFill AI" at bounding box center [1424, 65] width 256 height 29
type textarea "[GEOGRAPHIC_DATA] Lighthouse Under a Starry Spring Night"
type textarea "This captivating image showcases the Sanibel Island Lighthouse, illuminated aga…"
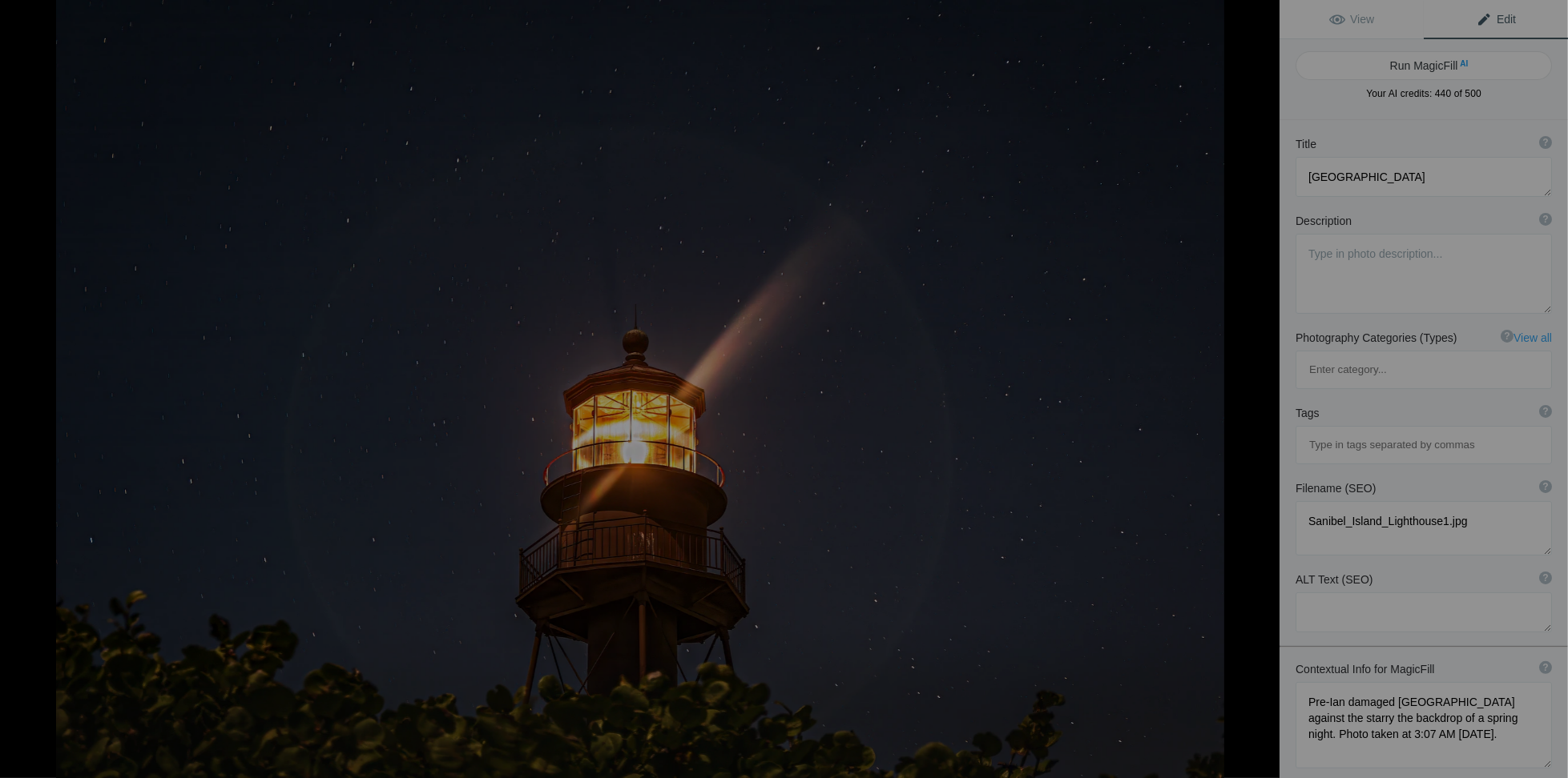
type textarea "sanibel-island-lighthouse-starry-night.jpg"
type textarea "Sanibel Island Lighthouse illuminated against a starry sky on a spring night, s…"
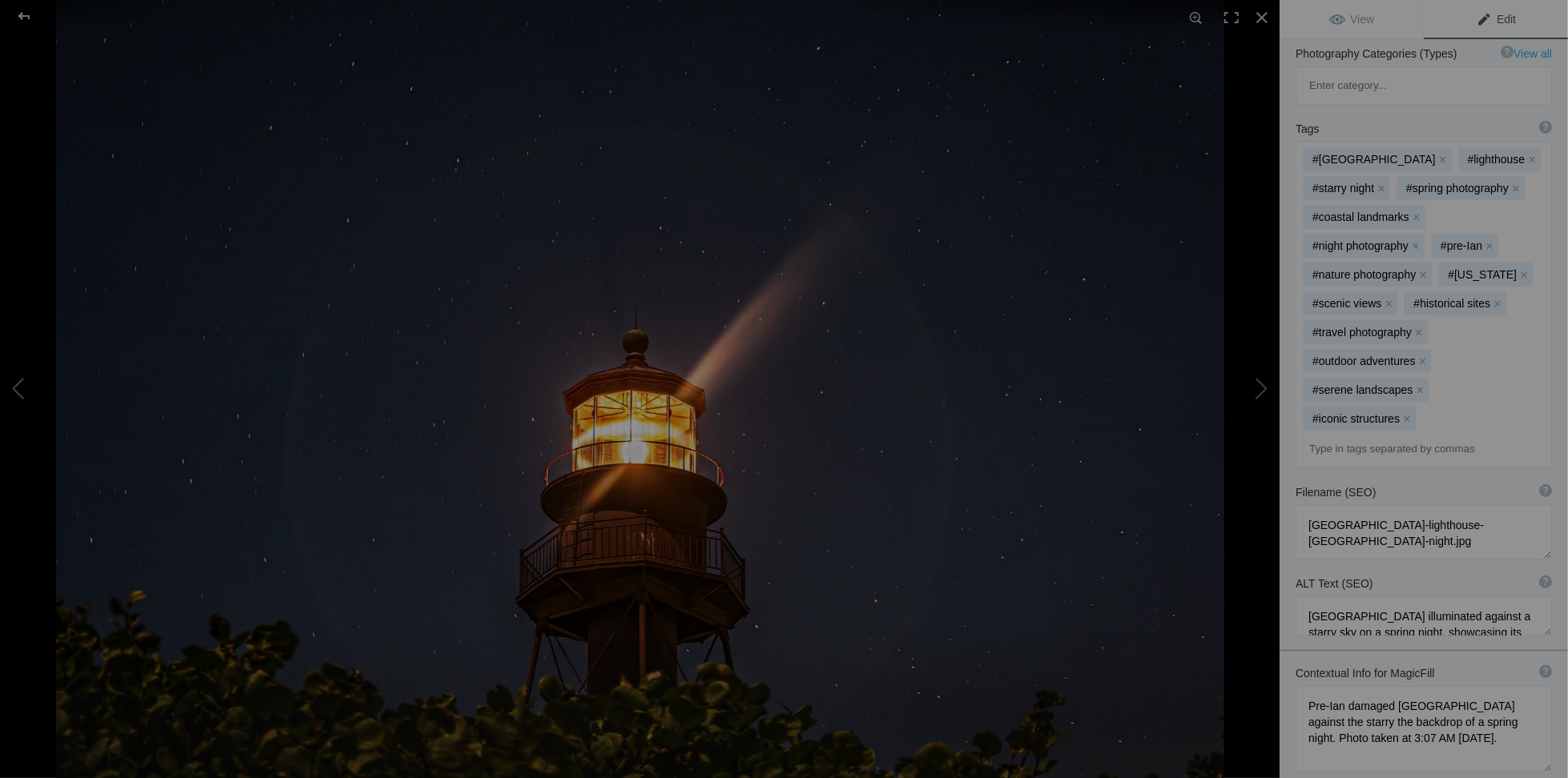
scroll to position [410, 0]
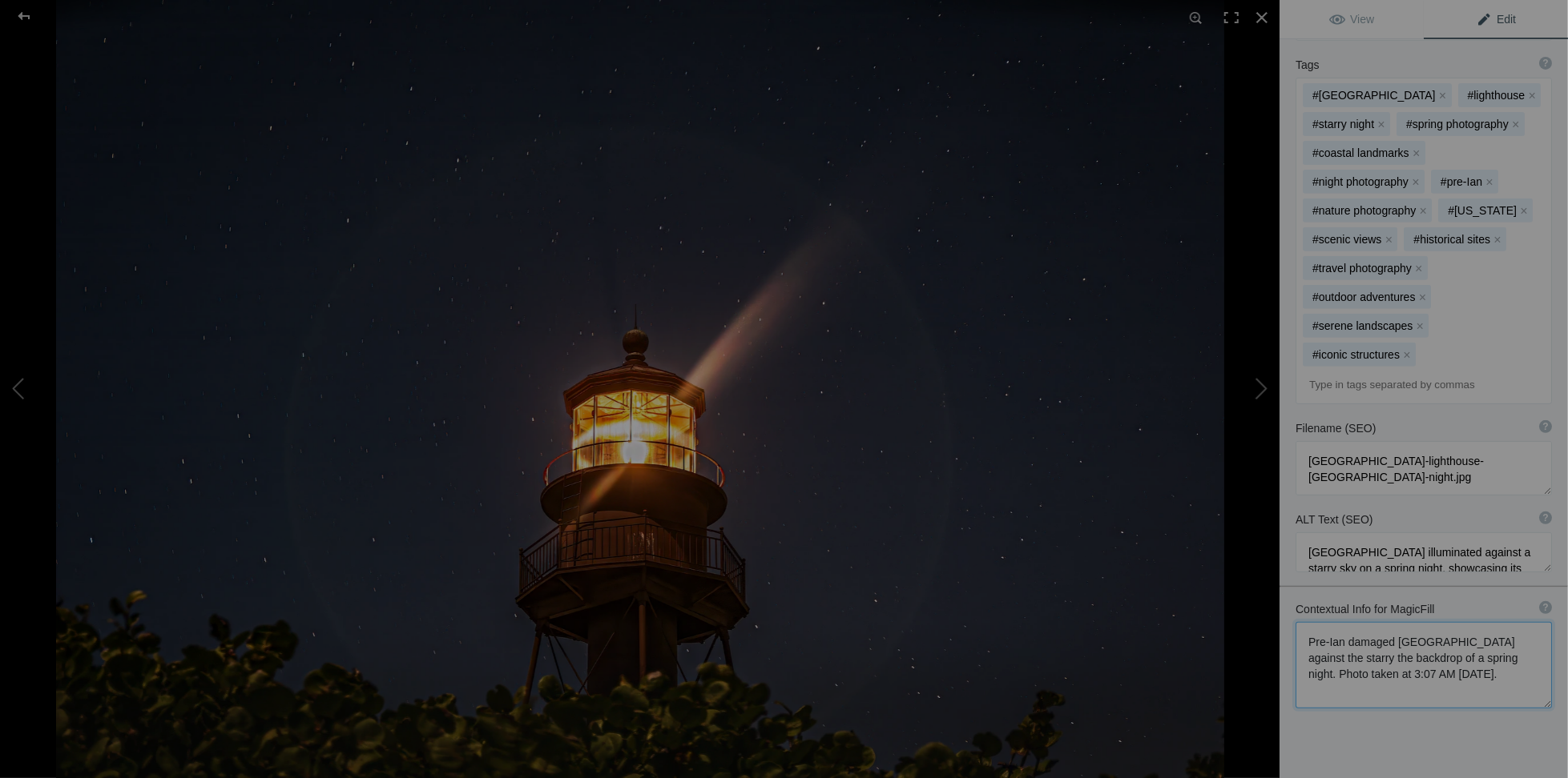
drag, startPoint x: 1307, startPoint y: 575, endPoint x: 1370, endPoint y: 643, distance: 92.7
click at [1370, 643] on div "Contextual Info for MagicFill ? Use this section to add details that aren’t vis…" at bounding box center [1423, 655] width 289 height 123
click at [1257, 389] on button at bounding box center [1219, 389] width 120 height 280
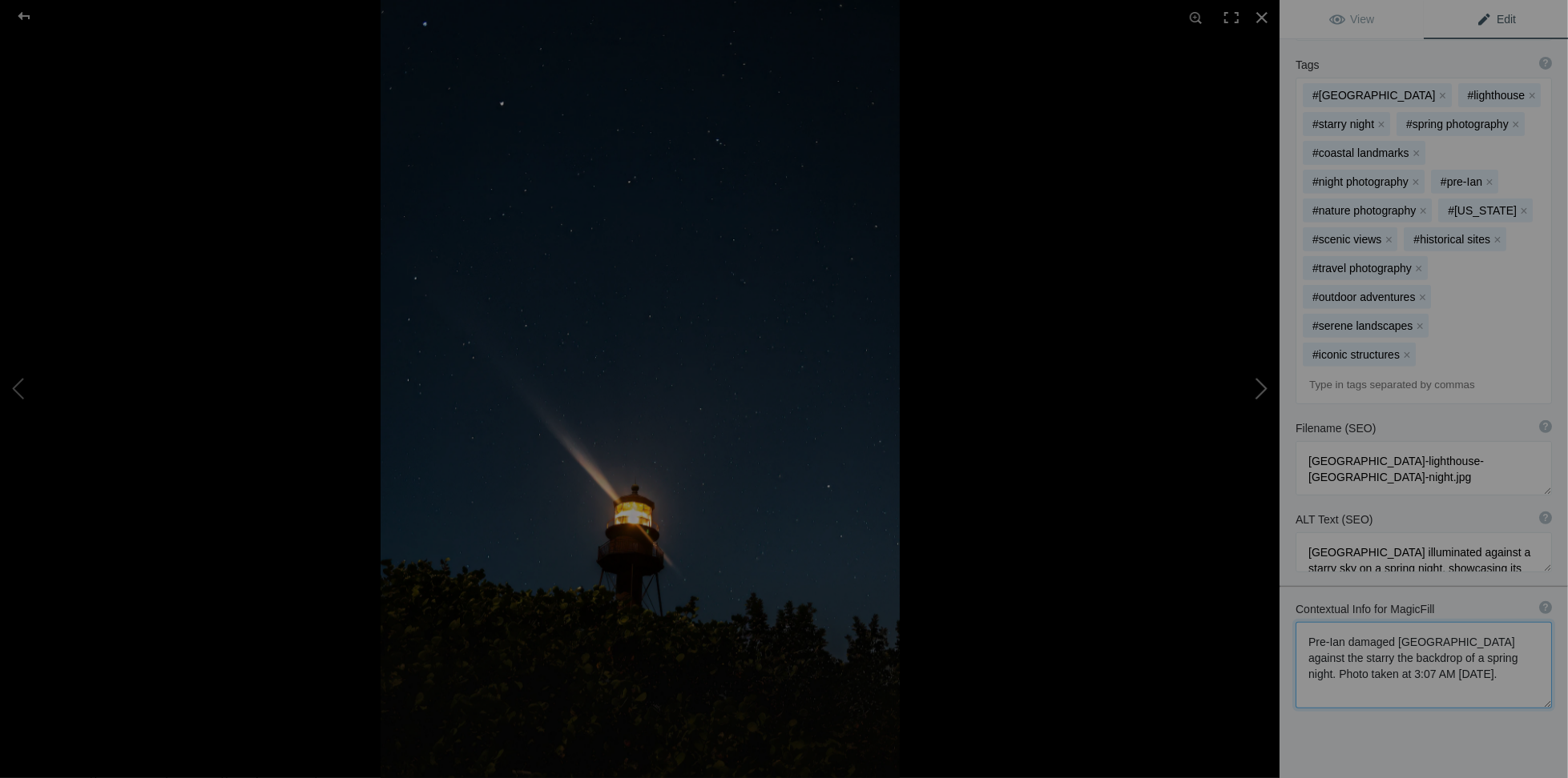
type textarea "Sanibel Island Lighthouse-2"
type textarea "Sanibel_Island_Lighthouse-2.jpg"
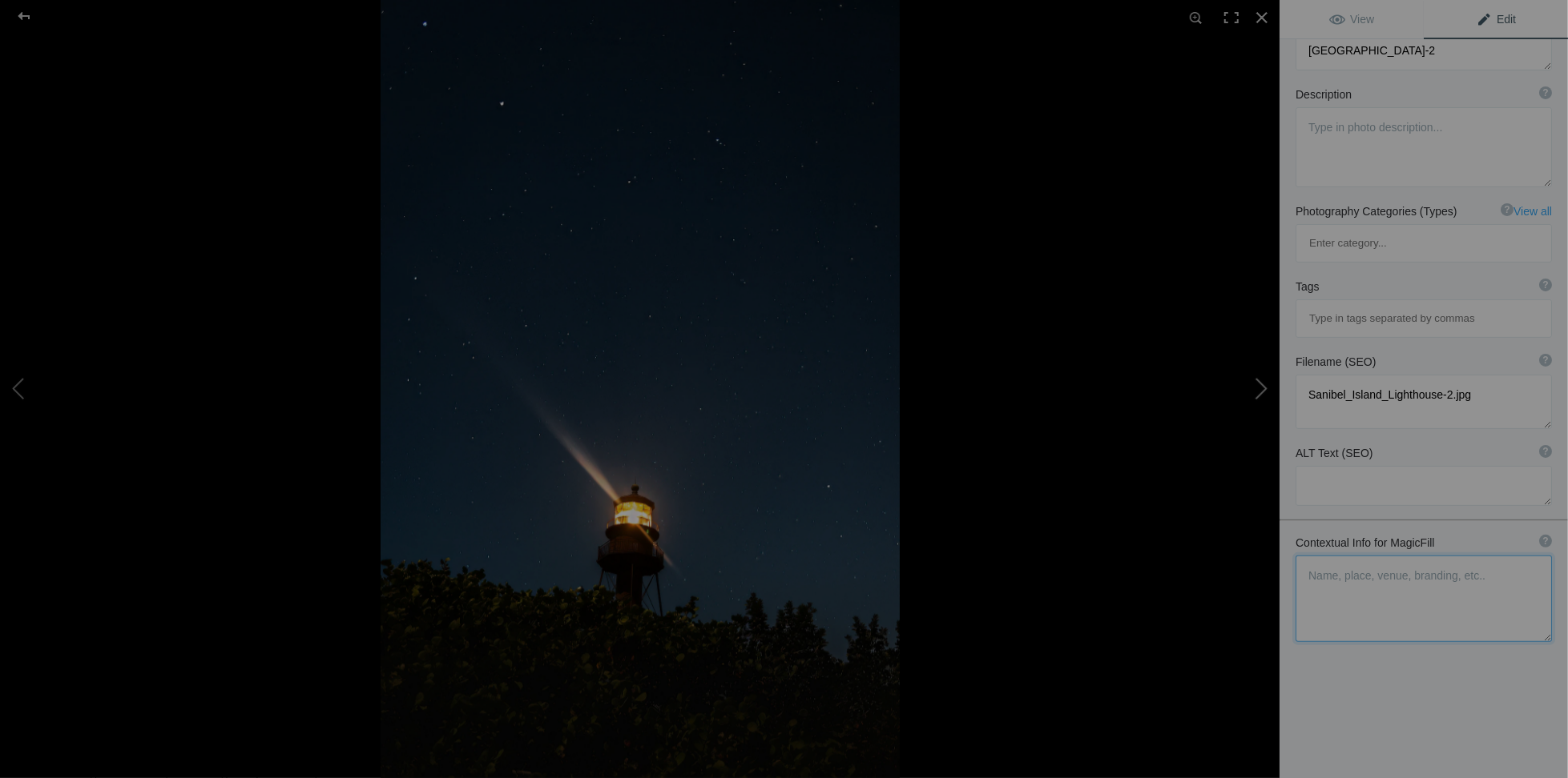
scroll to position [120, 0]
click at [1316, 563] on textarea at bounding box center [1424, 605] width 256 height 86
paste textarea "Pre-Ian damaged Sanibel Island lighthouse against the starry the backdrop of a …"
click at [1309, 563] on textarea at bounding box center [1424, 605] width 256 height 86
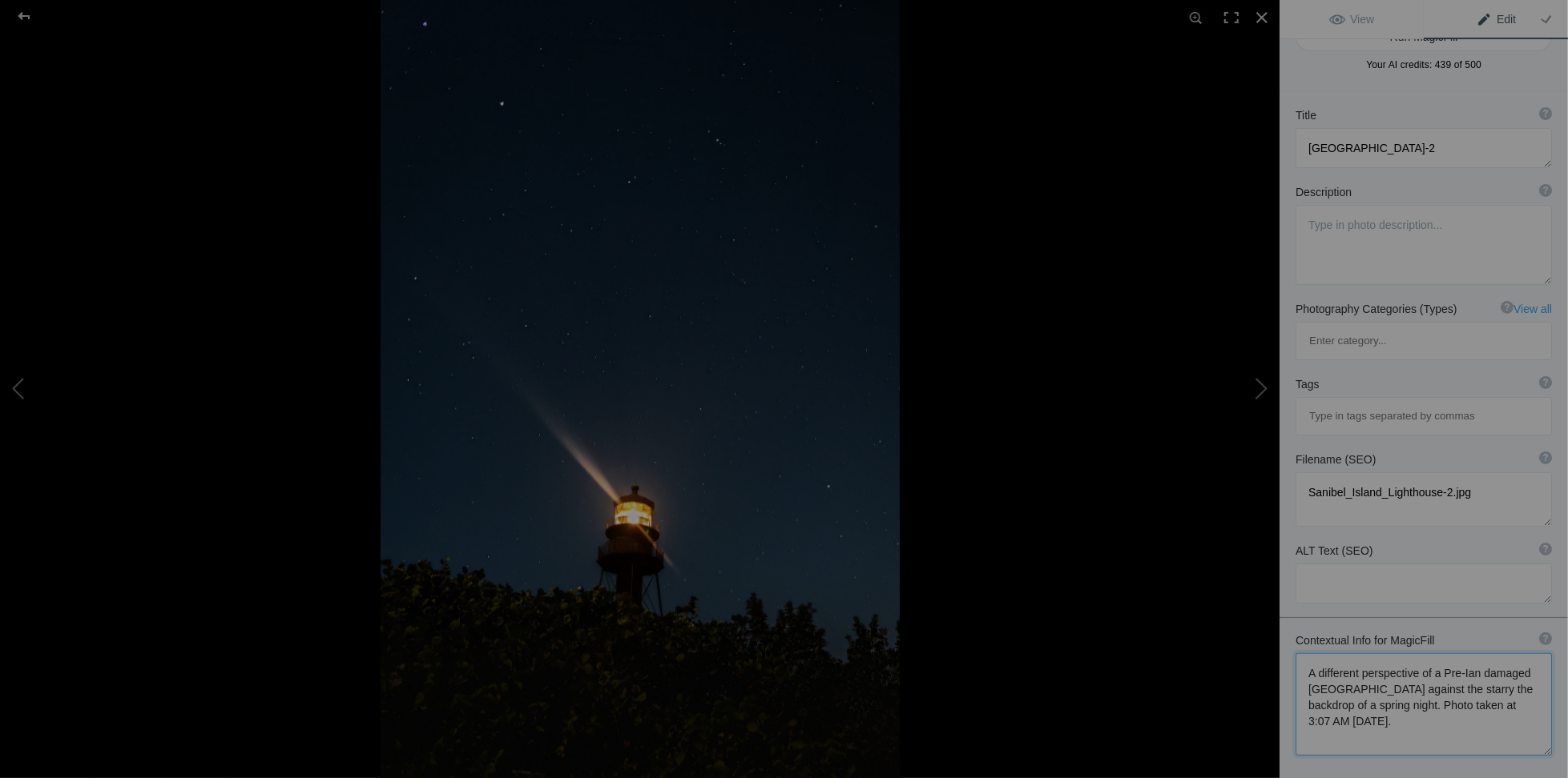
scroll to position [0, 0]
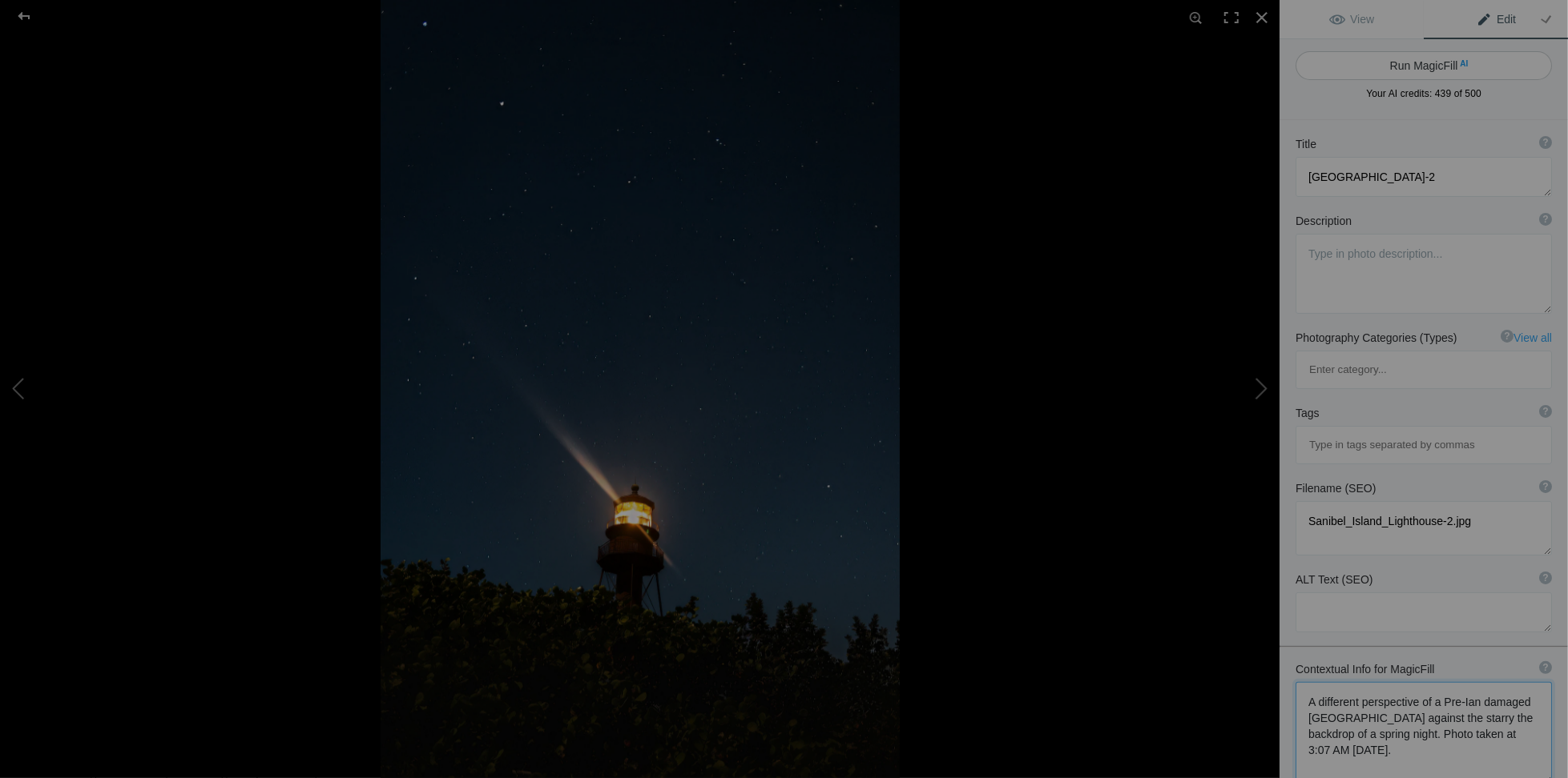
type textarea "A different perspective of a Pre-Ian damaged Sanibel Island lighthouse against …"
click at [1429, 69] on button "Run MagicFill AI" at bounding box center [1424, 65] width 256 height 29
type textarea "[GEOGRAPHIC_DATA] Lighthouse Under a Starry Spring Night"
type textarea "Experience the serene beauty of the Sanibel Island Lighthouse, captured from a …"
type textarea "sanibel-island-lighthouse-starry-night.jpg"
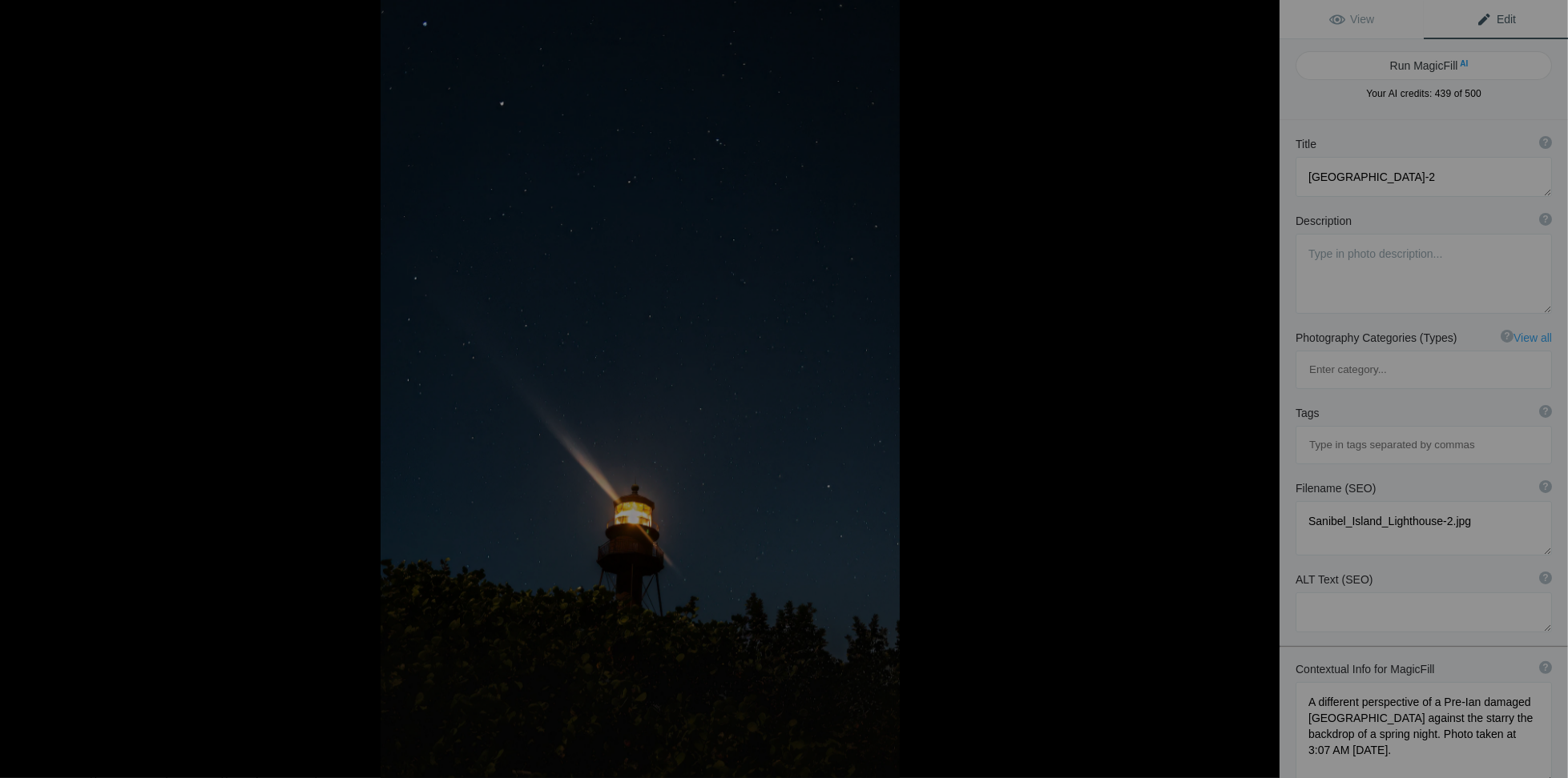
type textarea "Sanibel Island Lighthouse illuminated at night with a starry sky backdrop, show…"
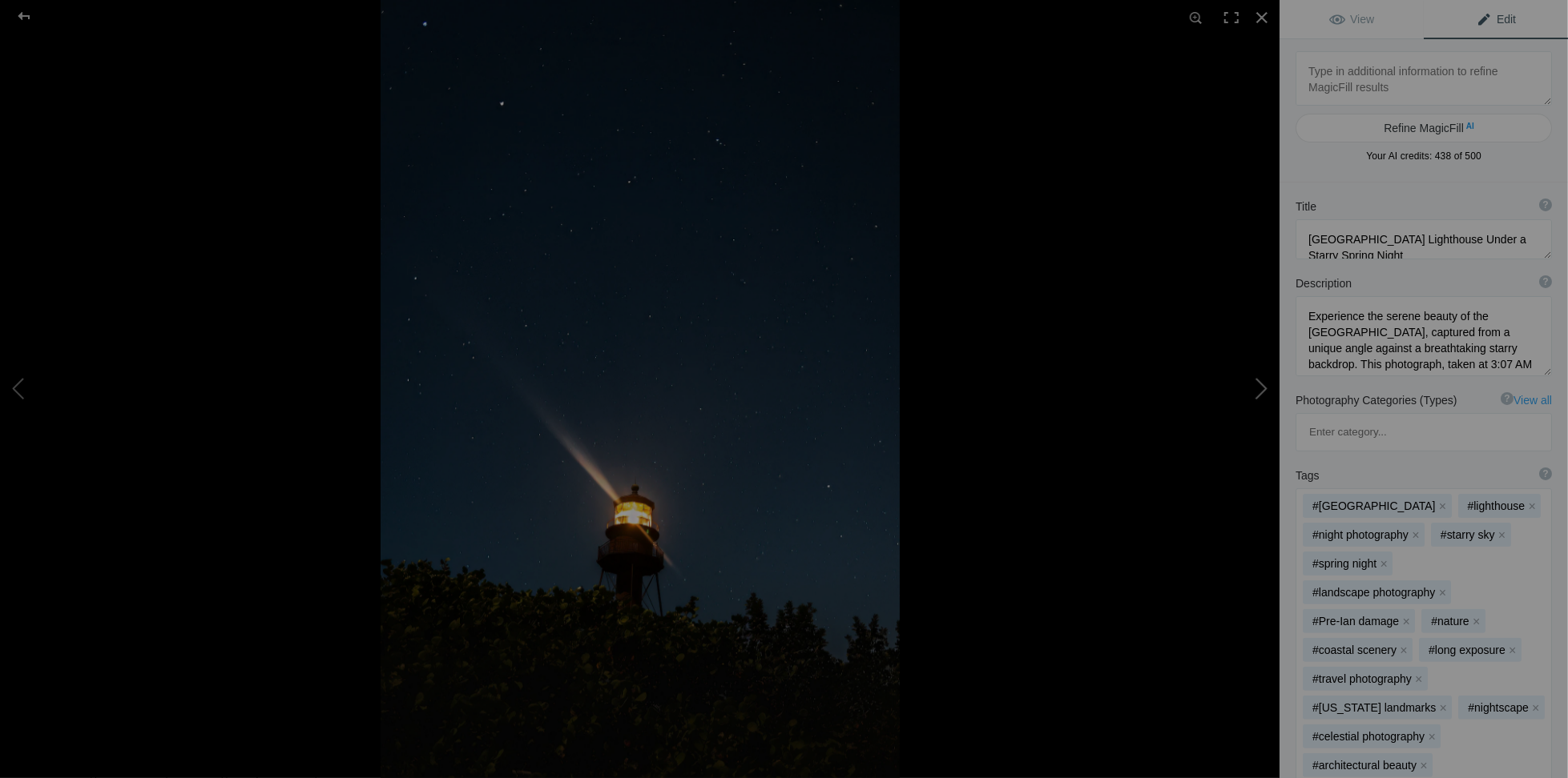
click at [1268, 382] on button at bounding box center [1219, 389] width 120 height 280
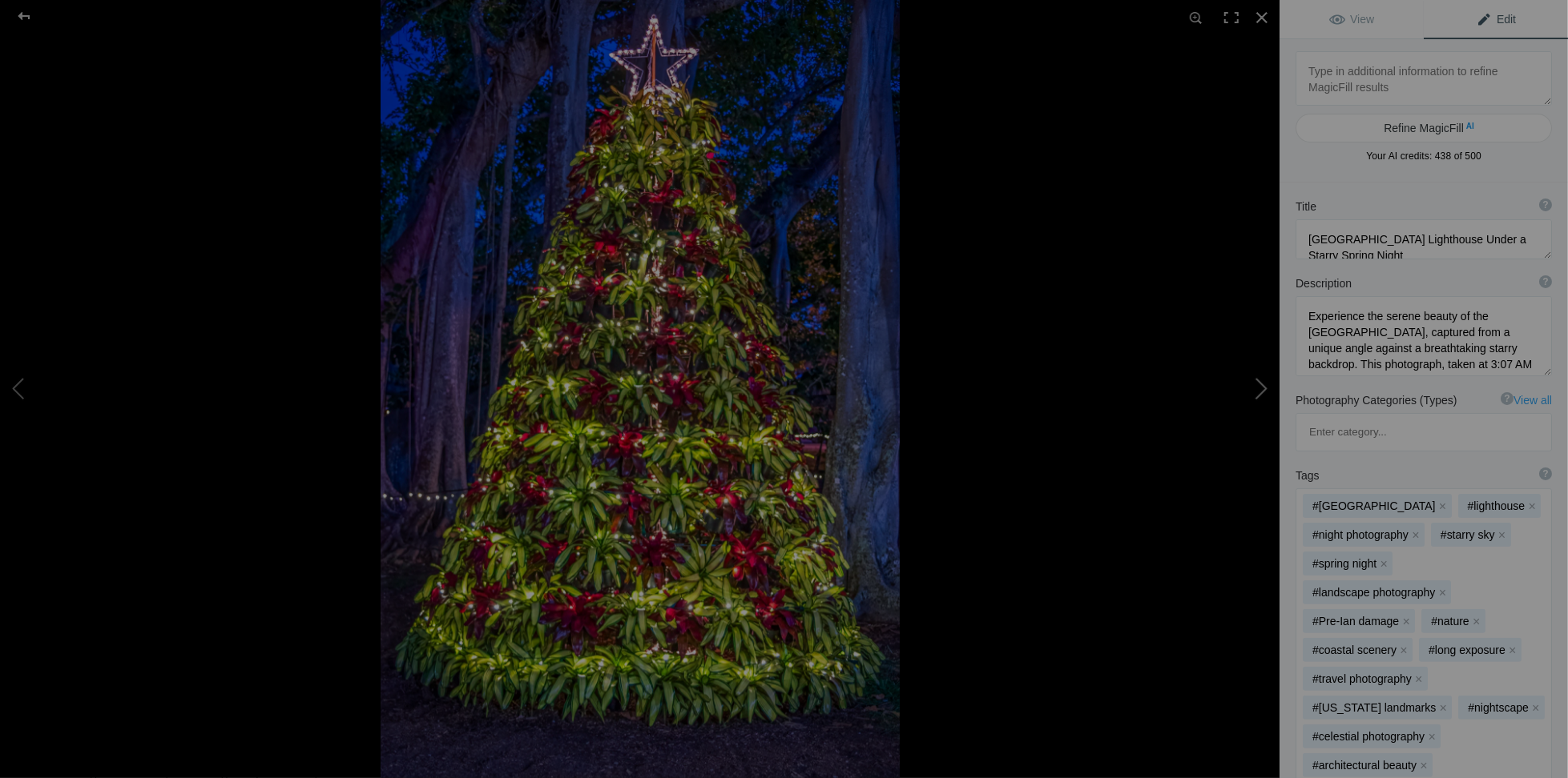
type textarea "Christmas At The Edison and Ford Winter Estates"
type textarea "Christmas_At_The_Edison_and_Ford_Winter_Estates.jpg"
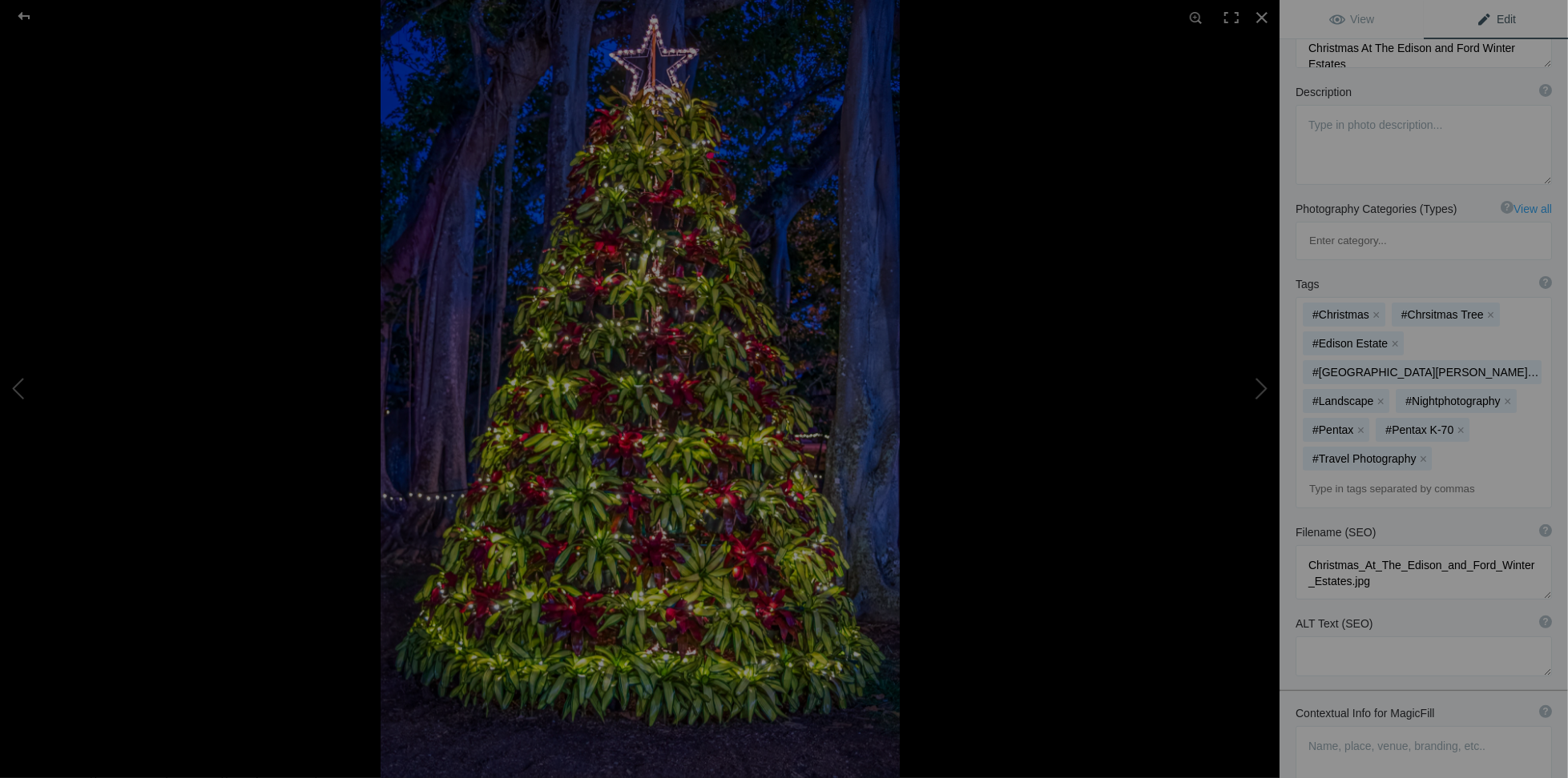
scroll to position [219, 0]
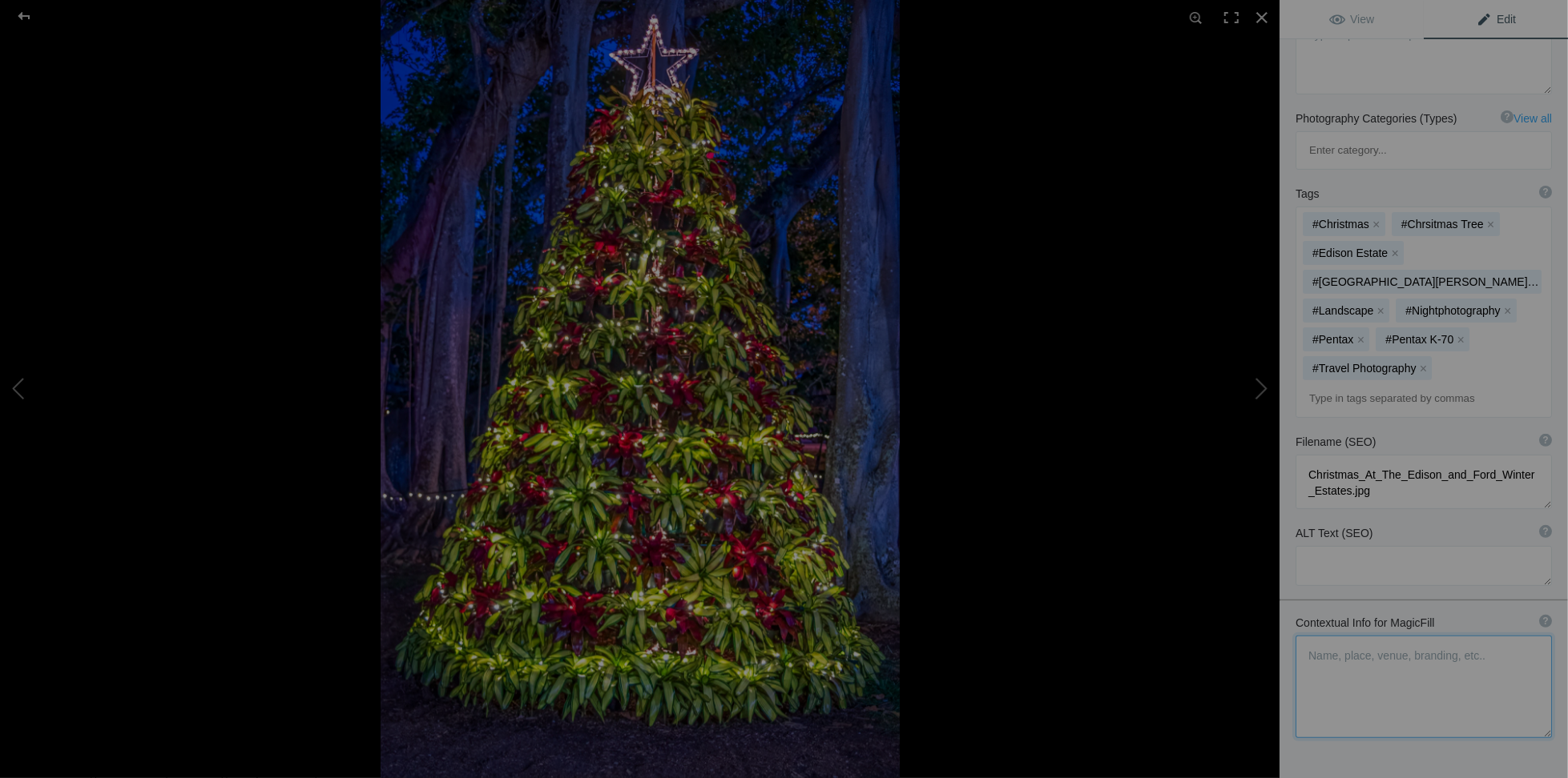
click at [1323, 636] on textarea at bounding box center [1424, 687] width 256 height 102
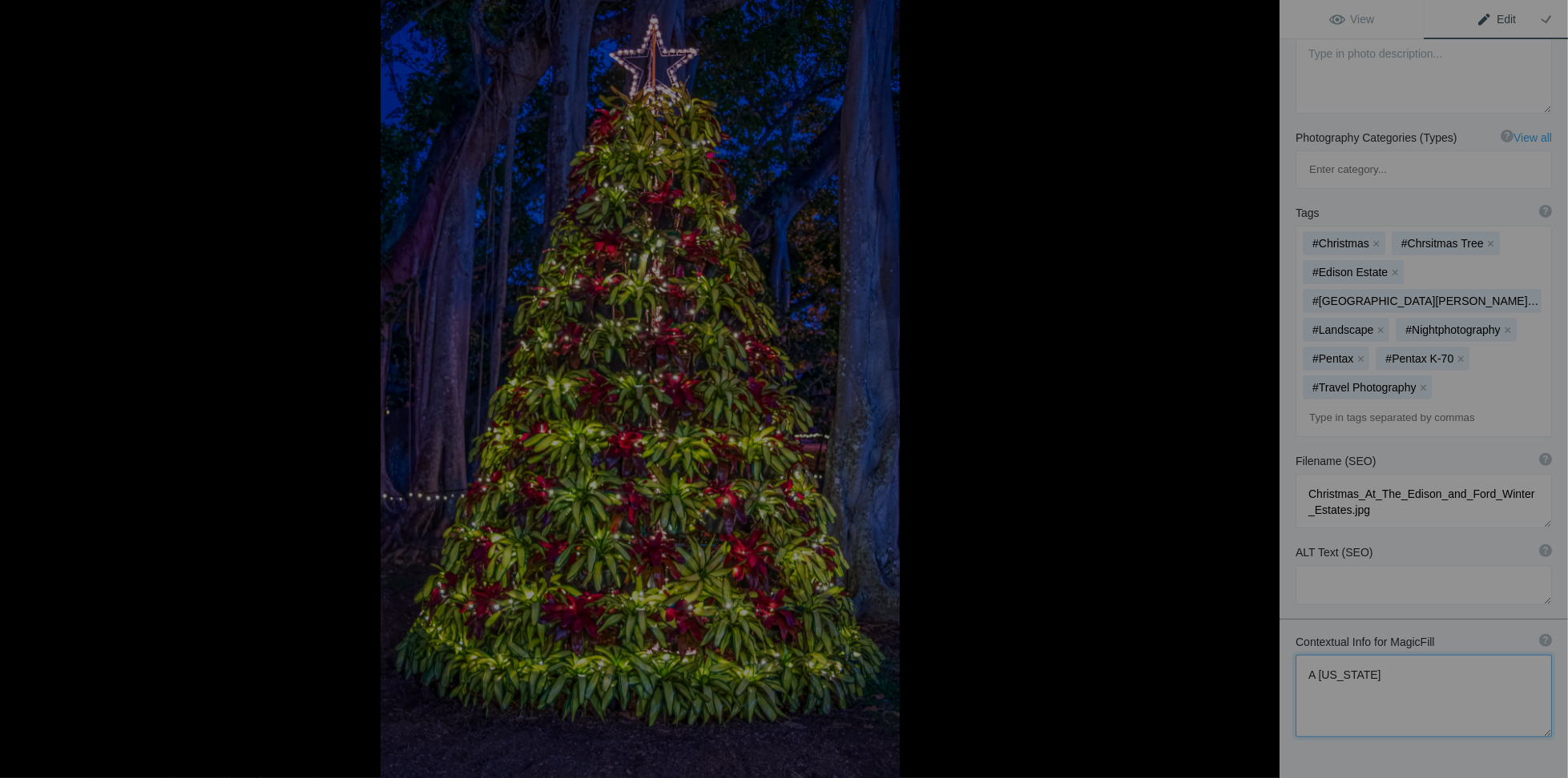
scroll to position [200, 0]
type textarea "A"
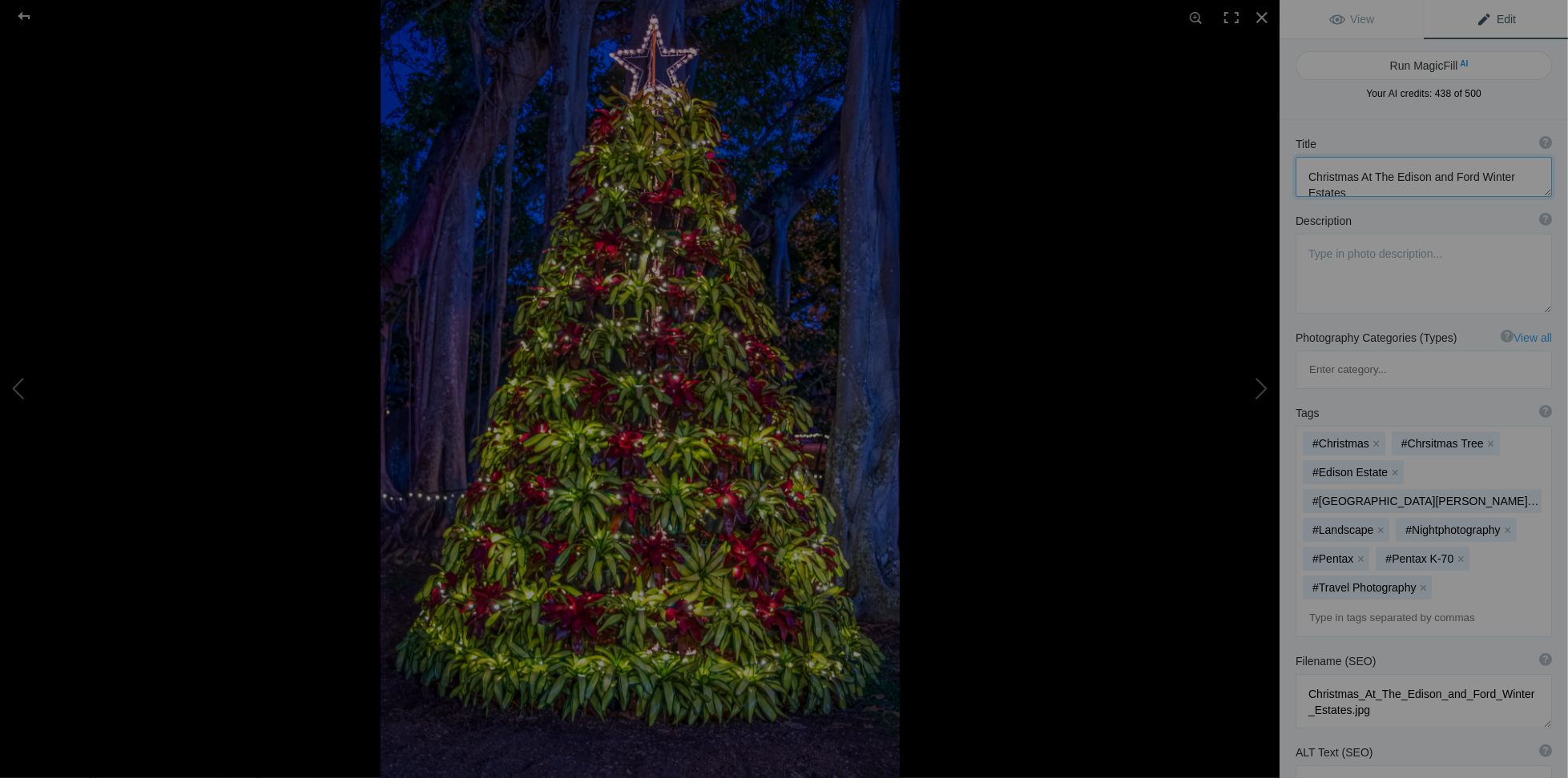
scroll to position [15, 0]
drag, startPoint x: 1397, startPoint y: 171, endPoint x: 1399, endPoint y: 203, distance: 32.1
click at [1399, 203] on div "Title ? Photo title is one of the highest used Search Engine ranking criteria a…" at bounding box center [1423, 590] width 289 height 941
click at [1400, 674] on textarea at bounding box center [1424, 701] width 256 height 55
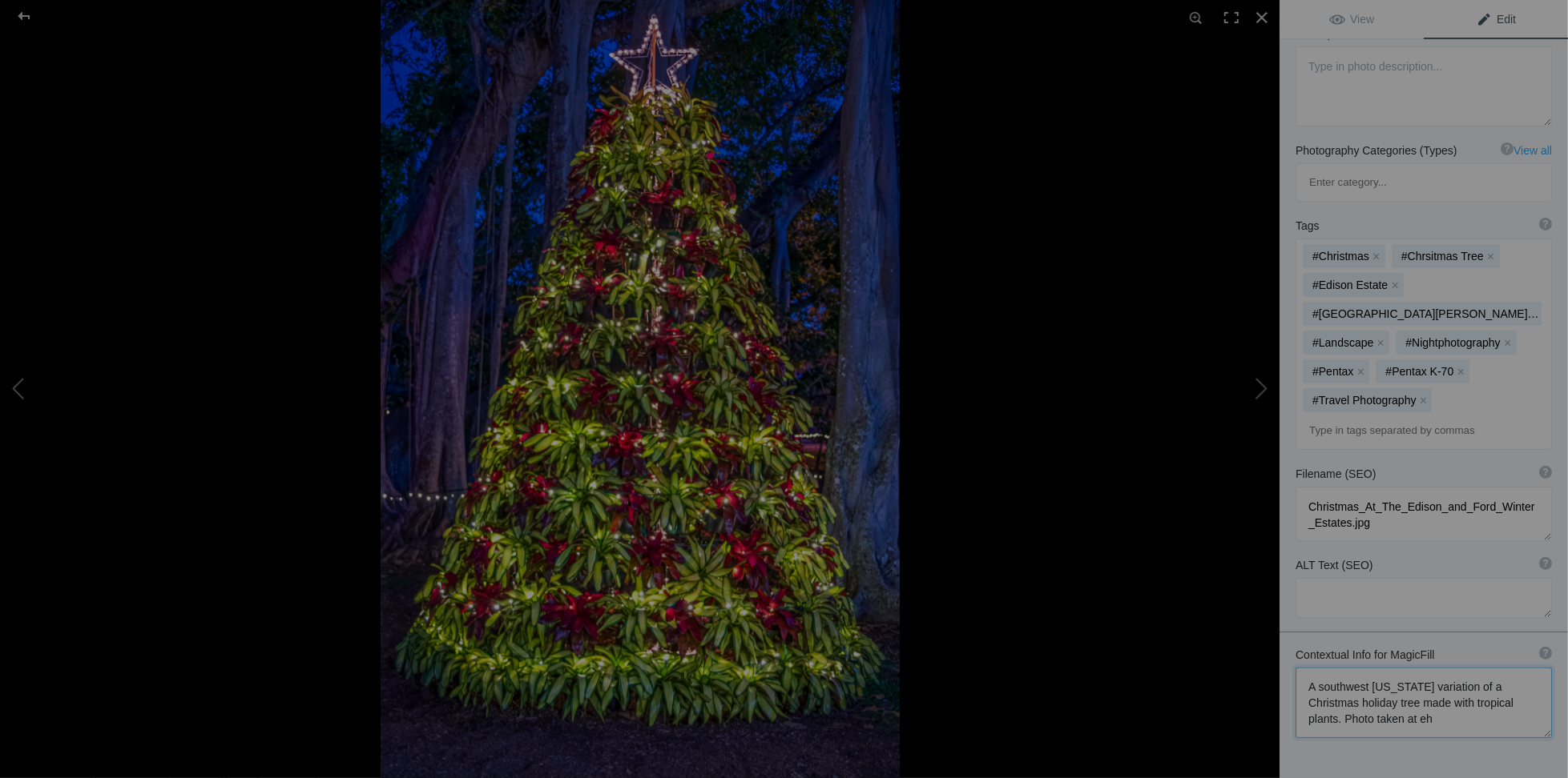
click at [1444, 668] on textarea at bounding box center [1424, 703] width 256 height 71
drag, startPoint x: 1414, startPoint y: 622, endPoint x: 1429, endPoint y: 622, distance: 15.0
click at [1429, 668] on textarea at bounding box center [1424, 703] width 256 height 71
paste textarea "dison and Ford Winter Estates"
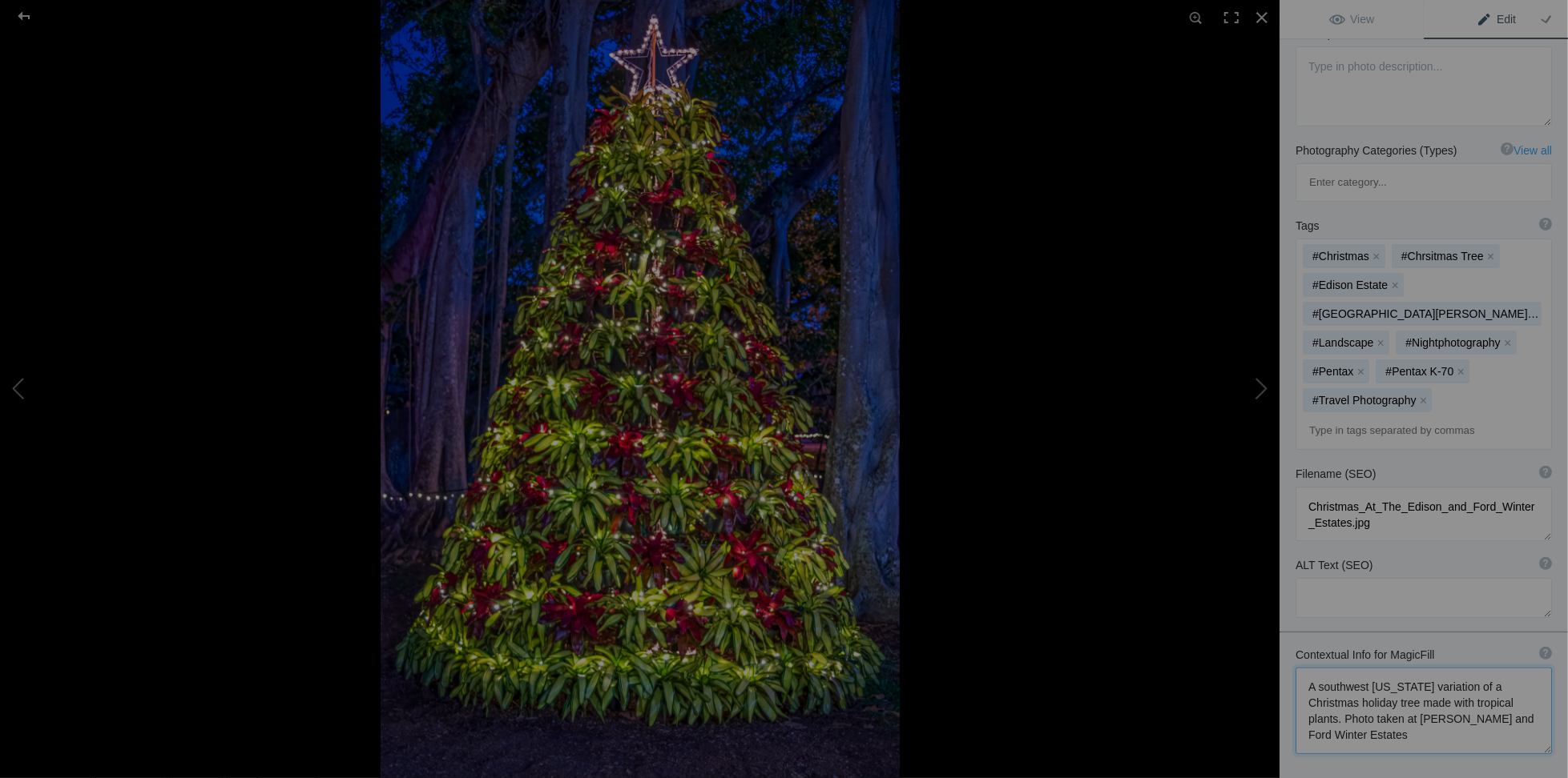
drag, startPoint x: 1414, startPoint y: 623, endPoint x: 1439, endPoint y: 632, distance: 26.6
click at [1416, 668] on textarea at bounding box center [1424, 710] width 256 height 86
click at [1415, 668] on textarea at bounding box center [1424, 710] width 256 height 86
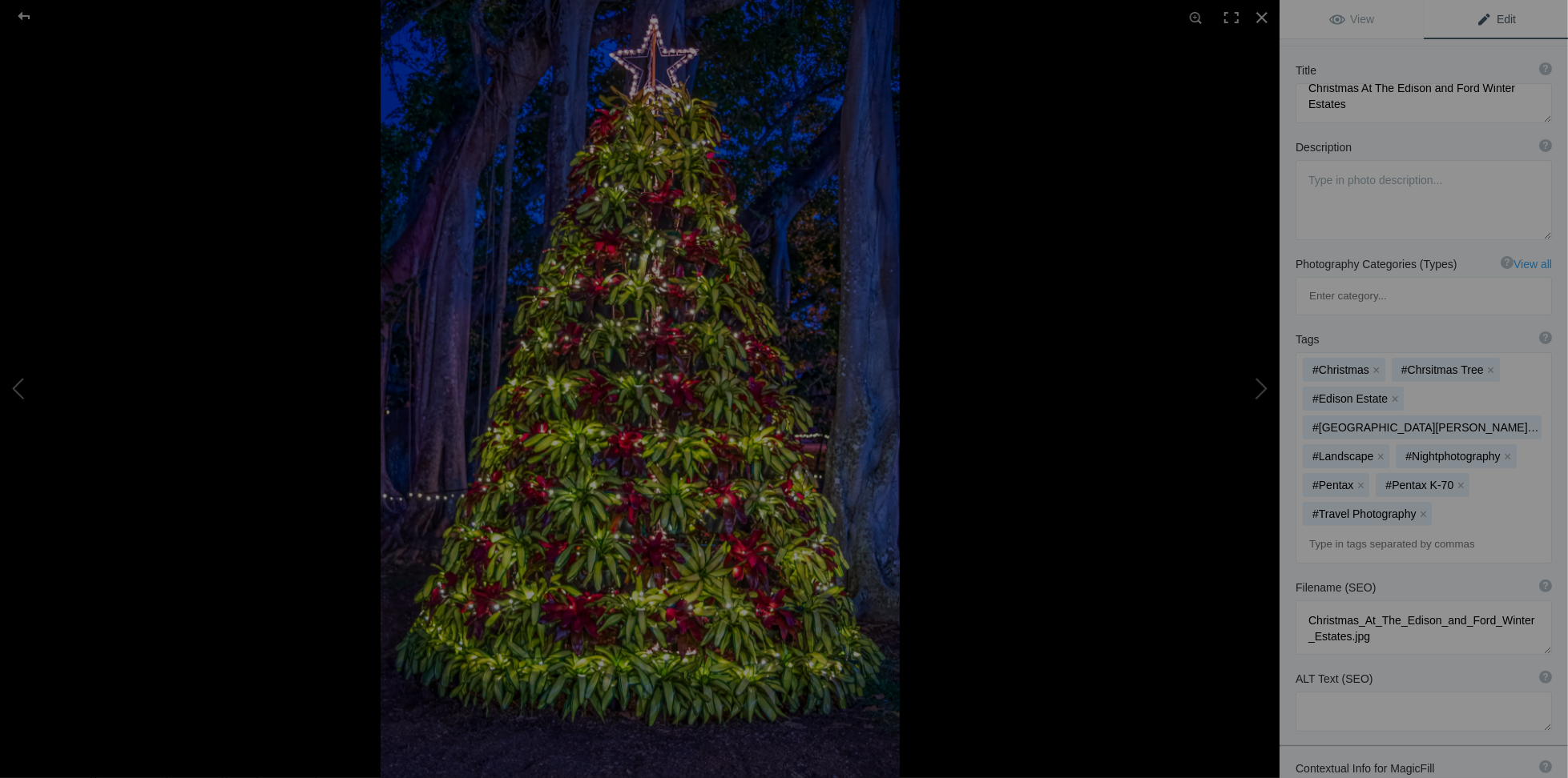
scroll to position [0, 0]
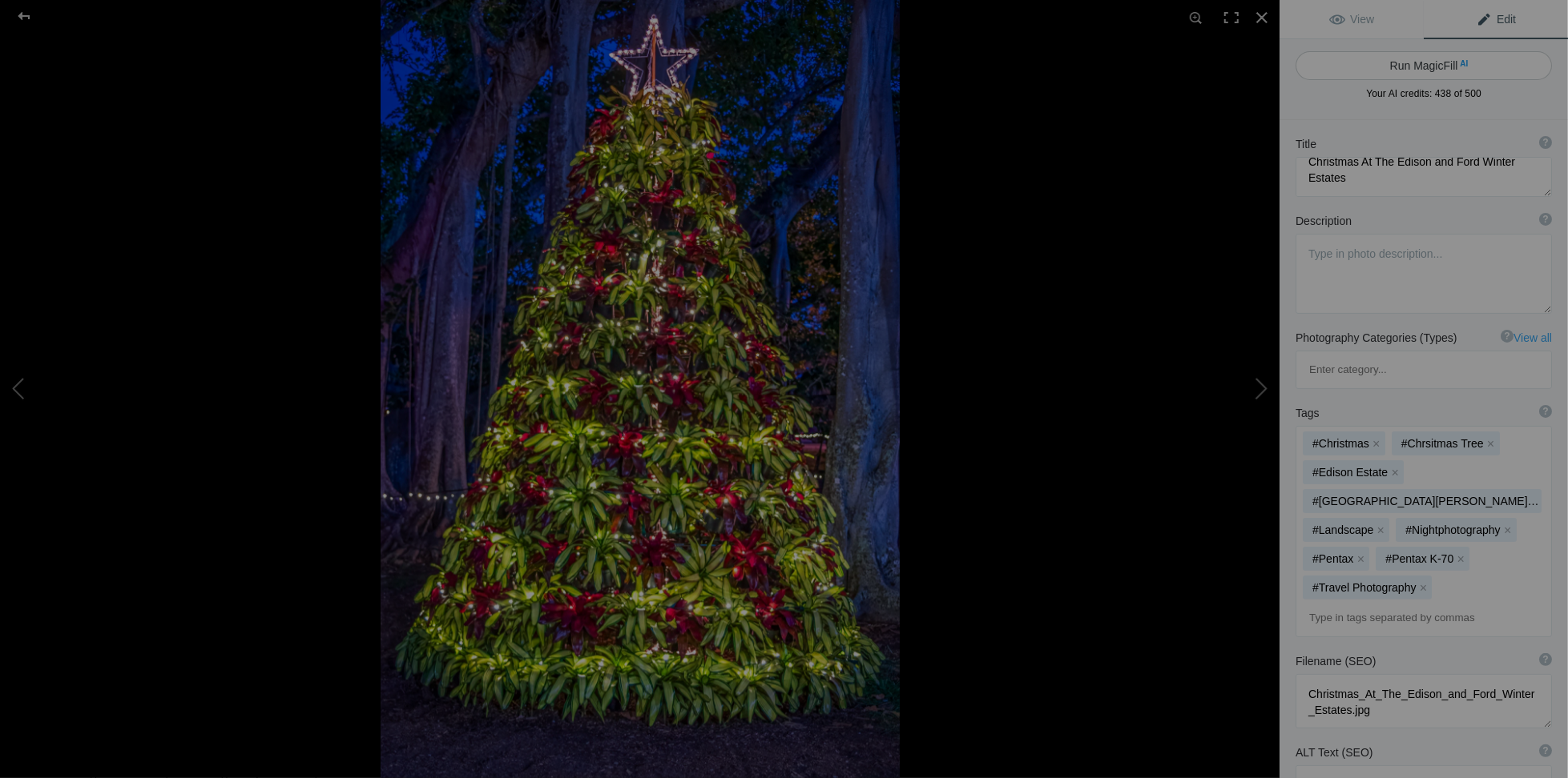
type textarea "A southwest Florida variation of a Christmas holiday tree made with tropical pl…"
click at [1422, 58] on button "Run MagicFill AI" at bounding box center [1424, 65] width 256 height 29
type textarea "Tropical Holiday Tree at [GEOGRAPHIC_DATA] and Ford Winter Estates"
type textarea "Experience the unique charm of a Christmas holiday tree crafted from vibrant tr…"
type textarea "tropical-holiday-tree-edison-ford-winter-estates.jpg"
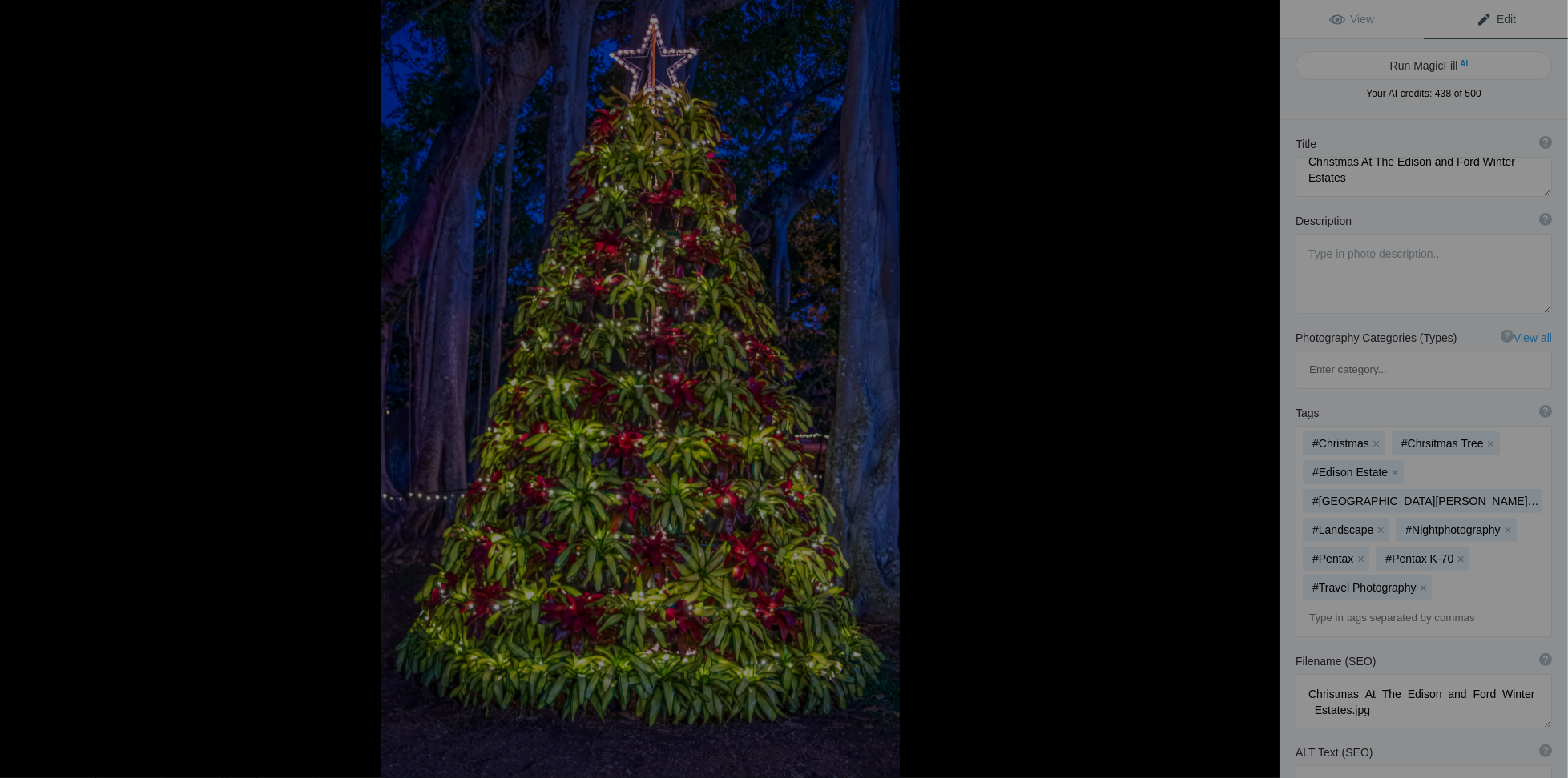
type textarea "A tropical holiday tree made of vibrant plants, adorned with red accents and a …"
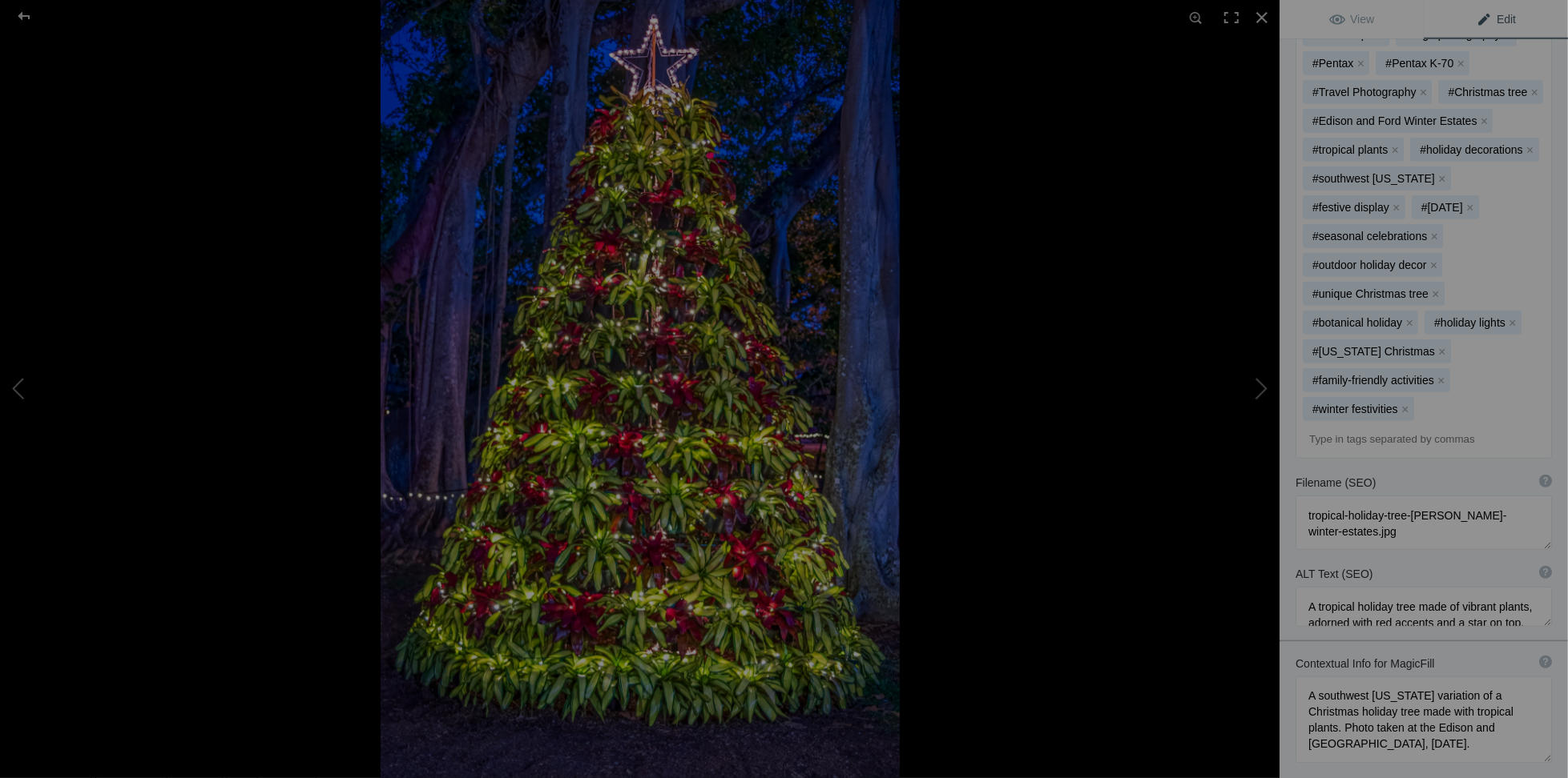
scroll to position [561, 0]
click at [1250, 387] on button at bounding box center [1219, 389] width 120 height 280
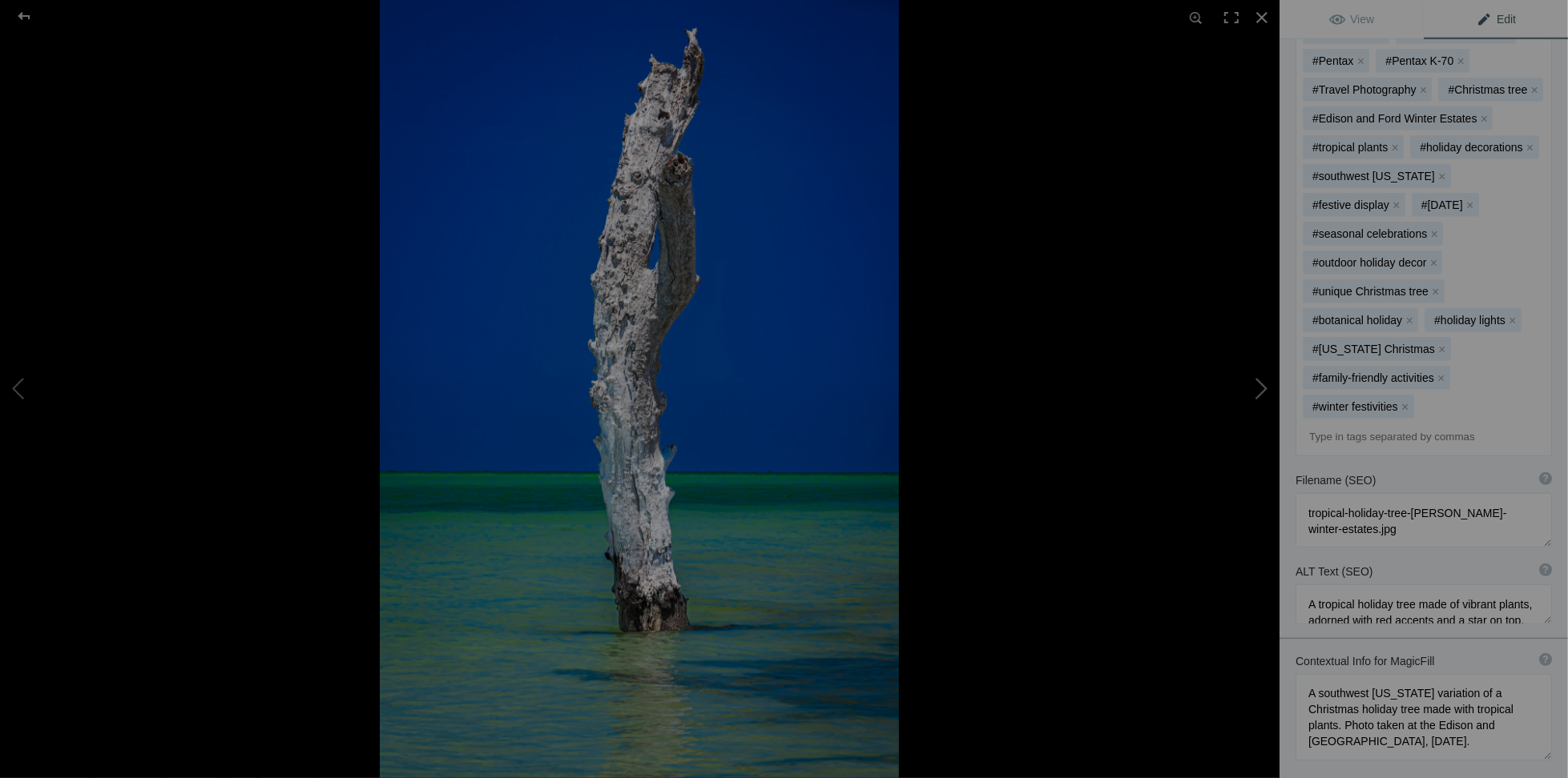
type textarea "Cayo Costa After Ian"
type textarea "North Point of Cayo Costa Showing the Remnants of Hurricane Ian"
type textarea "Cayo_Costa_After_Ian.jpg"
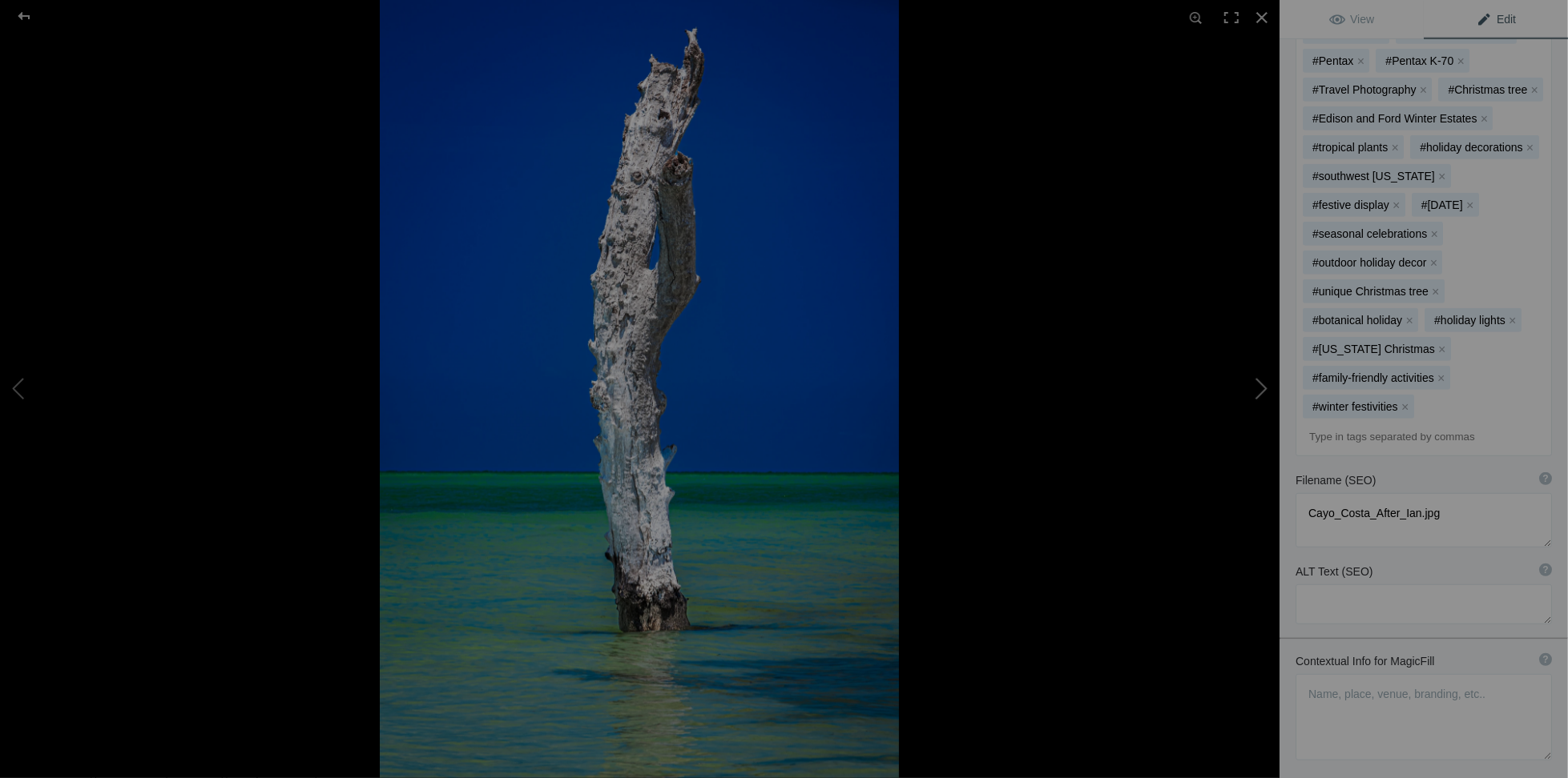
scroll to position [120, 0]
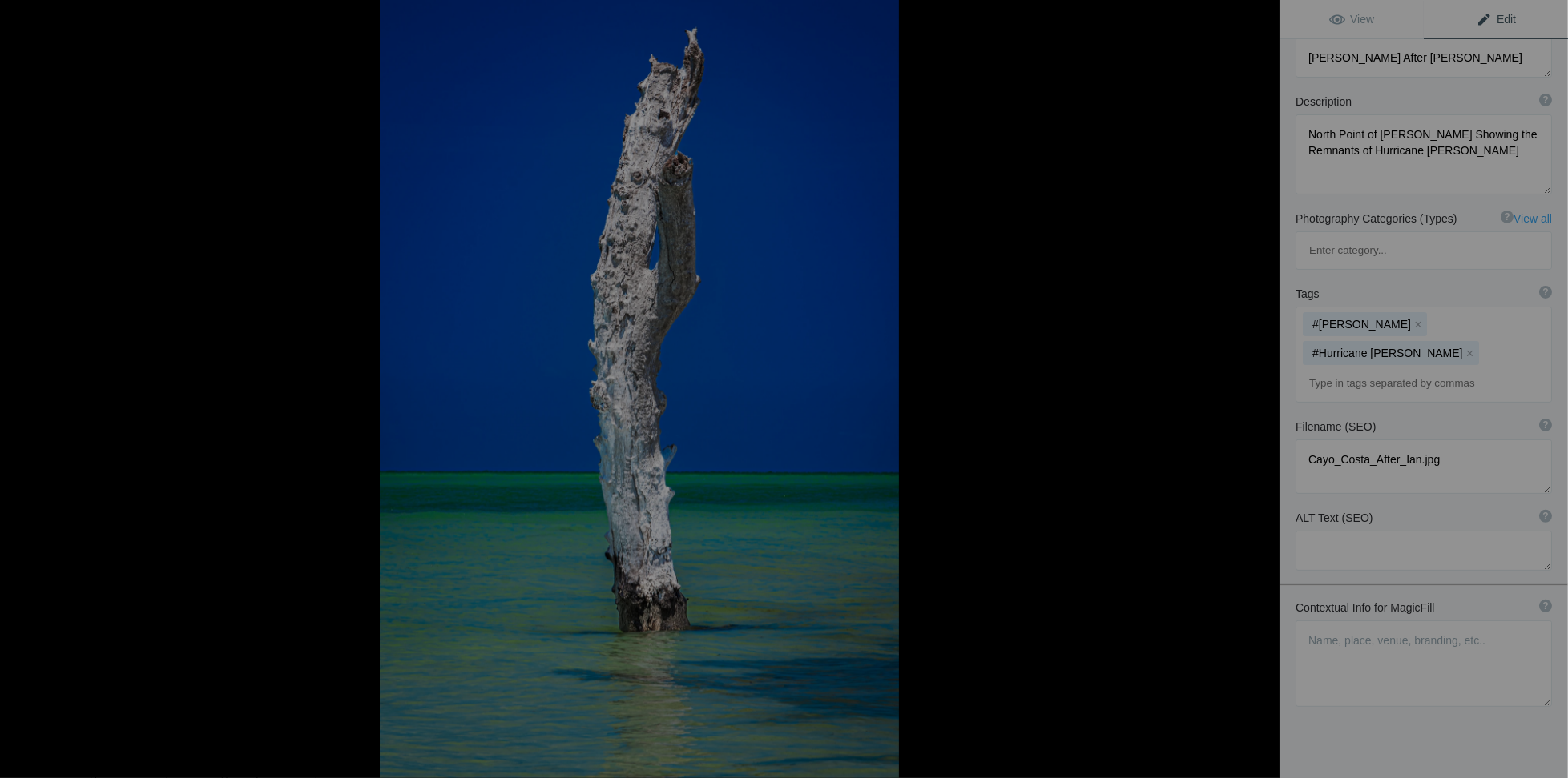
click at [1246, 385] on button at bounding box center [1219, 389] width 120 height 280
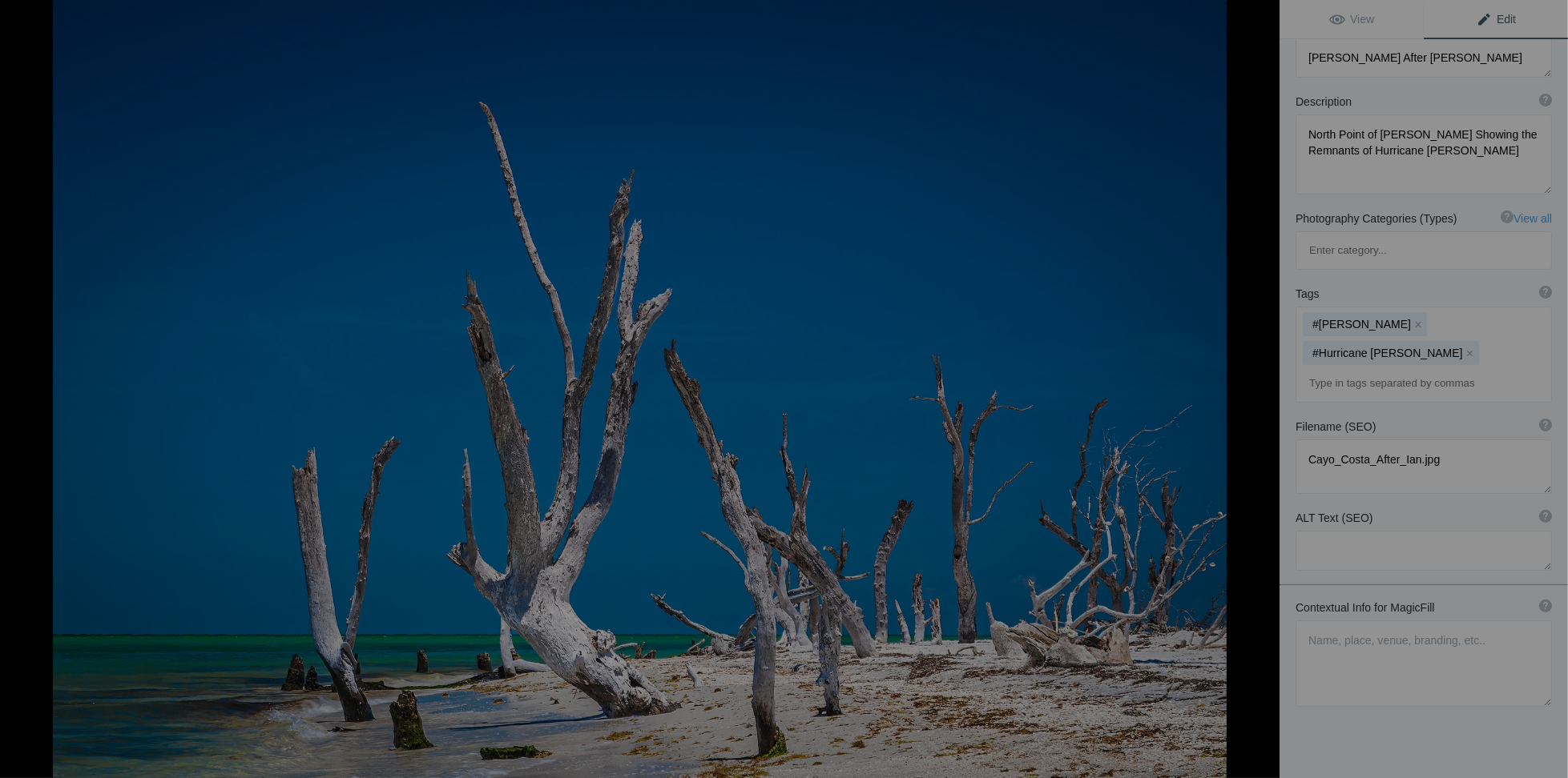
type textarea "Aftermath of Hurricane Ian: Dead Trees at [GEOGRAPHIC_DATA], [GEOGRAPHIC_DATA]"
type textarea "This striking landscape photograph captures the haunting beauty of dead trees a…"
type textarea "cayo-costa-hurricane-ian-aftermath.jpg"
type textarea "Landscape photograph of dead trees at North Point, Cayo Costa Island, Florida, …"
type textarea "Lanndscape perspective Photograph of dead trees at the North Point of Cayo Cost…"
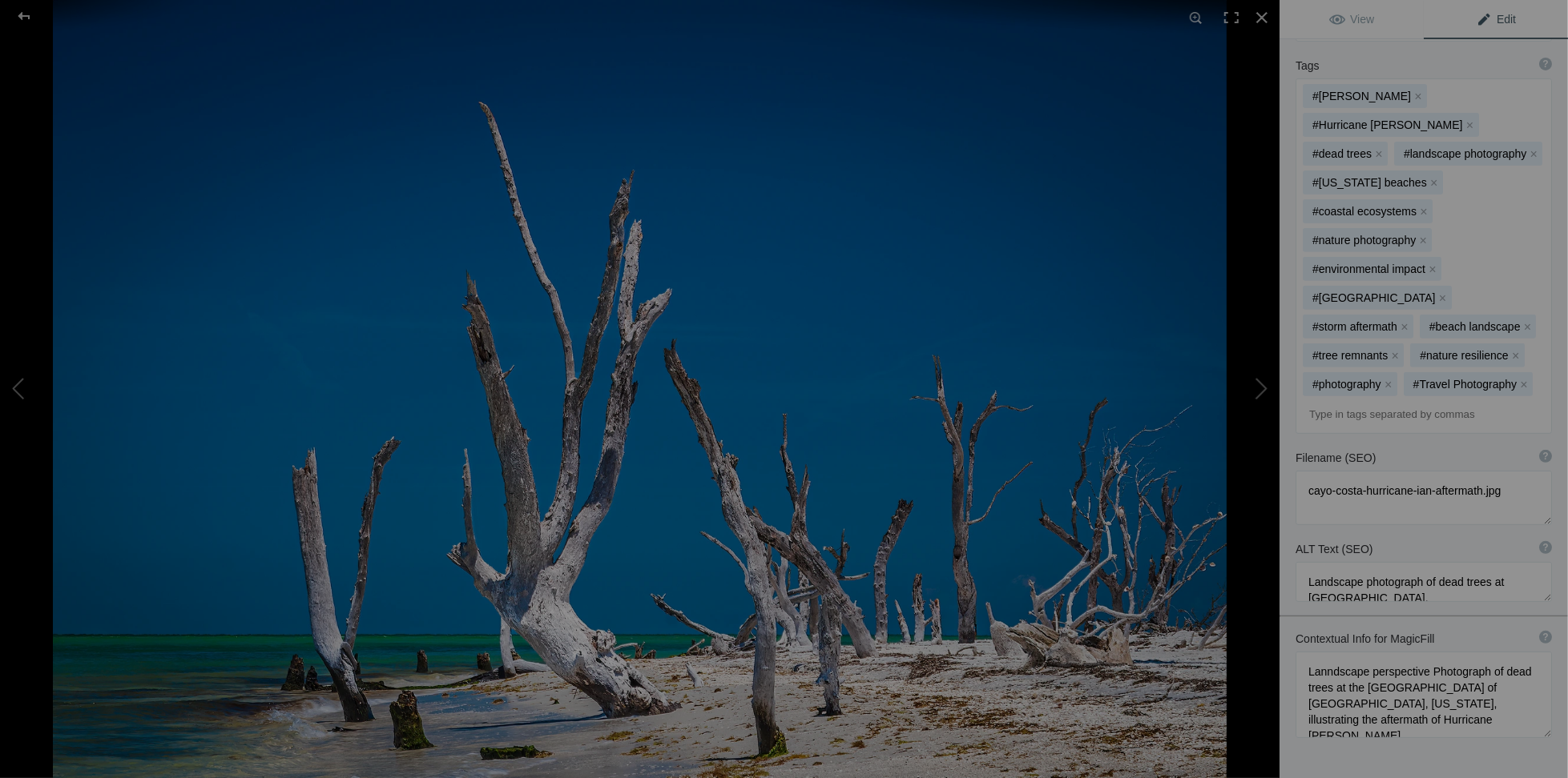
scroll to position [1, 0]
click at [1268, 390] on button at bounding box center [1219, 389] width 120 height 280
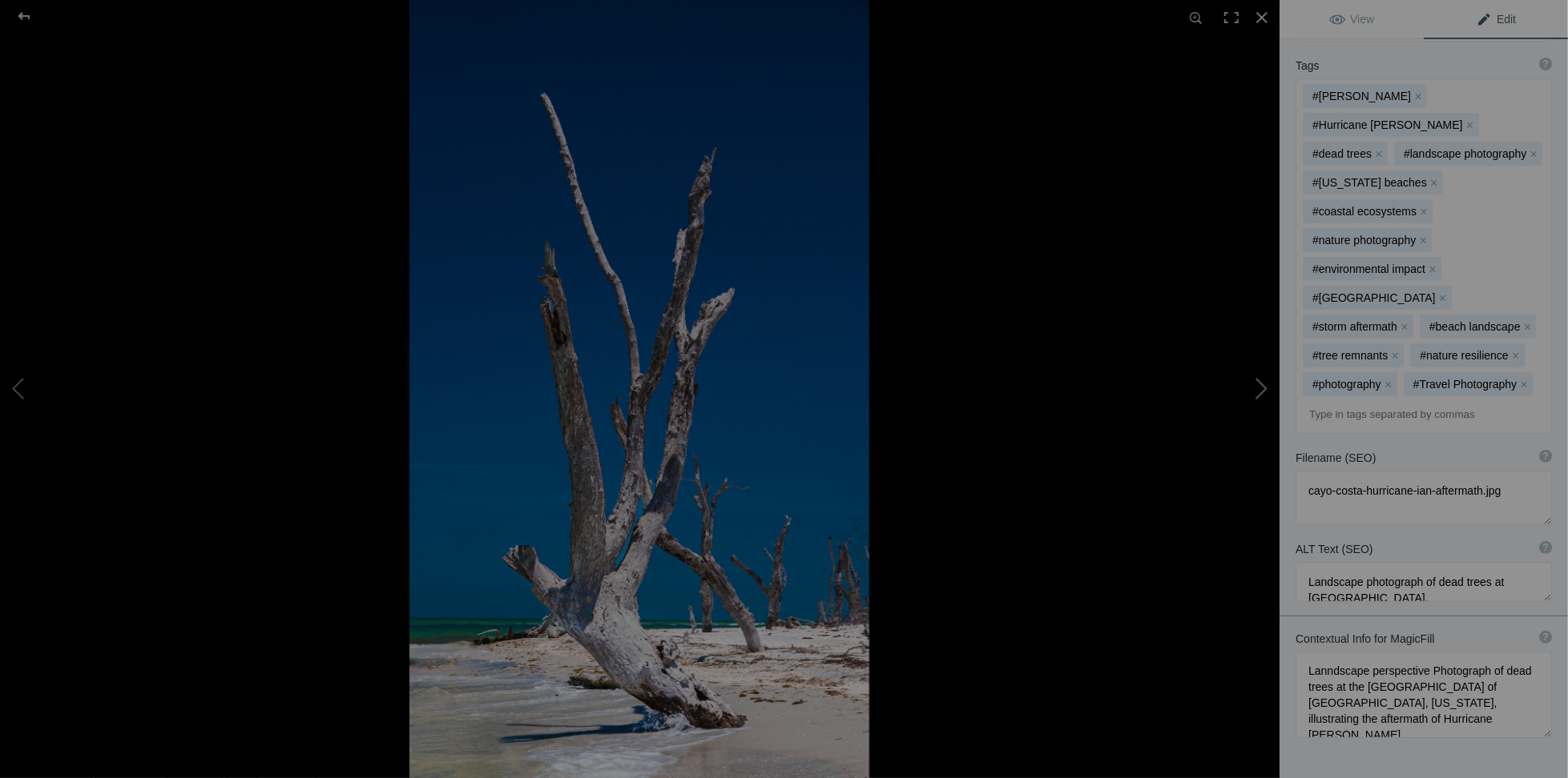
type textarea "Aftermath of Hurricane Ian: Dead Trees at [GEOGRAPHIC_DATA]"
type textarea "This striking photograph captures the haunting beauty of dead trees along the s…"
type textarea "aftermath-hurricane-ian-cayo-costa.jpg"
type textarea "Dead trees along the shoreline at North Point of Cayo Costa Island, Florida, il…"
type textarea "Photograph of dead trees at the North Point of Cayo Costa Island, Florida, illu…"
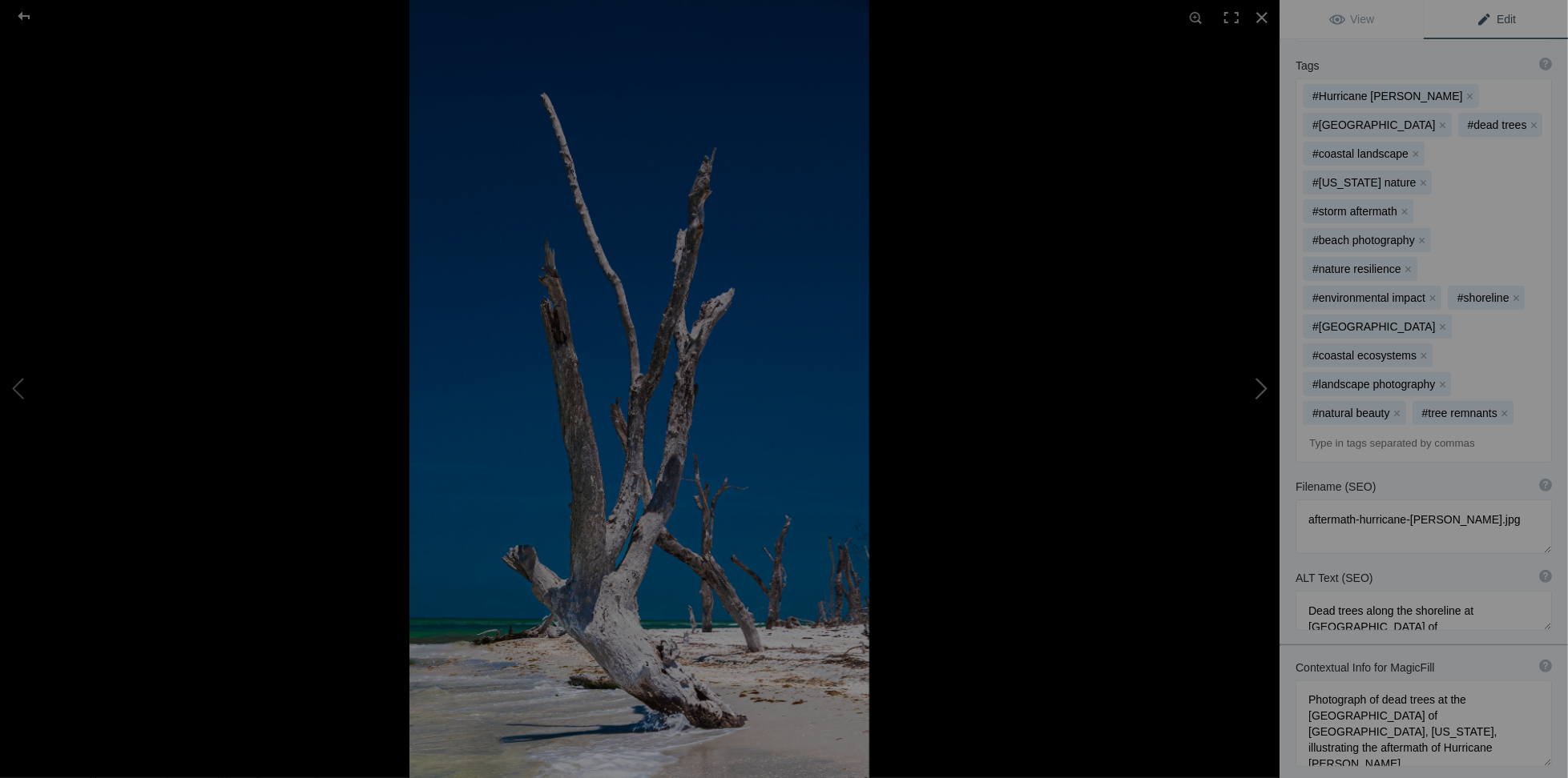
scroll to position [318, 0]
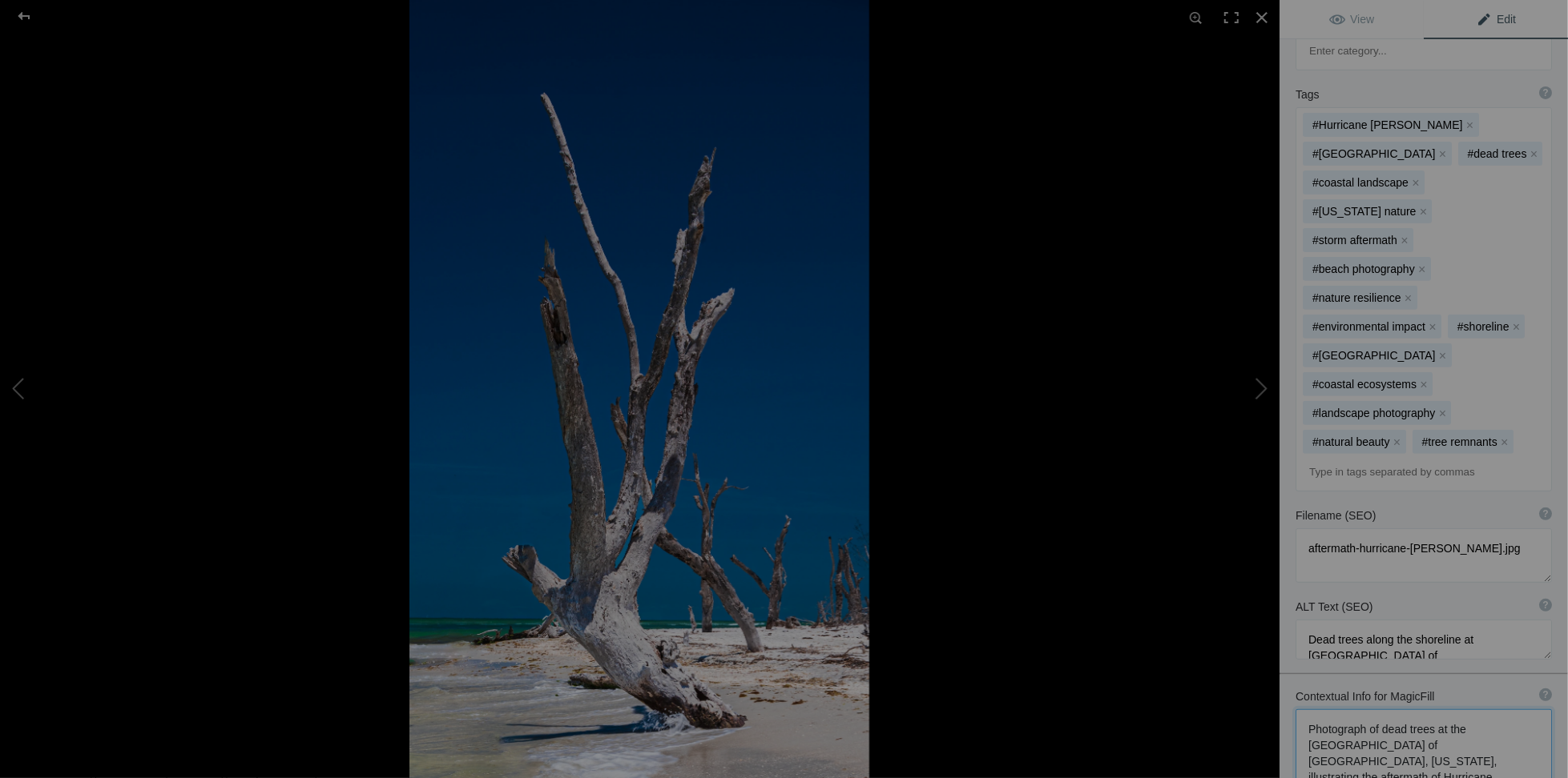
drag, startPoint x: 1307, startPoint y: 574, endPoint x: 1464, endPoint y: 628, distance: 166.0
click at [1464, 709] on textarea at bounding box center [1424, 752] width 256 height 86
click at [17, 397] on button at bounding box center [59, 389] width 120 height 280
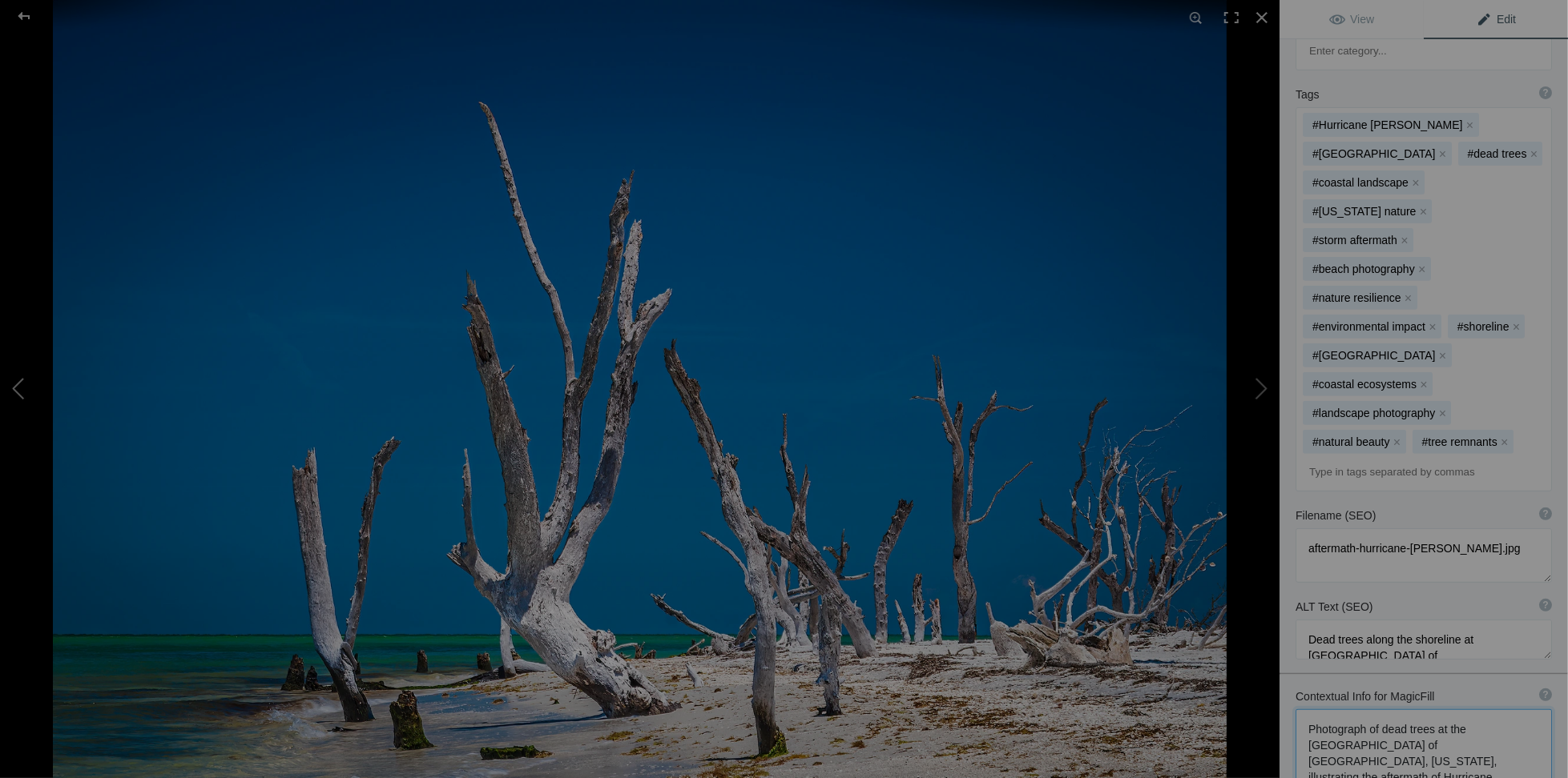
type textarea "Aftermath of Hurricane Ian: Dead Trees at [GEOGRAPHIC_DATA], [GEOGRAPHIC_DATA]"
type textarea "This striking landscape photograph captures the haunting beauty of dead trees a…"
type textarea "cayo-costa-hurricane-ian-aftermath.jpg"
type textarea "Landscape photograph of dead trees at North Point, Cayo Costa Island, Florida, …"
type textarea "Lanndscape perspective Photograph of dead trees at the North Point of Cayo Cost…"
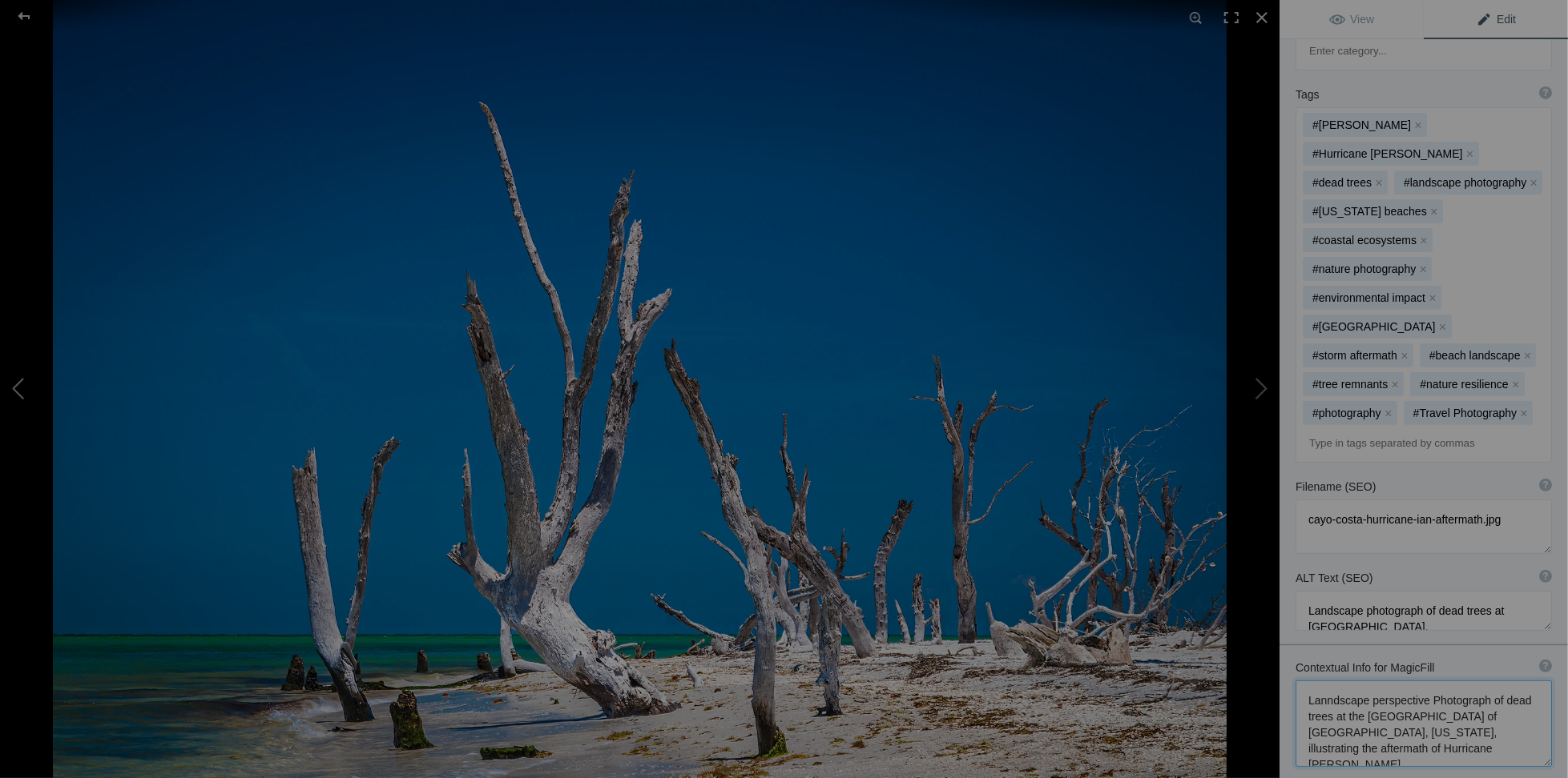
click at [17, 397] on button at bounding box center [59, 389] width 120 height 280
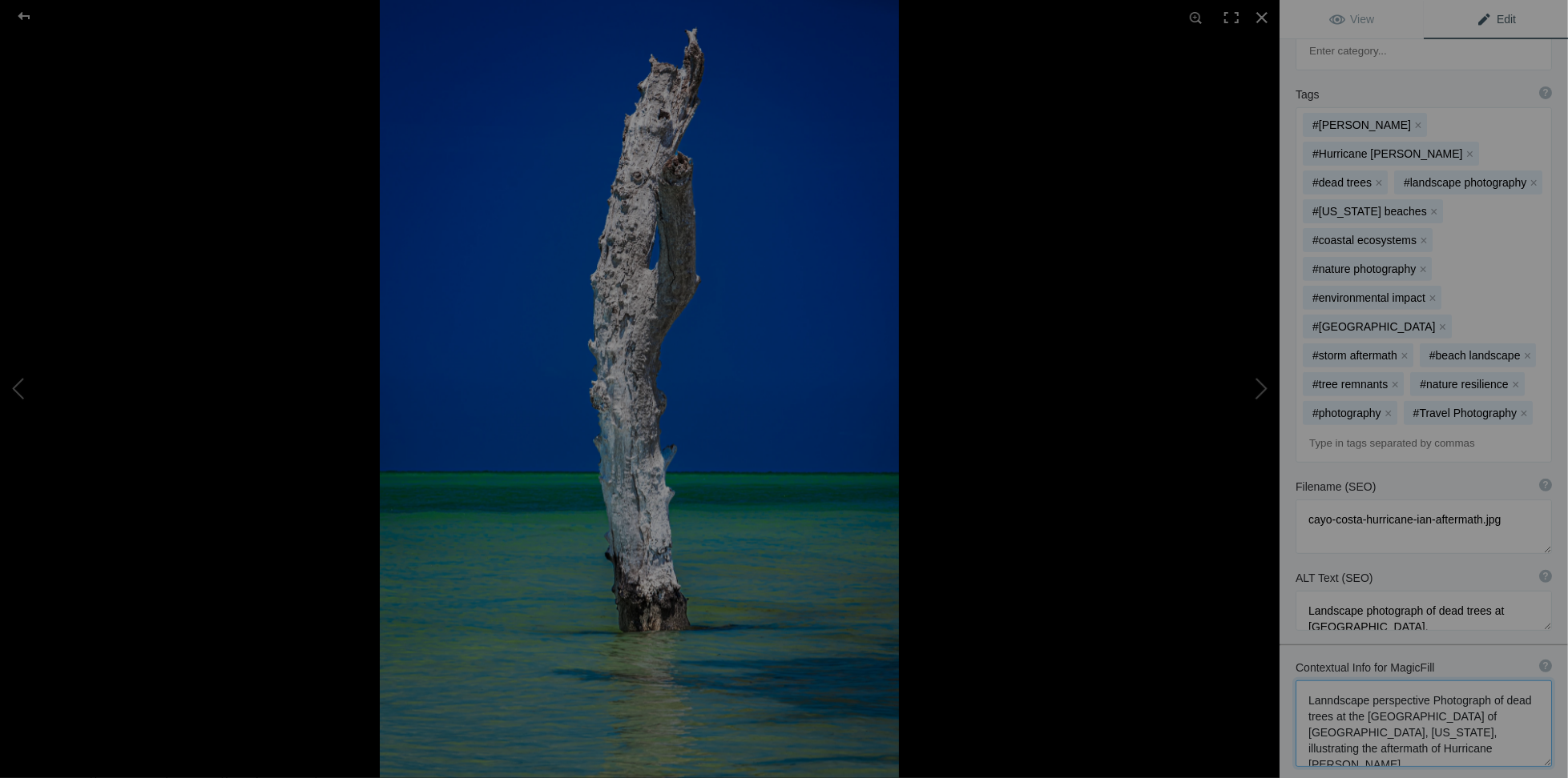
type textarea "Cayo Costa After Ian"
type textarea "North Point of Cayo Costa Showing the Remnants of Hurricane Ian"
type textarea "Cayo_Costa_After_Ian.jpg"
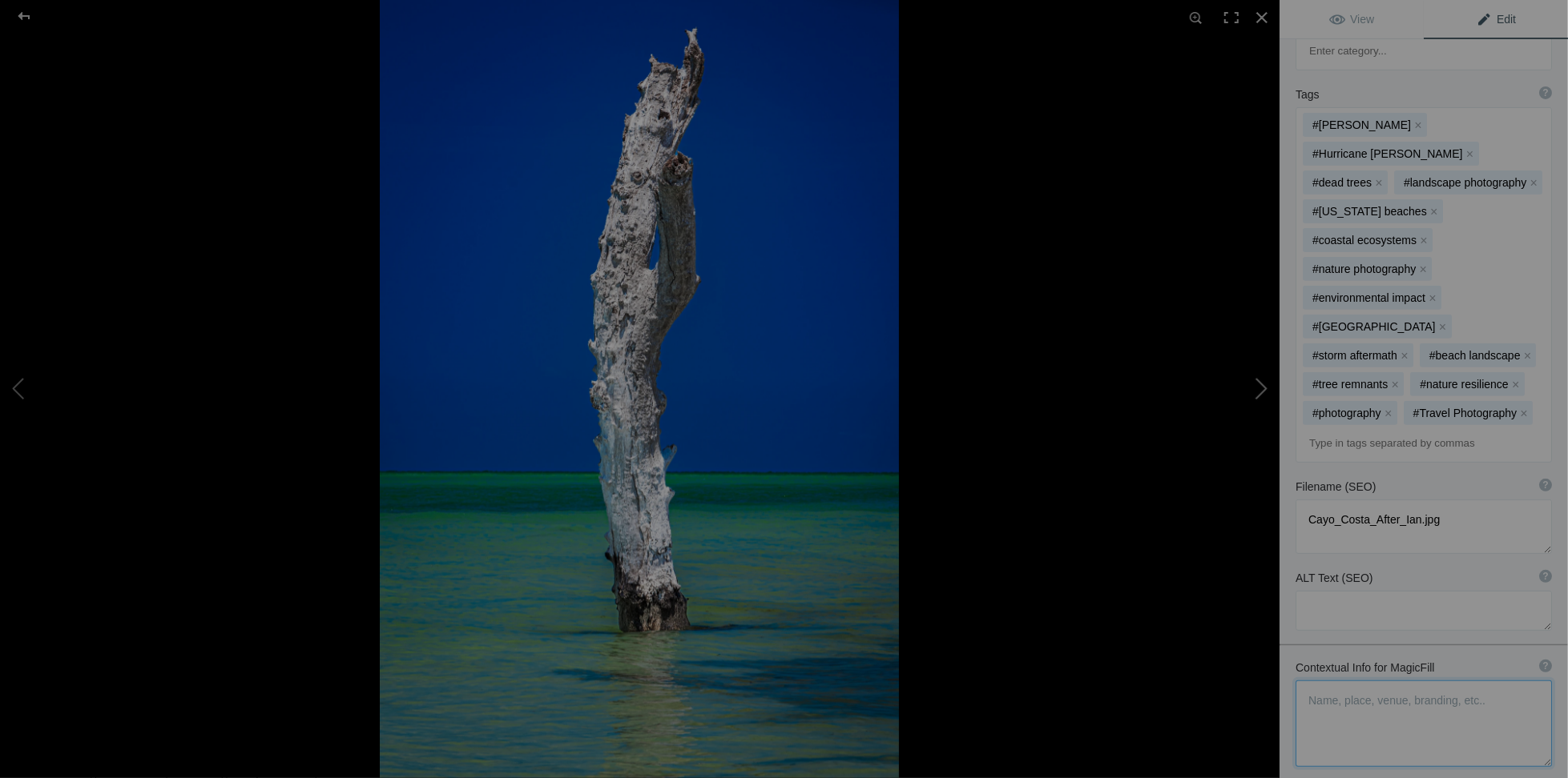
scroll to position [120, 0]
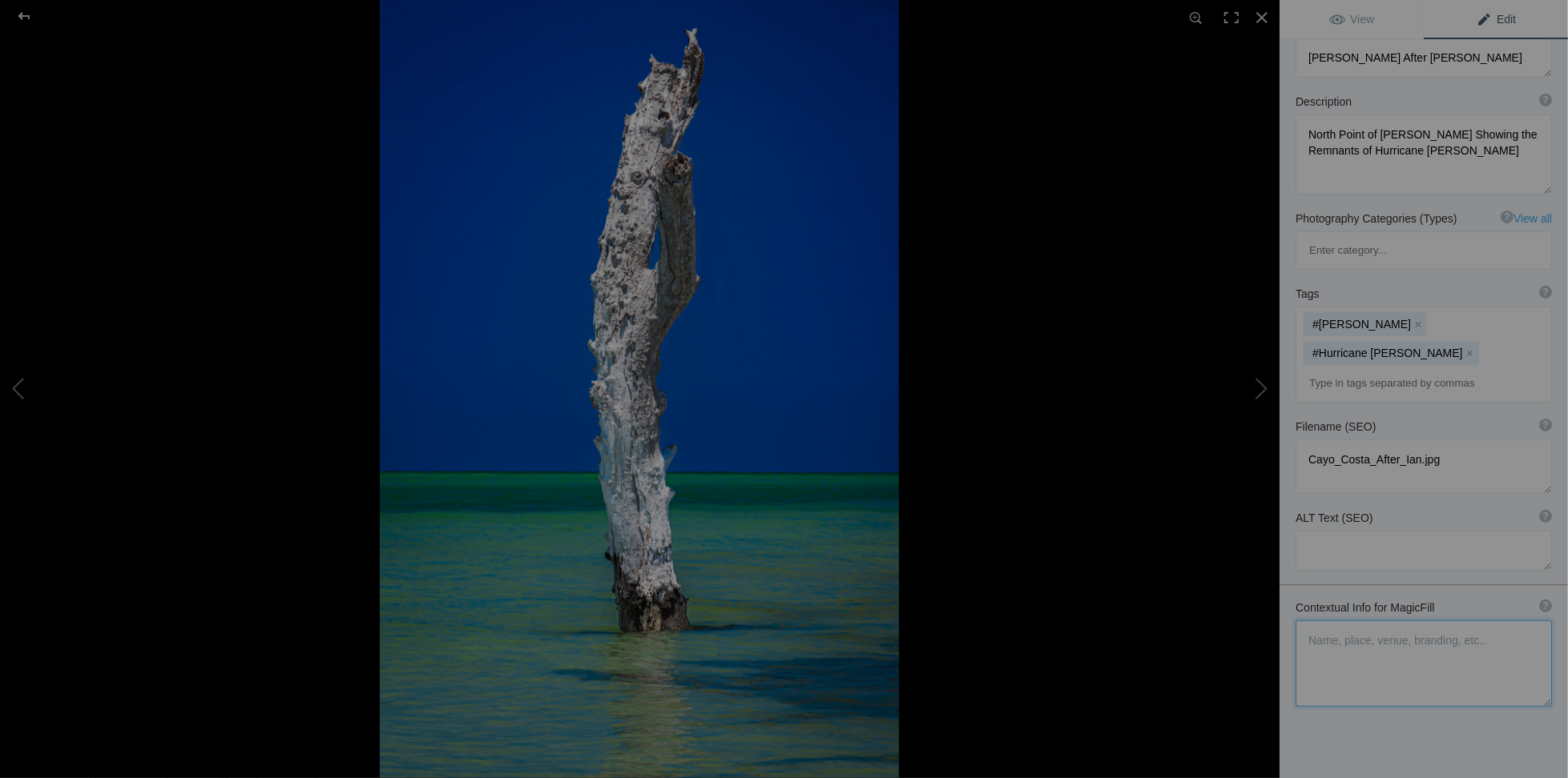
click at [1327, 620] on textarea at bounding box center [1424, 663] width 256 height 86
type textarea "S"
paste textarea "Photograph of dead trees at the North Point of Cayo Costa Island, Florida, illu…"
click at [1382, 620] on textarea at bounding box center [1424, 655] width 256 height 71
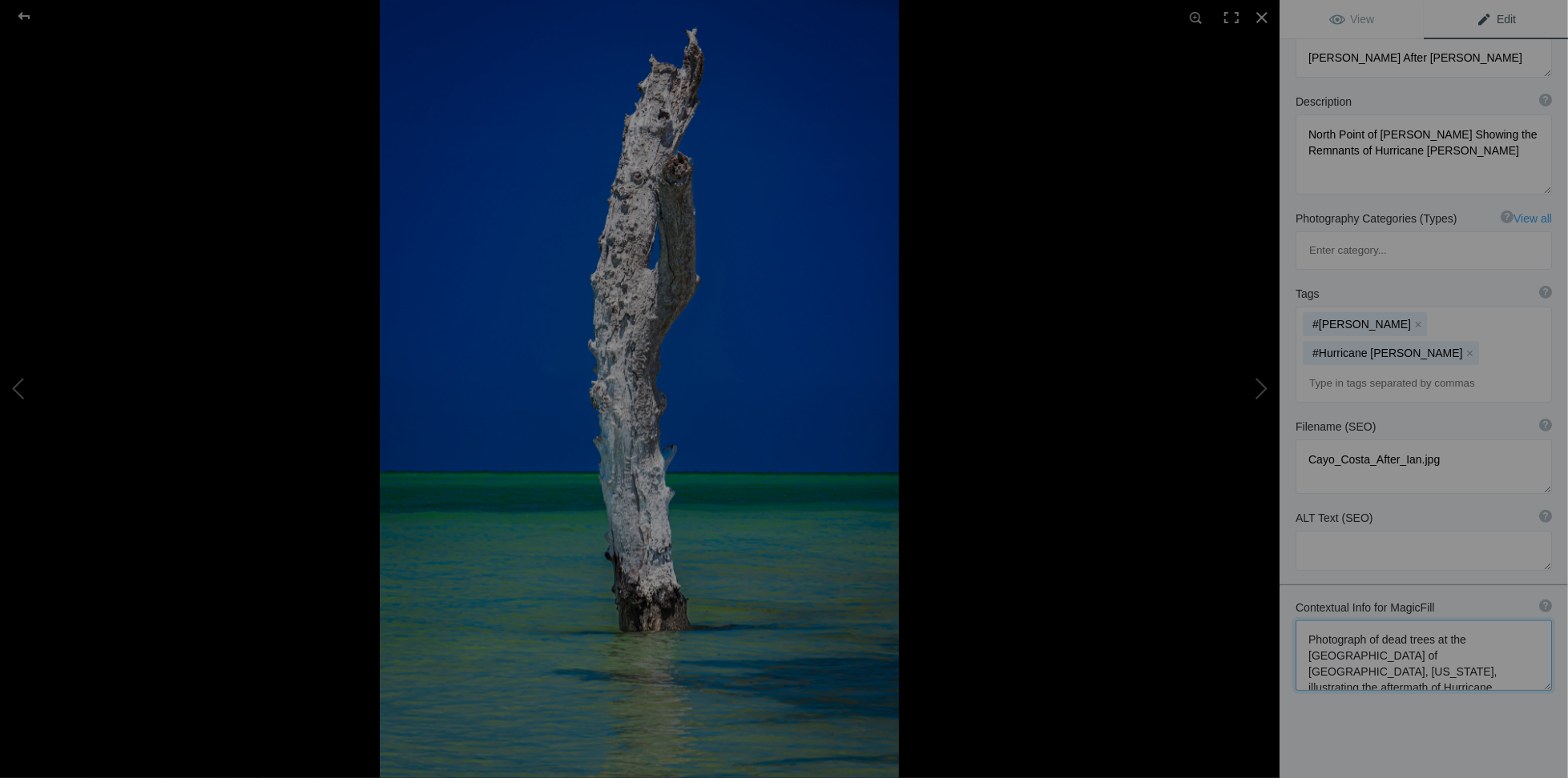
click at [1379, 620] on textarea at bounding box center [1424, 655] width 256 height 71
click at [1478, 620] on textarea at bounding box center [1424, 655] width 256 height 71
click at [1473, 620] on textarea at bounding box center [1424, 655] width 256 height 71
click at [1414, 620] on textarea at bounding box center [1424, 663] width 256 height 86
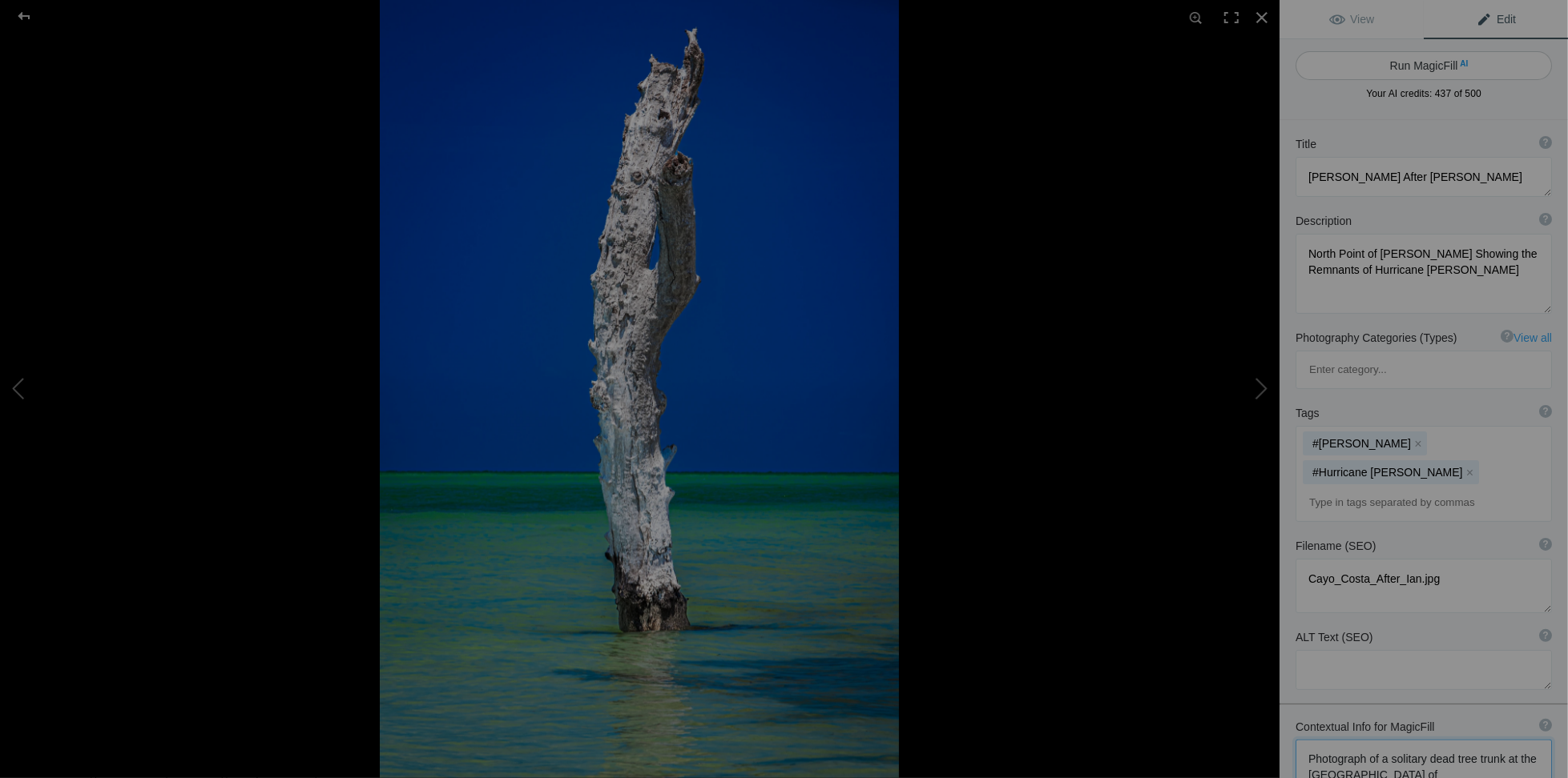
type textarea "Photograph of a solitary dead tree trunk at the North Point of Cayo Costa Islan…"
click at [1384, 67] on button "Run MagicFill AI" at bounding box center [1424, 65] width 256 height 29
type textarea "Solitary Tree Trunk at [GEOGRAPHIC_DATA]: Aftermath of Hurricane [PERSON_NAME]"
type textarea "This striking photograph captures a solitary dead tree trunk standing resilient…"
type textarea "solitary-tree-trunk-cayo-costa-hurricane-ian.jpg"
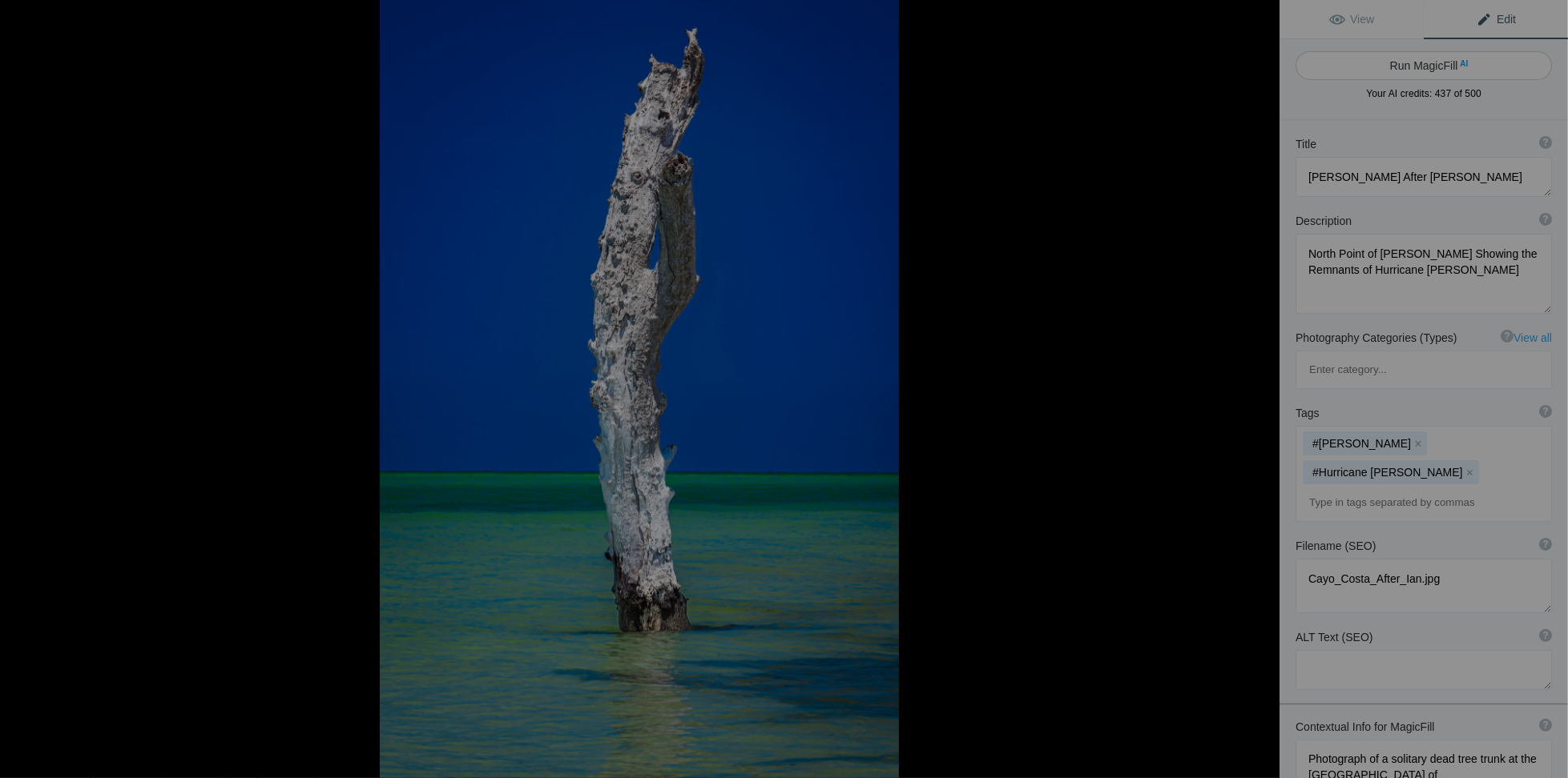
type textarea "A solitary dead tree trunk stands in calm waters at Cayo Costa Island, Florida,…"
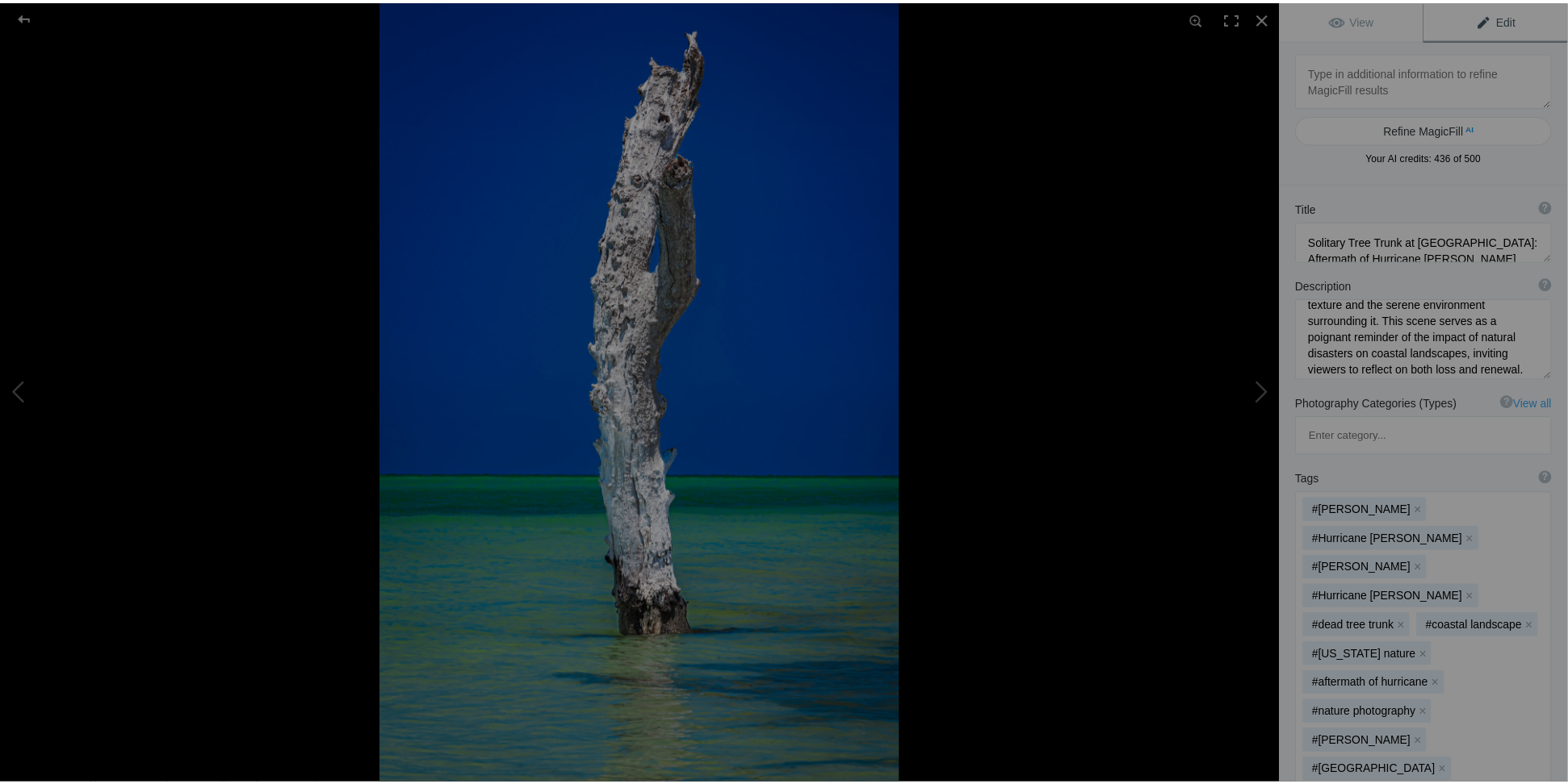
scroll to position [184, 0]
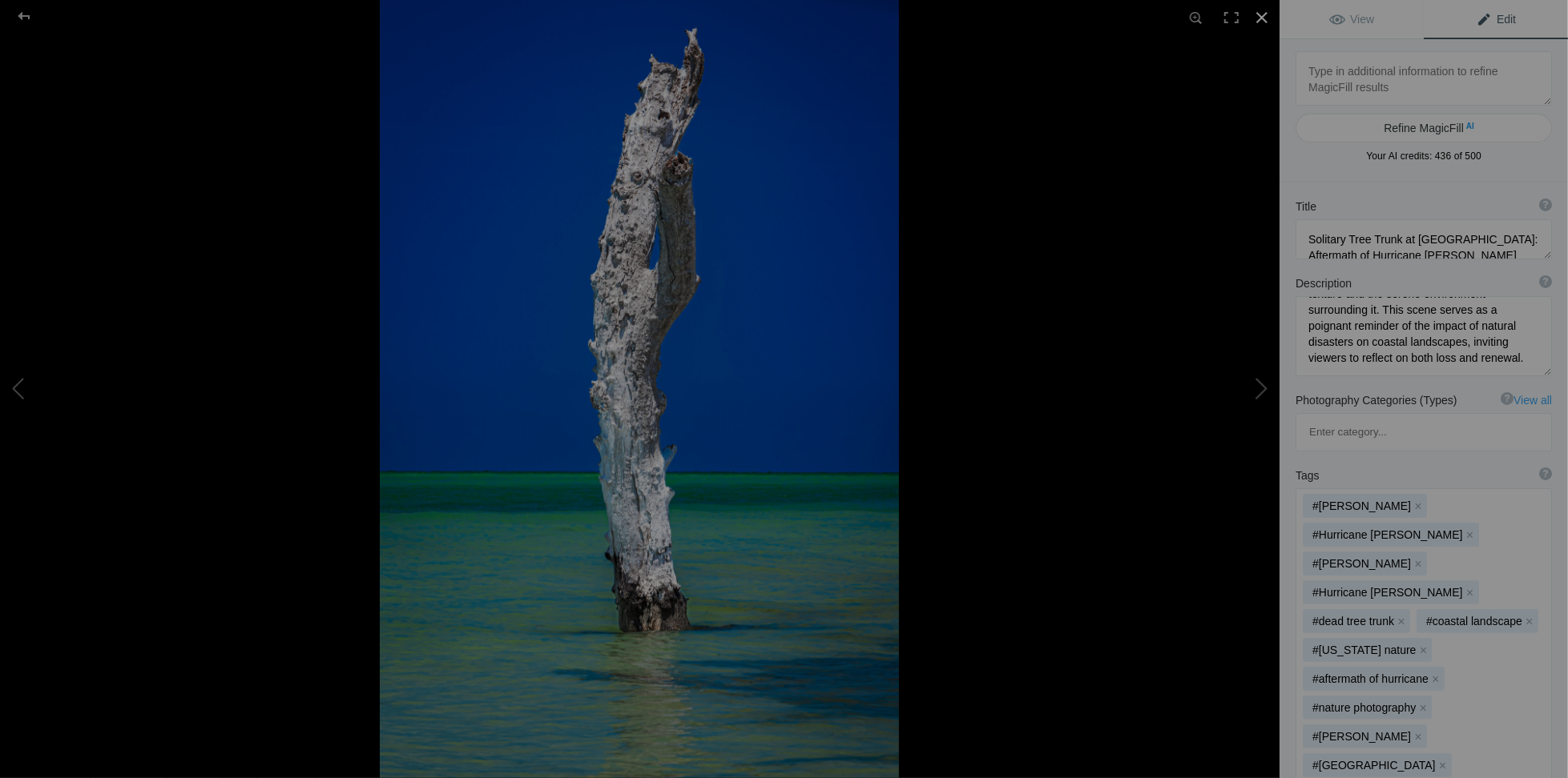
click at [1268, 25] on div at bounding box center [1262, 18] width 35 height 35
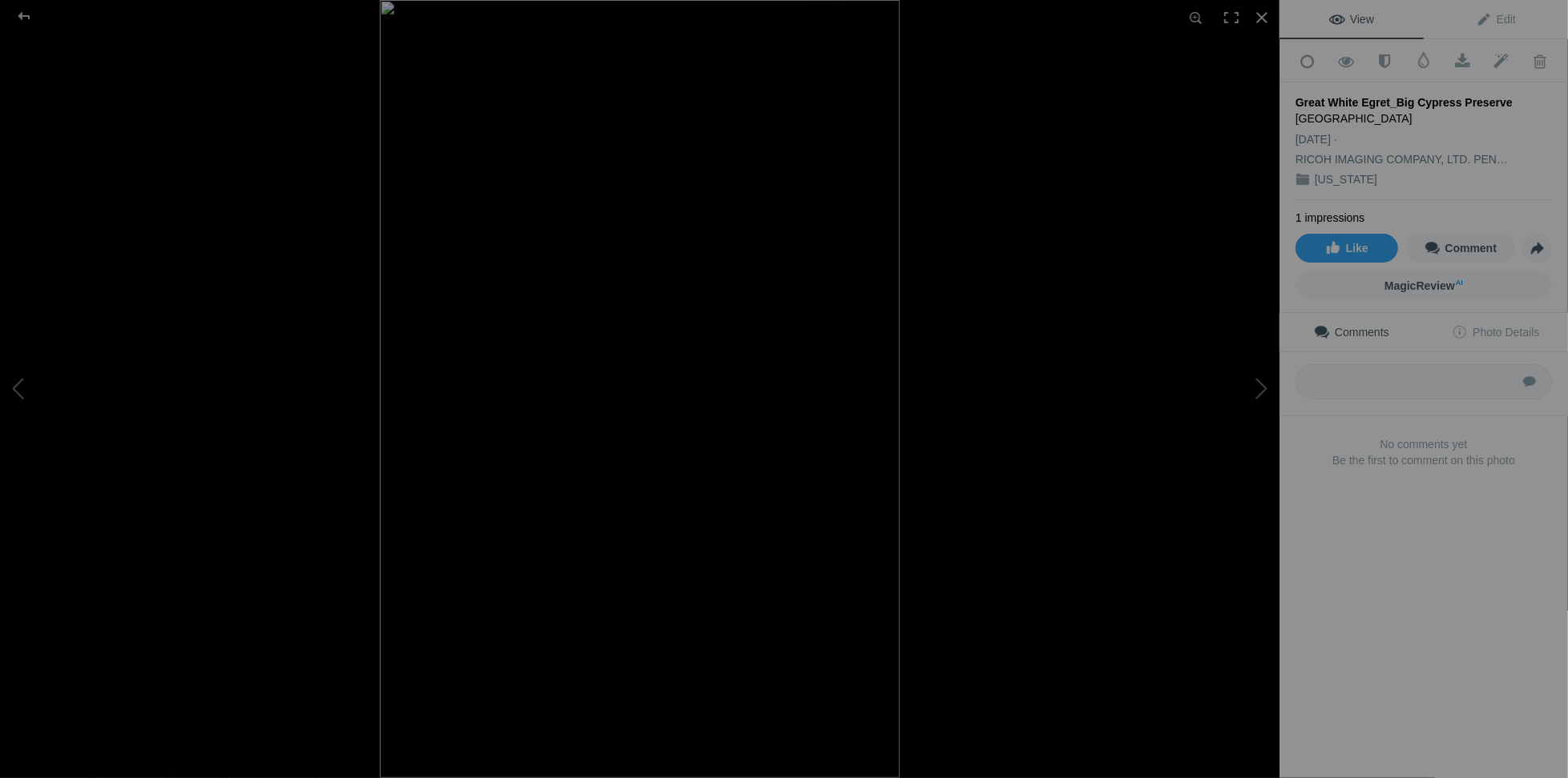
drag, startPoint x: 1297, startPoint y: 96, endPoint x: 1495, endPoint y: 96, distance: 198.0
click at [1495, 96] on div "Great White Egret_Big Cypress Preserve" at bounding box center [1424, 102] width 256 height 16
copy div "Great White Egret_Big Cypress Preserve"
click at [1507, 17] on link "Edit" at bounding box center [1496, 19] width 144 height 38
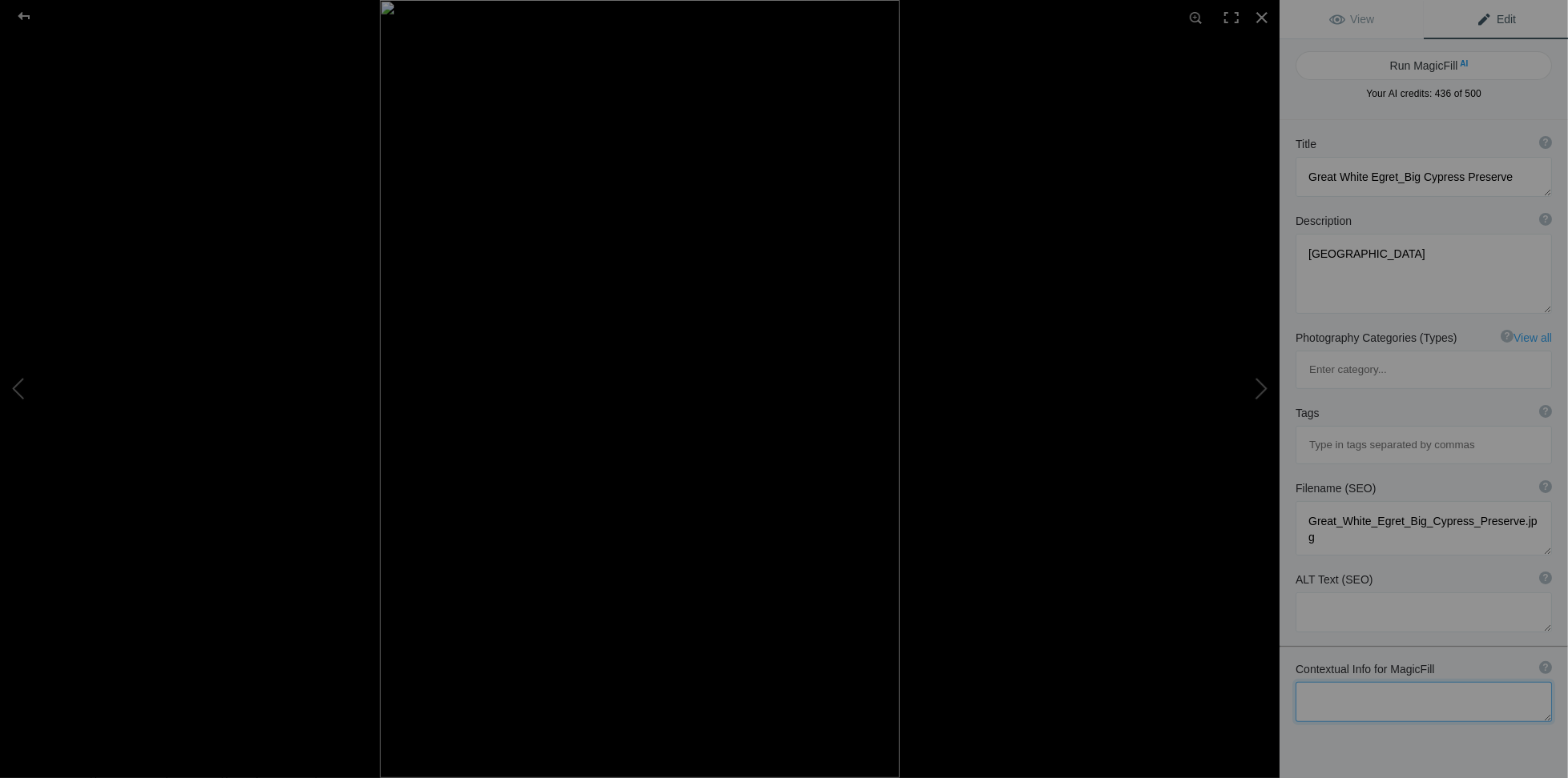
click at [1332, 682] on textarea at bounding box center [1424, 702] width 256 height 40
paste textarea "Great White Egret_Big Cypress Preserve"
click at [1401, 682] on textarea at bounding box center [1424, 702] width 256 height 40
click at [1438, 682] on textarea at bounding box center [1424, 709] width 256 height 55
click at [1394, 682] on textarea at bounding box center [1424, 709] width 256 height 55
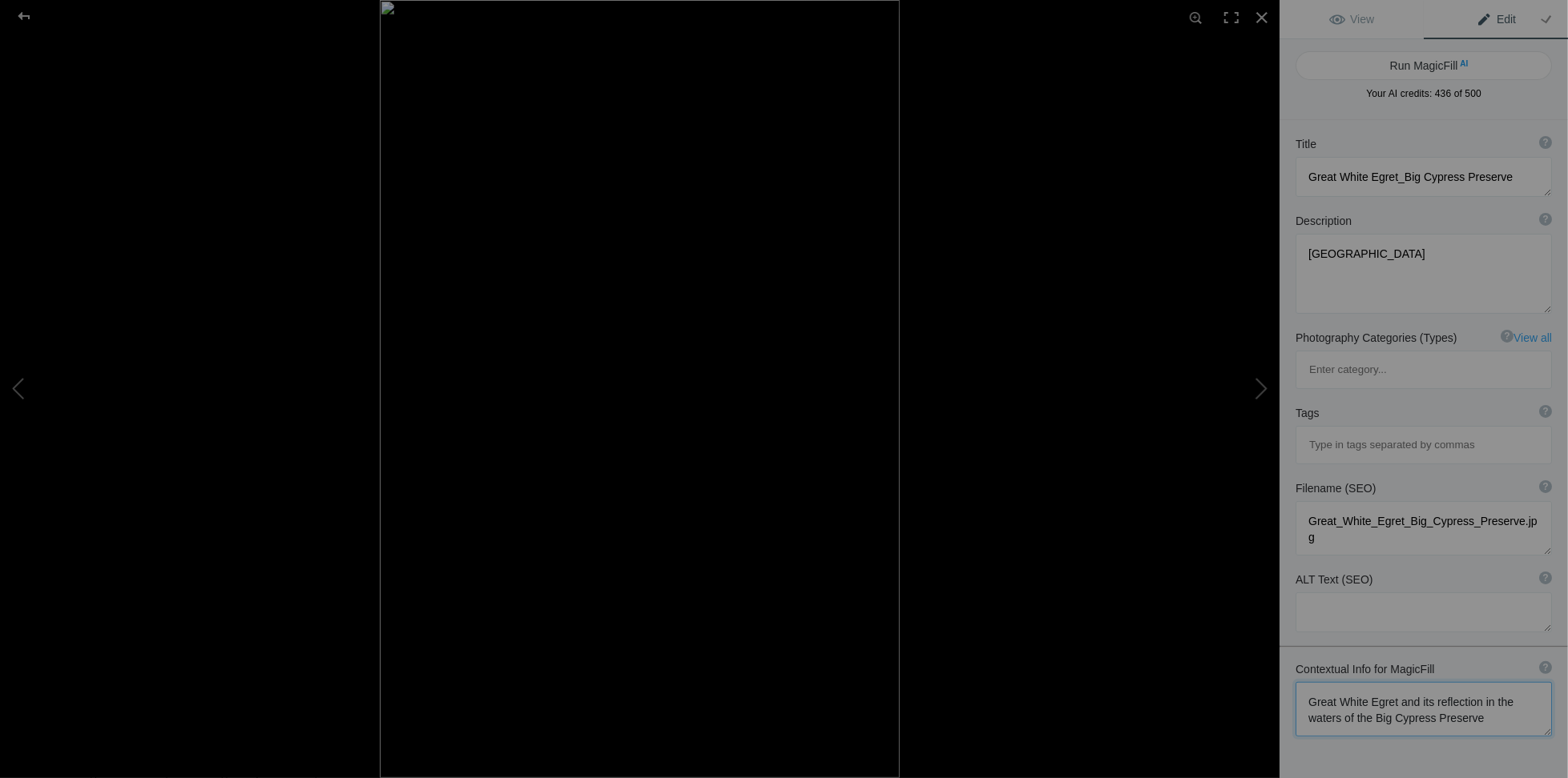
click at [1483, 682] on textarea at bounding box center [1424, 709] width 256 height 55
type textarea "Great White Egret and its reflection in the waters of the Big Cypress Preserve.…"
click at [1374, 63] on button "Run MagicFill AI" at bounding box center [1424, 65] width 256 height 29
type textarea "Great White Egret Reflecting in the Waters of Big Cypress Preserve"
type textarea "This stunning photograph captures a Great White Egret standing gracefully in th…"
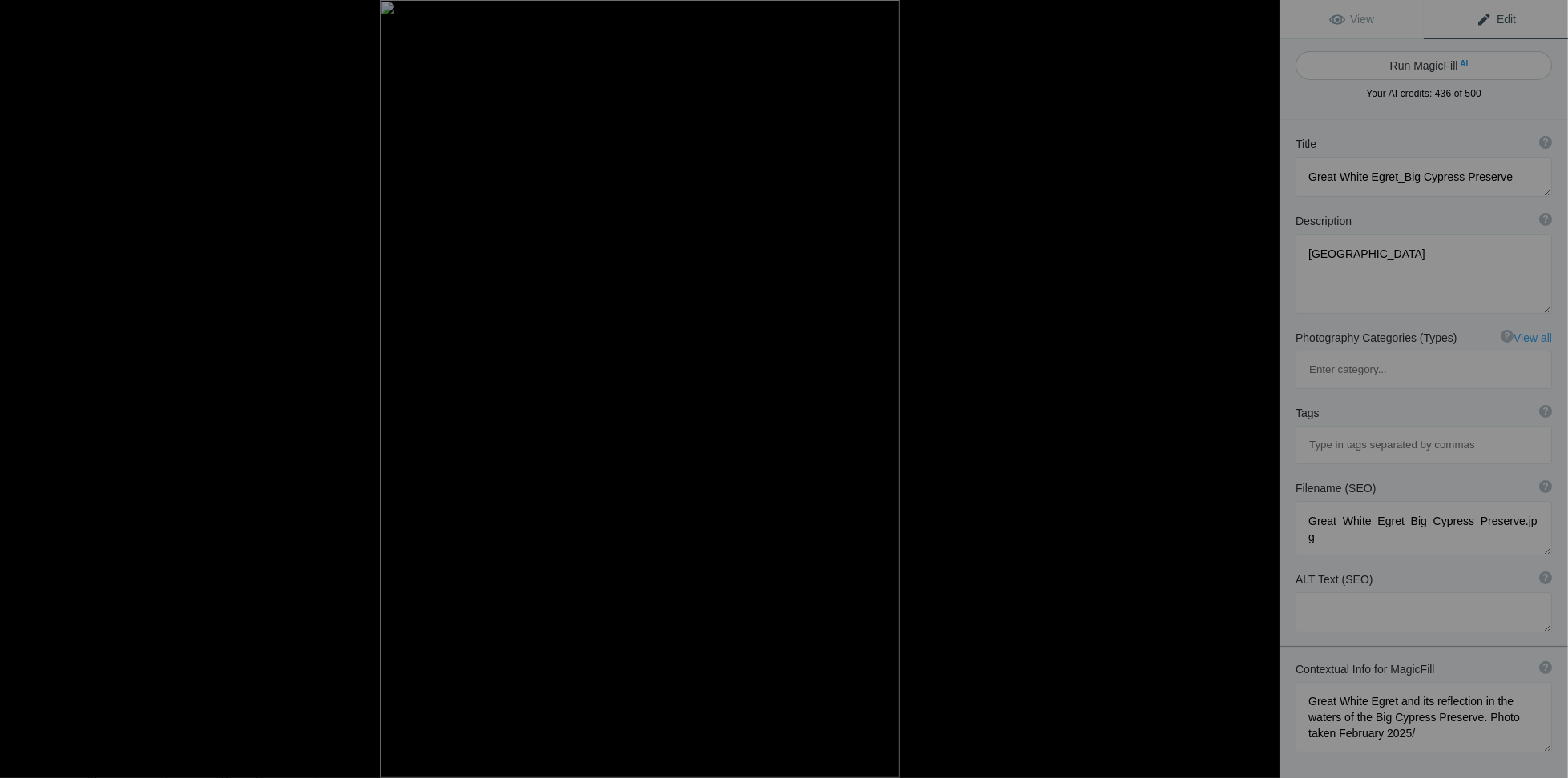
type textarea "great-white-egret-reflection-big-cypress-preserve.jpg"
type textarea "Great White Egret standing in water with its reflection visible, surrounded by …"
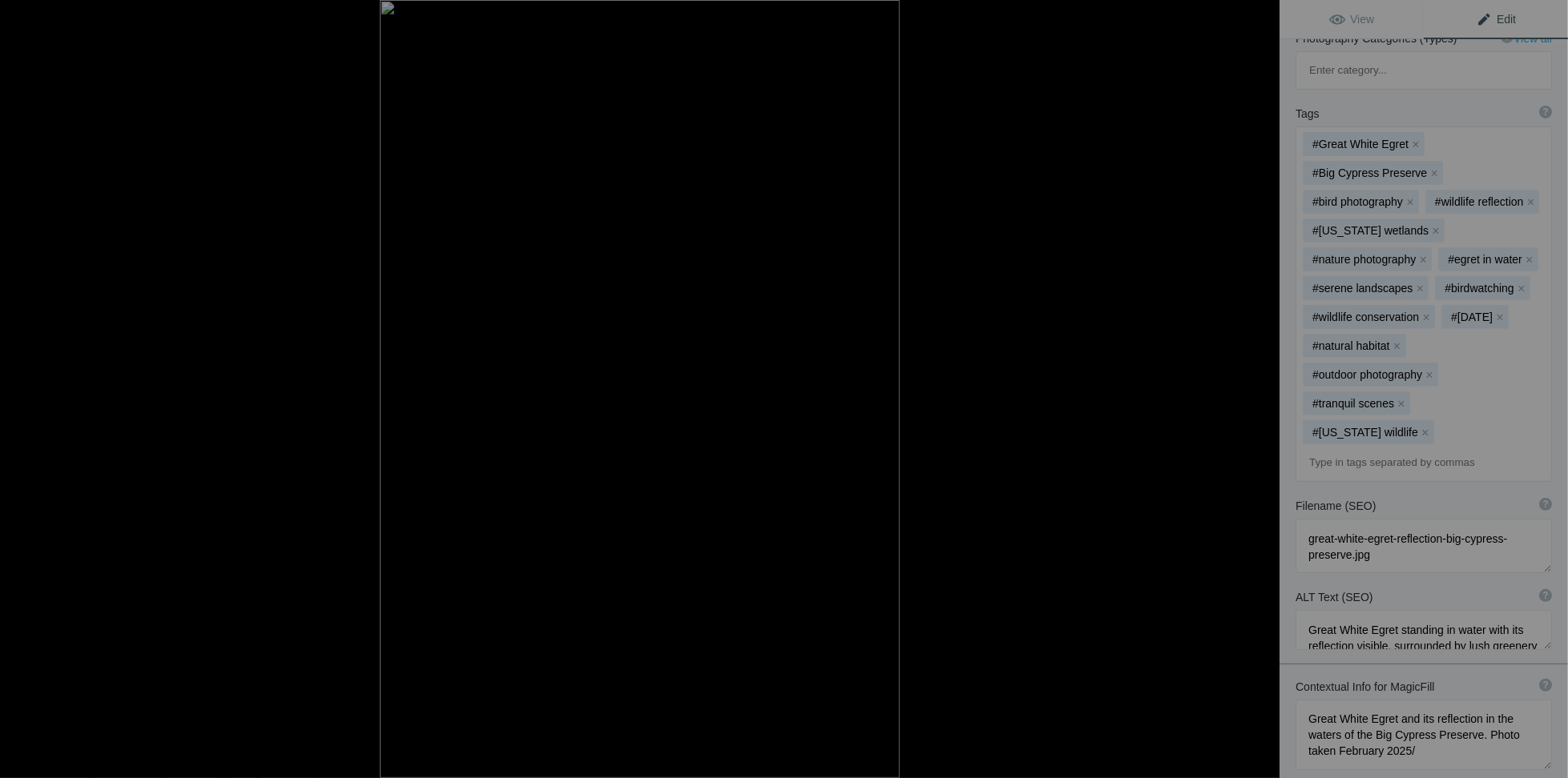
scroll to position [423, 0]
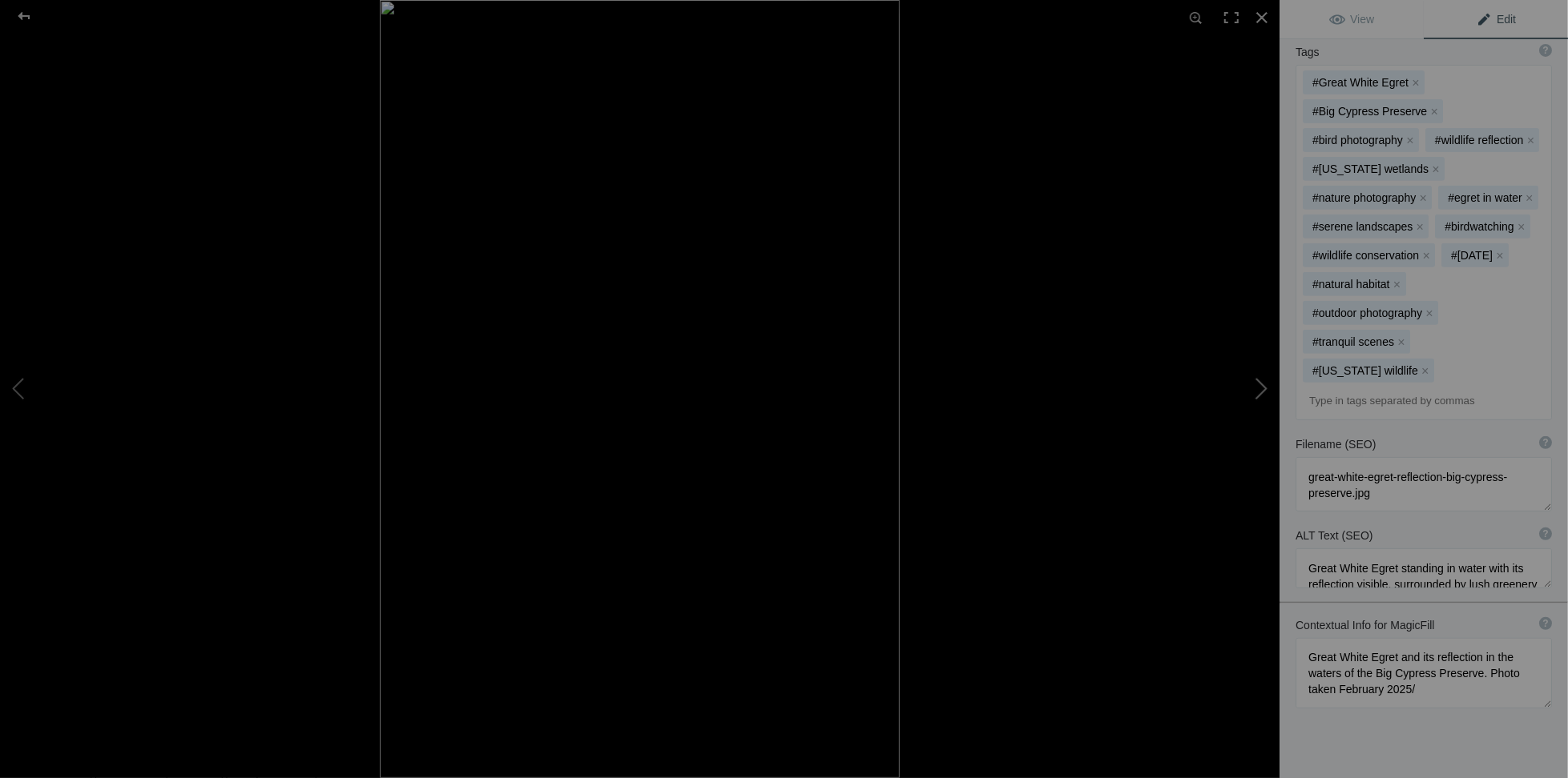
click at [1261, 391] on button at bounding box center [1219, 389] width 120 height 280
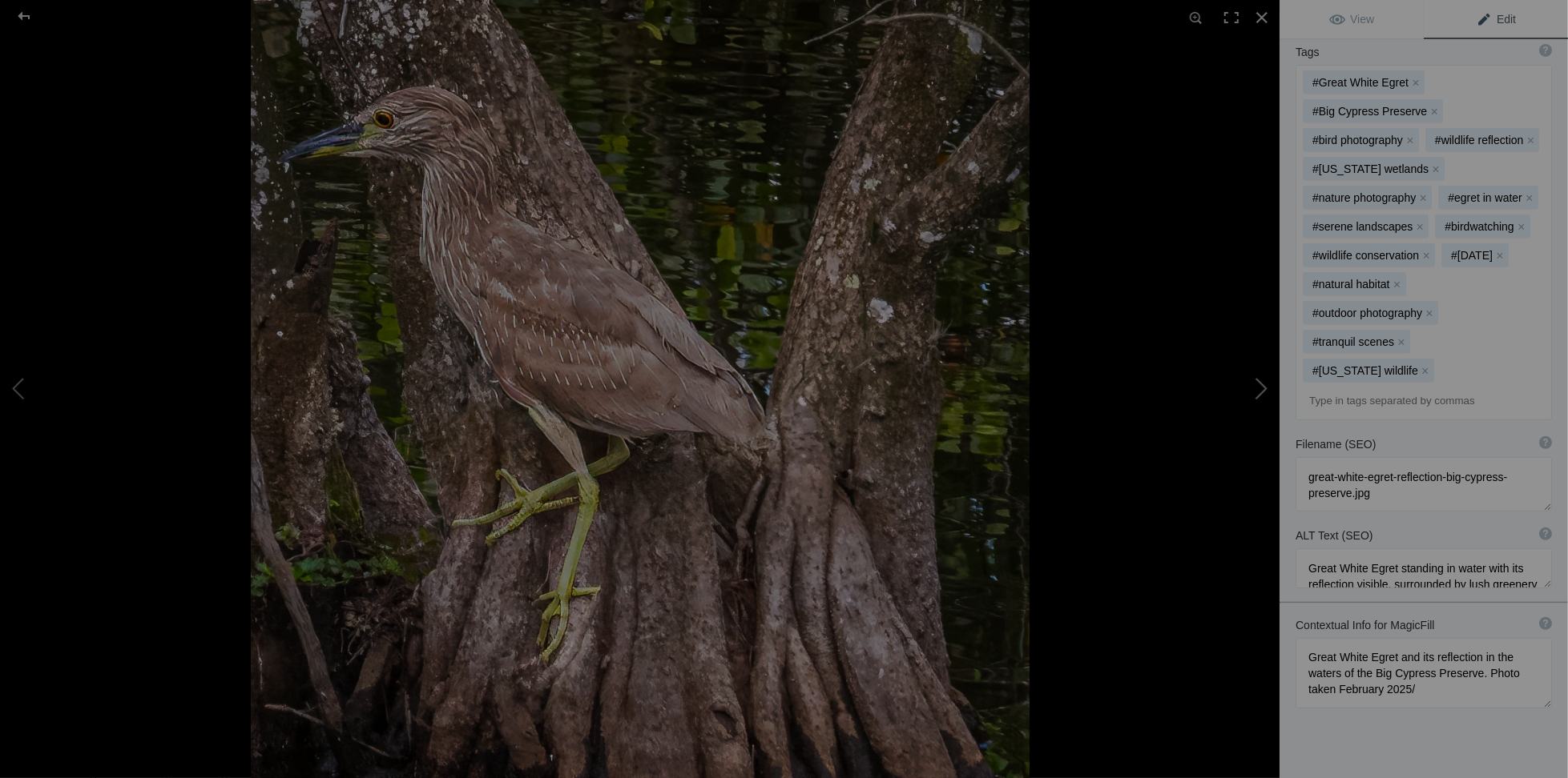
type textarea "Immature Yellow-Crowned Night Heron_Big Cypress Preserve"
type textarea "[GEOGRAPHIC_DATA]"
type textarea "Immature_Yellow-Crowned_Night_Heron_Big_Cypress_Preserve.jpg"
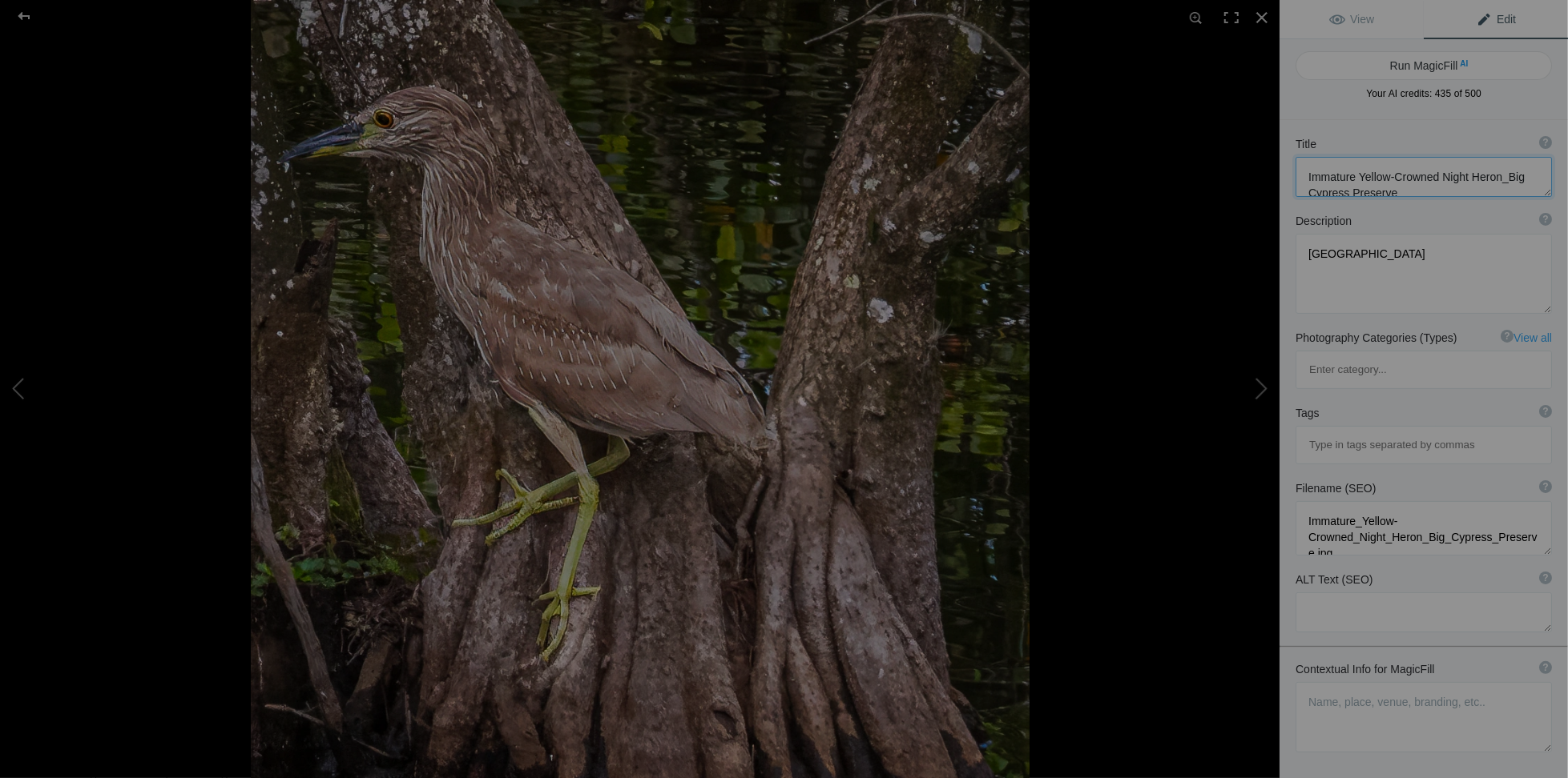
scroll to position [15, 0]
drag, startPoint x: 1309, startPoint y: 177, endPoint x: 1454, endPoint y: 191, distance: 145.7
click at [1454, 191] on textarea at bounding box center [1424, 176] width 256 height 40
click at [6, 386] on button at bounding box center [59, 389] width 120 height 280
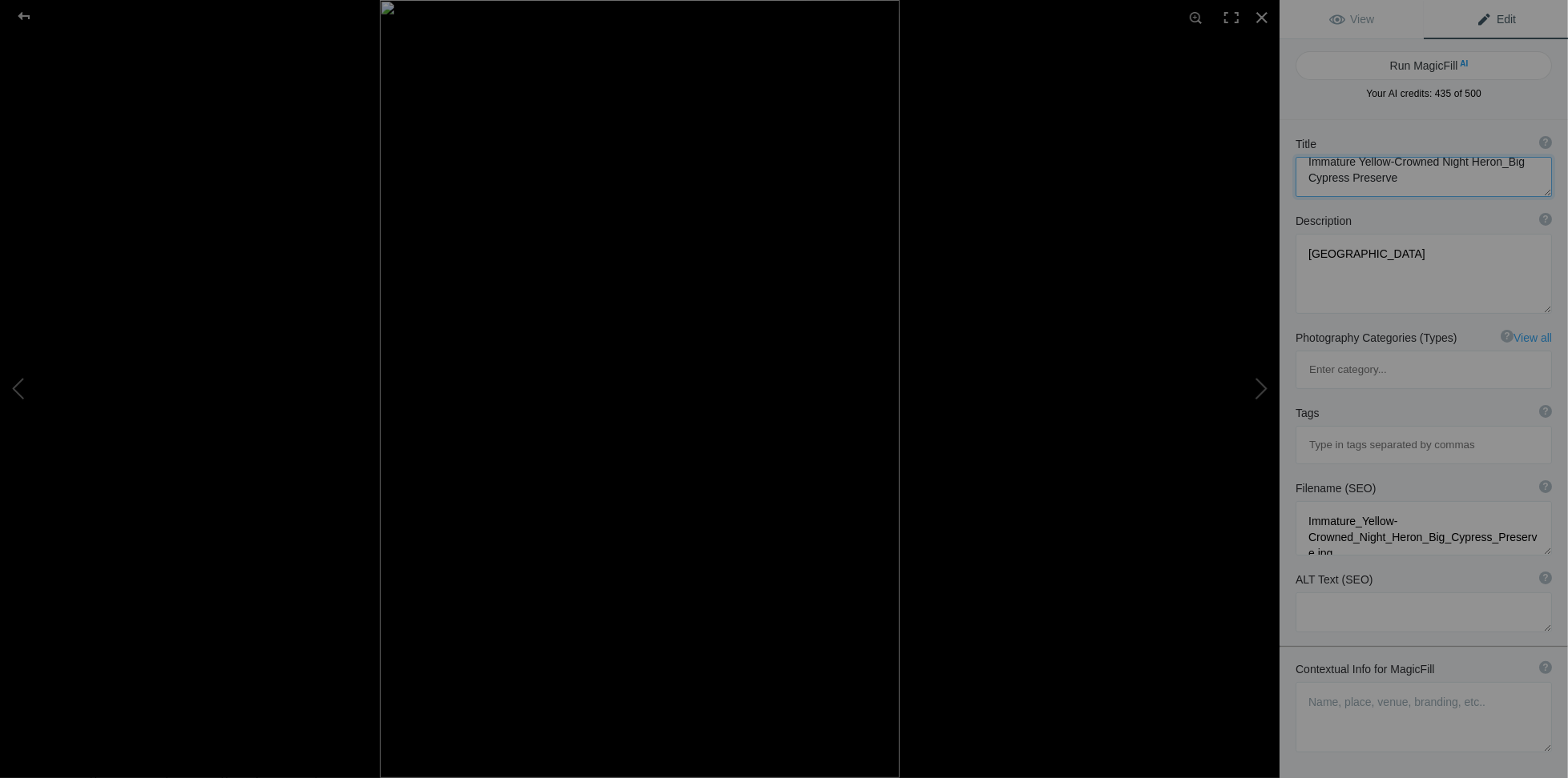
type textarea "Great White Egret Reflecting in the Waters of Big Cypress Preserve"
type textarea "This stunning photograph captures a Great White Egret standing gracefully in th…"
type textarea "great-white-egret-reflection-big-cypress-preserve.jpg"
type textarea "Great White Egret standing in water with its reflection visible, surrounded by …"
type textarea "Great White Egret and its reflection in the waters of the Big Cypress Preserve.…"
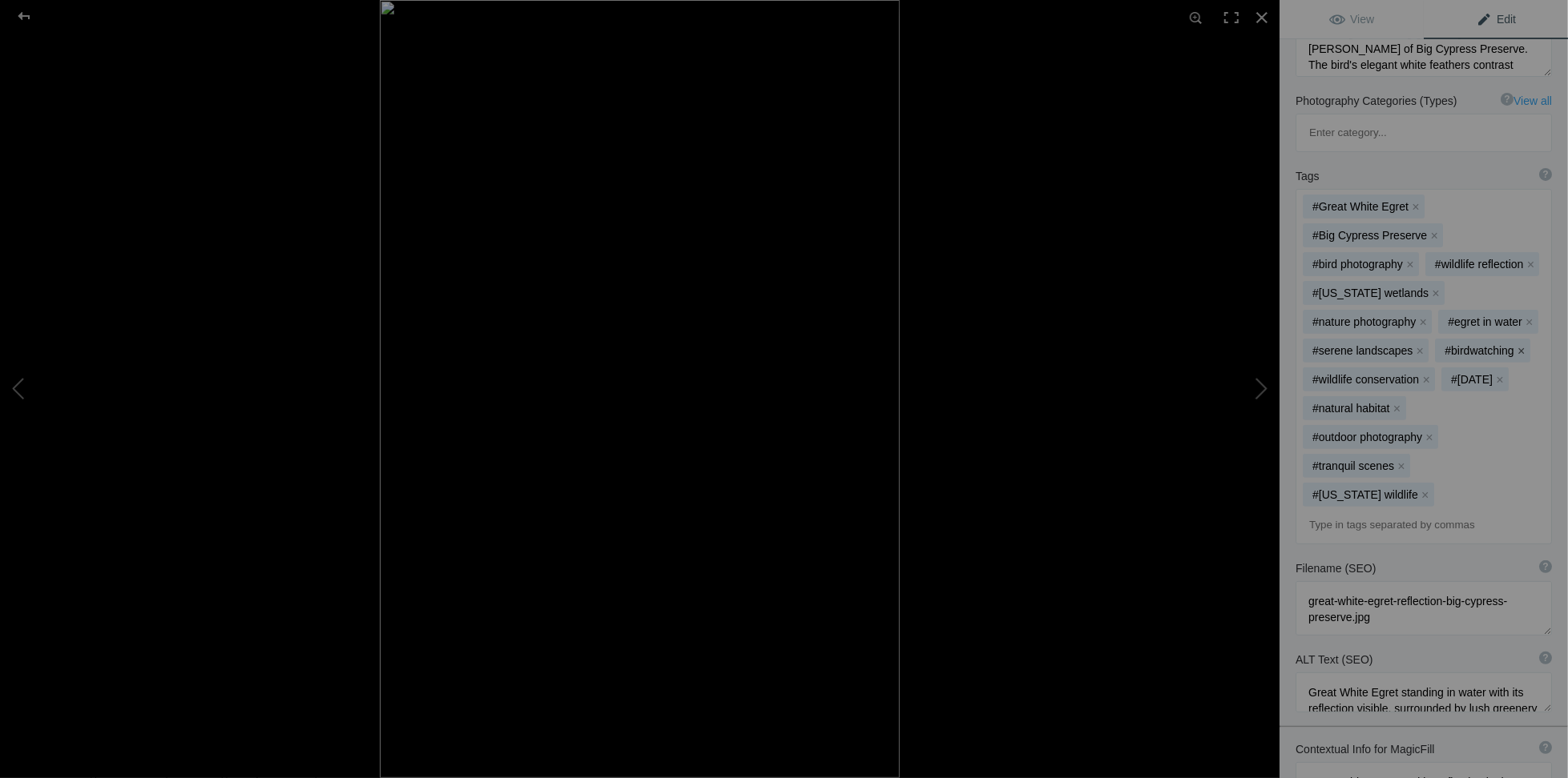
scroll to position [360, 0]
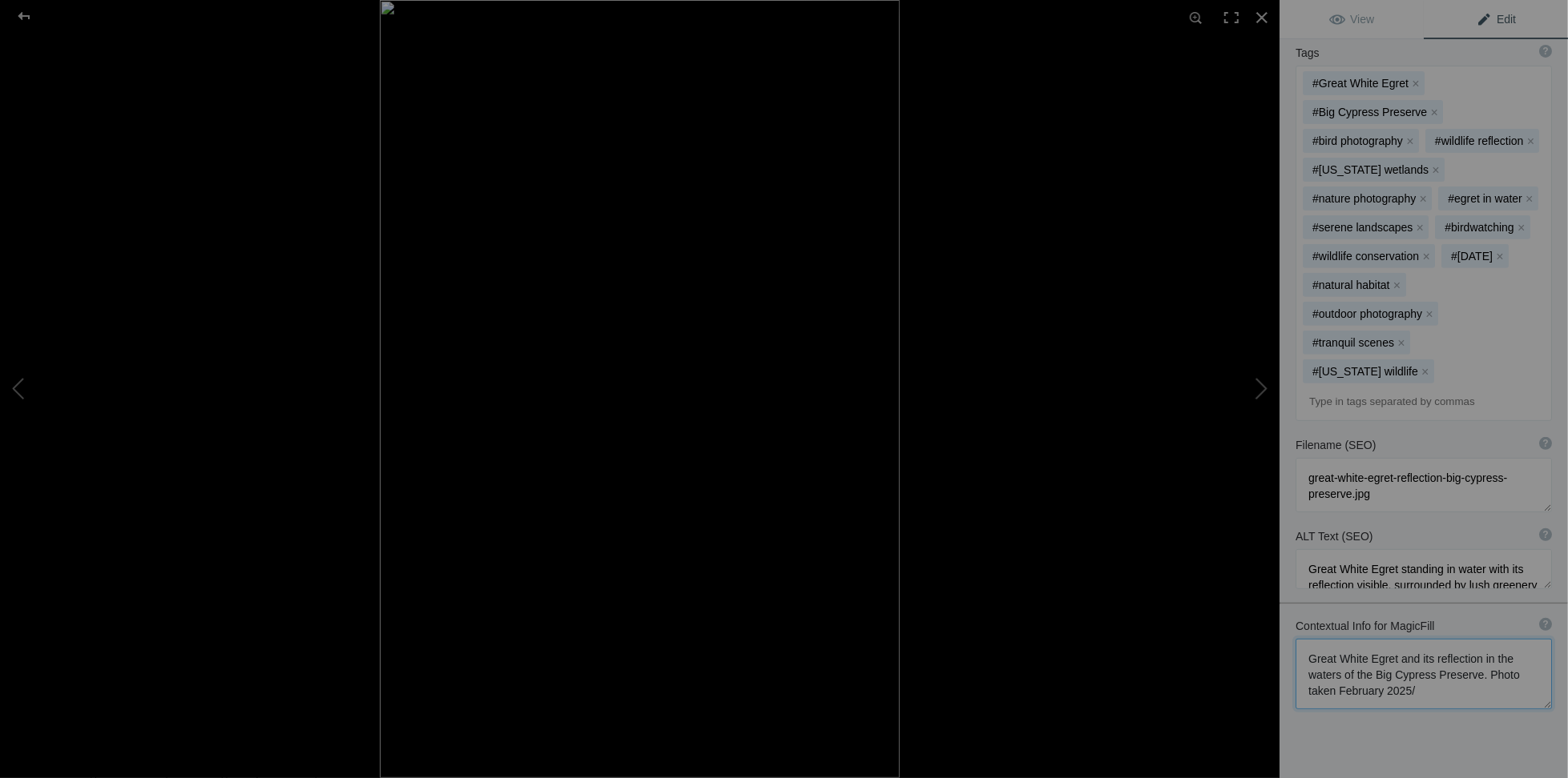
drag, startPoint x: 1471, startPoint y: 586, endPoint x: 1482, endPoint y: 630, distance: 45.4
click at [1482, 639] on textarea at bounding box center [1424, 674] width 256 height 71
click at [1478, 639] on textarea at bounding box center [1424, 674] width 256 height 71
drag, startPoint x: 1478, startPoint y: 590, endPoint x: 1479, endPoint y: 645, distance: 55.0
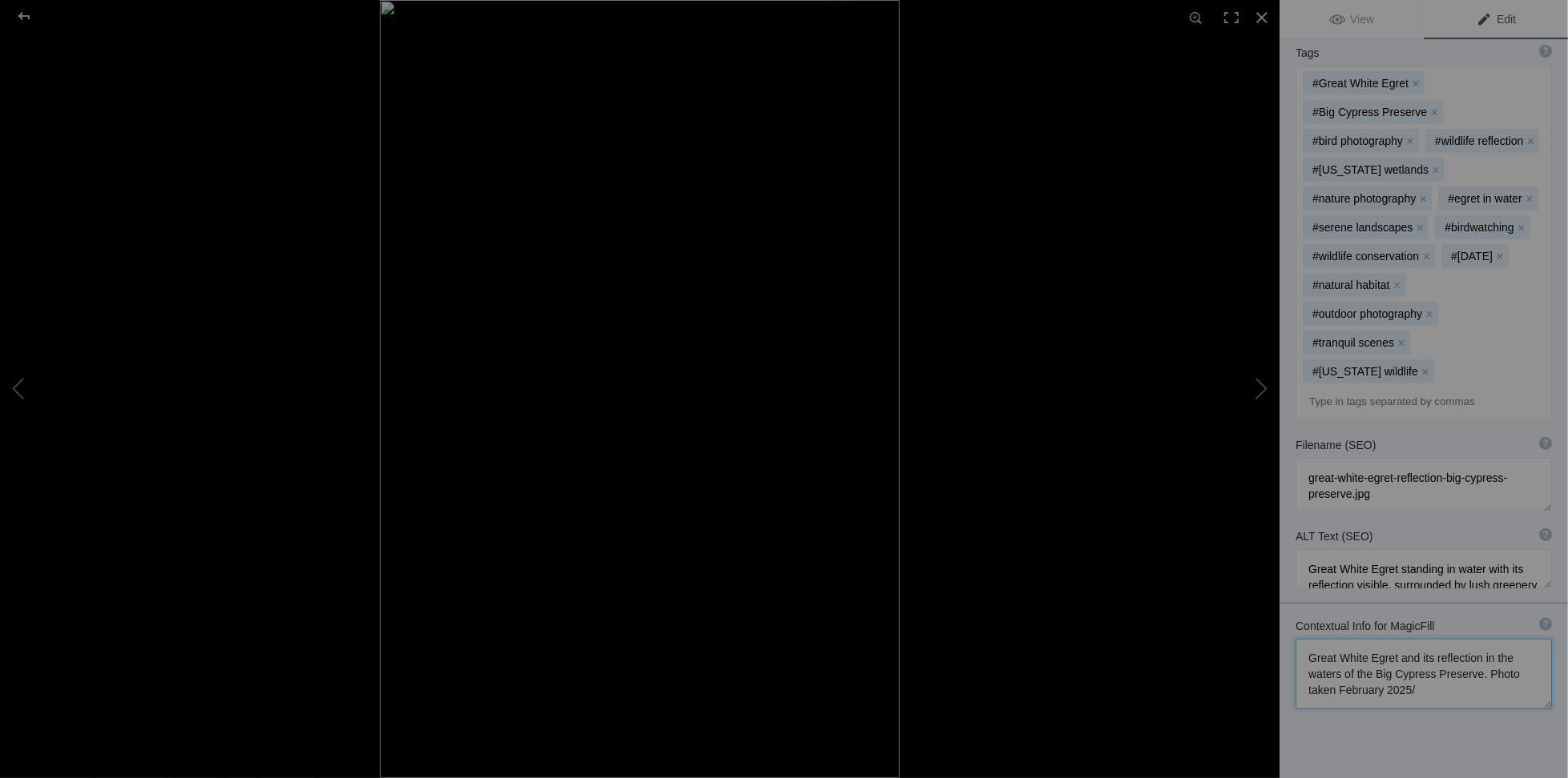
click at [1479, 645] on div "Contextual Info for MagicFill ? Use this section to add details that aren’t vis…" at bounding box center [1423, 664] width 289 height 108
click at [1261, 390] on button at bounding box center [1219, 389] width 120 height 280
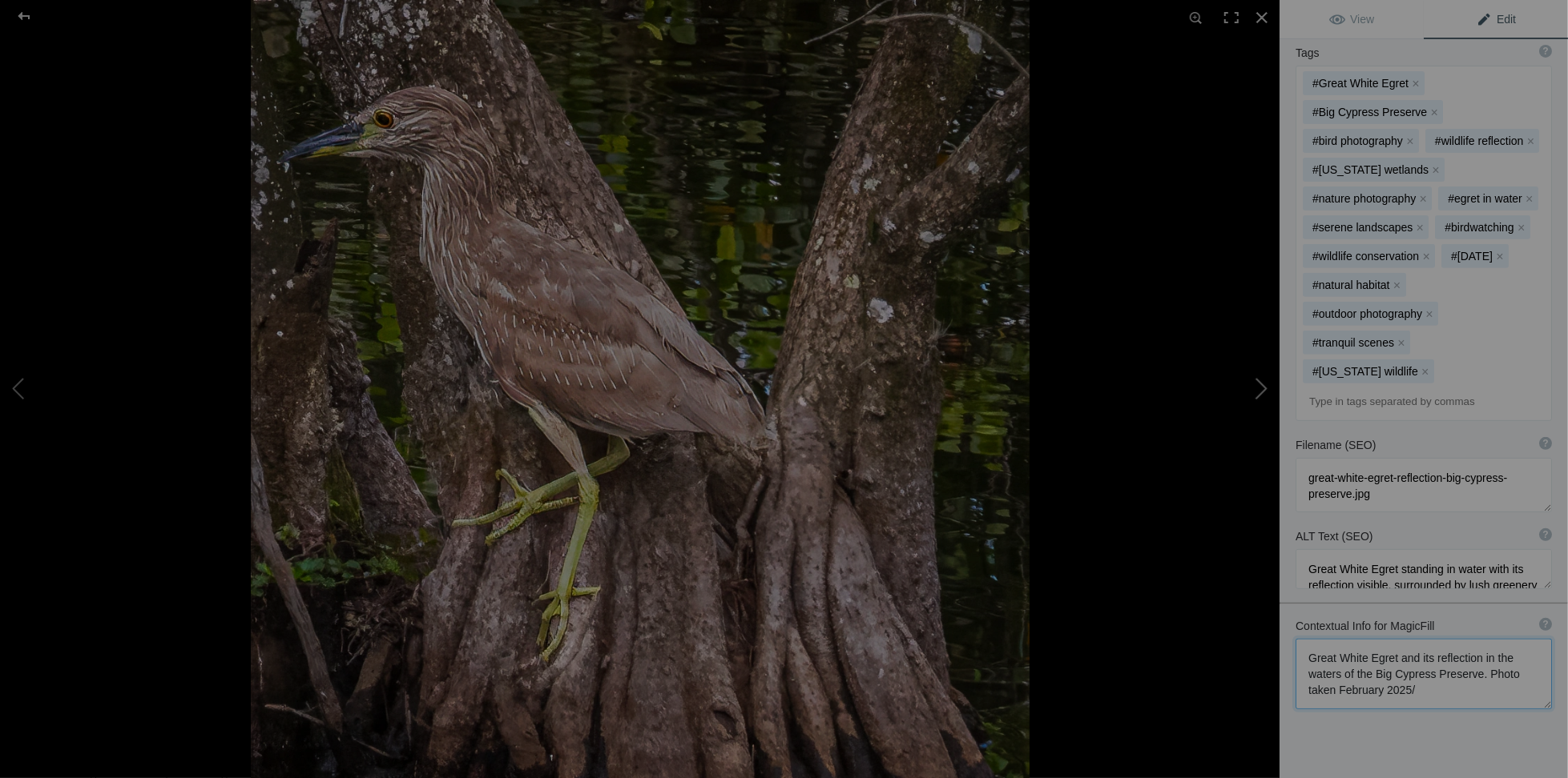
type textarea "Immature Yellow-Crowned Night Heron_Big Cypress Preserve"
type textarea "[GEOGRAPHIC_DATA]"
type textarea "Immature_Yellow-Crowned_Night_Heron_Big_Cypress_Preserve.jpg"
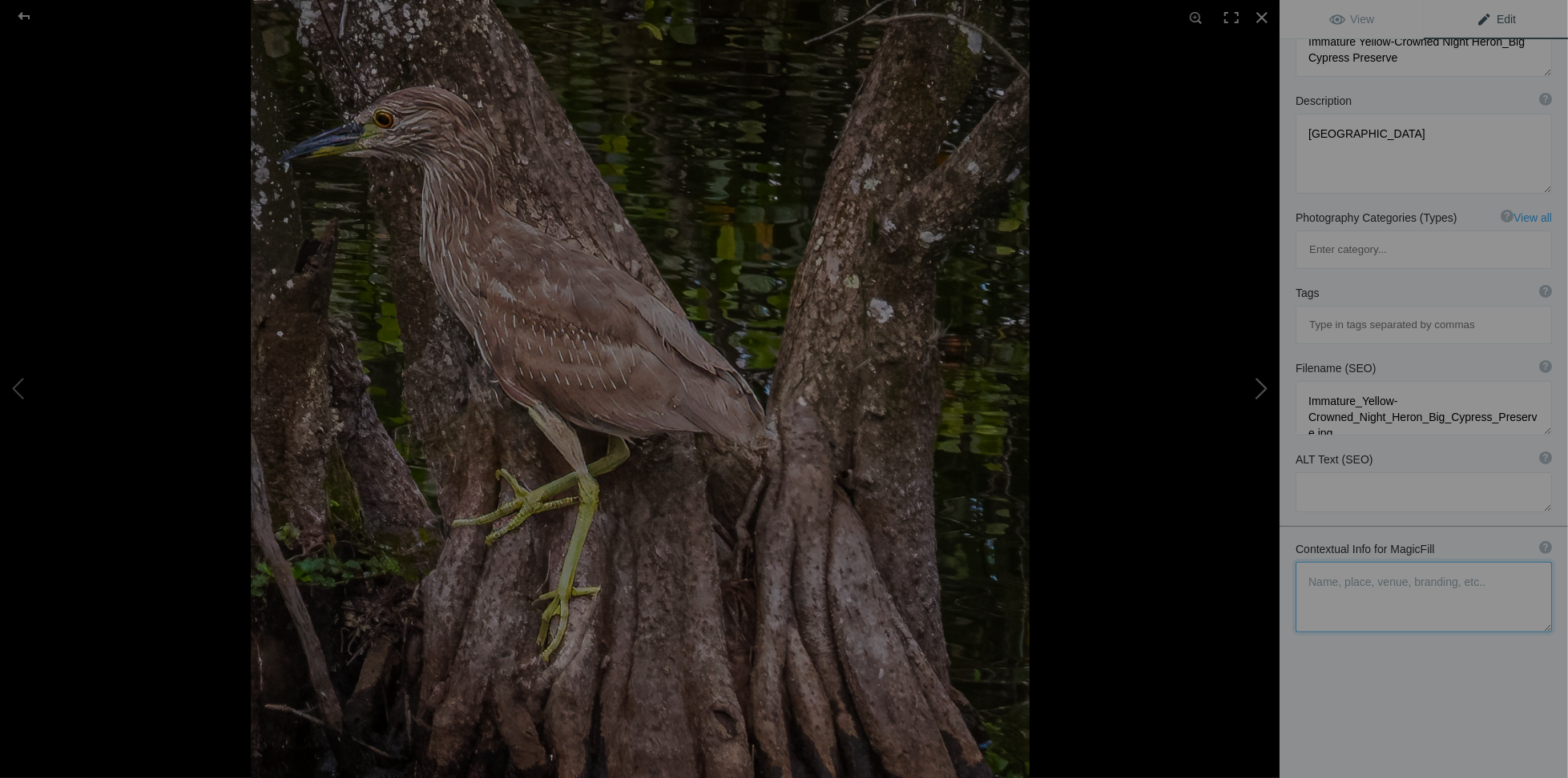
scroll to position [120, 0]
click at [1308, 563] on textarea at bounding box center [1424, 598] width 256 height 71
paste textarea "in the waters of the Big Cypress Preserve. Photo taken February 2025/"
drag, startPoint x: 1302, startPoint y: 321, endPoint x: 1377, endPoint y: 335, distance: 76.3
click at [1377, 382] on textarea at bounding box center [1424, 408] width 256 height 55
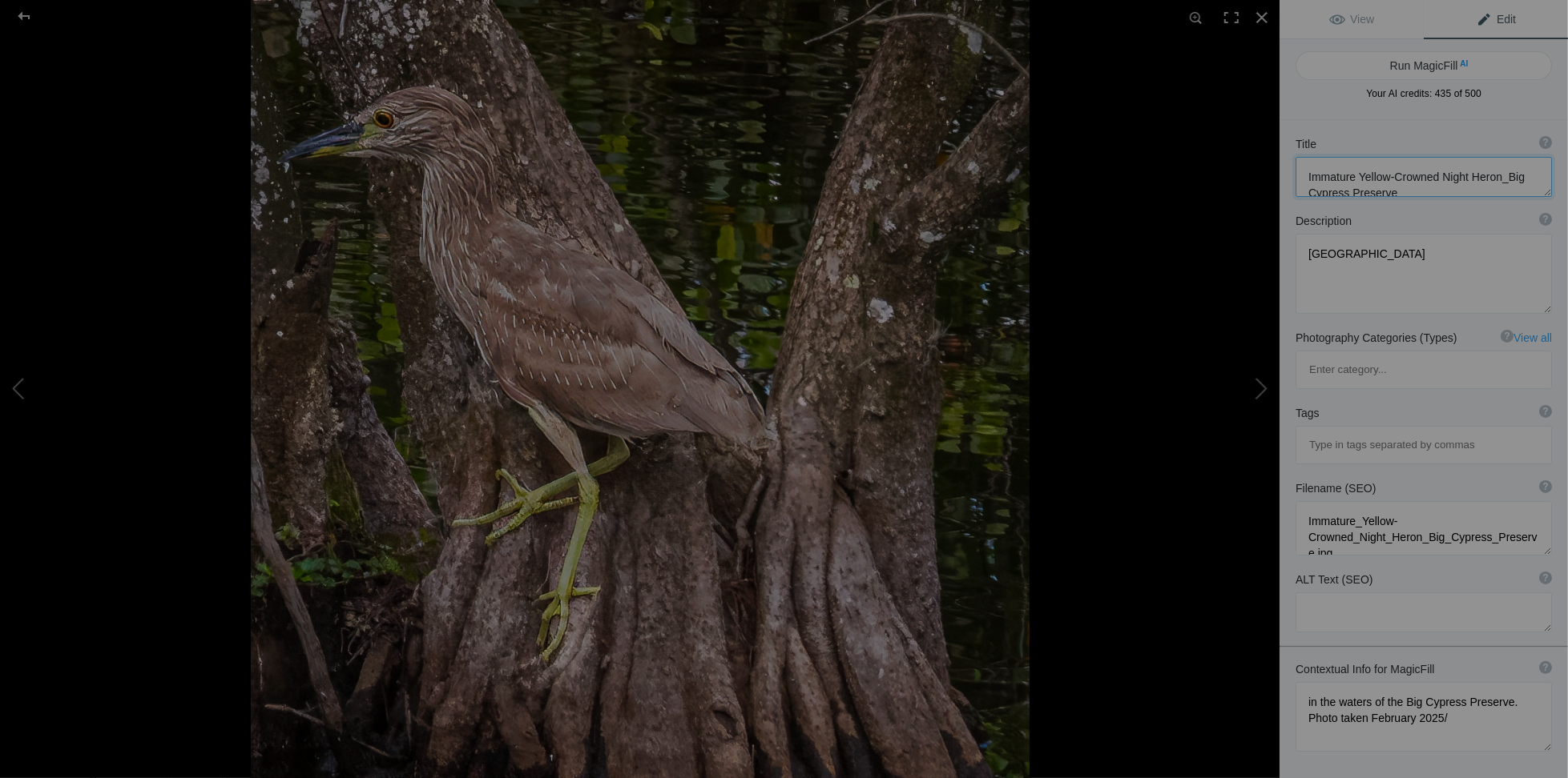
scroll to position [15, 0]
drag, startPoint x: 1307, startPoint y: 163, endPoint x: 1338, endPoint y: 177, distance: 34.0
click at [1338, 177] on textarea at bounding box center [1424, 176] width 256 height 40
click at [1305, 682] on textarea at bounding box center [1424, 717] width 256 height 70
paste textarea "Immature Yellow-Crowned Night Heron"
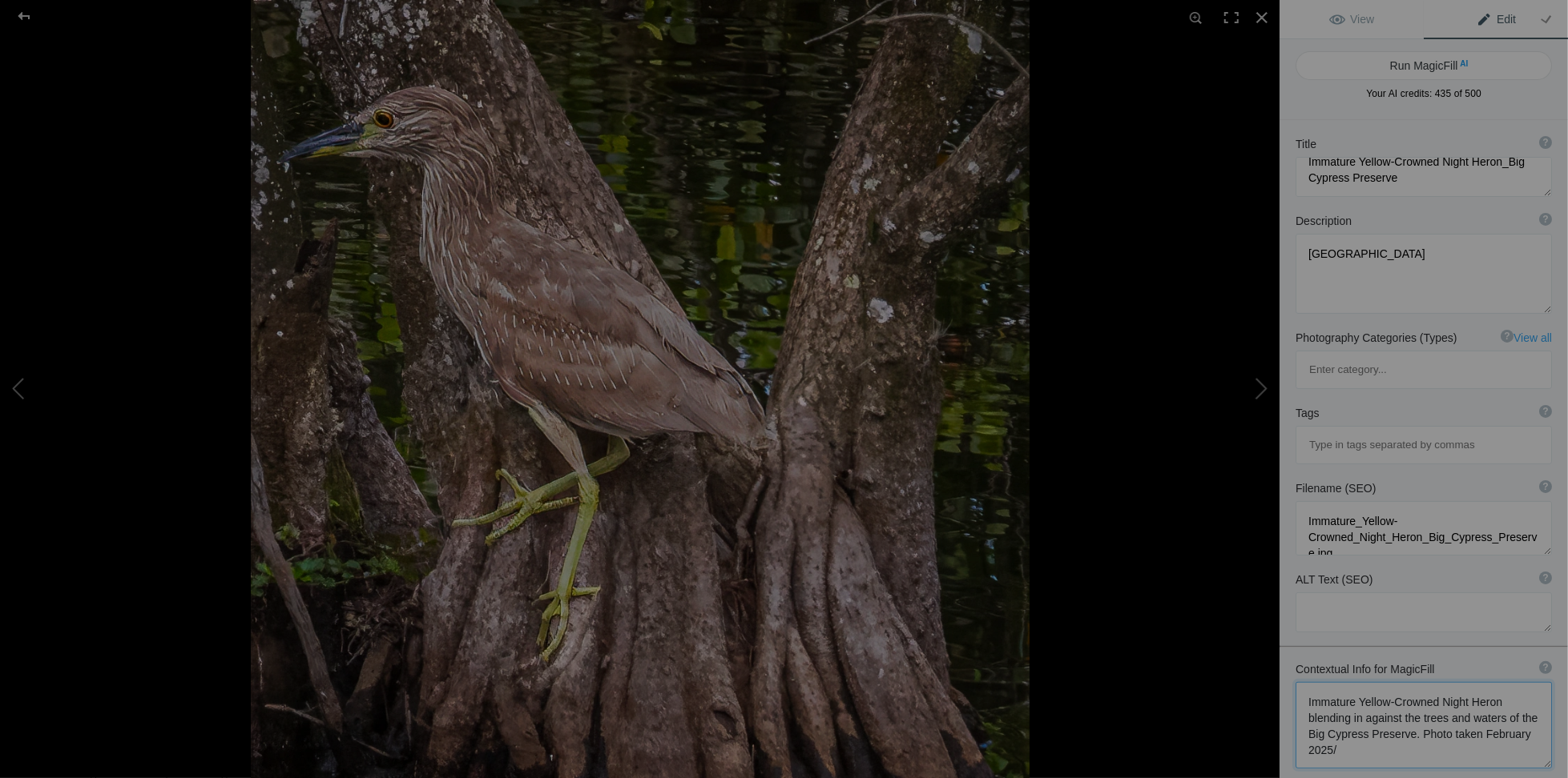
click at [1388, 689] on textarea at bounding box center [1424, 725] width 256 height 86
type textarea "Immature Yellow-Crowned Night Heron blending in against the trees and waters of…"
click at [1420, 64] on button "Run MagicFill AI" at bounding box center [1424, 65] width 256 height 29
type textarea "Immature Yellow-Crowned Night Heron Camouflaged in Big Cypress Preserve"
type textarea "This stunning photograph captures an immature Yellow-Crowned Night Heron skillf…"
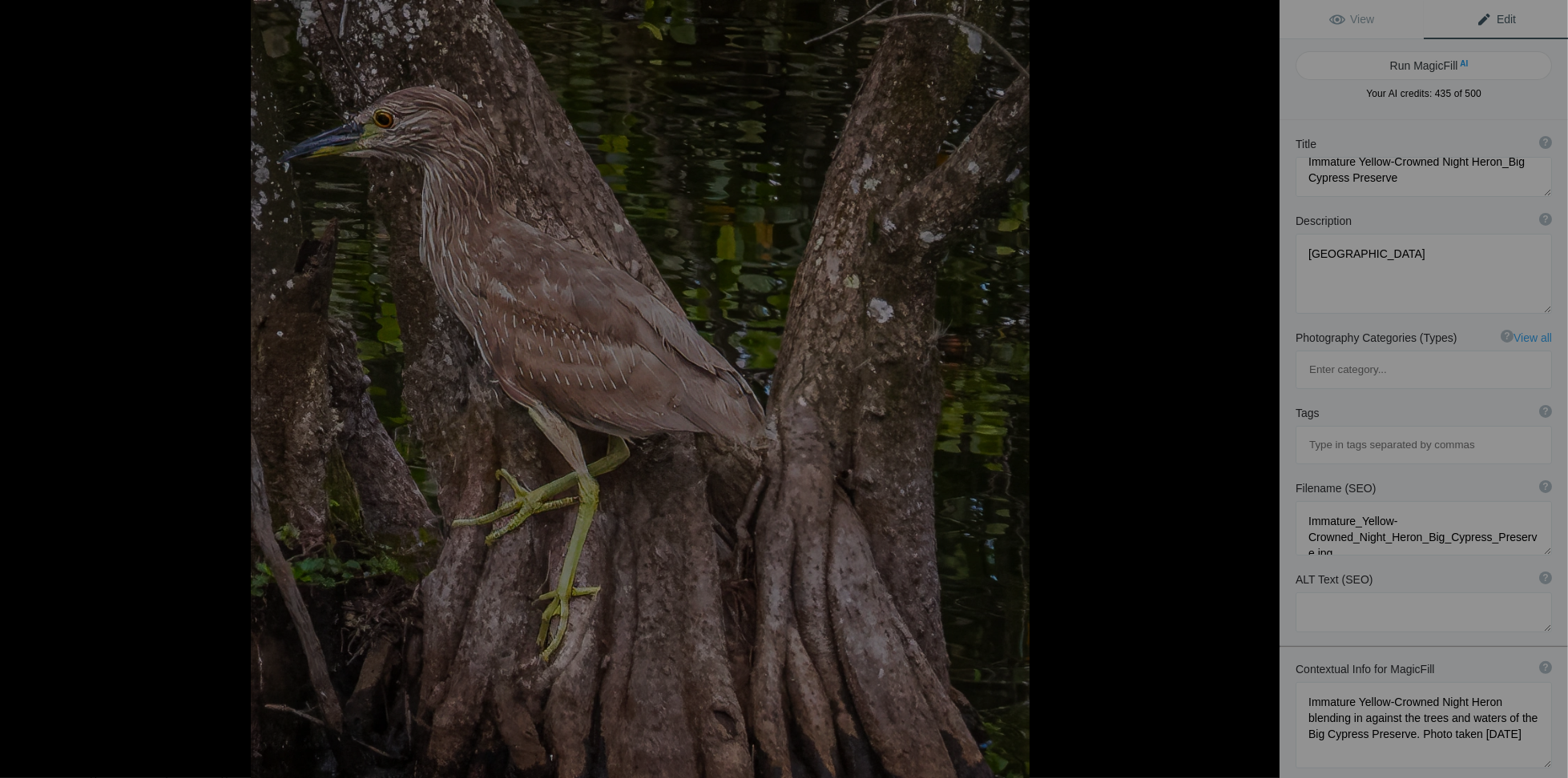
type textarea "immature-yellow-crowned-night-heron-big-cypress-preserve.jpg"
type textarea "Immature Yellow-Crowned Night Heron perched among cypress tree roots in Big Cyp…"
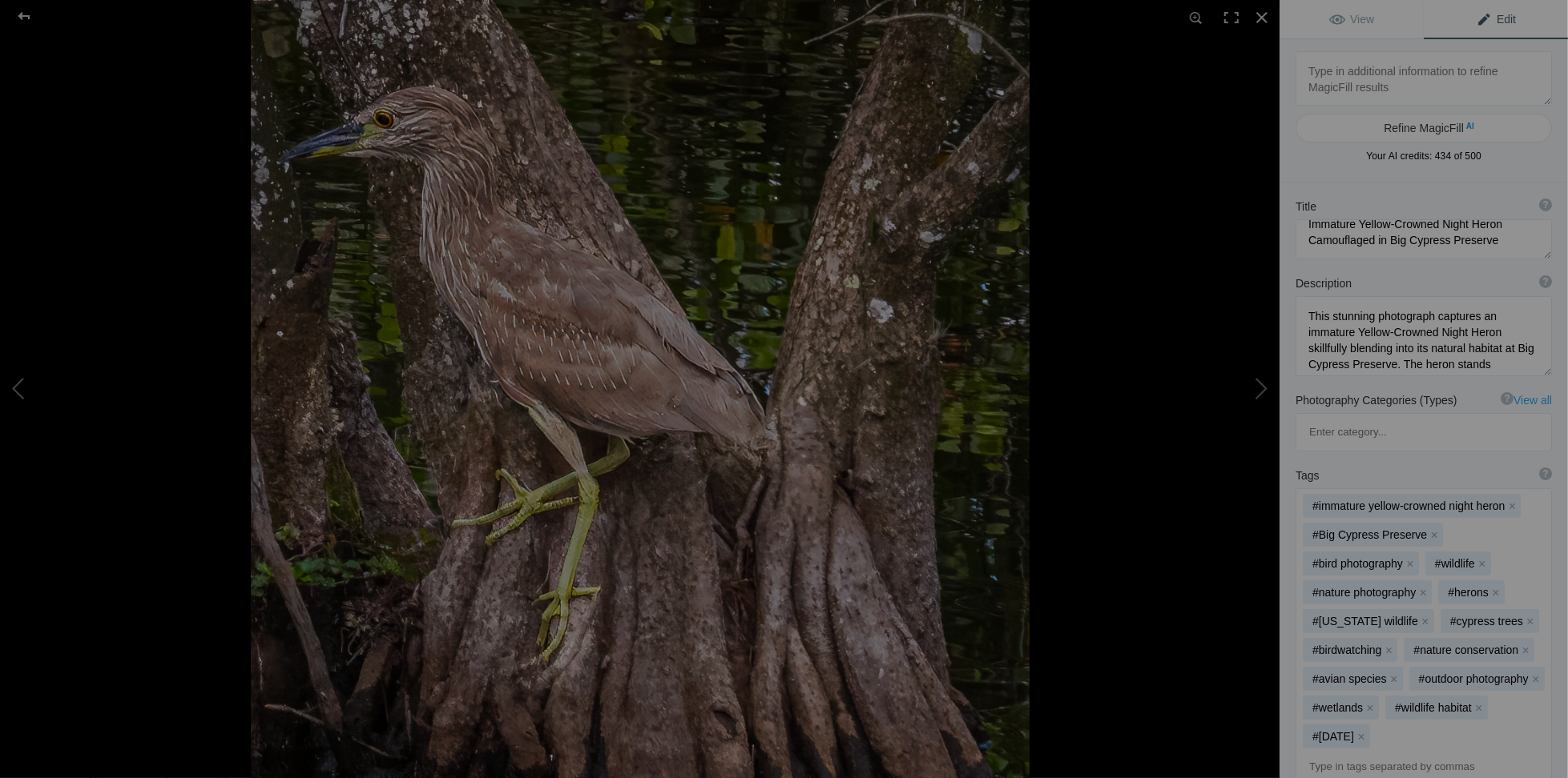
scroll to position [231, 0]
click at [1262, 385] on button at bounding box center [1219, 389] width 120 height 280
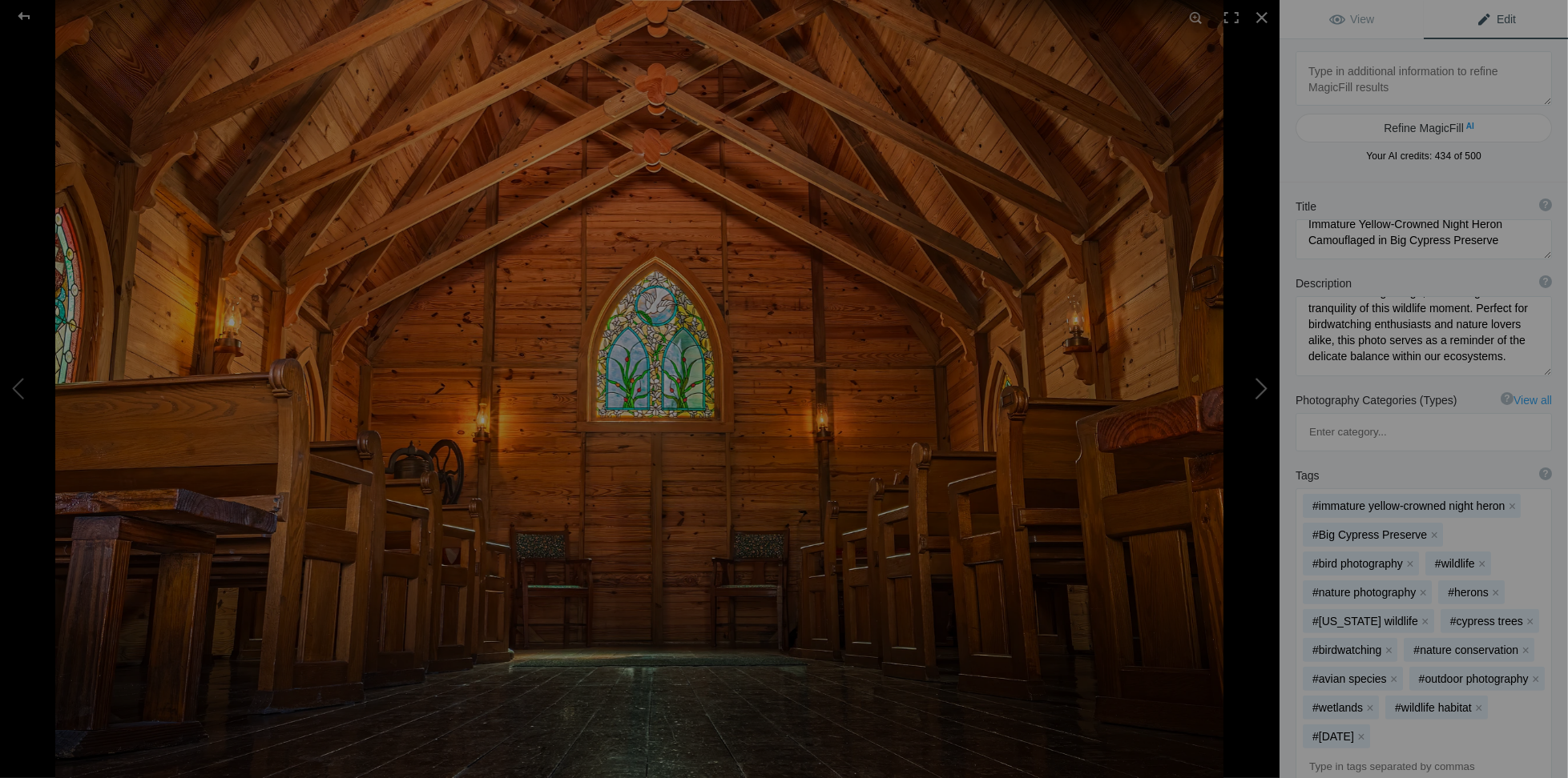
type textarea "[PERSON_NAME][GEOGRAPHIC_DATA] - [GEOGRAPHIC_DATA]"
type textarea "Selby_Gardens_-_Marys_Chapel.jpg"
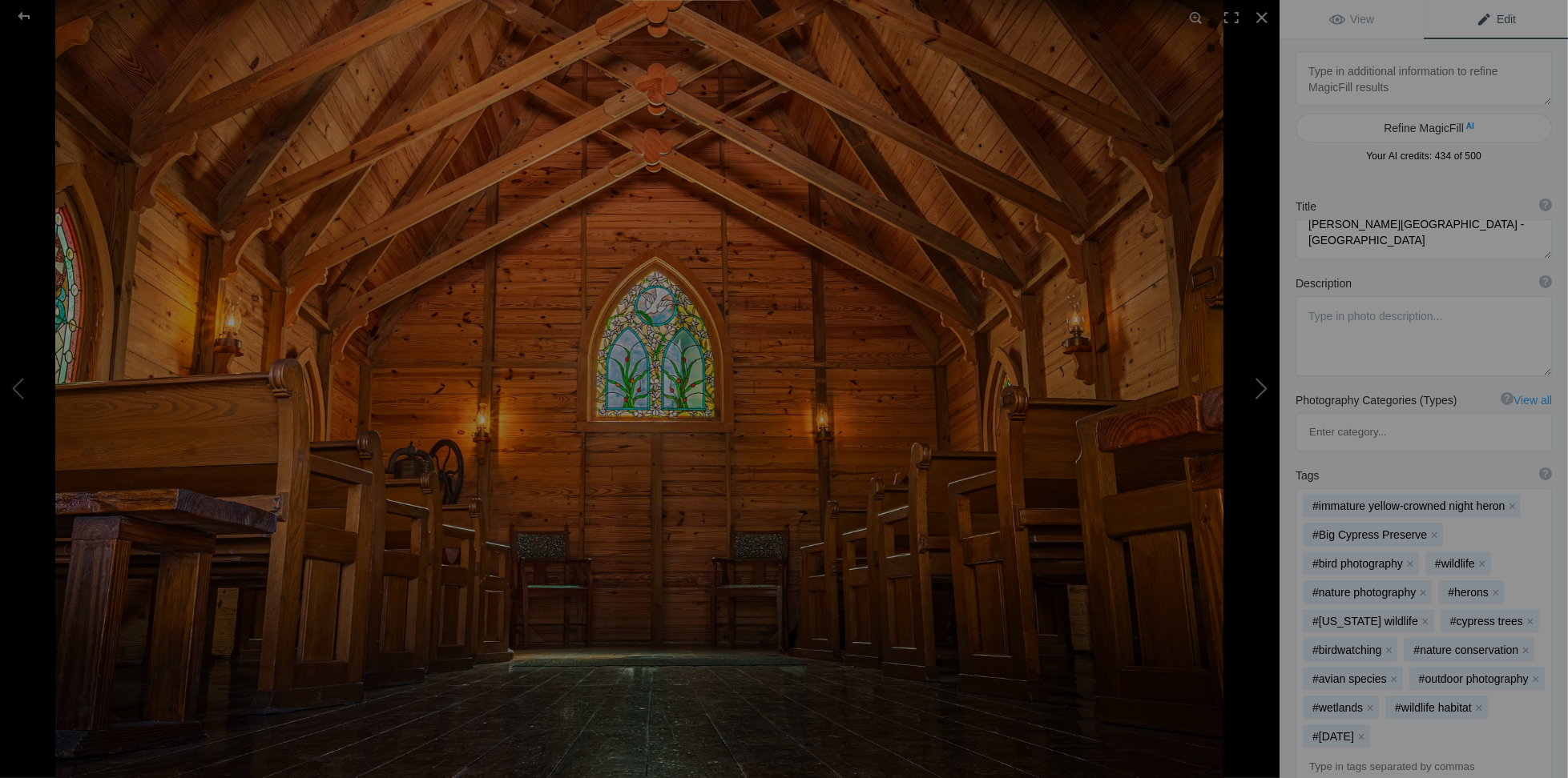
scroll to position [0, 0]
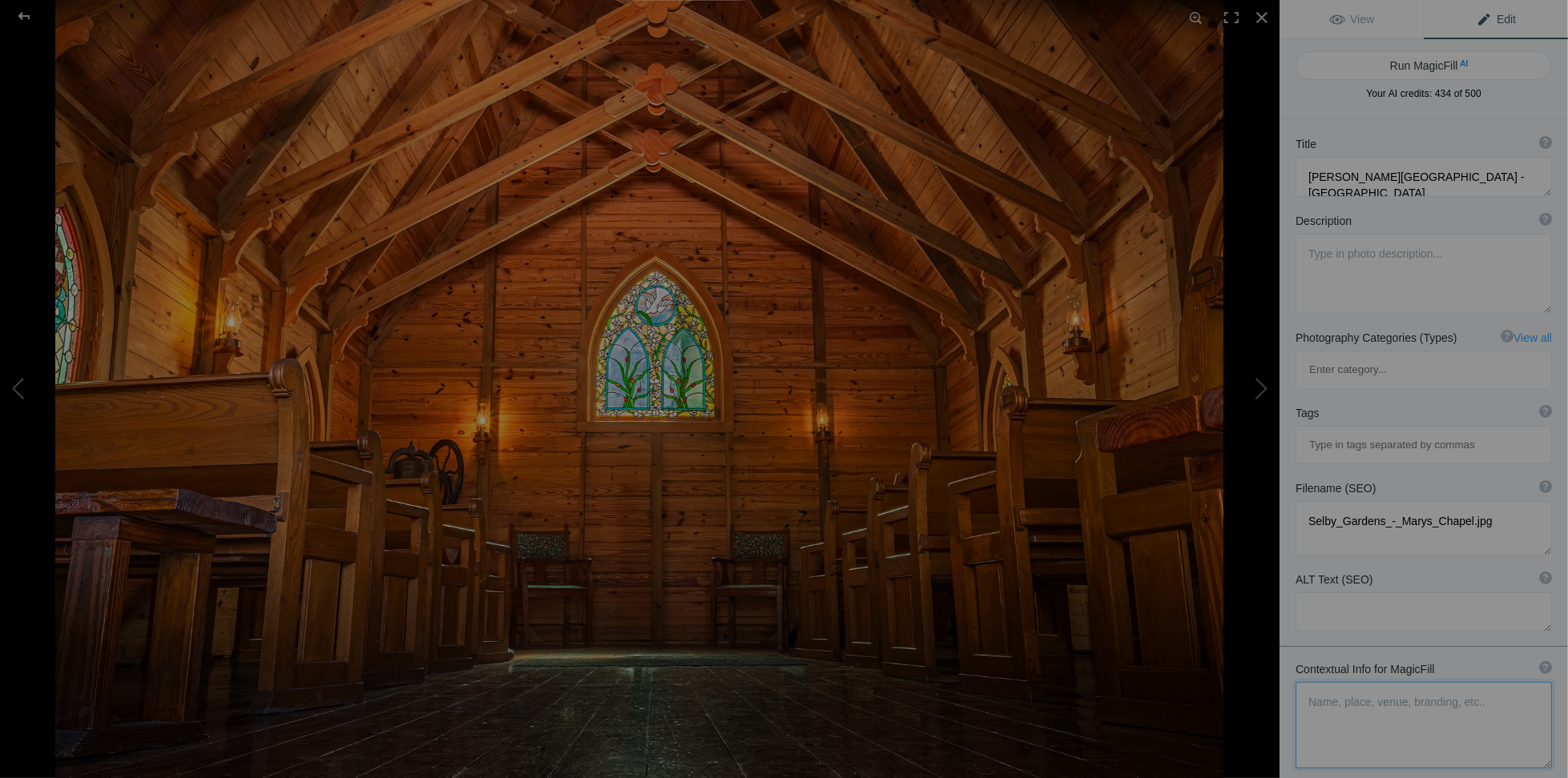
click at [1307, 682] on textarea at bounding box center [1424, 725] width 256 height 86
drag, startPoint x: 1466, startPoint y: 652, endPoint x: 1445, endPoint y: 655, distance: 21.2
click at [1445, 682] on textarea at bounding box center [1424, 709] width 256 height 55
paste textarea ""[GEOGRAPHIC_DATA]""
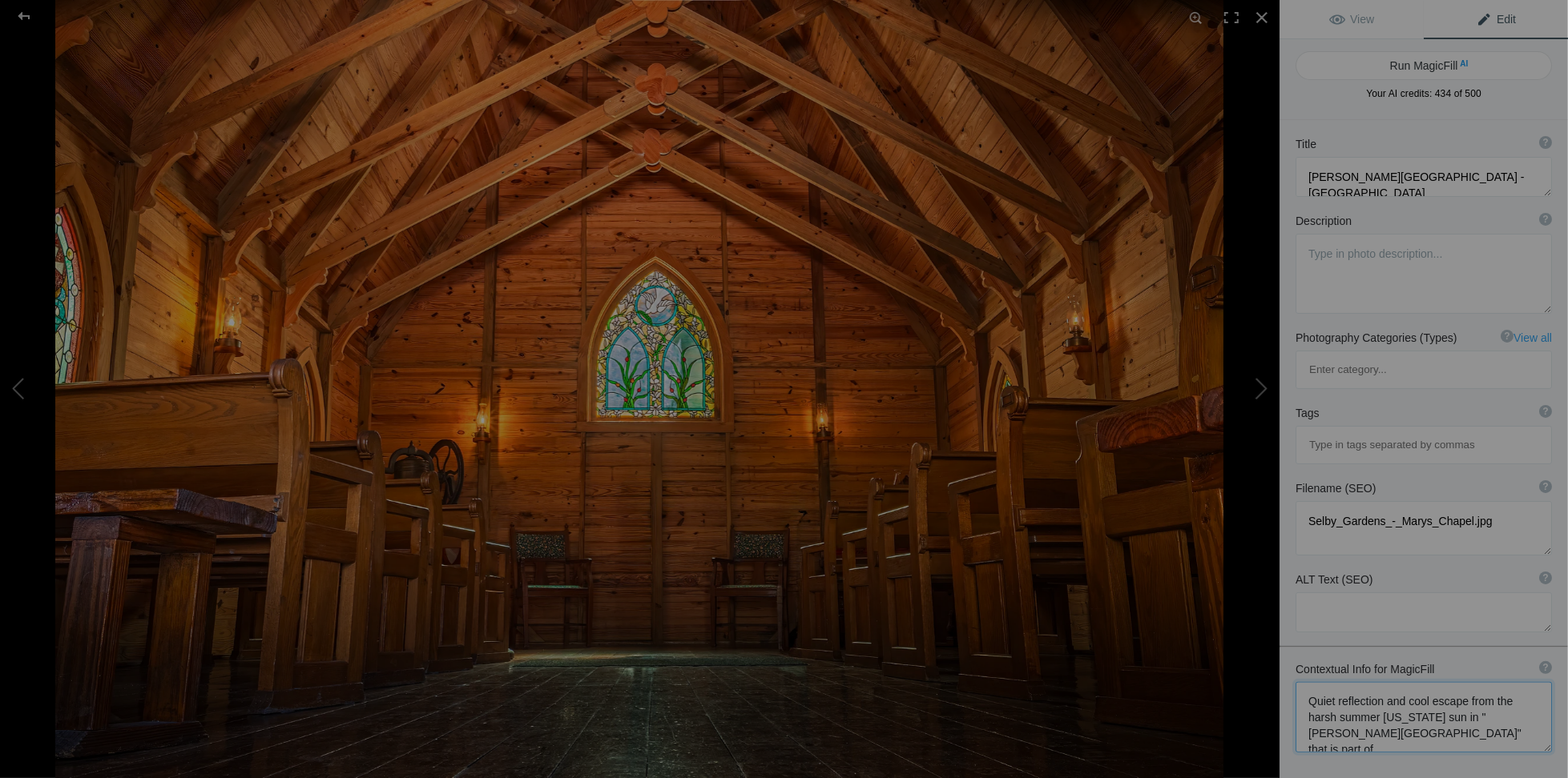
paste textarea "[PERSON_NAME][GEOGRAPHIC_DATA] outside of [GEOGRAPHIC_DATA]."
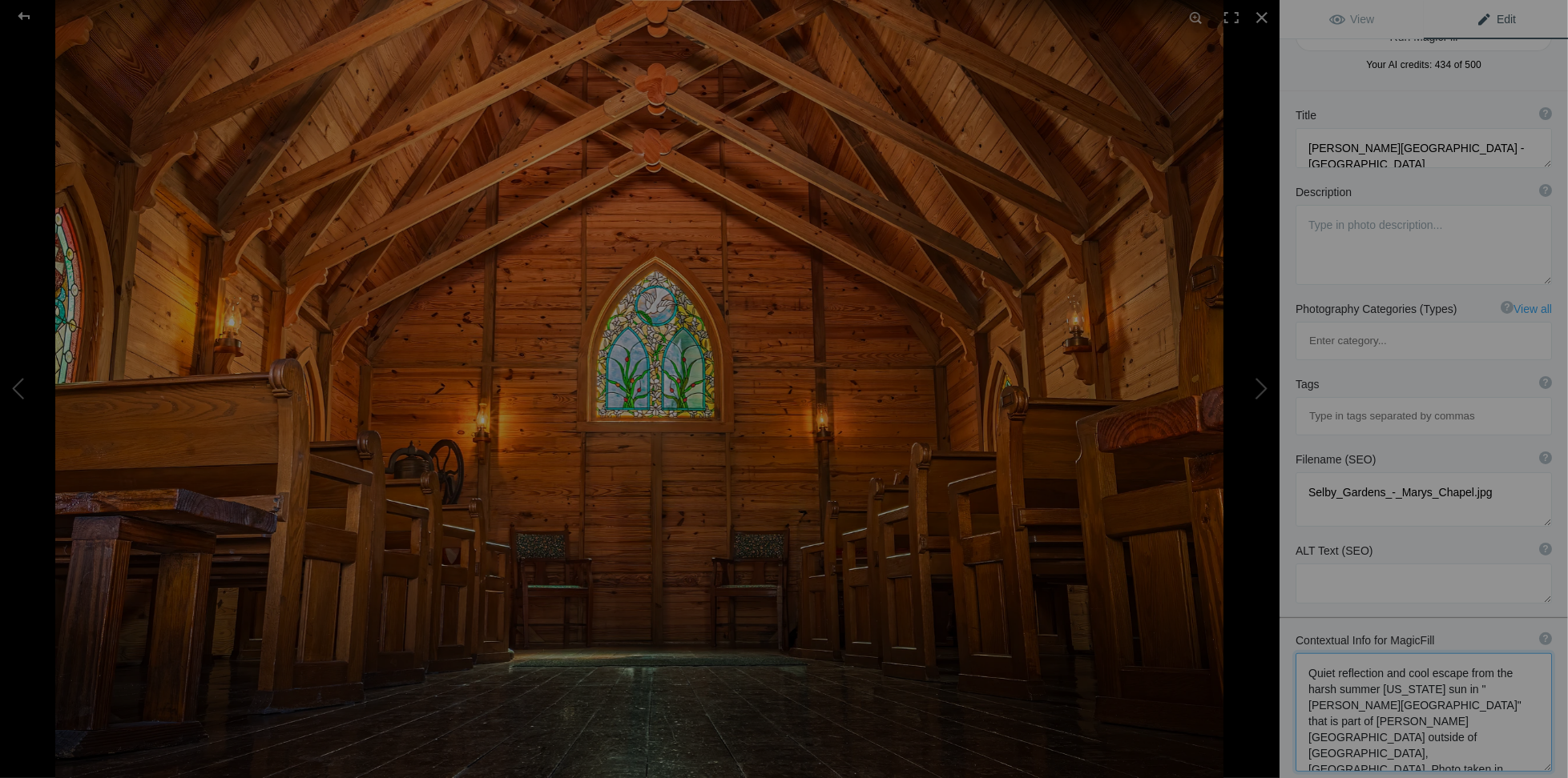
scroll to position [0, 0]
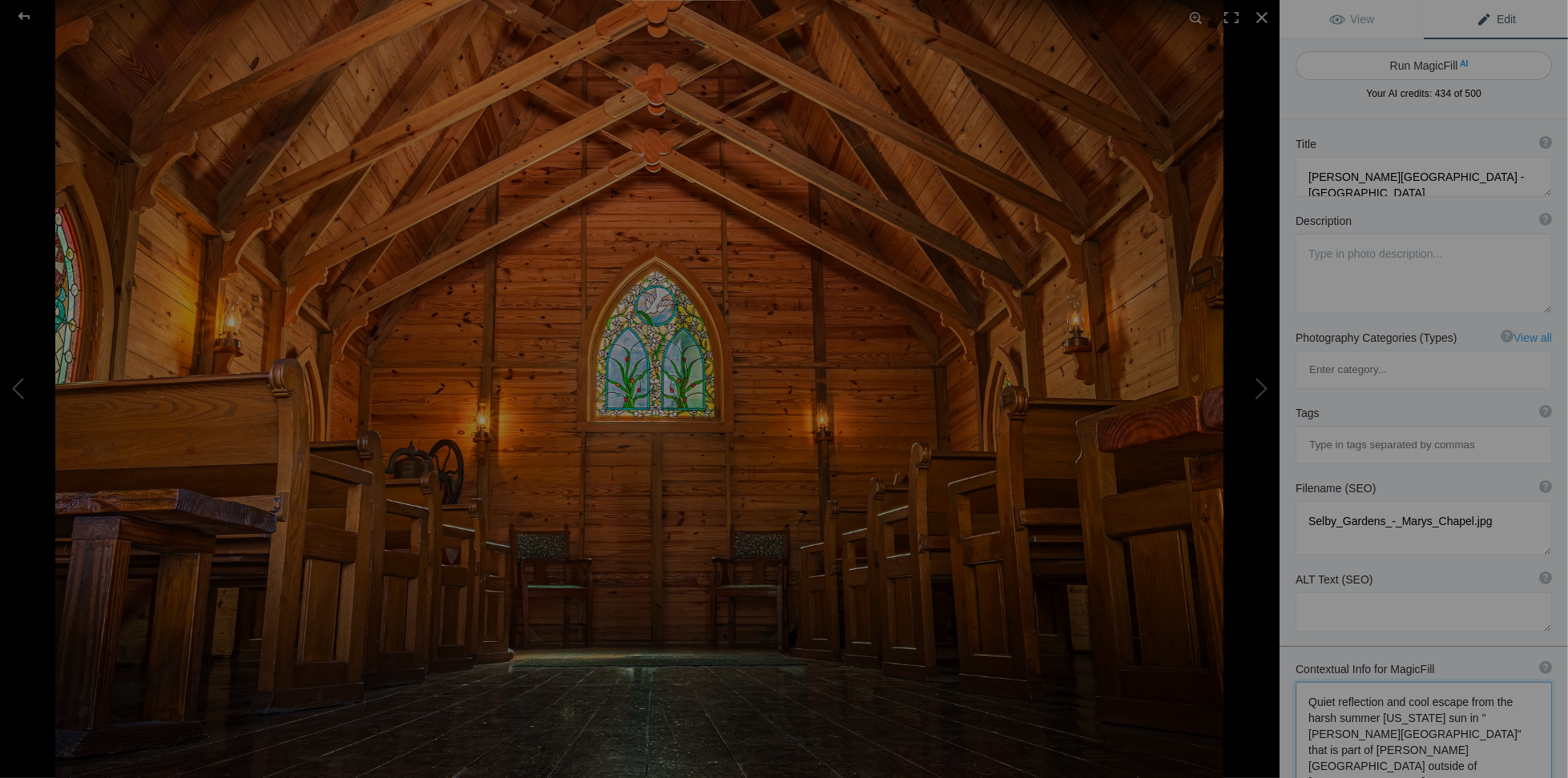
type textarea "Quiet reflection and cool escape from the harsh summer [US_STATE] sun in "[PERS…"
click at [1420, 65] on button "Run MagicFill AI" at bounding box center [1424, 65] width 256 height 29
type textarea "Tranquil Interior of [GEOGRAPHIC_DATA] at [PERSON_NAME][GEOGRAPHIC_DATA]"
type textarea "Experience the serene beauty of [GEOGRAPHIC_DATA], nestled within the historic …"
type textarea "marys-chapel-[PERSON_NAME]-gardens.jpg"
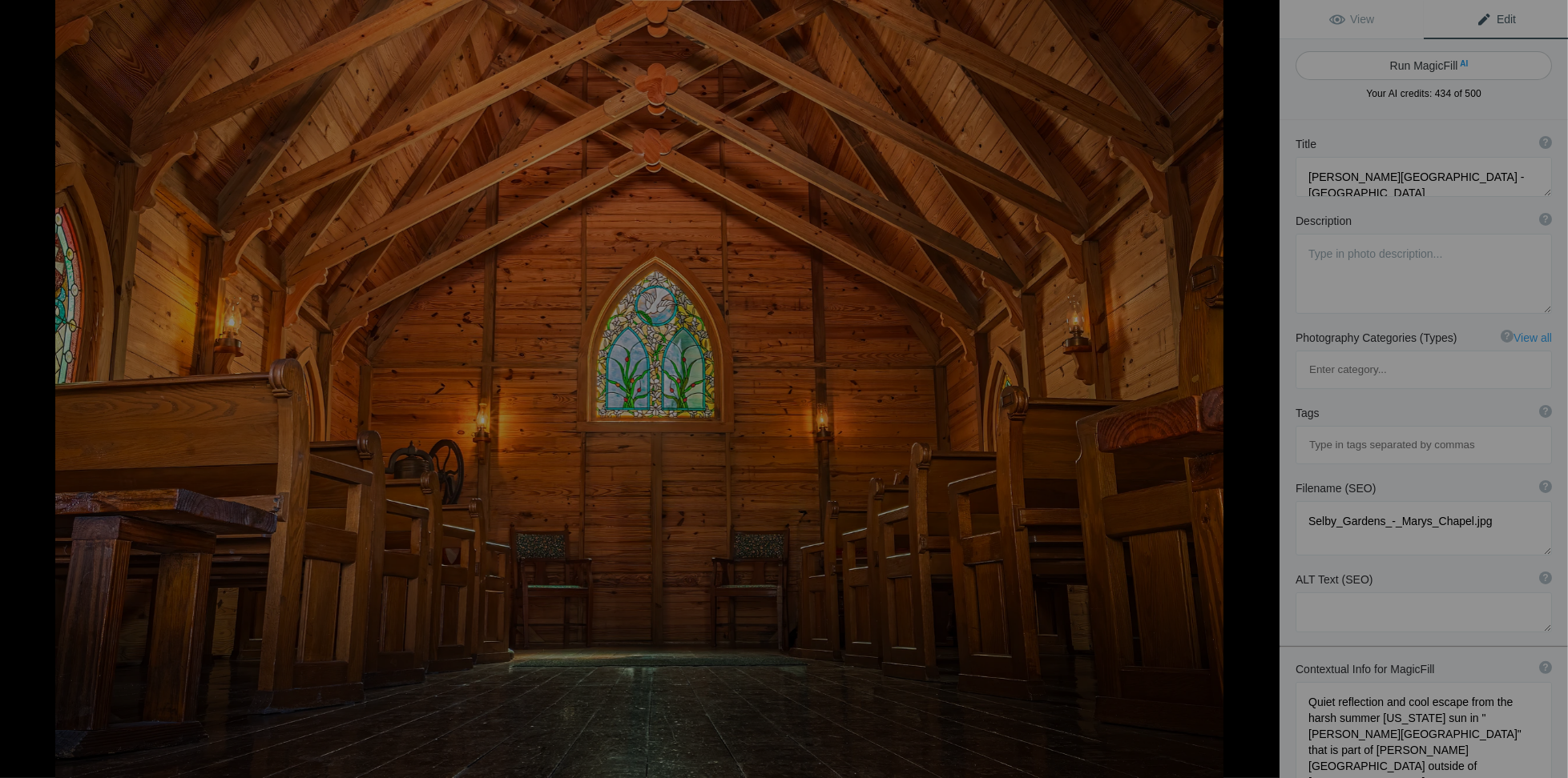
type textarea "Interior view of [PERSON_NAME][GEOGRAPHIC_DATA] at [PERSON_NAME][GEOGRAPHIC_DAT…"
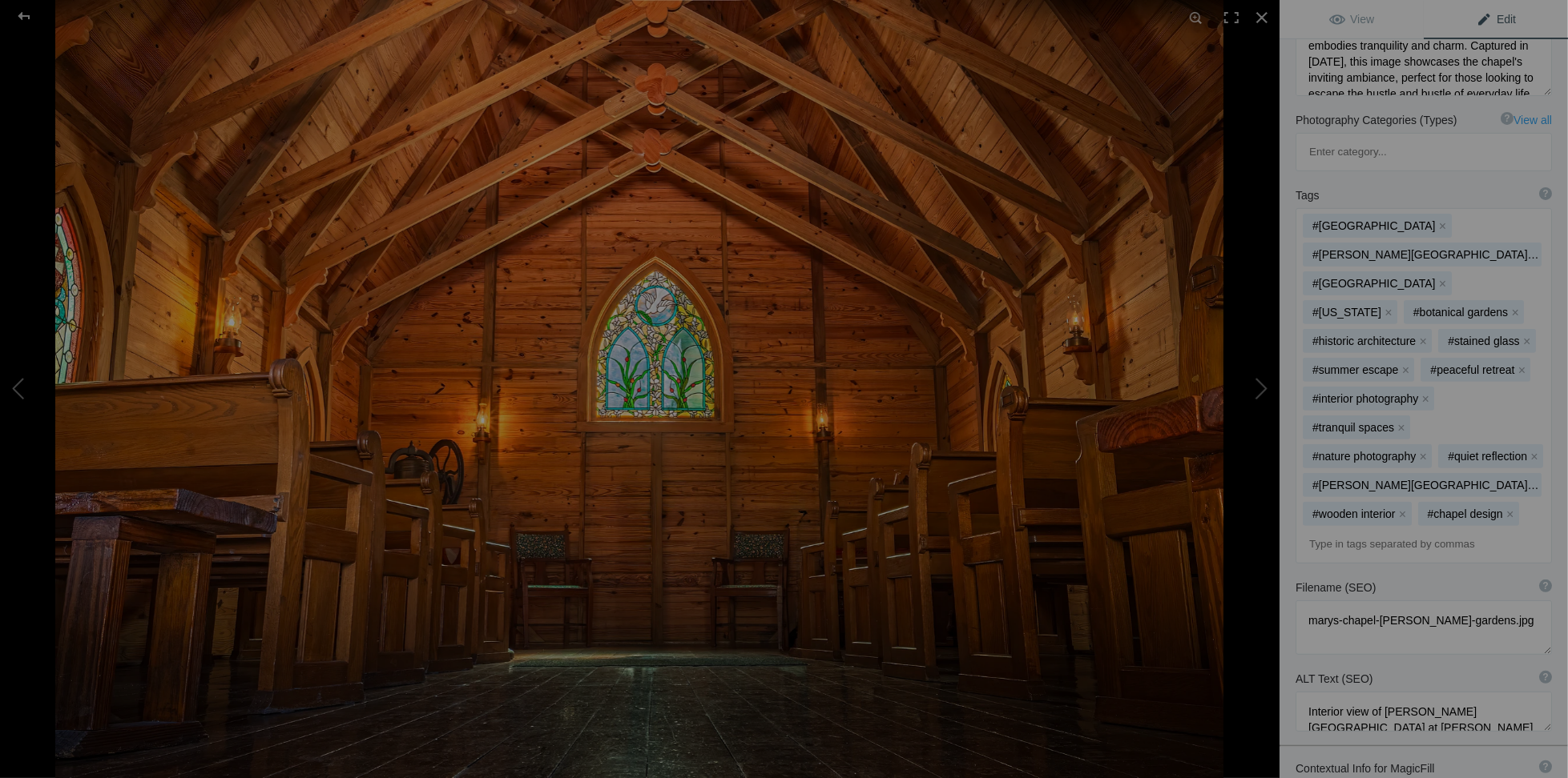
scroll to position [400, 0]
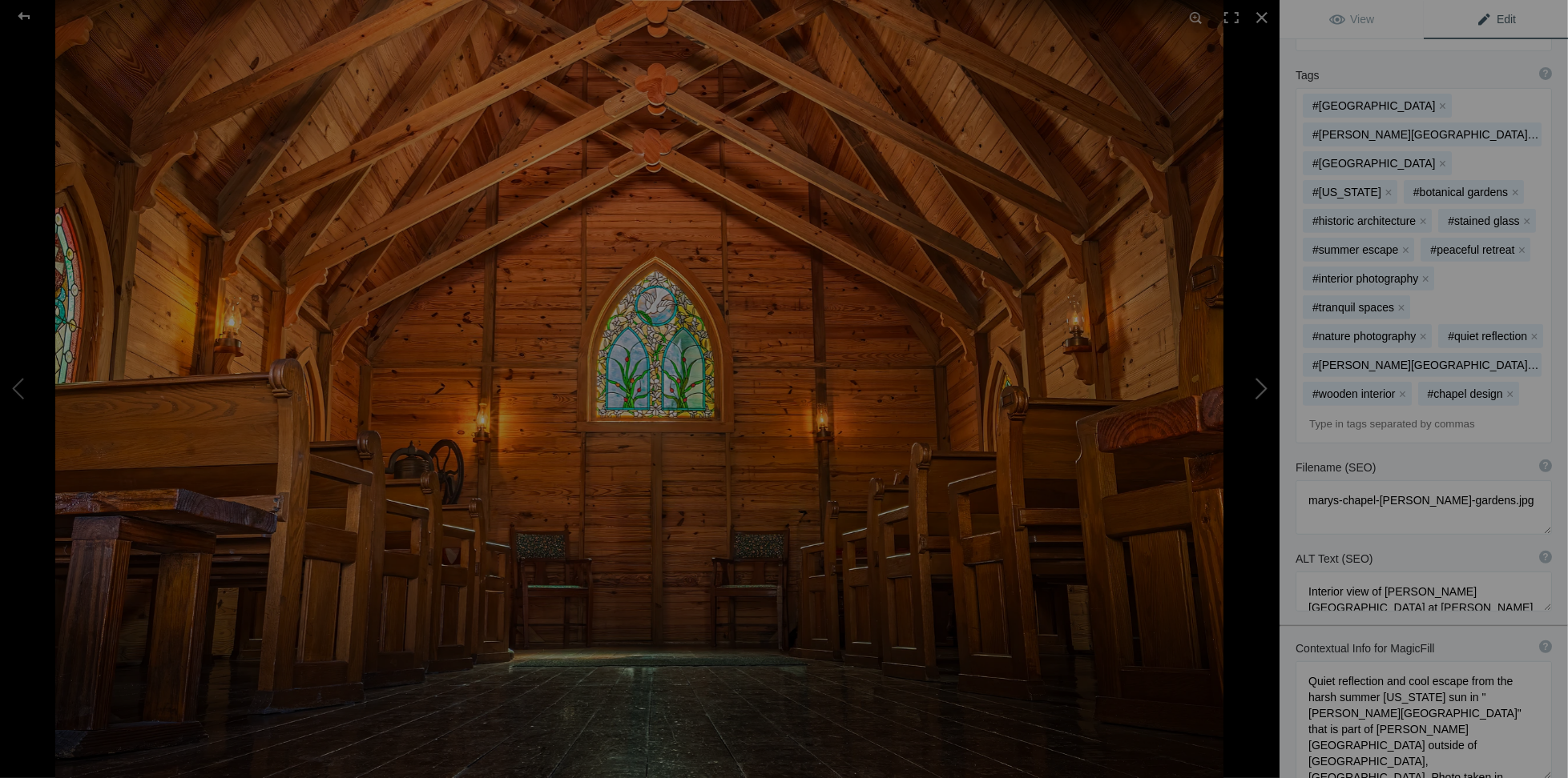
click at [1258, 386] on button at bounding box center [1219, 389] width 120 height 280
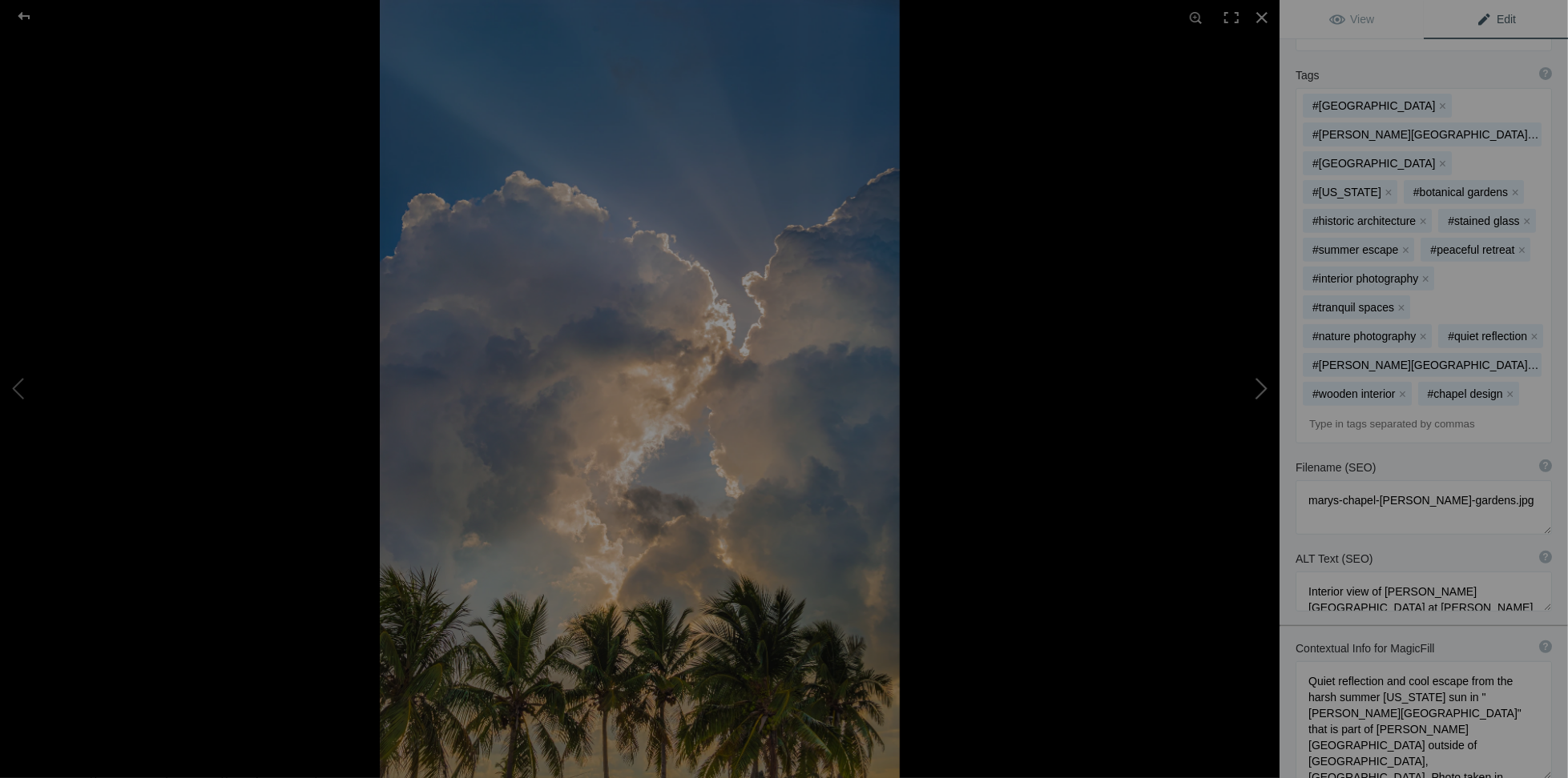
type textarea "2024-06_Key West Morning"
type textarea "2024-06_Key_West_Morning.jpg"
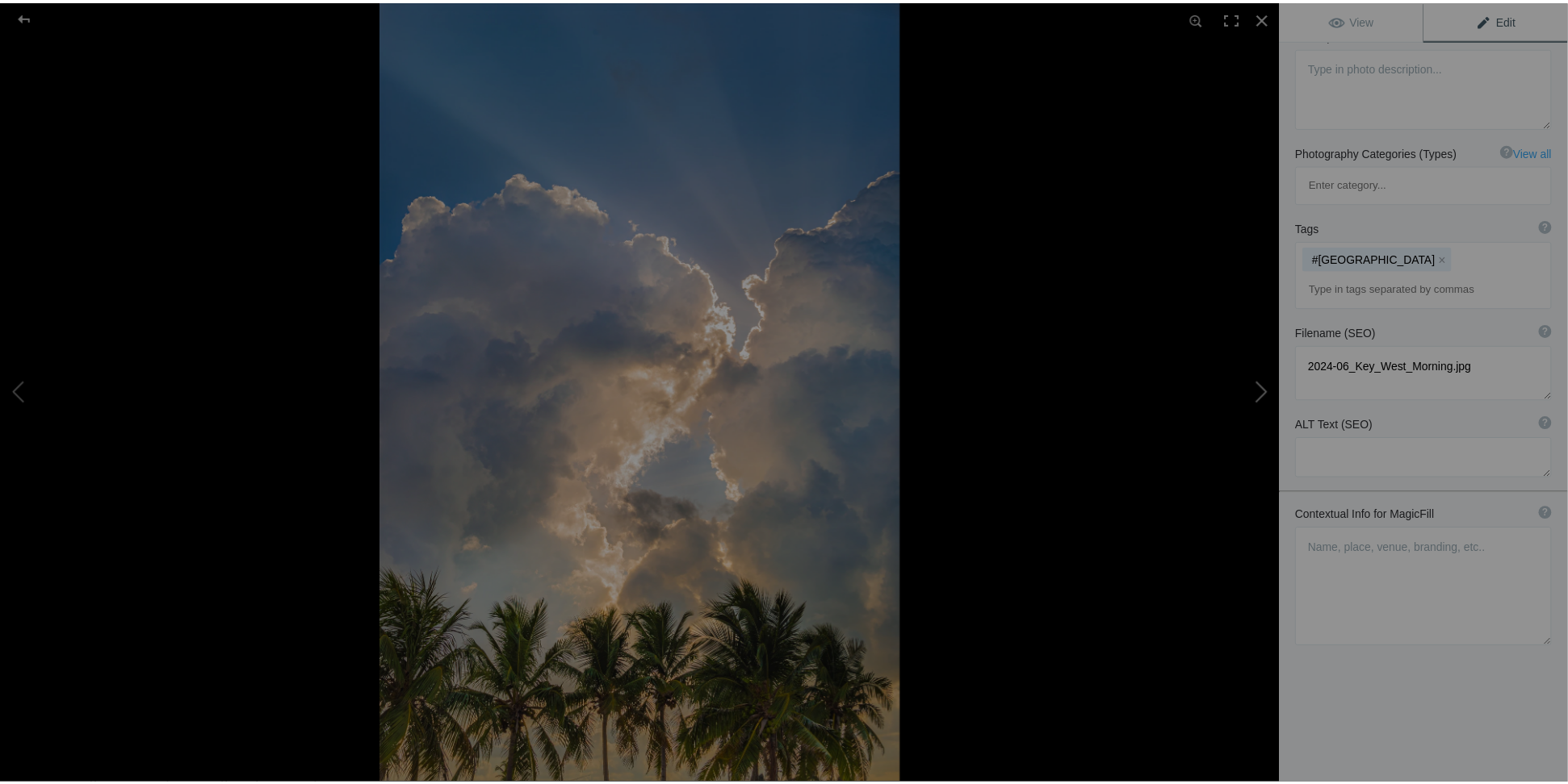
scroll to position [121, 0]
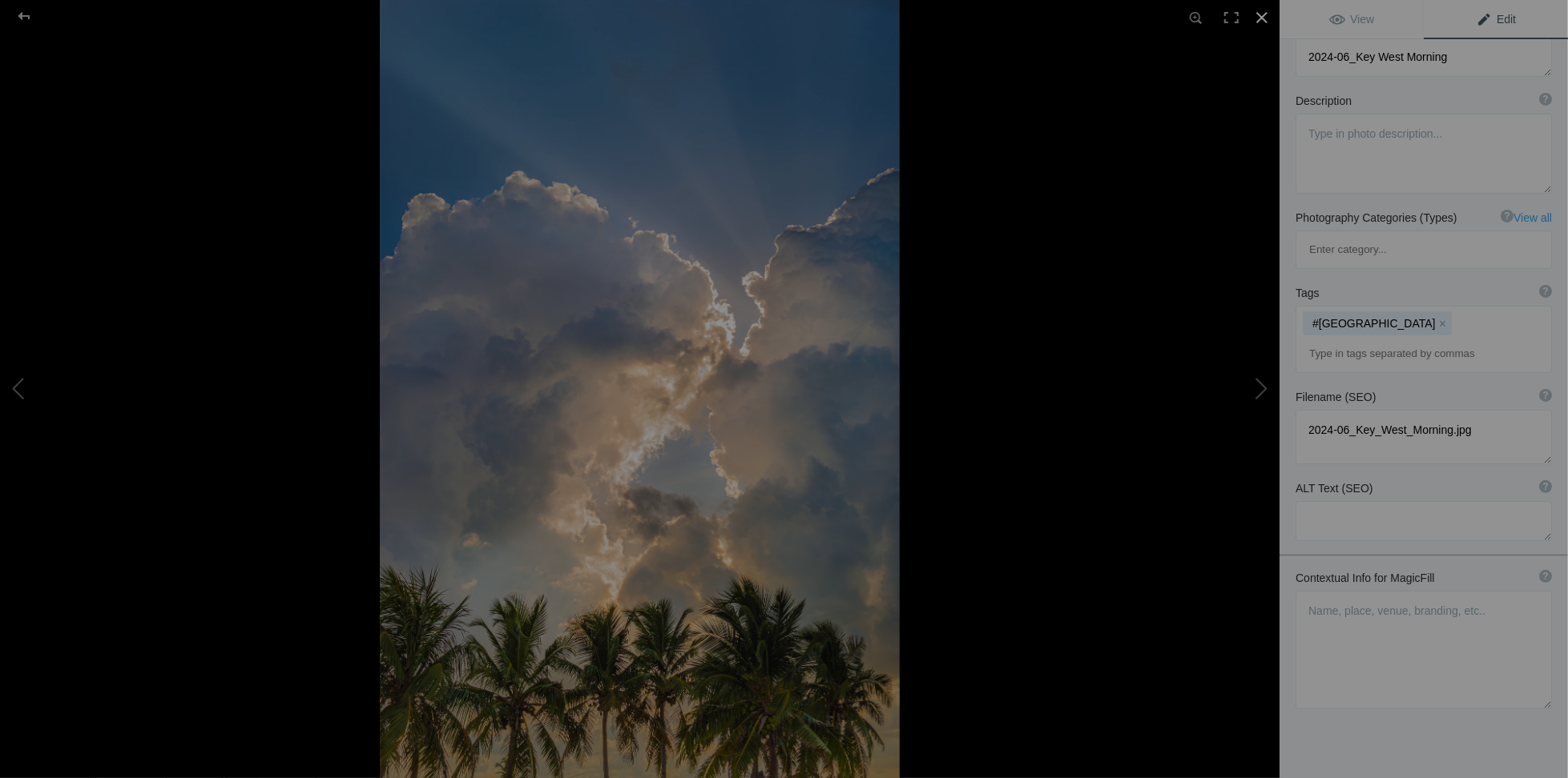
click at [1257, 19] on div at bounding box center [1262, 18] width 35 height 35
